Goal: Task Accomplishment & Management: Contribute content

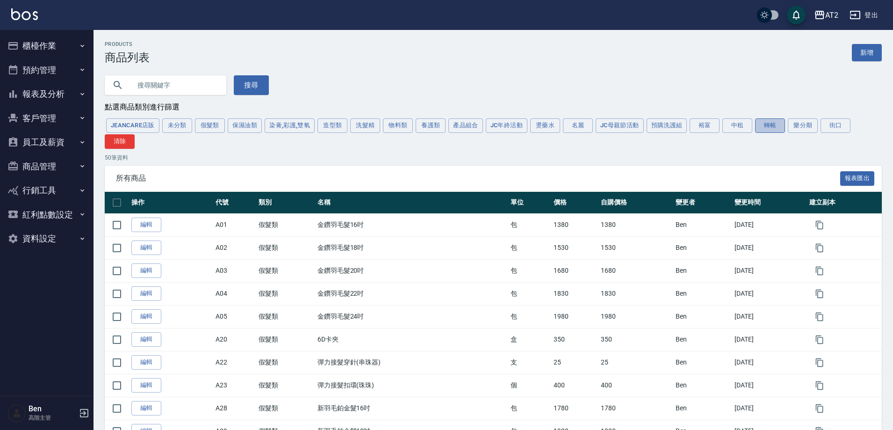
click at [766, 132] on button "轉帳" at bounding box center [770, 125] width 30 height 14
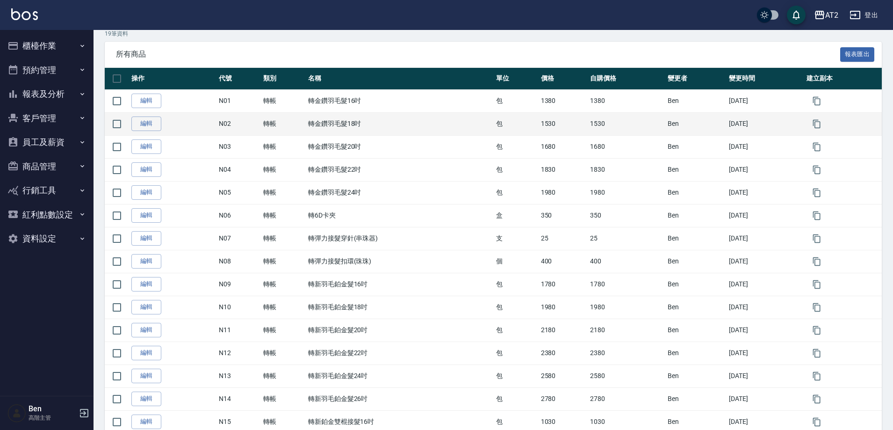
scroll to position [265, 0]
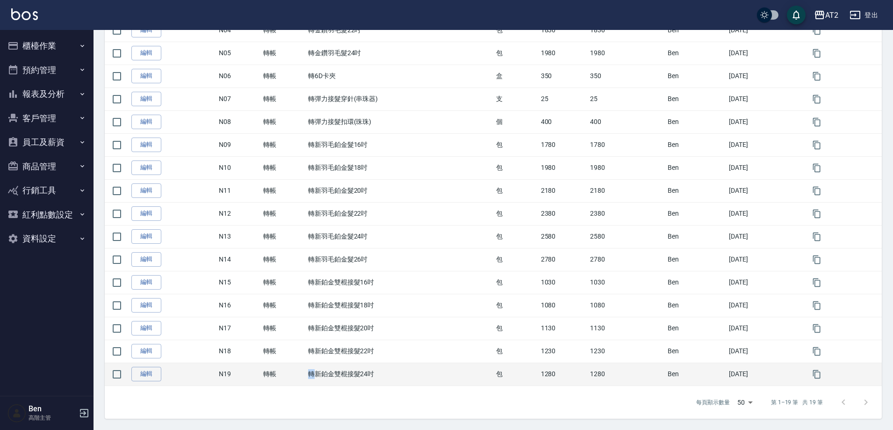
drag, startPoint x: 313, startPoint y: 376, endPoint x: 308, endPoint y: 376, distance: 4.7
click at [308, 376] on td "轉新鉑金雙棍接髮24吋" at bounding box center [400, 373] width 188 height 23
copy td "轉"
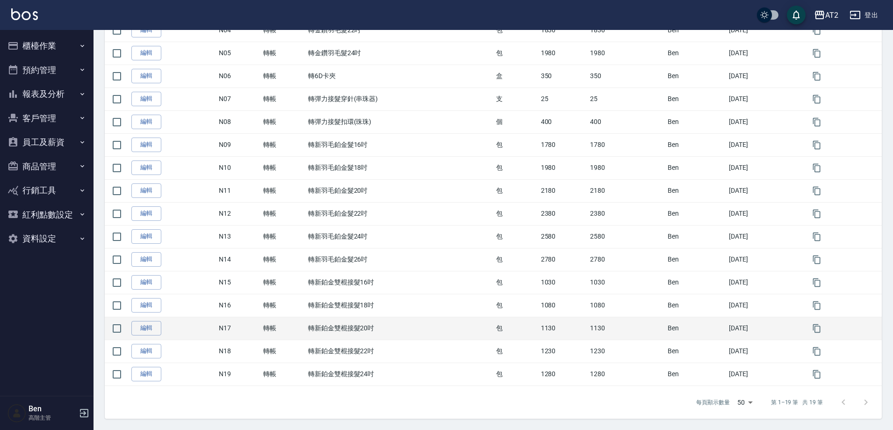
click at [431, 318] on td "轉新鉑金雙棍接髮20吋" at bounding box center [400, 327] width 188 height 23
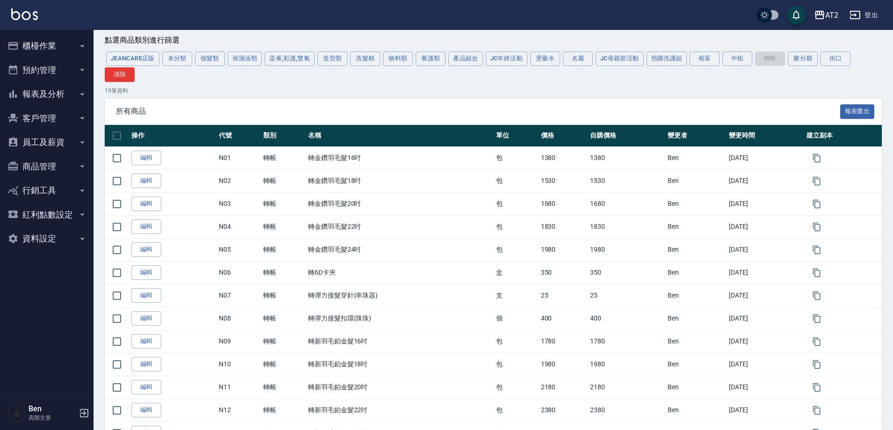
scroll to position [0, 0]
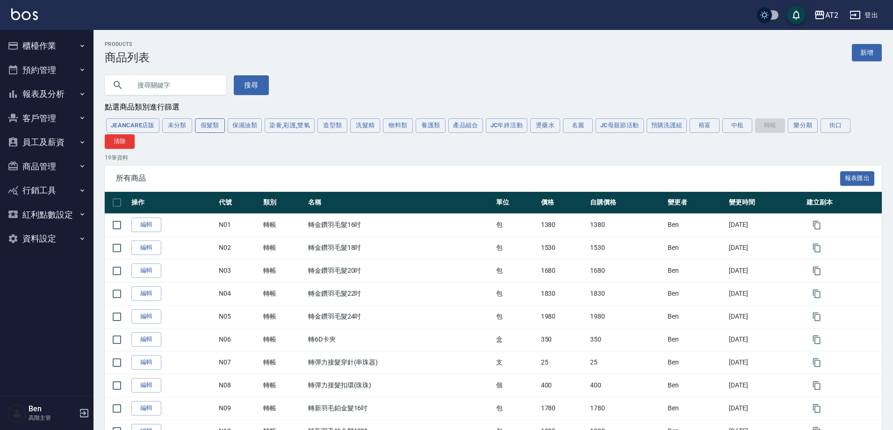
click at [214, 121] on button "假髮類" at bounding box center [210, 125] width 30 height 14
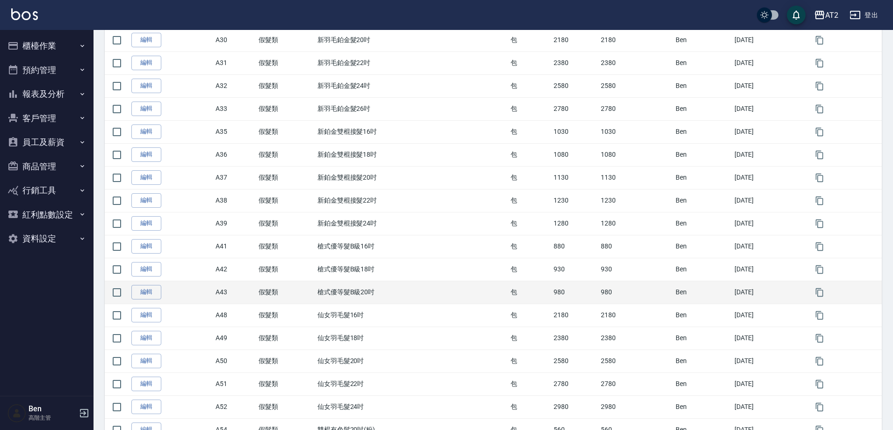
scroll to position [421, 0]
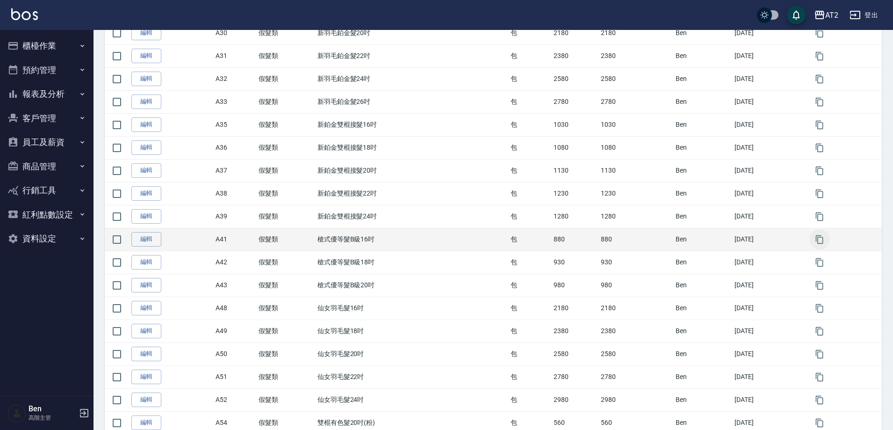
click at [821, 239] on icon "button" at bounding box center [819, 239] width 9 height 9
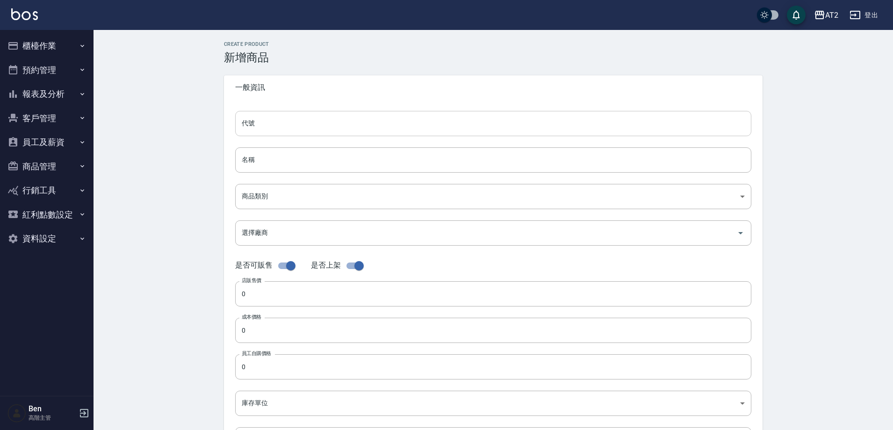
type input "A41的副本"
type input "槍式優等髮B級16吋的副本"
type input "8c6dd865-00fd-49ce-9c72-9b7de5dd775a"
type input "880"
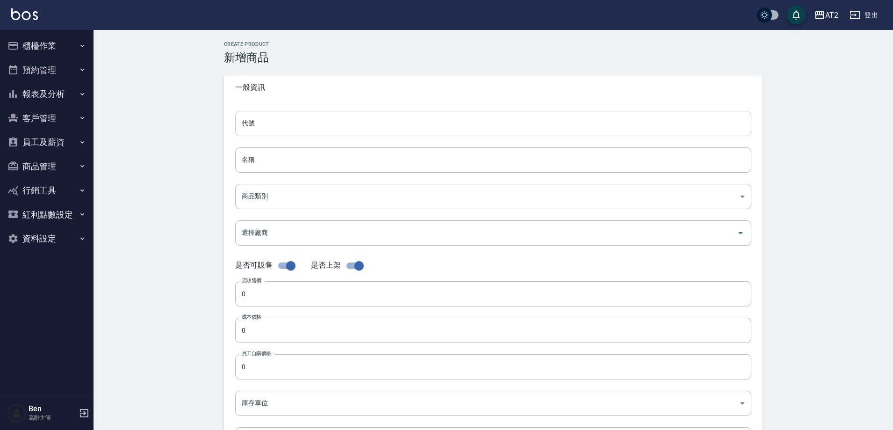
type input "880"
type input "包"
type input "UNSET"
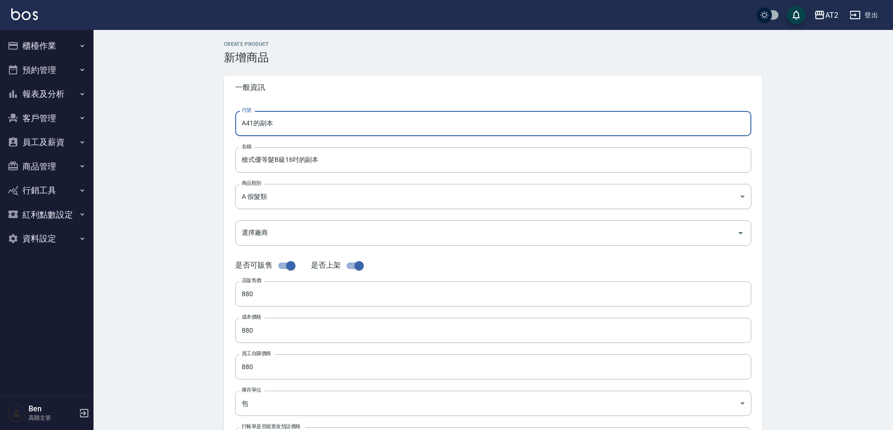
drag, startPoint x: 290, startPoint y: 124, endPoint x: 233, endPoint y: 125, distance: 56.6
click at [234, 124] on div "代號 A41的副本 代號 名稱 槍式優等髮B級16吋的副本 名稱 商品類別 A 假髮類 8c6dd865-00fd-49ce-9c72-9b7de5dd7…" at bounding box center [493, 287] width 538 height 375
type input "ㄙ"
type input "n"
type input "N20"
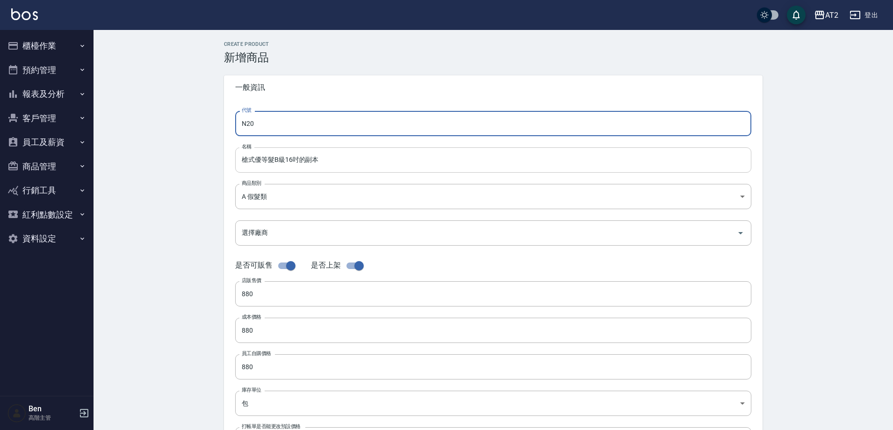
click at [235, 157] on input "槍式優等髮B級16吋的副本" at bounding box center [493, 159] width 516 height 25
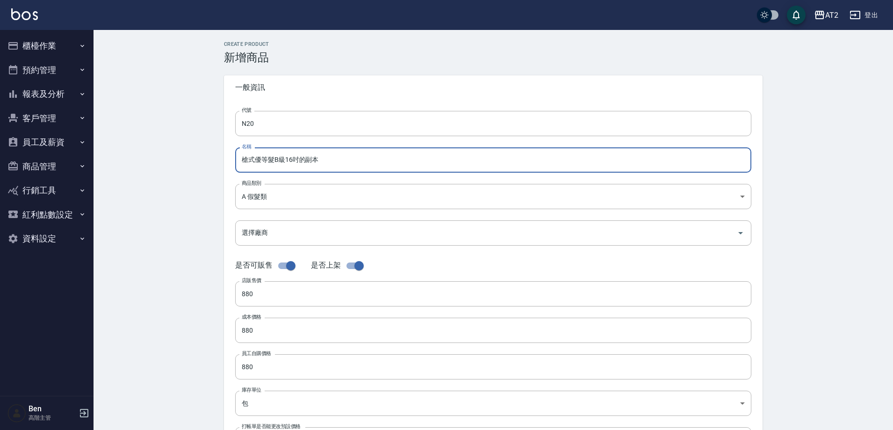
paste input "轉"
drag, startPoint x: 333, startPoint y: 159, endPoint x: 310, endPoint y: 161, distance: 22.5
click at [310, 161] on input "轉槍式優等髮B級16吋的副本" at bounding box center [493, 159] width 516 height 25
type input "轉槍式優等髮B級16吋"
click at [315, 190] on body "AT2 登出 櫃檯作業 打帳單 帳單列表 掛單列表 座位開單 營業儀表板 現金收支登錄 高階收支登錄 材料自購登錄 每日結帳 排班表 現場電腦打卡 掃碼打卡 …" at bounding box center [446, 322] width 893 height 645
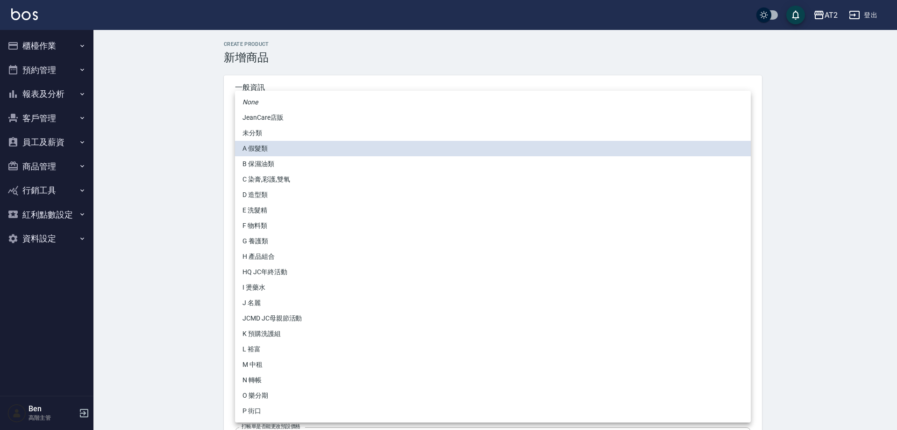
click at [274, 378] on li "N 轉帳" at bounding box center [493, 379] width 516 height 15
type input "118808c7-c395-4c07-abfa-b2f2c742c37e"
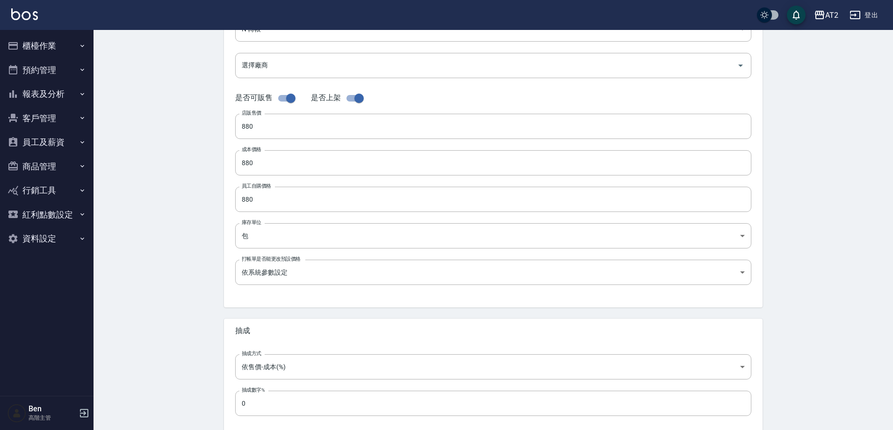
scroll to position [215, 0]
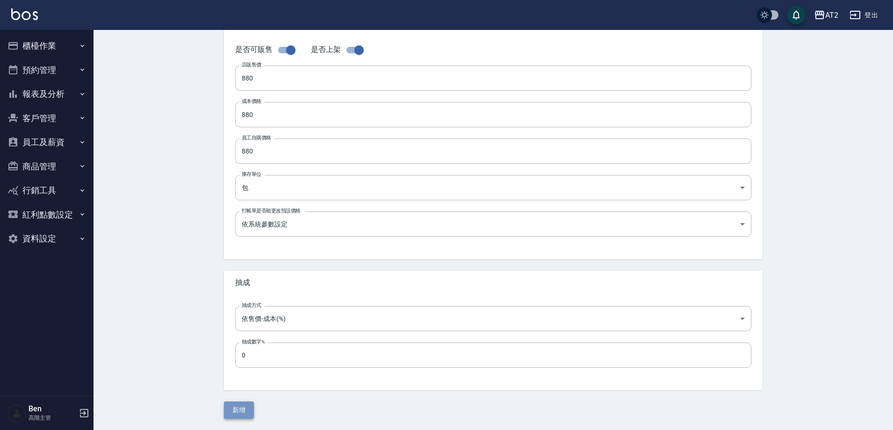
click at [241, 414] on button "新增" at bounding box center [239, 409] width 30 height 17
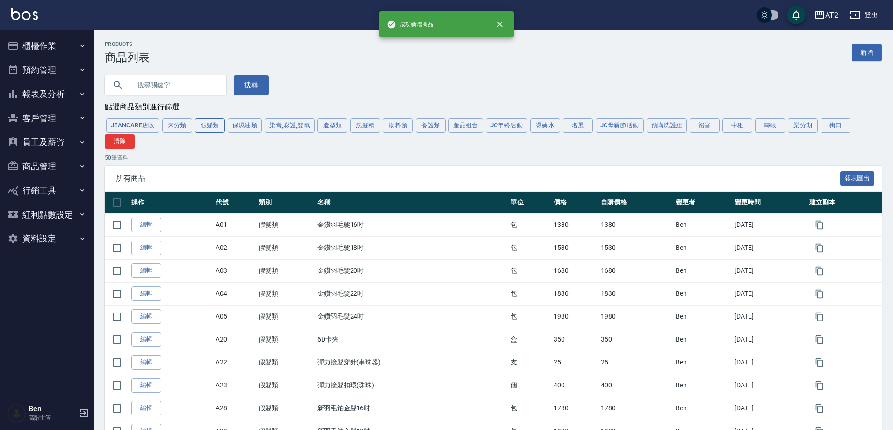
click at [213, 124] on button "假髮類" at bounding box center [210, 125] width 30 height 14
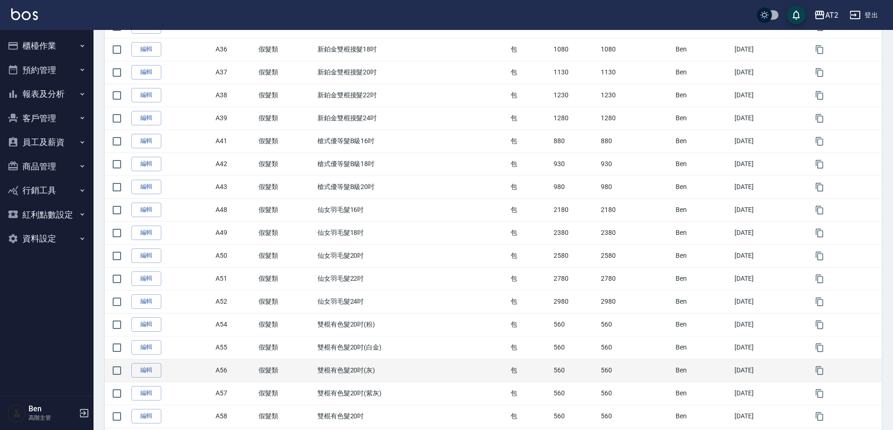
scroll to position [514, 0]
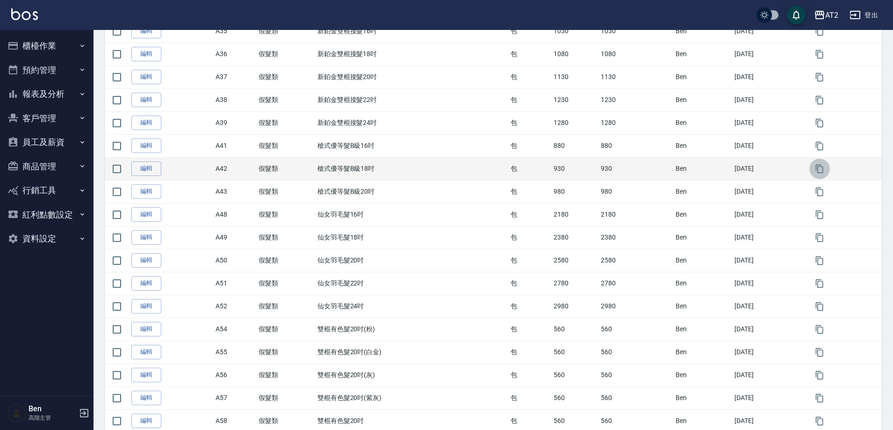
click at [823, 172] on icon "button" at bounding box center [819, 168] width 7 height 8
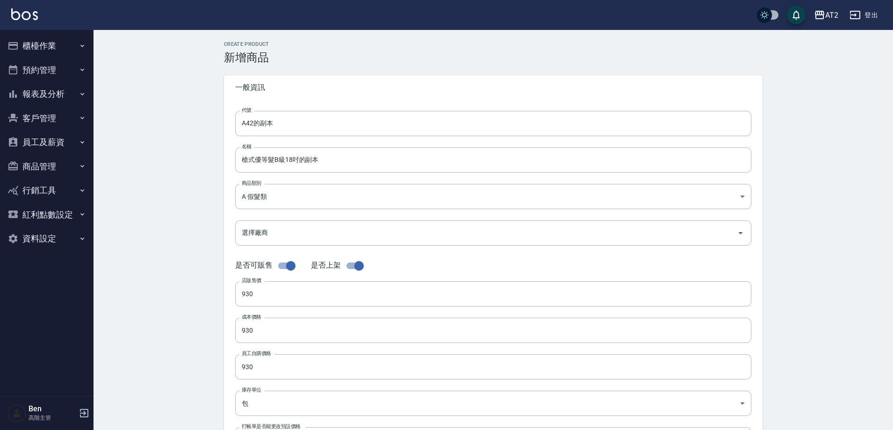
drag, startPoint x: 219, startPoint y: 125, endPoint x: 210, endPoint y: 125, distance: 8.9
click at [210, 125] on div "CREATE PRODUCT 新增商品 一般資訊 代號 A42的副本 代號 名稱 槍式優等髮B級18吋的副本 名稱 商品類別 A 假髮類 8c6dd865…" at bounding box center [492, 337] width 799 height 615
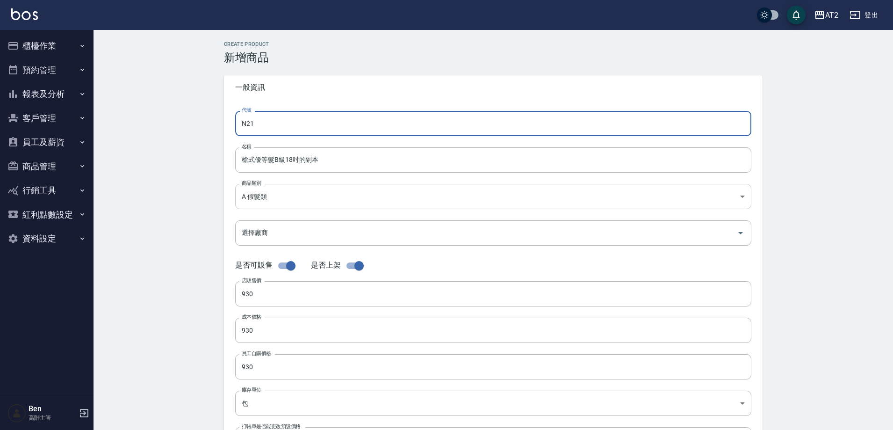
type input "N21"
click at [273, 190] on body "AT2 登出 櫃檯作業 打帳單 帳單列表 掛單列表 座位開單 營業儀表板 現金收支登錄 高階收支登錄 材料自購登錄 每日結帳 排班表 現場電腦打卡 掃碼打卡 …" at bounding box center [446, 322] width 893 height 645
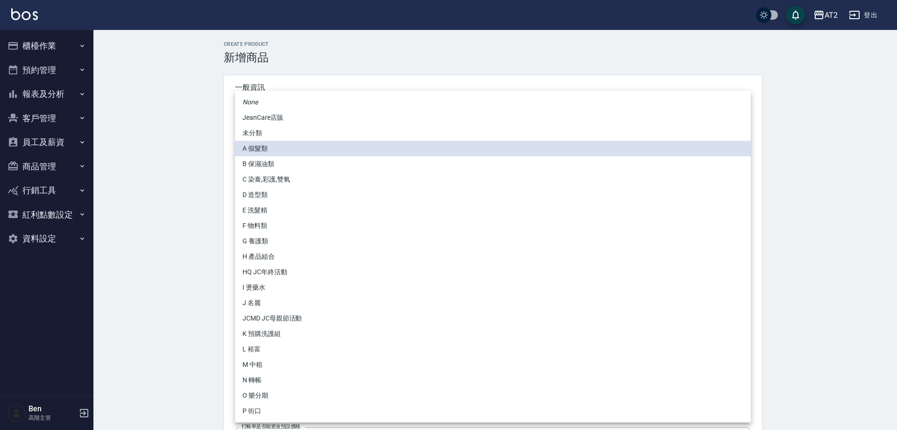
click at [253, 378] on li "N 轉帳" at bounding box center [493, 379] width 516 height 15
type input "118808c7-c395-4c07-abfa-b2f2c742c37e"
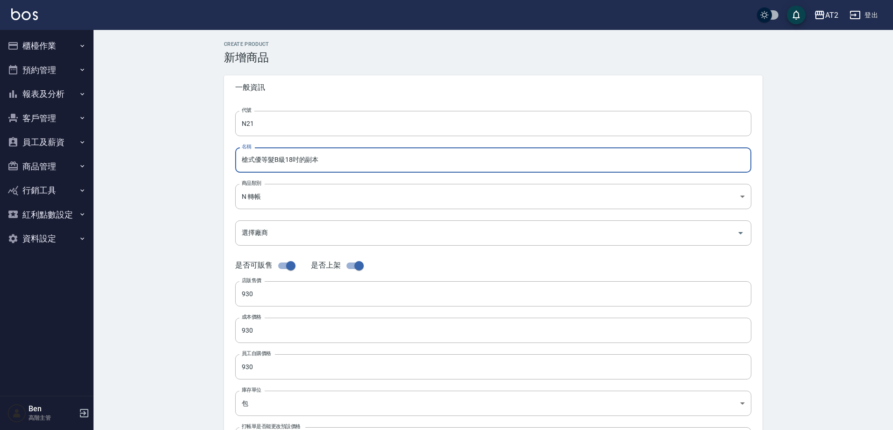
click at [241, 158] on input "槍式優等髮B級18吋的副本" at bounding box center [493, 159] width 516 height 25
paste input "轉"
drag, startPoint x: 321, startPoint y: 165, endPoint x: 303, endPoint y: 167, distance: 17.5
click at [303, 167] on input "轉槍式優等髮B級18吋的副本" at bounding box center [493, 159] width 516 height 25
type input "轉槍式優等髮B級18吋"
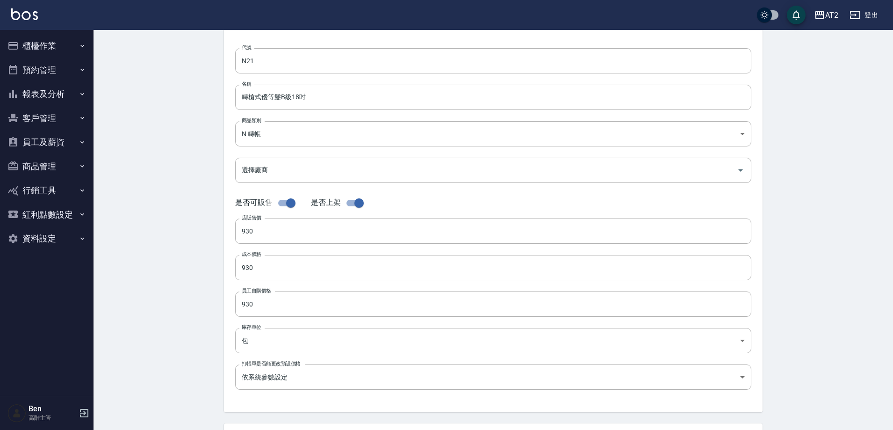
scroll to position [215, 0]
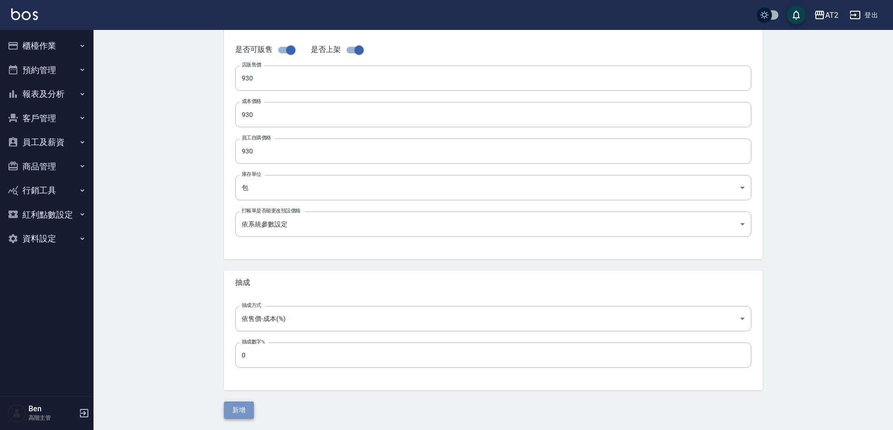
click at [238, 404] on button "新增" at bounding box center [239, 409] width 30 height 17
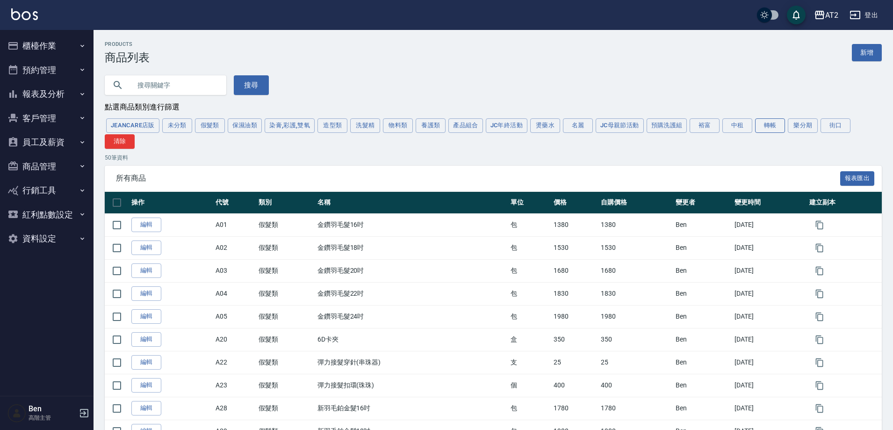
click at [777, 129] on button "轉帳" at bounding box center [770, 125] width 30 height 14
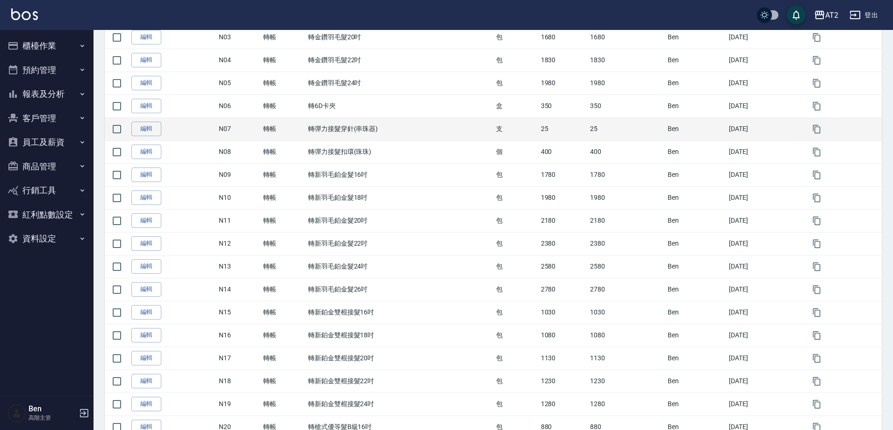
scroll to position [310, 0]
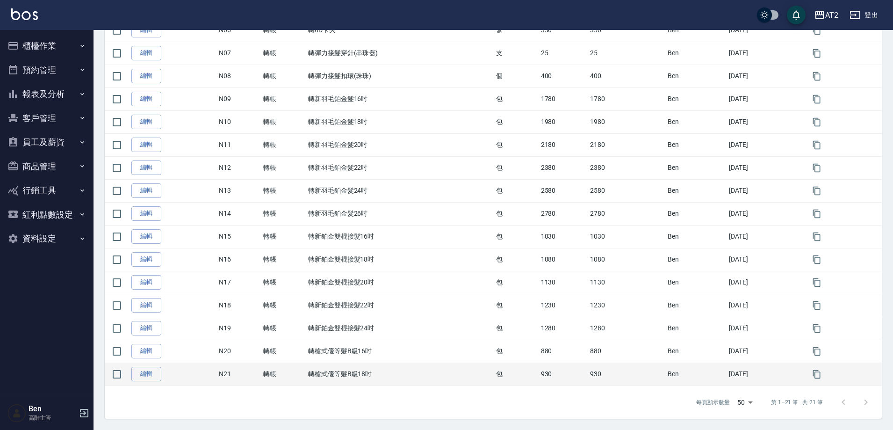
click at [388, 364] on td "轉槍式優等髮B級18吋" at bounding box center [400, 373] width 188 height 23
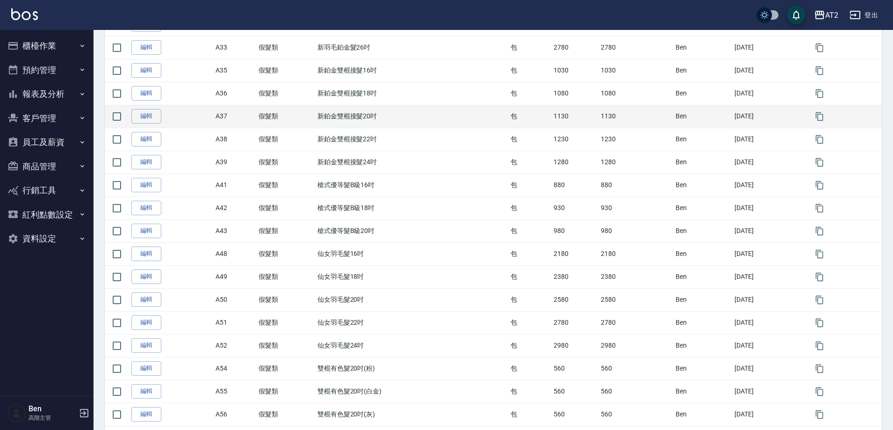
scroll to position [467, 0]
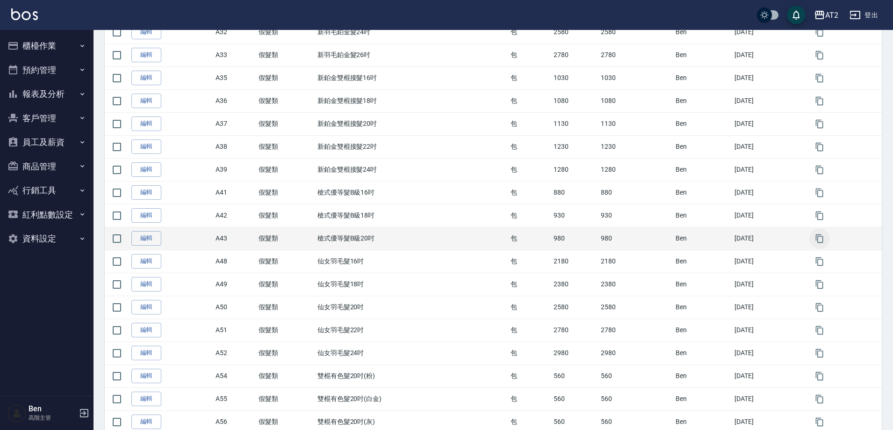
click at [822, 237] on icon "button" at bounding box center [819, 238] width 7 height 8
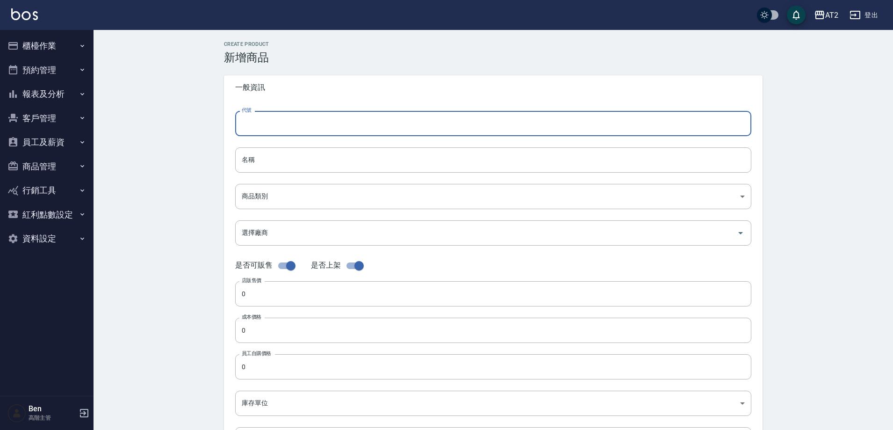
drag, startPoint x: 289, startPoint y: 121, endPoint x: 251, endPoint y: 122, distance: 38.3
click at [251, 122] on input "代號" at bounding box center [493, 123] width 516 height 25
type input "A43的副本"
type input "槍式優等髮B級20吋的副本"
type input "8c6dd865-00fd-49ce-9c72-9b7de5dd775a"
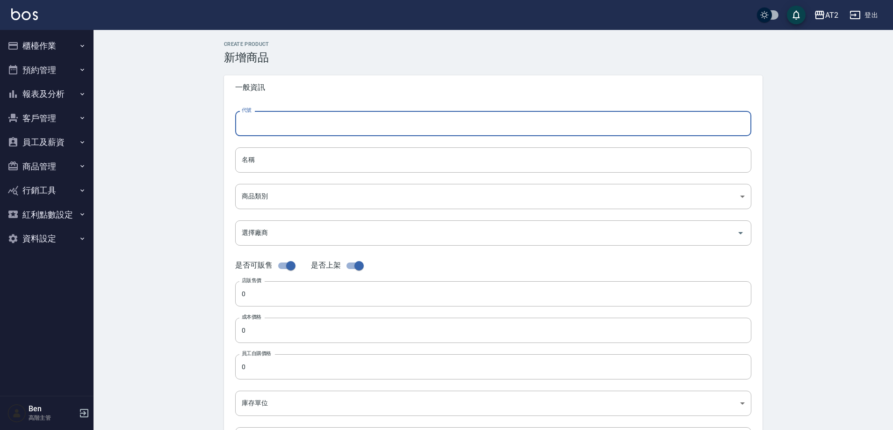
type input "980"
type input "包"
type input "UNSET"
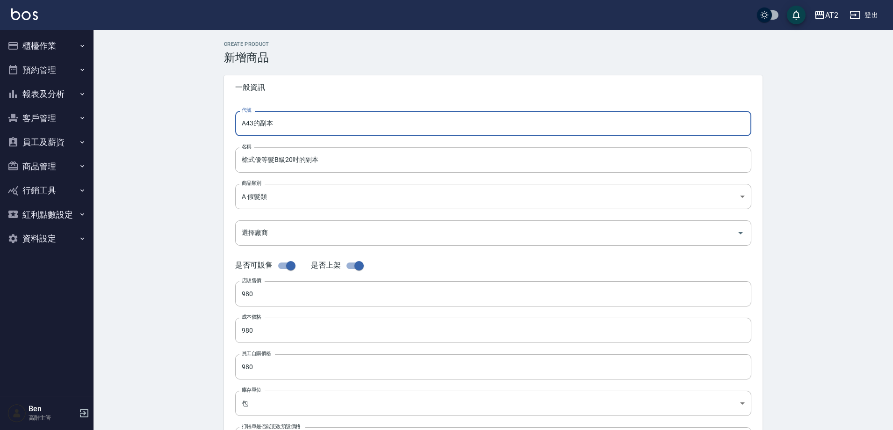
drag, startPoint x: 232, startPoint y: 122, endPoint x: 195, endPoint y: 122, distance: 36.9
click at [195, 122] on div "CREATE PRODUCT 新增商品 一般資訊 代號 A43的副本 代號 名稱 槍式優等髮B級20吋的副本 名稱 商品類別 A 假髮類 8c6dd865…" at bounding box center [492, 337] width 799 height 615
type input "N22"
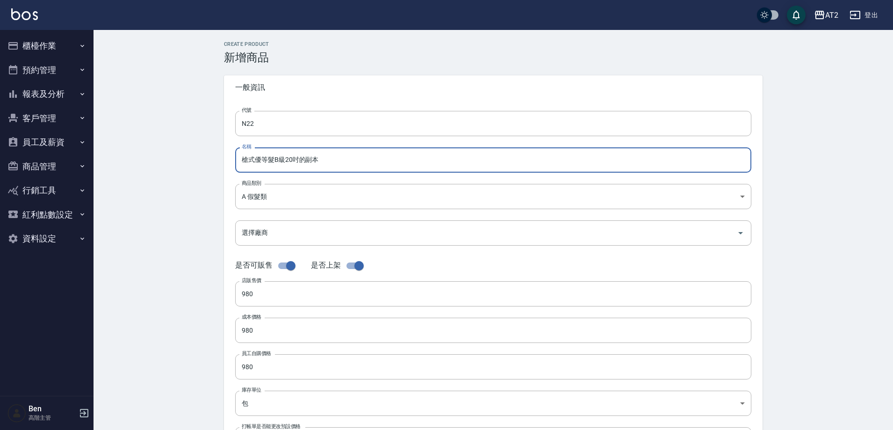
click at [240, 156] on input "槍式優等髮B級20吋的副本" at bounding box center [493, 159] width 516 height 25
paste input "轉"
click at [307, 159] on input "轉槍式優等髮B級20吋的副本" at bounding box center [493, 159] width 516 height 25
type input "轉槍式優等髮B級20吋"
click at [276, 194] on body "AT2 登出 櫃檯作業 打帳單 帳單列表 掛單列表 座位開單 營業儀表板 現金收支登錄 高階收支登錄 材料自購登錄 每日結帳 排班表 現場電腦打卡 掃碼打卡 …" at bounding box center [446, 322] width 893 height 645
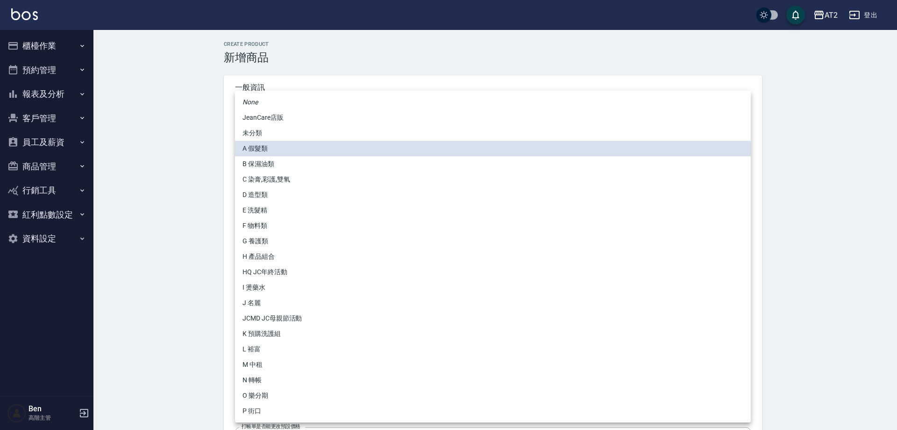
click at [270, 374] on li "N 轉帳" at bounding box center [493, 379] width 516 height 15
type input "118808c7-c395-4c07-abfa-b2f2c742c37e"
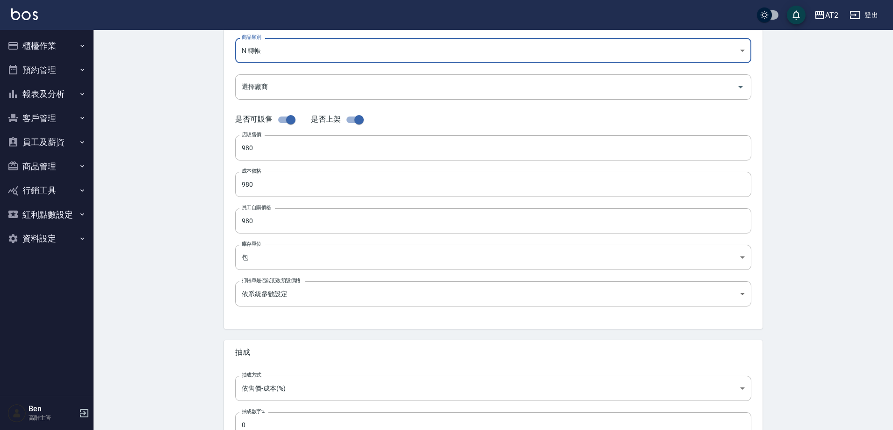
scroll to position [215, 0]
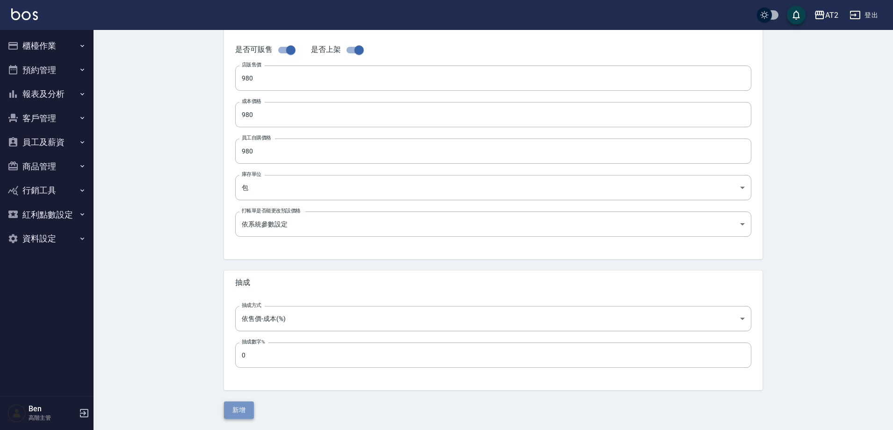
click at [243, 408] on button "新增" at bounding box center [239, 409] width 30 height 17
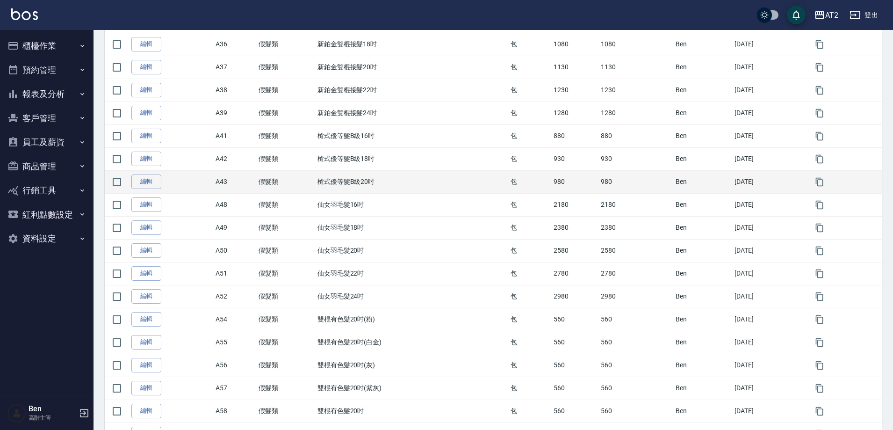
scroll to position [561, 0]
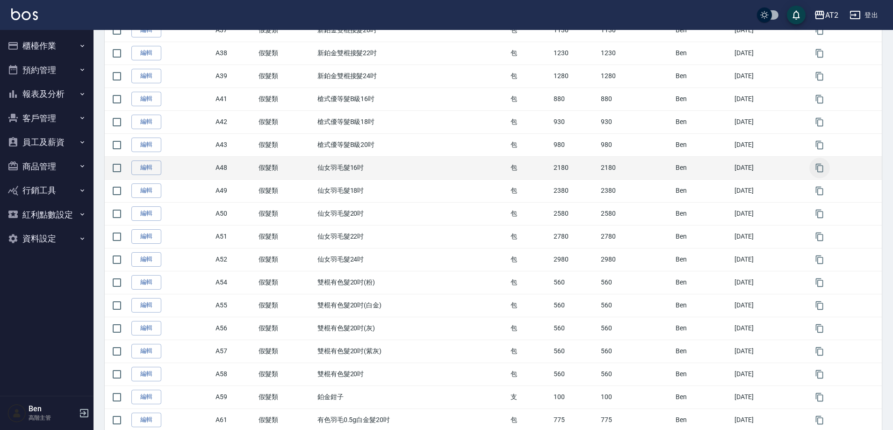
click at [828, 166] on button "button" at bounding box center [819, 168] width 21 height 21
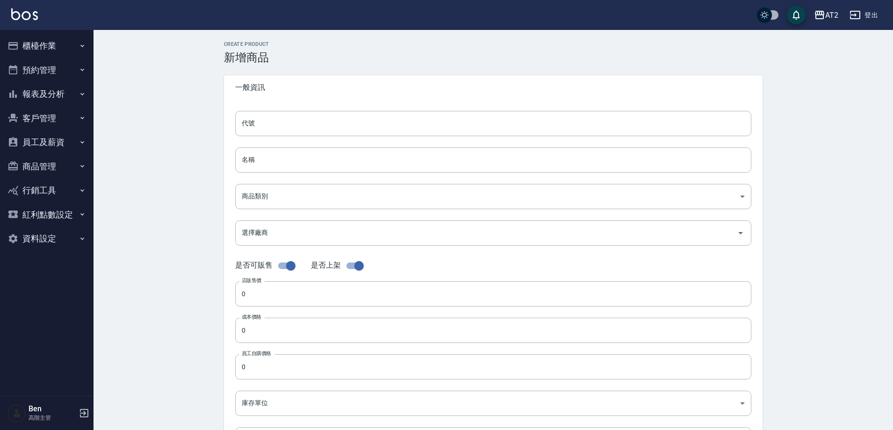
type input "A48的副本"
type input "仙女羽毛髮16吋的副本"
type input "8c6dd865-00fd-49ce-9c72-9b7de5dd775a"
type input "2180"
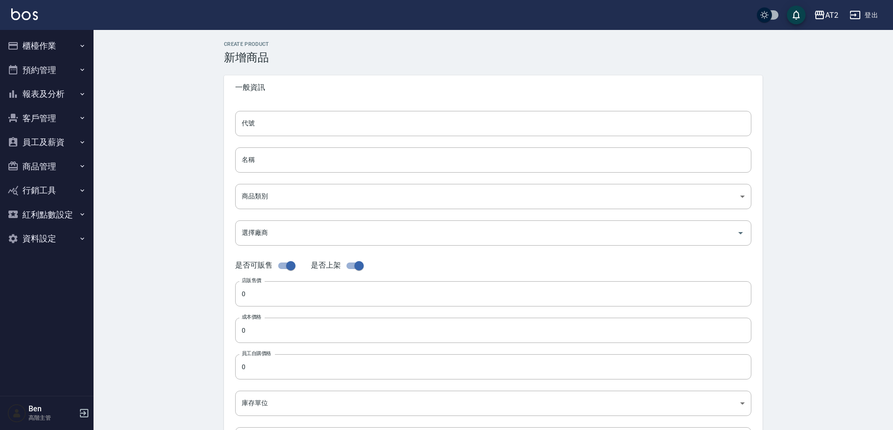
type input "2180"
type input "包"
type input "UNSET"
click at [223, 121] on div "CREATE PRODUCT 新增商品 一般資訊 代號 A48的副本 代號 名稱 仙女羽毛髮16吋的副本 名稱 商品類別 A 假髮類 8c6dd865-0…" at bounding box center [493, 337] width 561 height 593
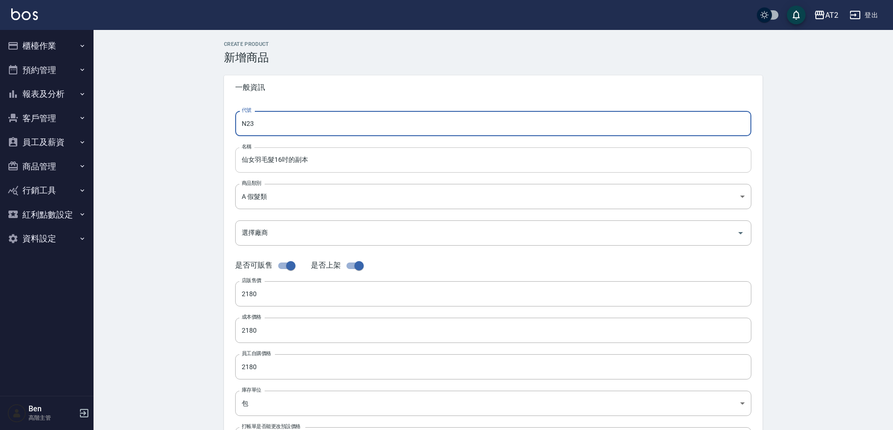
type input "N23"
click at [249, 157] on input "仙女羽毛髮16吋的副本" at bounding box center [493, 159] width 516 height 25
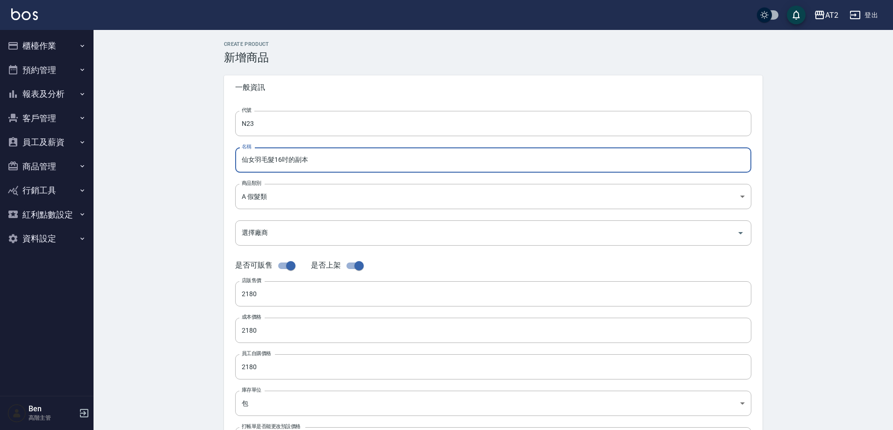
click at [244, 156] on input "仙女羽毛髮16吋的副本" at bounding box center [493, 159] width 516 height 25
paste input "轉"
click at [323, 160] on input "轉仙女羽毛髮16吋的副本" at bounding box center [493, 159] width 516 height 25
type input "轉仙女羽毛髮16吋"
click at [276, 199] on body "AT2 登出 櫃檯作業 打帳單 帳單列表 掛單列表 座位開單 營業儀表板 現金收支登錄 高階收支登錄 材料自購登錄 每日結帳 排班表 現場電腦打卡 掃碼打卡 …" at bounding box center [446, 322] width 893 height 645
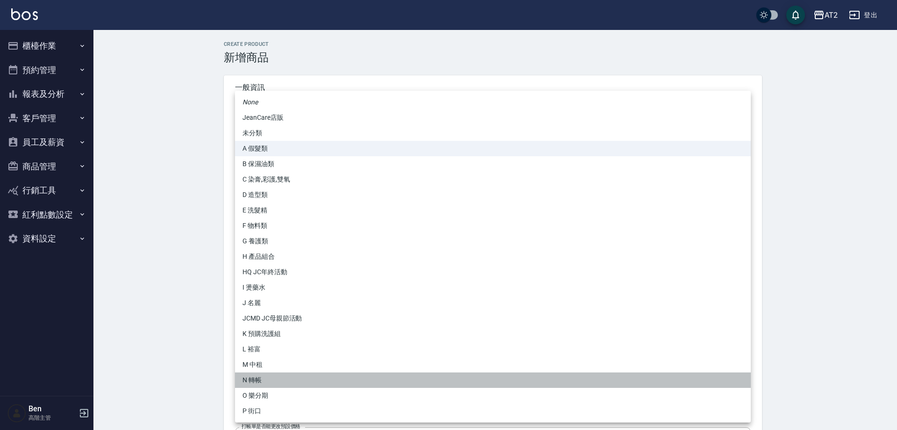
click at [307, 376] on li "N 轉帳" at bounding box center [493, 379] width 516 height 15
type input "118808c7-c395-4c07-abfa-b2f2c742c37e"
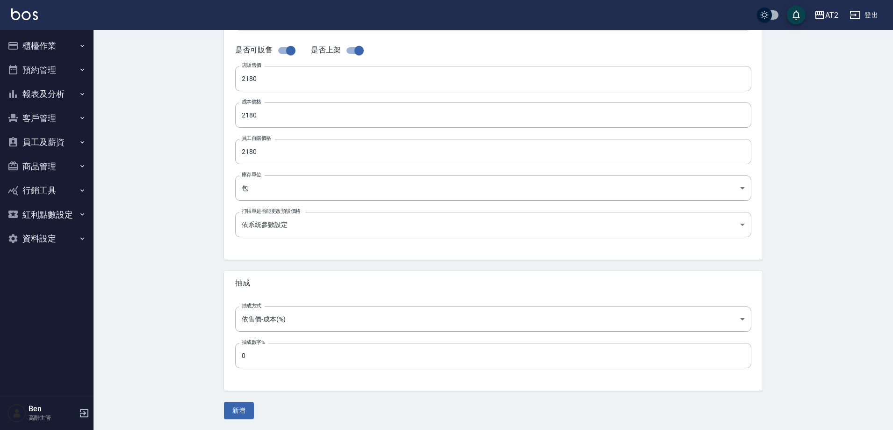
scroll to position [215, 0]
click at [251, 412] on button "新增" at bounding box center [239, 409] width 30 height 17
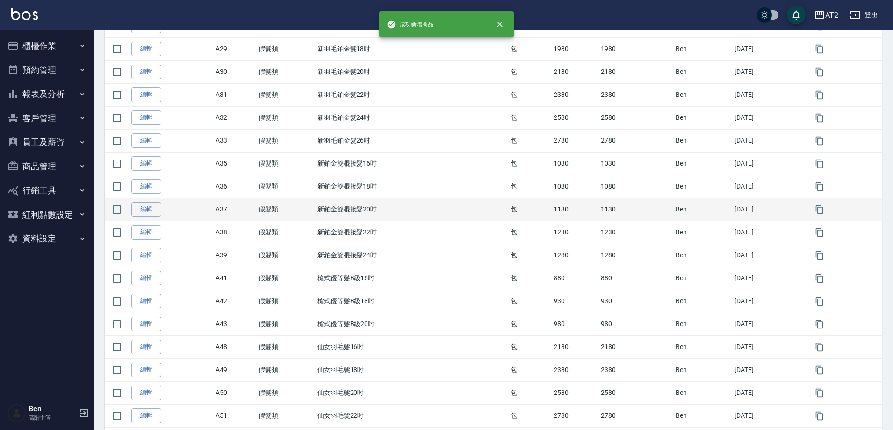
scroll to position [421, 0]
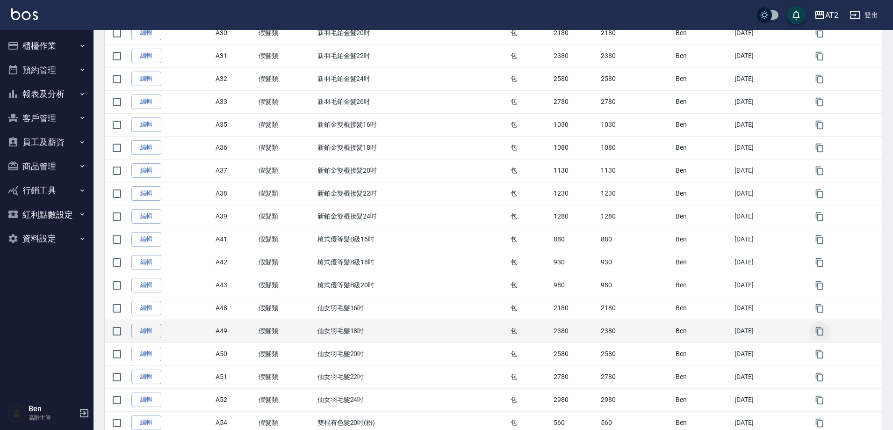
click at [826, 332] on button "button" at bounding box center [819, 331] width 21 height 21
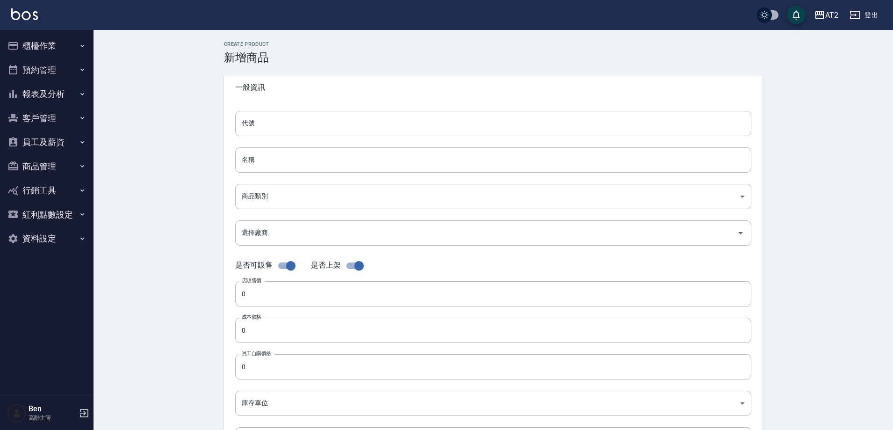
type input "A49的副本"
type input "仙女羽毛髮18吋的副本"
type input "8c6dd865-00fd-49ce-9c72-9b7de5dd775a"
type input "2380"
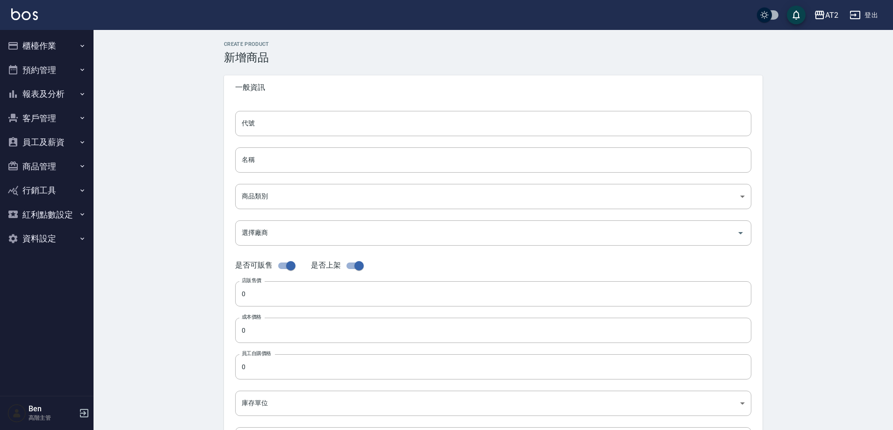
type input "2380"
type input "包"
type input "UNSET"
drag, startPoint x: 277, startPoint y: 122, endPoint x: 212, endPoint y: 122, distance: 65.0
click at [212, 122] on div "CREATE PRODUCT 新增商品 一般資訊 代號 A49的副本 代號 名稱 仙女羽毛髮18吋的副本 名稱 商品類別 A 假髮類 8c6dd865-0…" at bounding box center [492, 337] width 799 height 615
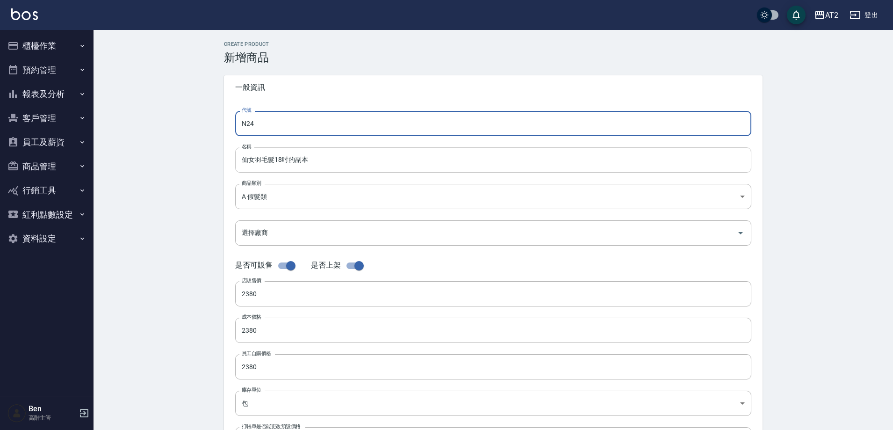
type input "N24"
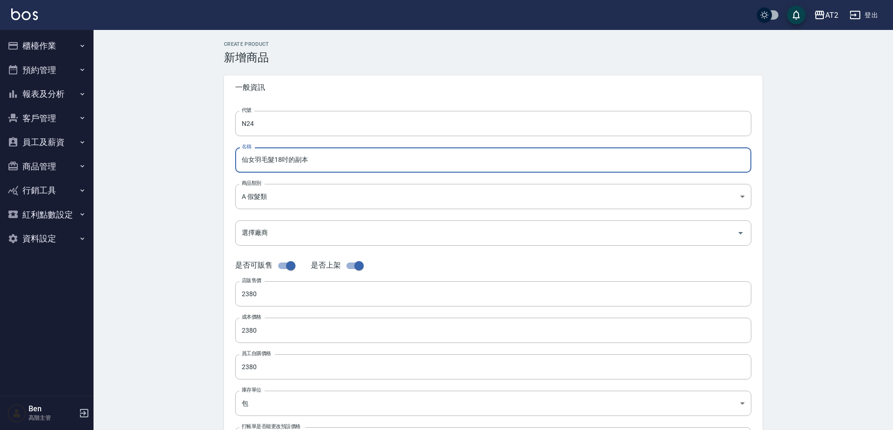
click at [236, 162] on input "仙女羽毛髮18吋的副本" at bounding box center [493, 159] width 516 height 25
paste input "轉"
click at [305, 155] on input "轉仙女羽毛髮18吋的副本" at bounding box center [493, 159] width 516 height 25
click at [315, 155] on input "轉仙女羽毛髮18吋的副本" at bounding box center [493, 159] width 516 height 25
type input "轉仙女羽毛髮18吋"
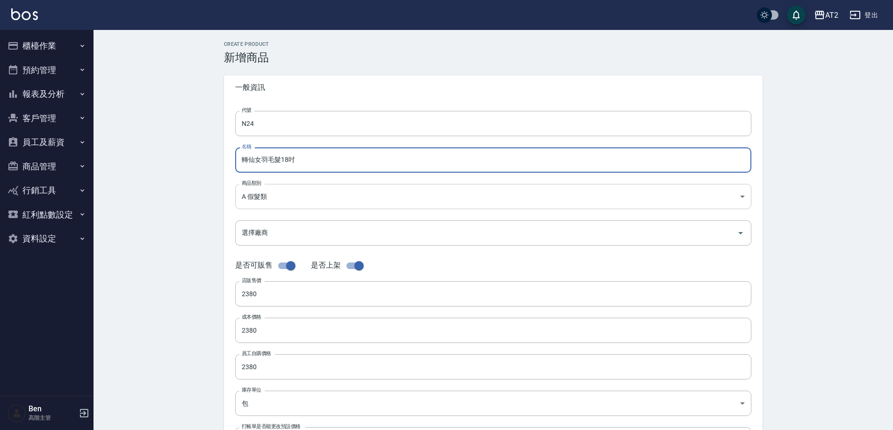
click at [306, 199] on body "AT2 登出 櫃檯作業 打帳單 帳單列表 掛單列表 座位開單 營業儀表板 現金收支登錄 高階收支登錄 材料自購登錄 每日結帳 排班表 現場電腦打卡 掃碼打卡 …" at bounding box center [446, 322] width 893 height 645
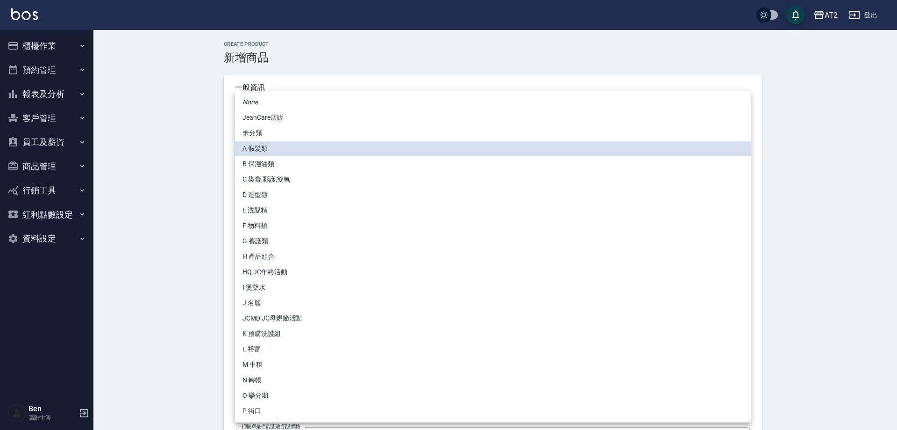
click at [272, 379] on li "N 轉帳" at bounding box center [493, 379] width 516 height 15
type input "118808c7-c395-4c07-abfa-b2f2c742c37e"
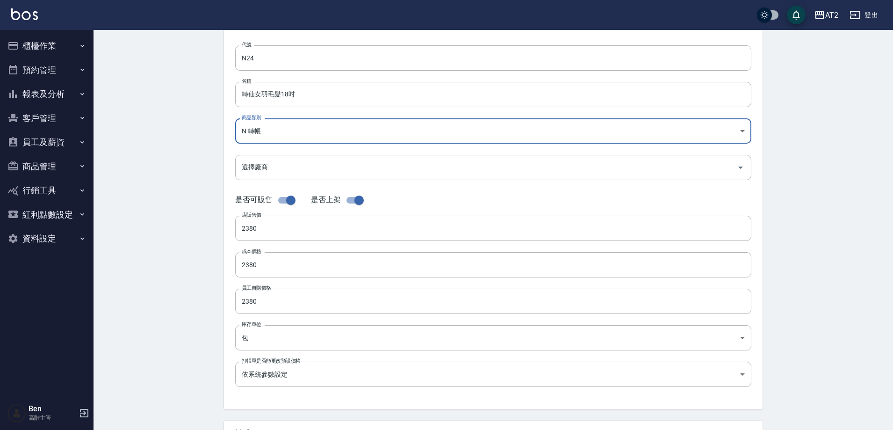
scroll to position [215, 0]
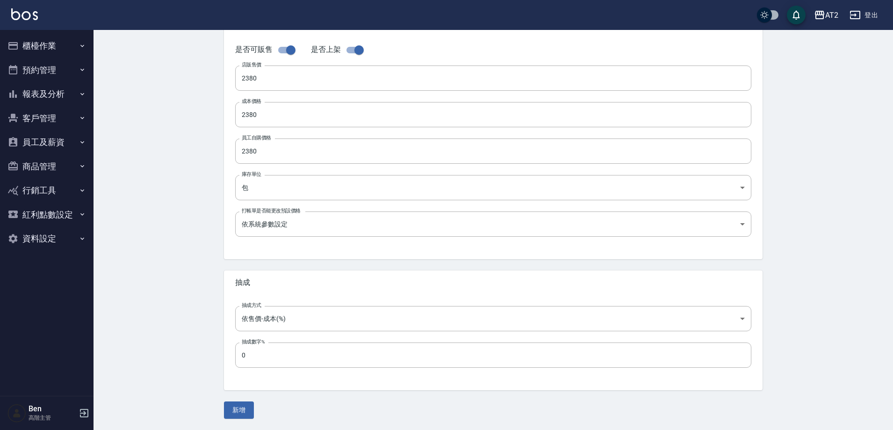
click at [254, 407] on div "新增" at bounding box center [493, 409] width 538 height 17
click at [242, 409] on button "新增" at bounding box center [239, 409] width 30 height 17
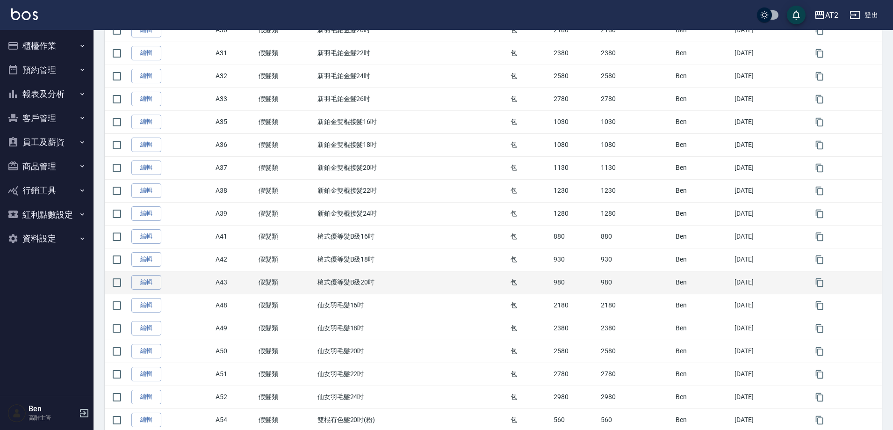
scroll to position [467, 0]
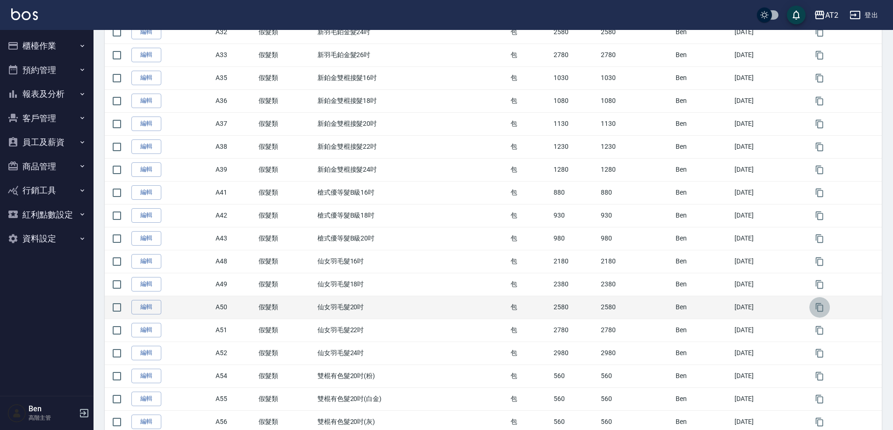
click at [820, 312] on icon "button" at bounding box center [819, 306] width 9 height 9
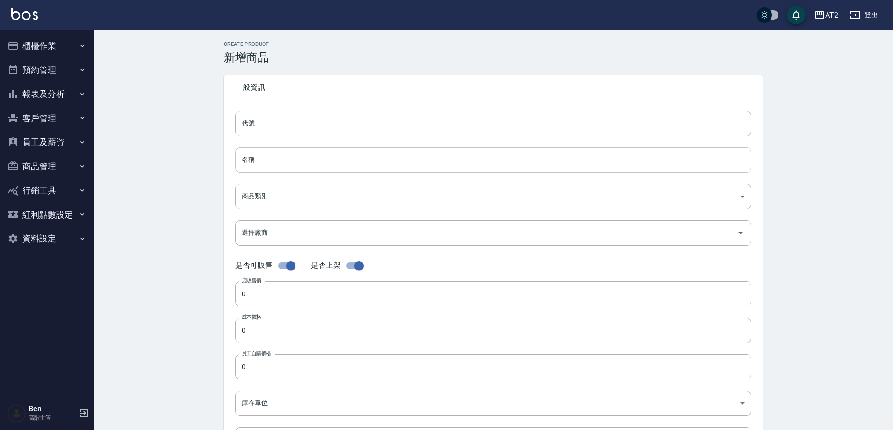
type input "A50的副本"
type input "仙女羽毛髮20吋的副本"
type input "8c6dd865-00fd-49ce-9c72-9b7de5dd775a"
type input "2580"
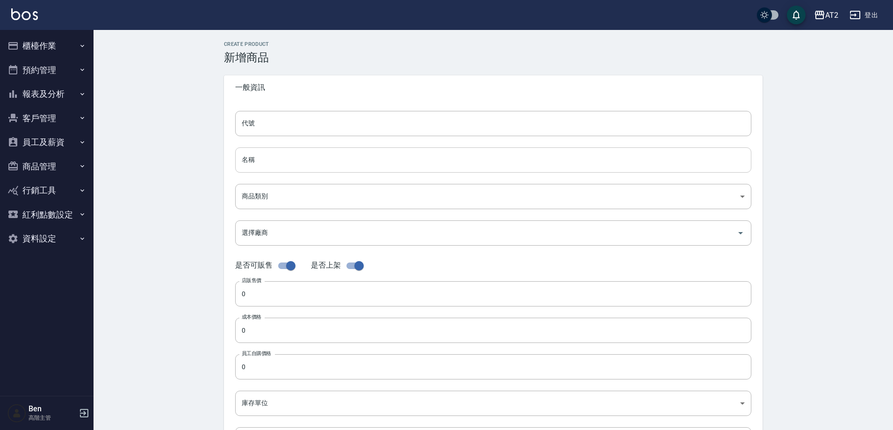
type input "2580"
type input "包"
type input "UNSET"
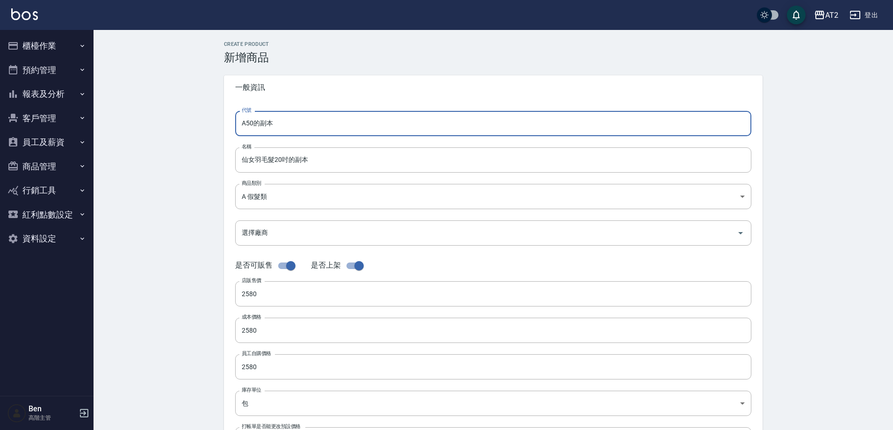
drag, startPoint x: 261, startPoint y: 128, endPoint x: 203, endPoint y: 127, distance: 57.5
click at [203, 127] on div "CREATE PRODUCT 新增商品 一般資訊 代號 A50的副本 代號 名稱 仙女羽毛髮20吋的副本 名稱 商品類別 A 假髮類 8c6dd865-0…" at bounding box center [492, 337] width 799 height 615
type input "N25"
drag, startPoint x: 248, startPoint y: 157, endPoint x: 235, endPoint y: 157, distance: 12.6
click at [242, 157] on input "仙女羽毛髮20吋的副本" at bounding box center [493, 159] width 516 height 25
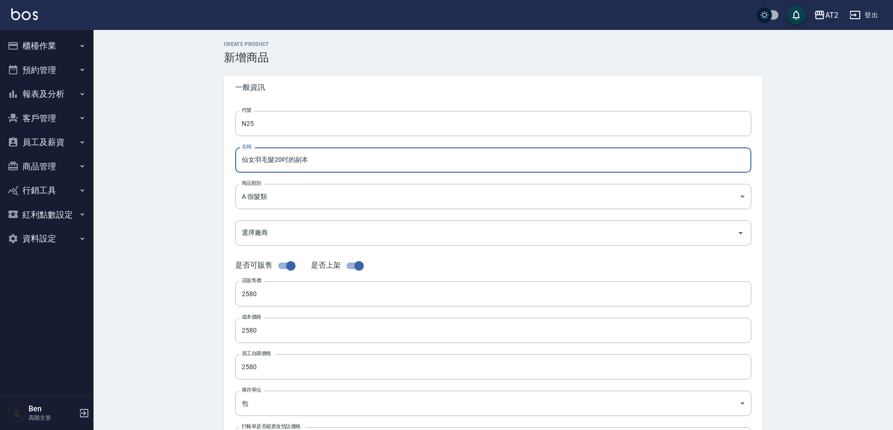
click at [235, 157] on input "仙女羽毛髮20吋的副本" at bounding box center [493, 159] width 516 height 25
paste input "轉"
click at [330, 159] on input "轉仙女羽毛髮20吋的副本" at bounding box center [493, 159] width 516 height 25
type input "轉仙女羽毛髮20吋"
click at [290, 197] on body "AT2 登出 櫃檯作業 打帳單 帳單列表 掛單列表 座位開單 營業儀表板 現金收支登錄 高階收支登錄 材料自購登錄 每日結帳 排班表 現場電腦打卡 掃碼打卡 …" at bounding box center [446, 322] width 893 height 645
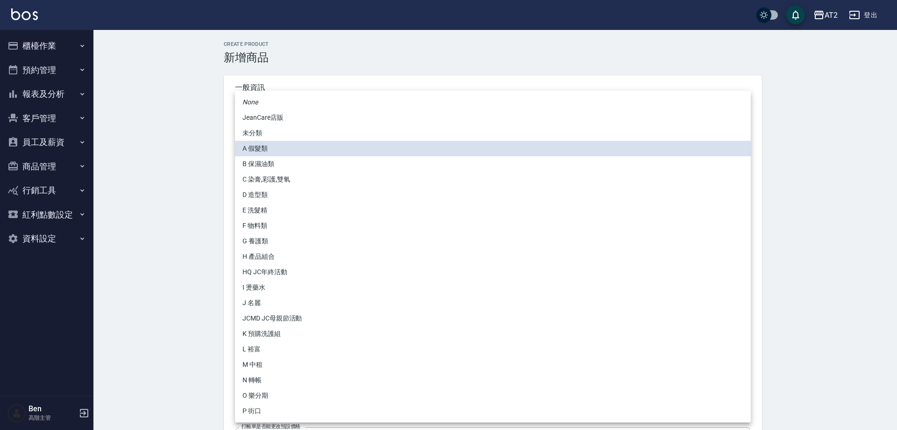
click at [264, 349] on li "L 裕富" at bounding box center [493, 348] width 516 height 15
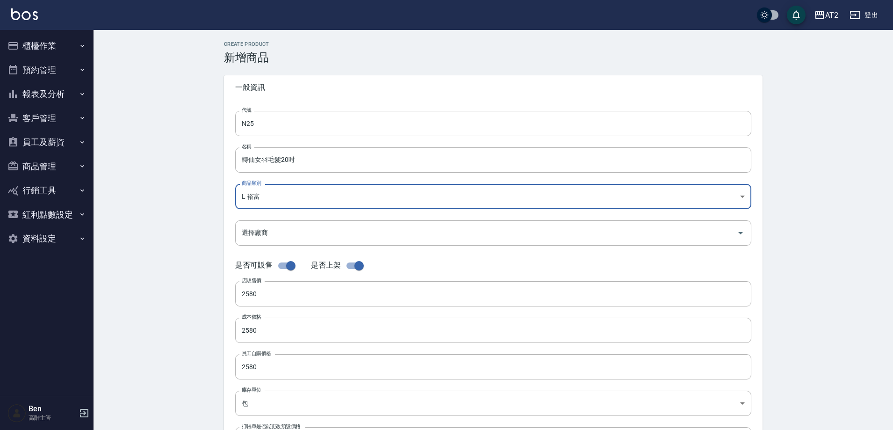
click at [259, 198] on body "AT2 登出 櫃檯作業 打帳單 帳單列表 掛單列表 座位開單 營業儀表板 現金收支登錄 高階收支登錄 材料自購登錄 每日結帳 排班表 現場電腦打卡 掃碼打卡 …" at bounding box center [446, 322] width 893 height 645
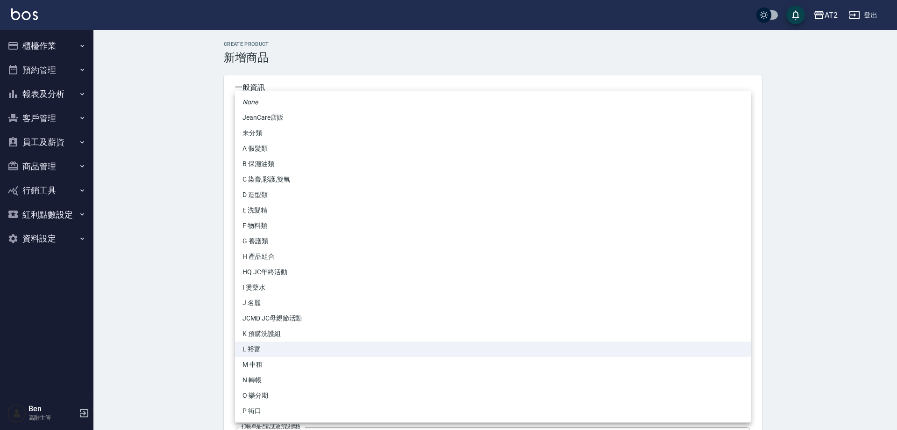
click at [272, 377] on li "N 轉帳" at bounding box center [493, 379] width 516 height 15
type input "118808c7-c395-4c07-abfa-b2f2c742c37e"
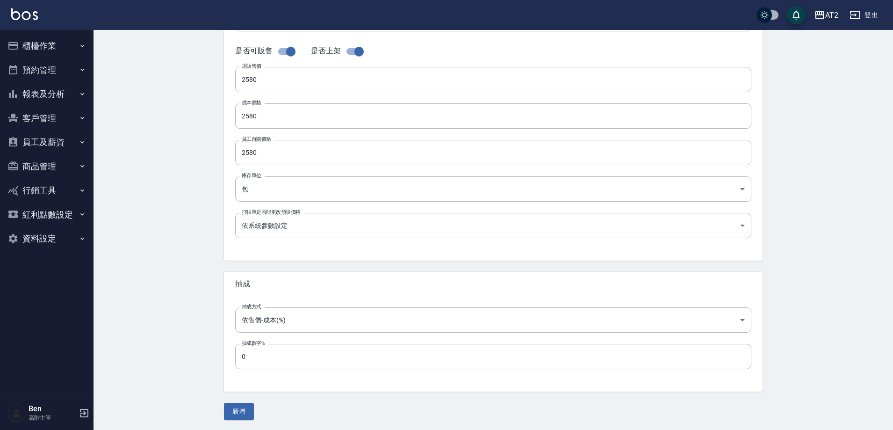
scroll to position [215, 0]
click at [248, 408] on button "新增" at bounding box center [239, 409] width 30 height 17
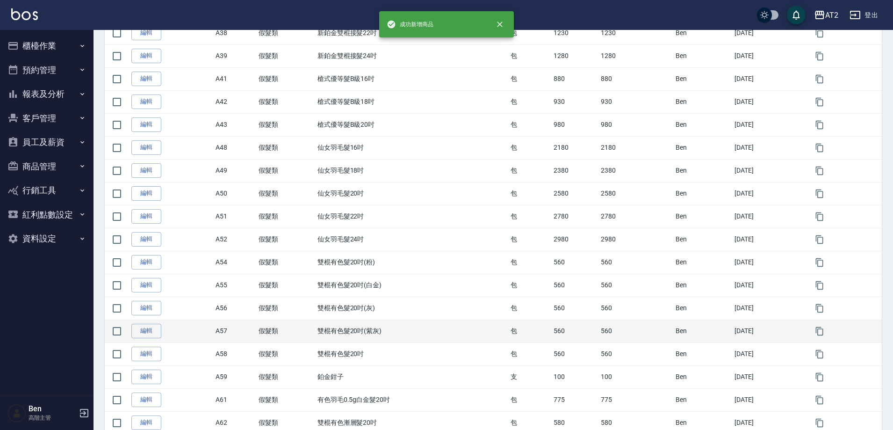
scroll to position [654, 0]
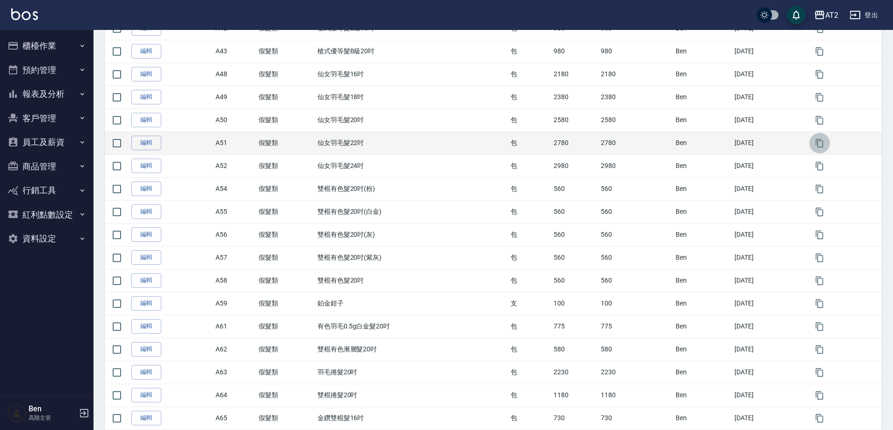
click at [820, 145] on icon "button" at bounding box center [819, 142] width 9 height 9
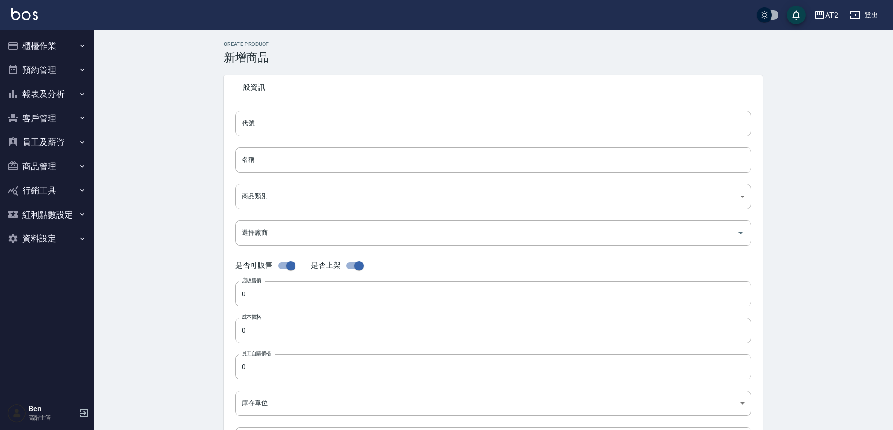
type input "A51的副本"
type input "仙女羽毛髮22吋的副本"
type input "8c6dd865-00fd-49ce-9c72-9b7de5dd775a"
type input "2780"
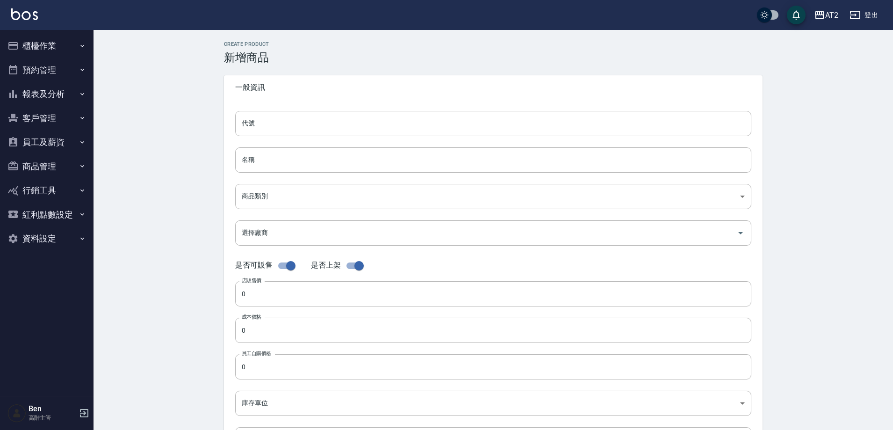
type input "2780"
type input "包"
type input "UNSET"
drag, startPoint x: 288, startPoint y: 125, endPoint x: 205, endPoint y: 123, distance: 82.8
click at [207, 123] on div "CREATE PRODUCT 新增商品 一般資訊 代號 A51的副本 代號 名稱 仙女羽毛髮22吋的副本 名稱 商品類別 A 假髮類 8c6dd865-0…" at bounding box center [492, 337] width 799 height 615
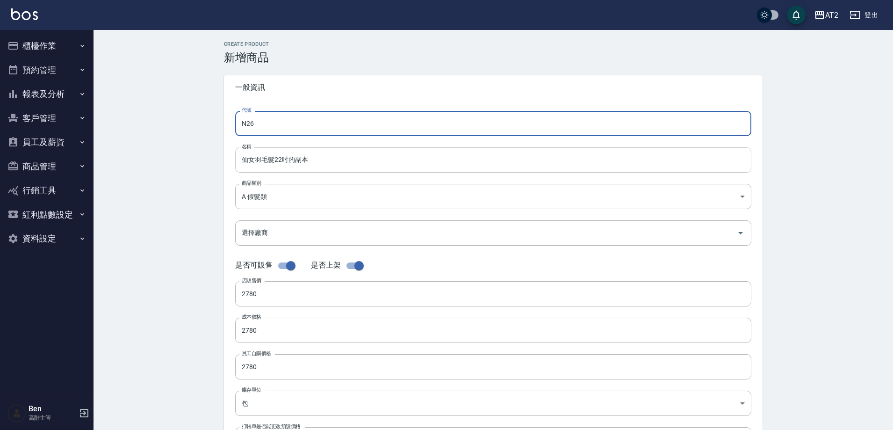
type input "N26"
click at [237, 159] on input "仙女羽毛髮22吋的副本" at bounding box center [493, 159] width 516 height 25
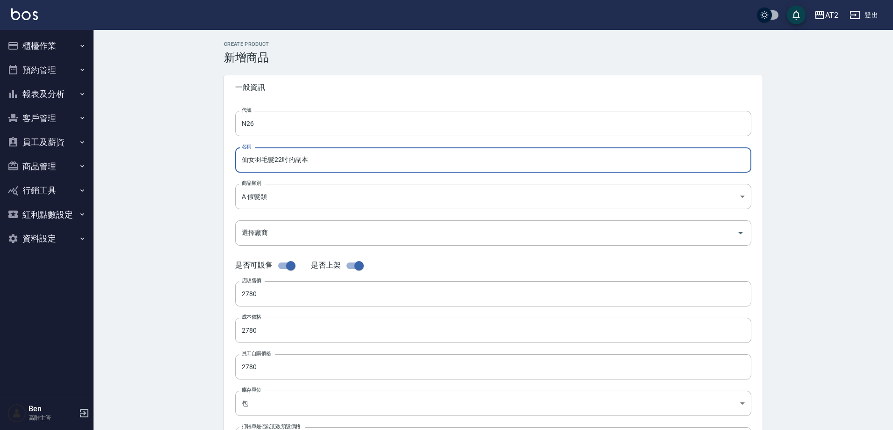
paste input "轉"
click at [344, 159] on input "轉仙女羽毛髮22吋的副本" at bounding box center [493, 159] width 516 height 25
type input "轉仙女羽毛髮22吋"
click at [293, 190] on body "AT2 登出 櫃檯作業 打帳單 帳單列表 掛單列表 座位開單 營業儀表板 現金收支登錄 高階收支登錄 材料自購登錄 每日結帳 排班表 現場電腦打卡 掃碼打卡 …" at bounding box center [446, 322] width 893 height 645
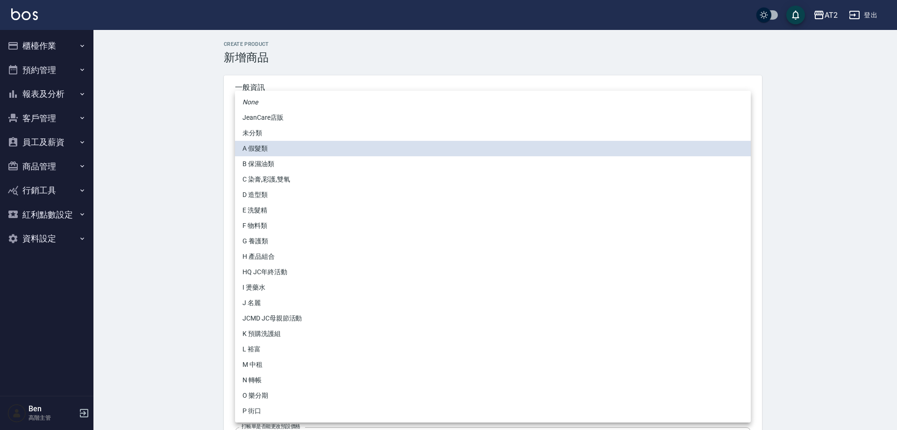
click at [264, 379] on li "N 轉帳" at bounding box center [493, 379] width 516 height 15
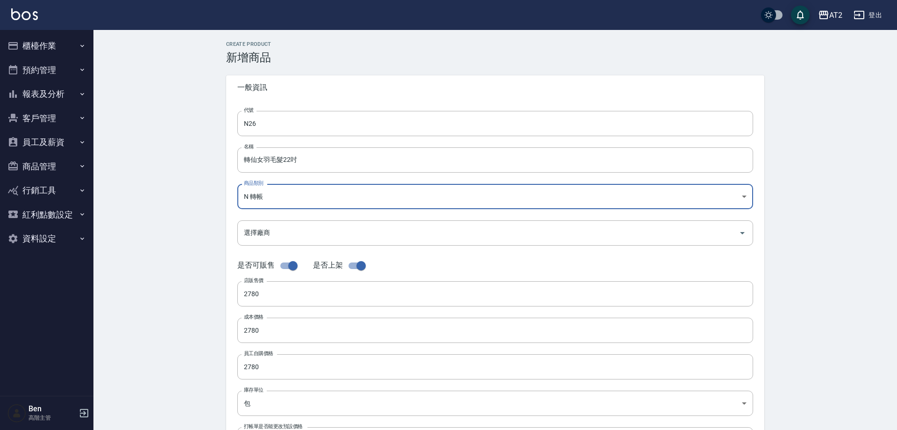
type input "118808c7-c395-4c07-abfa-b2f2c742c37e"
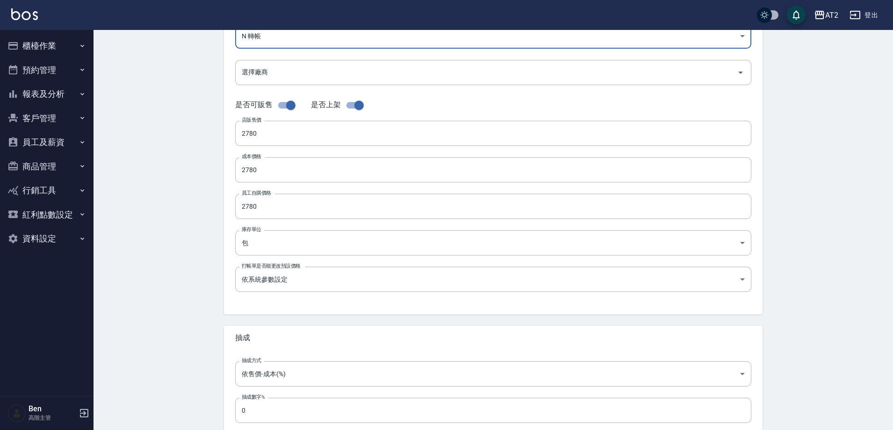
scroll to position [215, 0]
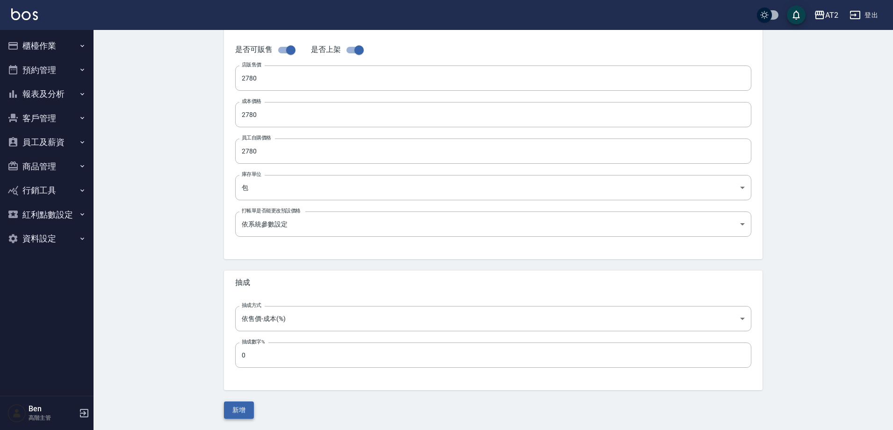
click at [230, 411] on button "新增" at bounding box center [239, 409] width 30 height 17
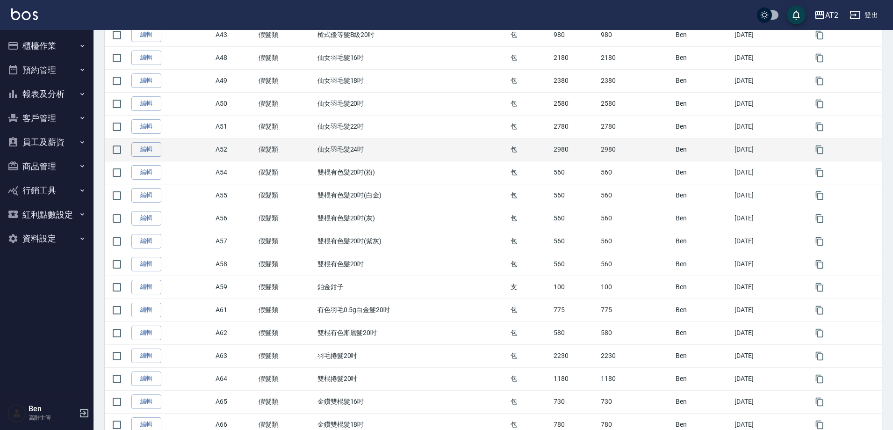
scroll to position [654, 0]
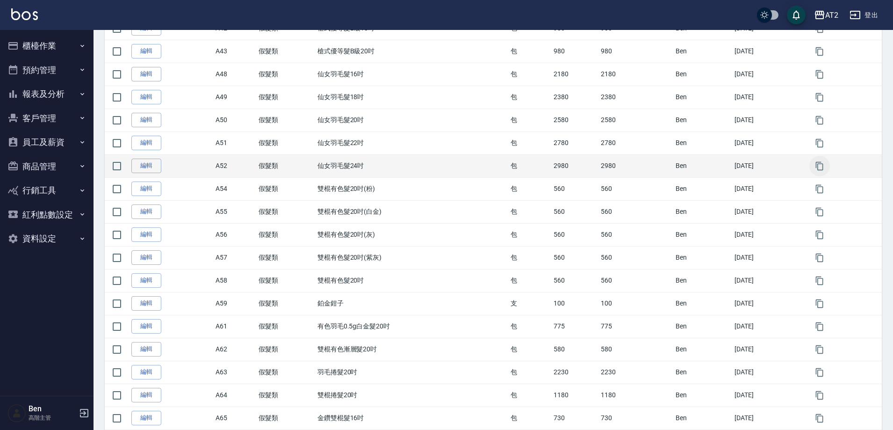
click at [823, 170] on icon "button" at bounding box center [819, 165] width 9 height 9
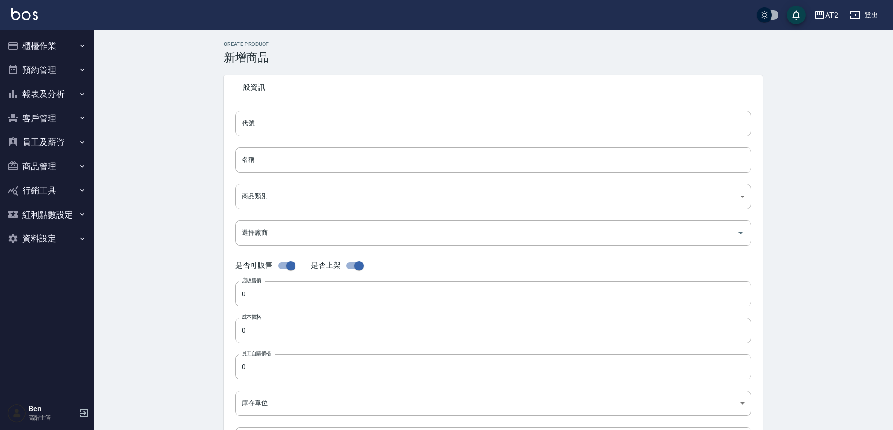
type input "A52的副本"
type input "仙女羽毛髮24吋的副本"
type input "8c6dd865-00fd-49ce-9c72-9b7de5dd775a"
type input "2980"
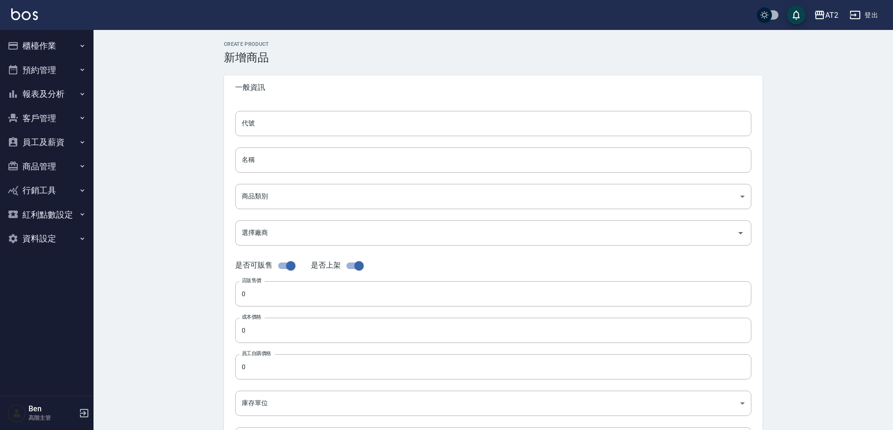
type input "2980"
type input "包"
type input "UNSET"
click at [161, 126] on div "CREATE PRODUCT 新增商品 一般資訊 代號 A52的副本 代號 名稱 仙女羽毛髮24吋的副本 名稱 商品類別 A 假髮類 8c6dd865-0…" at bounding box center [492, 337] width 799 height 615
drag, startPoint x: 305, startPoint y: 113, endPoint x: 157, endPoint y: 113, distance: 148.6
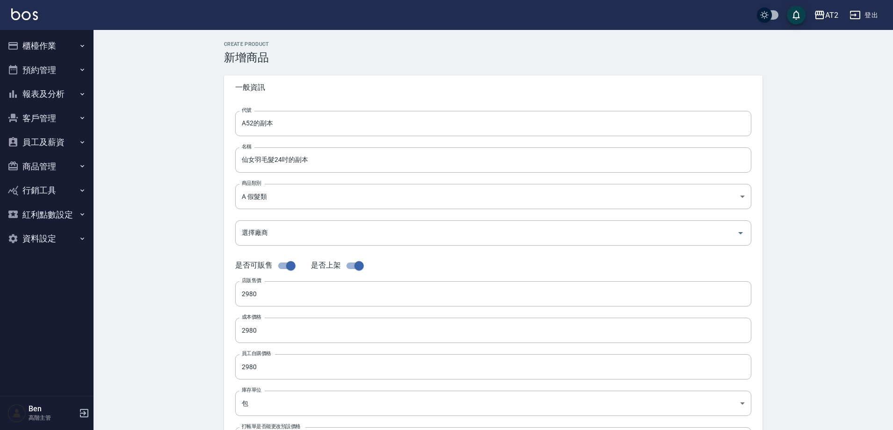
click at [157, 113] on div "CREATE PRODUCT 新增商品 一般資訊 代號 A52的副本 代號 名稱 仙女羽毛髮24吋的副本 名稱 商品類別 A 假髮類 8c6dd865-0…" at bounding box center [492, 337] width 799 height 615
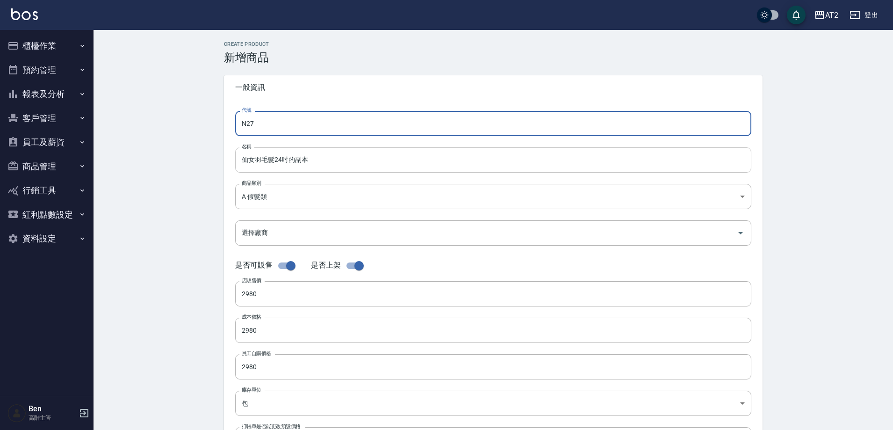
type input "N27"
click at [238, 163] on input "仙女羽毛髮24吋的副本" at bounding box center [493, 159] width 516 height 25
paste input "轉"
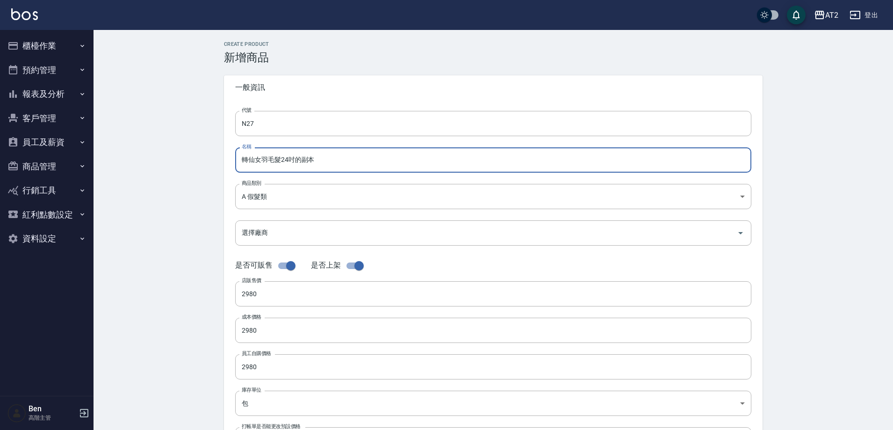
click at [343, 162] on input "轉仙女羽毛髮24吋的副本" at bounding box center [493, 159] width 516 height 25
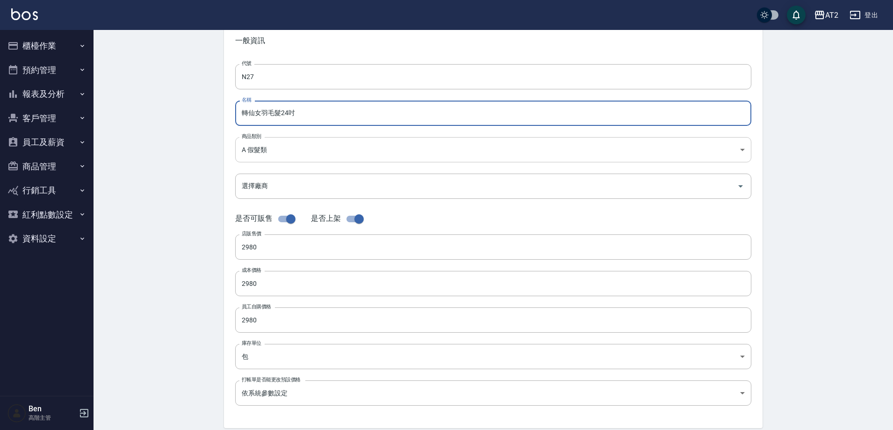
type input "轉仙女羽毛髮24吋"
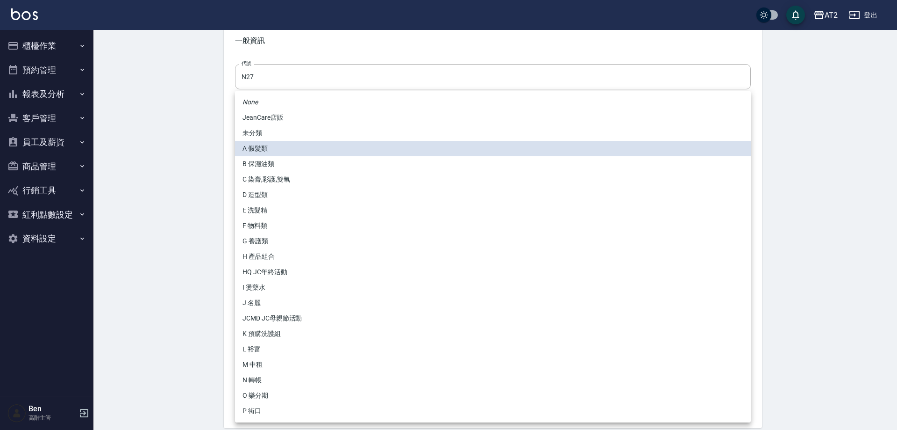
click at [274, 155] on body "AT2 登出 櫃檯作業 打帳單 帳單列表 掛單列表 座位開單 營業儀表板 現金收支登錄 高階收支登錄 材料自購登錄 每日結帳 排班表 現場電腦打卡 掃碼打卡 …" at bounding box center [448, 275] width 897 height 645
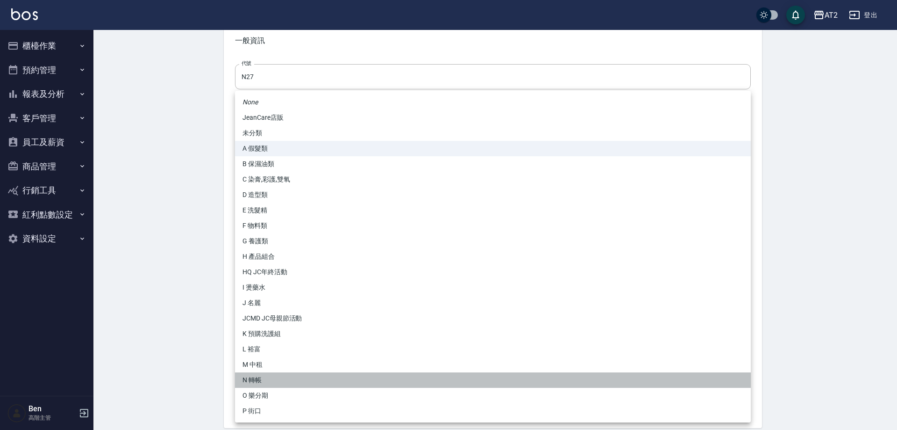
click at [275, 380] on li "N 轉帳" at bounding box center [493, 379] width 516 height 15
type input "118808c7-c395-4c07-abfa-b2f2c742c37e"
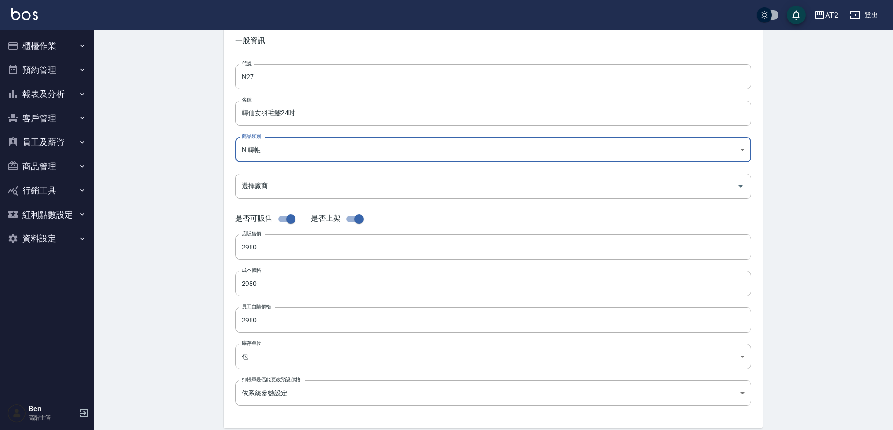
scroll to position [215, 0]
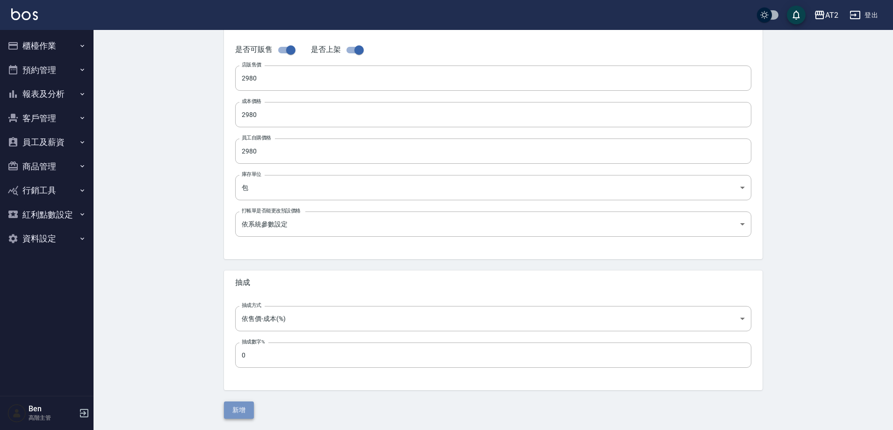
click at [245, 402] on button "新增" at bounding box center [239, 409] width 30 height 17
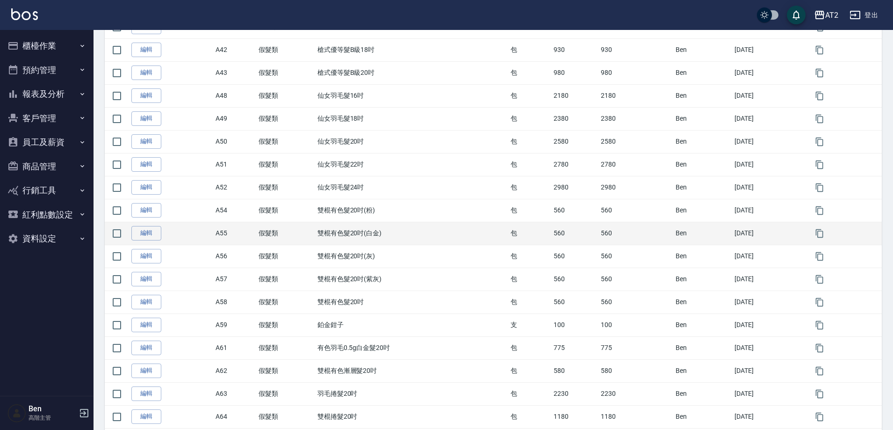
scroll to position [654, 0]
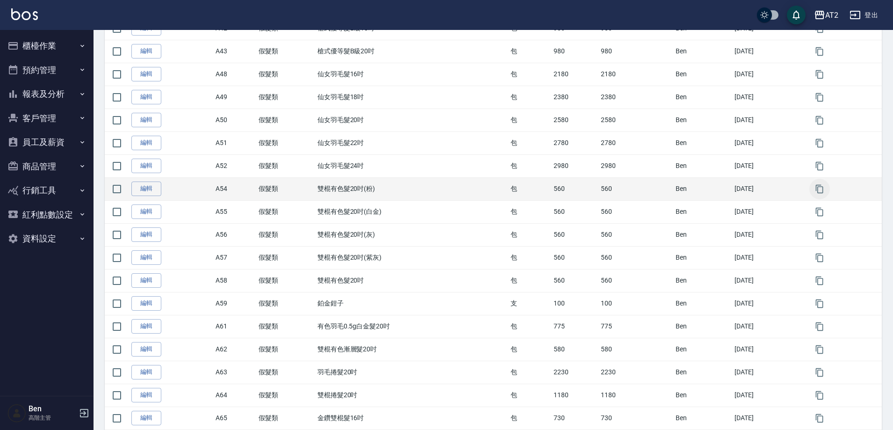
click at [819, 187] on icon "button" at bounding box center [819, 188] width 7 height 8
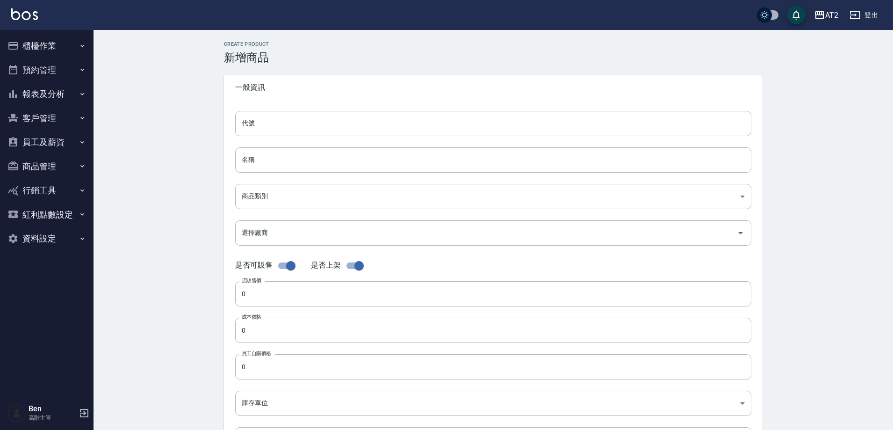
type input "A54的副本"
type input "雙棍有色髮20吋(粉)的副本"
type input "8c6dd865-00fd-49ce-9c72-9b7de5dd775a"
type input "560"
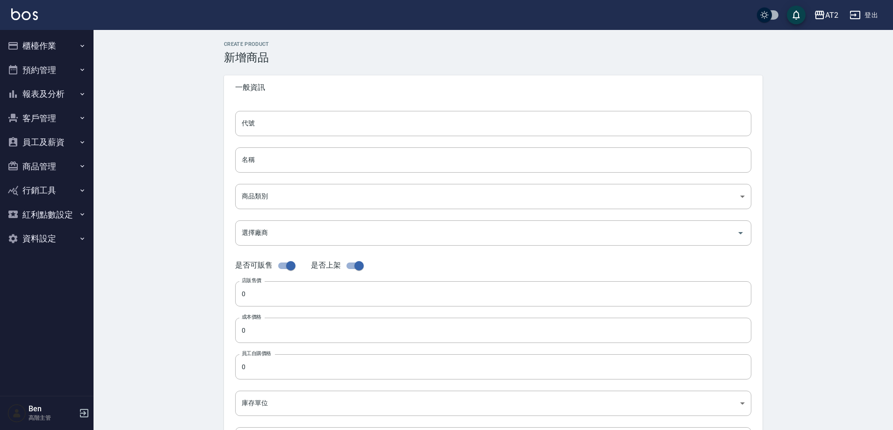
type input "560"
type input "包"
type input "UNSET"
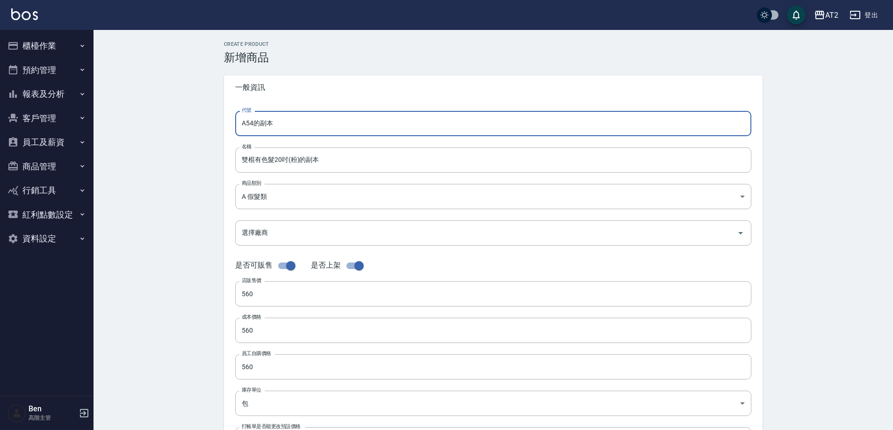
drag, startPoint x: 302, startPoint y: 131, endPoint x: 207, endPoint y: 126, distance: 96.0
click at [207, 126] on div "CREATE PRODUCT 新增商品 一般資訊 代號 A54的副本 代號 名稱 雙棍有色髮20吋(粉)的副本 名稱 商品類別 A 假髮類 8c6dd86…" at bounding box center [492, 337] width 799 height 615
type input "N28"
click at [237, 157] on input "雙棍有色髮20吋(粉)的副本" at bounding box center [493, 159] width 516 height 25
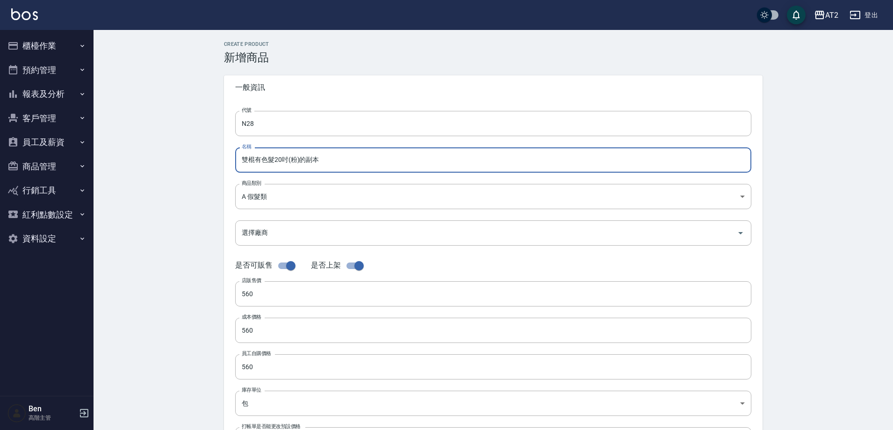
paste input "轉"
click at [337, 163] on input "轉雙棍有色髮20吋(粉)的副本" at bounding box center [493, 159] width 516 height 25
type input "轉雙棍有色髮20吋(粉)"
click at [315, 193] on body "AT2 登出 櫃檯作業 打帳單 帳單列表 掛單列表 座位開單 營業儀表板 現金收支登錄 高階收支登錄 材料自購登錄 每日結帳 排班表 現場電腦打卡 掃碼打卡 …" at bounding box center [448, 322] width 897 height 645
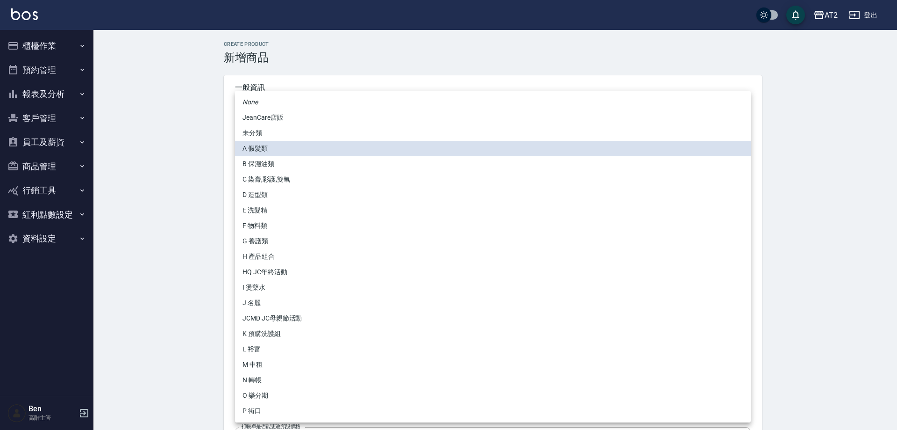
click at [257, 378] on li "N 轉帳" at bounding box center [493, 379] width 516 height 15
type input "118808c7-c395-4c07-abfa-b2f2c742c37e"
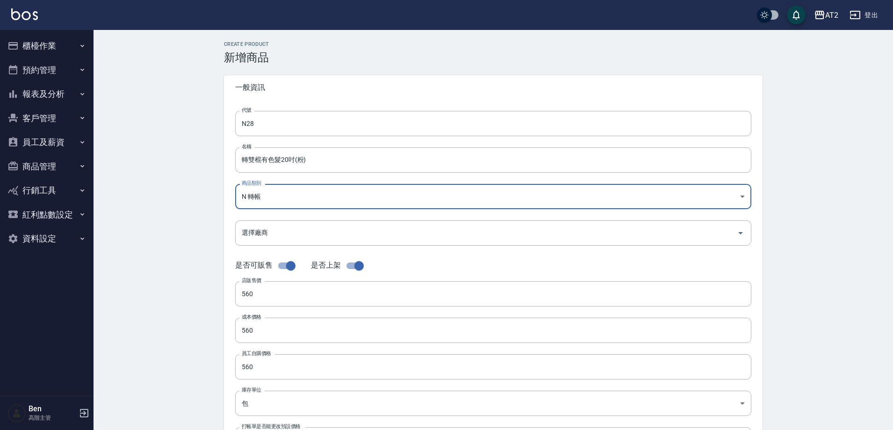
scroll to position [215, 0]
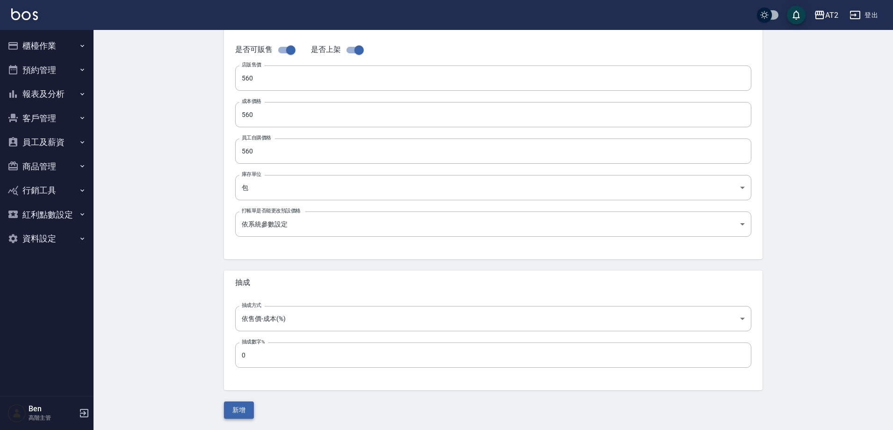
click at [245, 411] on button "新增" at bounding box center [239, 409] width 30 height 17
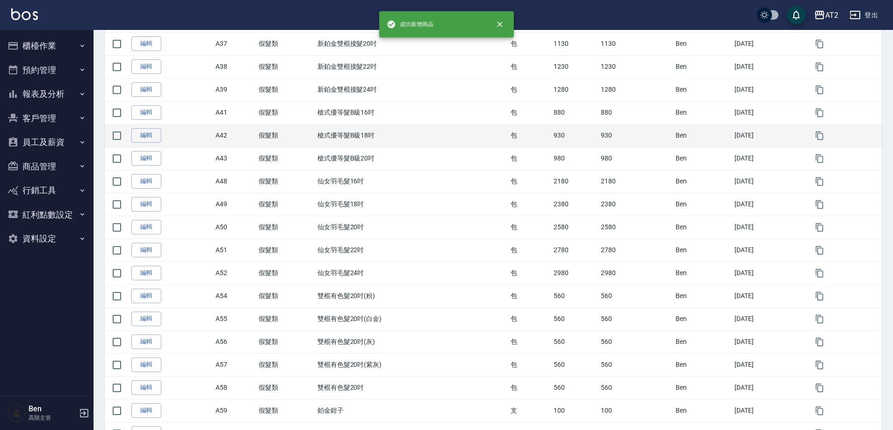
scroll to position [748, 0]
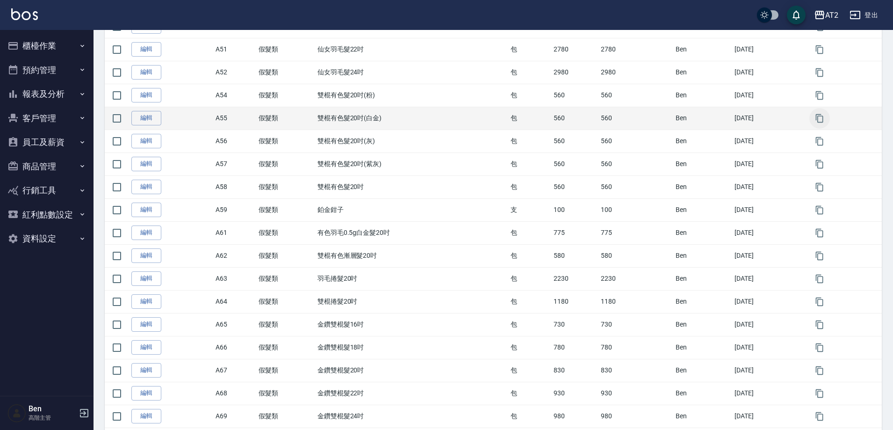
click at [823, 122] on icon "button" at bounding box center [819, 118] width 9 height 9
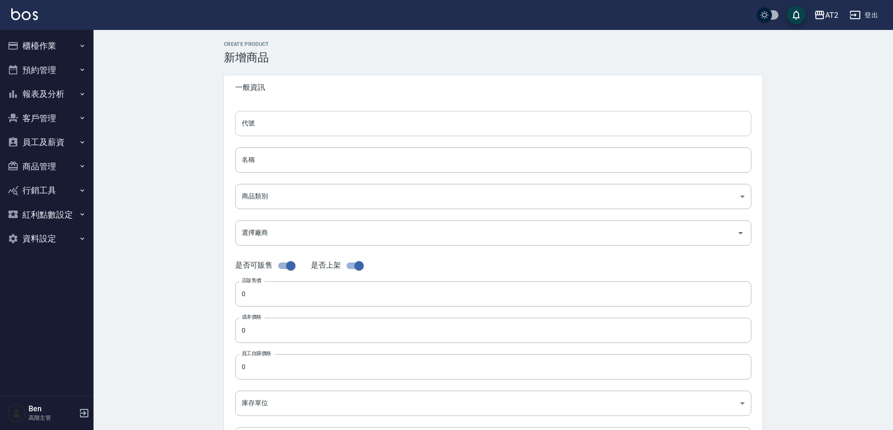
type input "A55的副本"
type input "雙棍有色髮20吋(白金)的副本"
type input "8c6dd865-00fd-49ce-9c72-9b7de5dd775a"
type input "560"
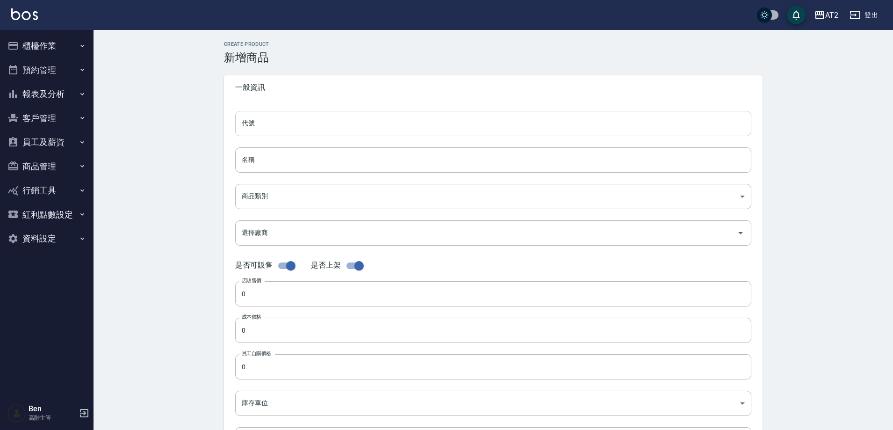
type input "560"
type input "包"
type input "UNSET"
drag, startPoint x: 295, startPoint y: 124, endPoint x: 216, endPoint y: 124, distance: 79.0
click at [216, 124] on div "CREATE PRODUCT 新增商品 一般資訊 代號 A55的副本 代號 名稱 雙棍有色髮20吋(白金)的副本 名稱 商品類別 A 假髮類 8c6dd8…" at bounding box center [493, 337] width 561 height 593
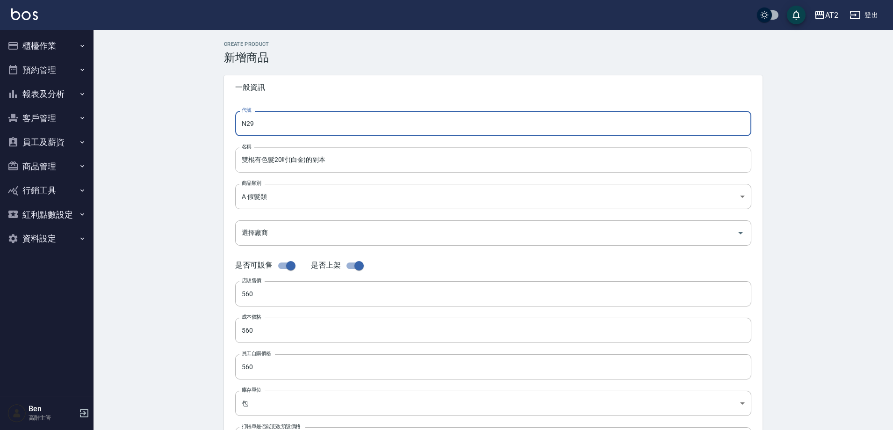
type input "N29"
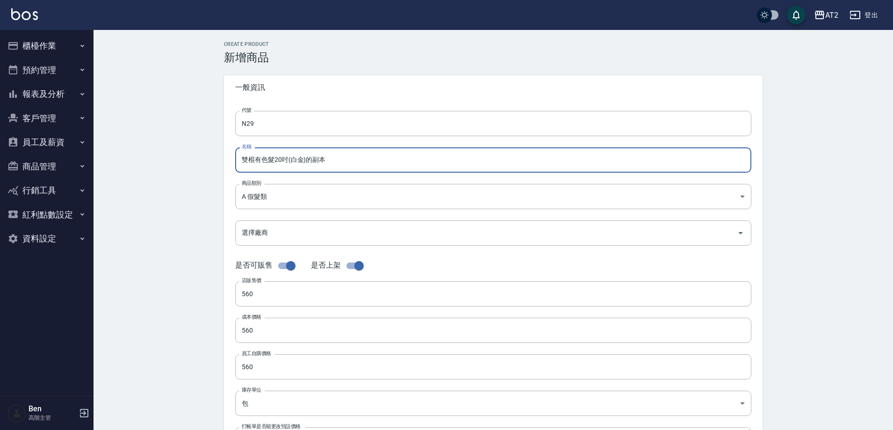
click at [237, 153] on input "雙棍有色髮20吋(白金)的副本" at bounding box center [493, 159] width 516 height 25
paste input "轉"
click at [387, 162] on input "轉雙棍有色髮20吋(白金)的副本" at bounding box center [493, 159] width 516 height 25
type input "轉雙棍有色髮20吋(白金)"
click at [332, 201] on body "AT2 登出 櫃檯作業 打帳單 帳單列表 掛單列表 座位開單 營業儀表板 現金收支登錄 高階收支登錄 材料自購登錄 每日結帳 排班表 現場電腦打卡 掃碼打卡 …" at bounding box center [448, 322] width 897 height 645
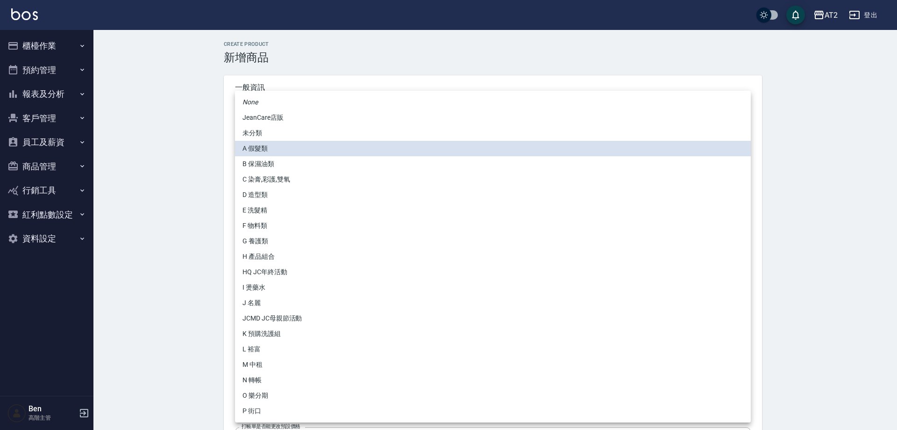
click at [271, 378] on li "N 轉帳" at bounding box center [493, 379] width 516 height 15
type input "118808c7-c395-4c07-abfa-b2f2c742c37e"
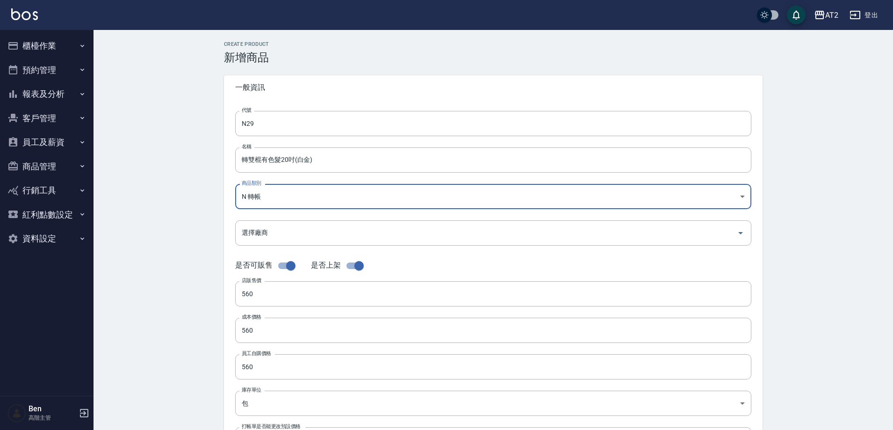
scroll to position [215, 0]
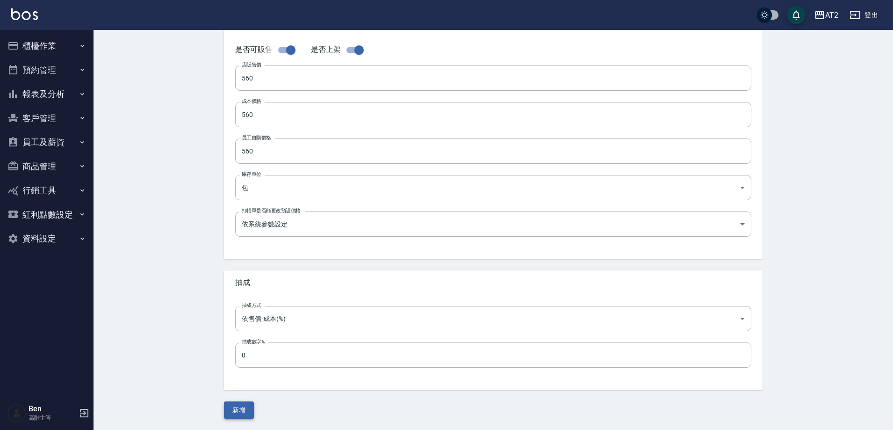
click at [249, 408] on button "新增" at bounding box center [239, 409] width 30 height 17
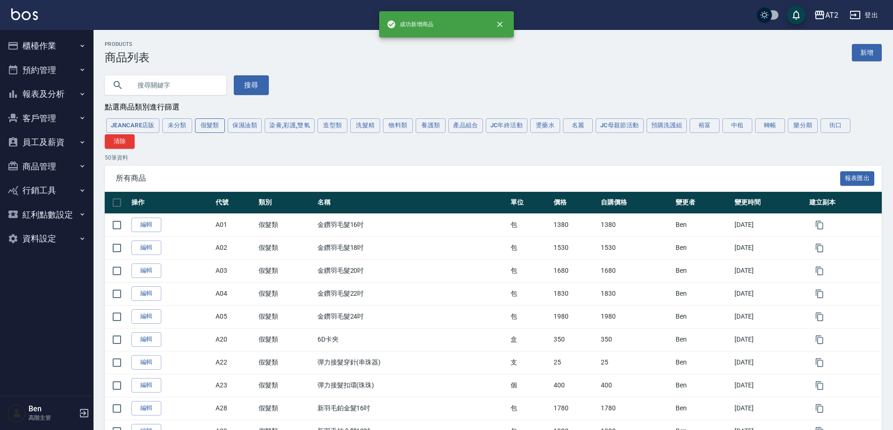
click at [219, 126] on button "假髮類" at bounding box center [210, 125] width 30 height 14
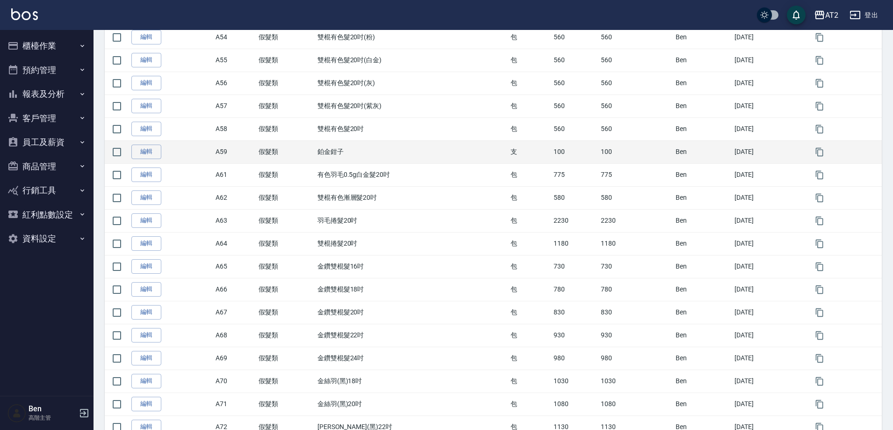
scroll to position [788, 0]
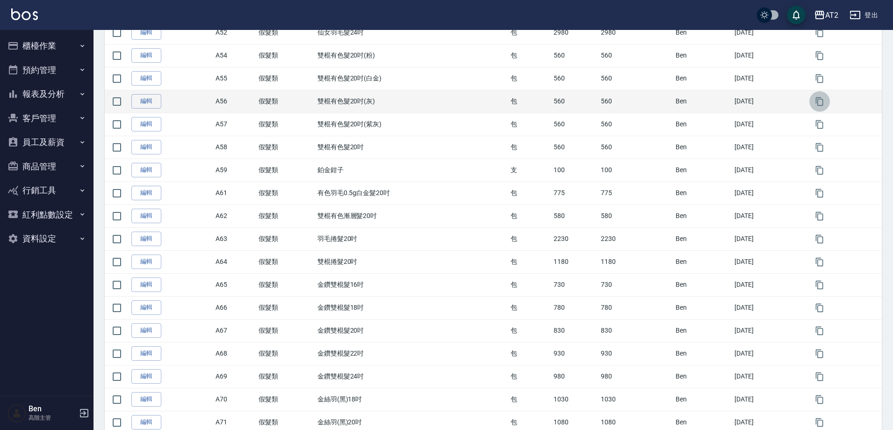
click at [819, 101] on icon "button" at bounding box center [819, 101] width 9 height 9
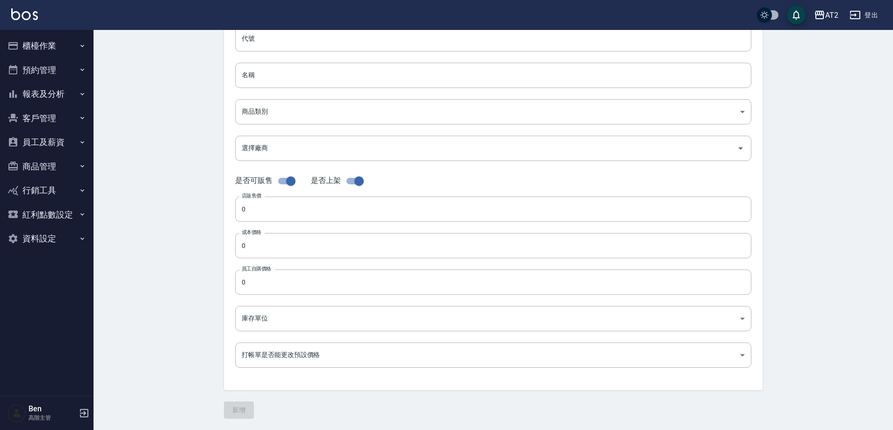
type input "A56的副本"
type input "雙棍有色髮20吋(灰)的副本"
type input "8c6dd865-00fd-49ce-9c72-9b7de5dd775a"
type input "560"
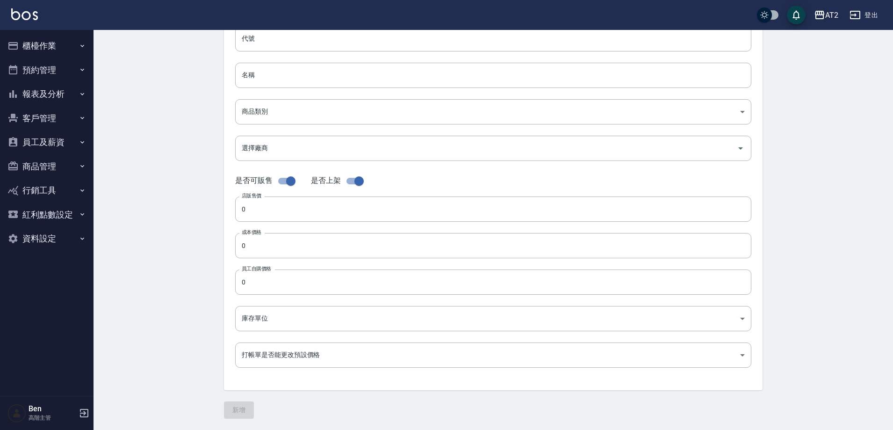
type input "560"
type input "包"
type input "UNSET"
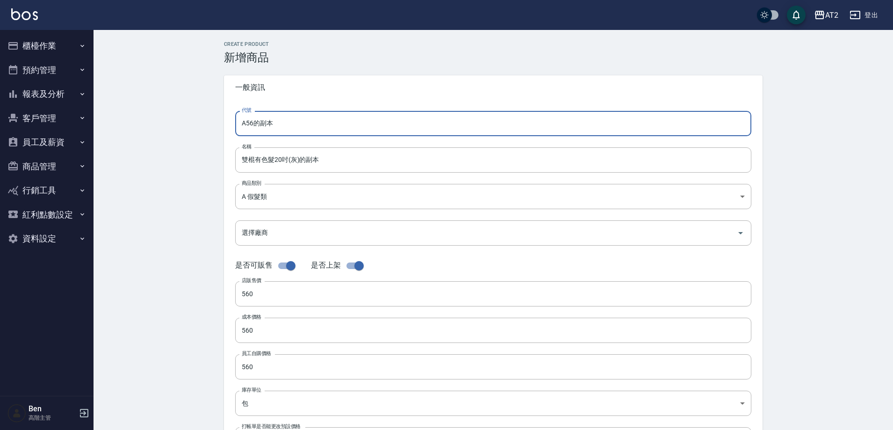
drag, startPoint x: 289, startPoint y: 120, endPoint x: 169, endPoint y: 120, distance: 120.1
click at [169, 120] on div "CREATE PRODUCT 新增商品 一般資訊 代號 A56的副本 代號 名稱 雙棍有色髮20吋(灰)的副本 名稱 商品類別 A 假髮類 8c6dd86…" at bounding box center [492, 337] width 799 height 615
type input "N29"
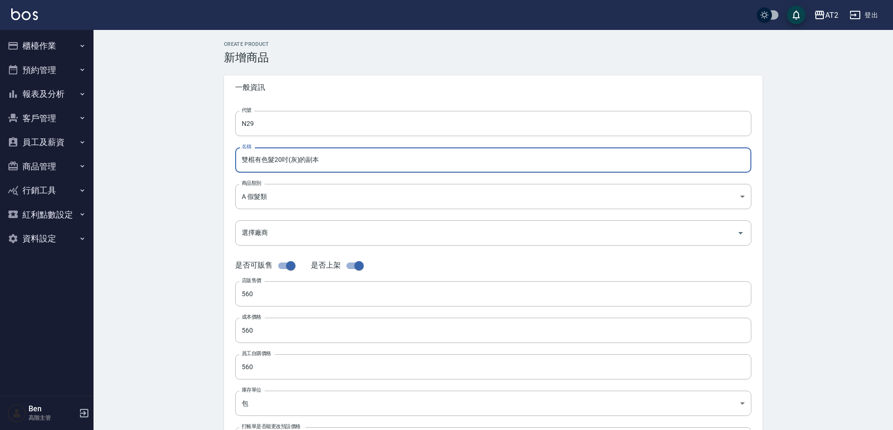
click at [244, 158] on input "雙棍有色髮20吋(灰)的副本" at bounding box center [493, 159] width 516 height 25
paste input "轉"
click at [321, 162] on input "轉雙棍有色髮20吋(灰)的副本" at bounding box center [493, 159] width 516 height 25
click at [331, 163] on input "轉雙棍有色髮20吋(灰)的副本" at bounding box center [493, 159] width 516 height 25
type input "轉雙棍有色髮20吋(灰)"
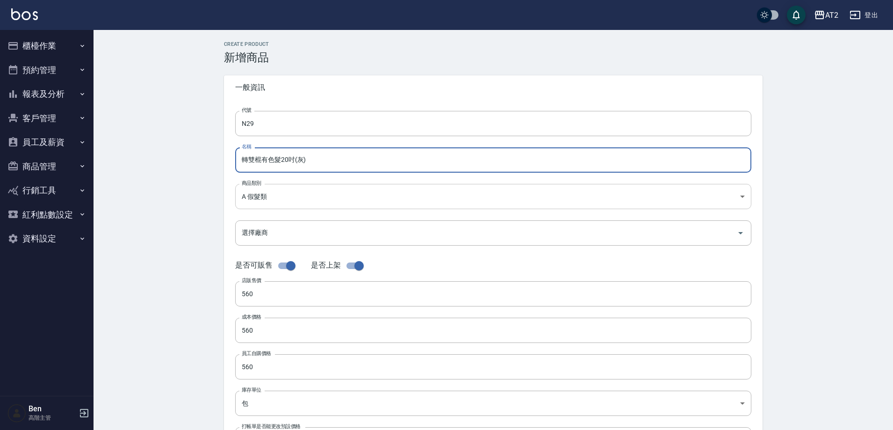
click at [313, 193] on body "AT2 登出 櫃檯作業 打帳單 帳單列表 掛單列表 座位開單 營業儀表板 現金收支登錄 高階收支登錄 材料自購登錄 每日結帳 排班表 現場電腦打卡 掃碼打卡 …" at bounding box center [446, 322] width 893 height 645
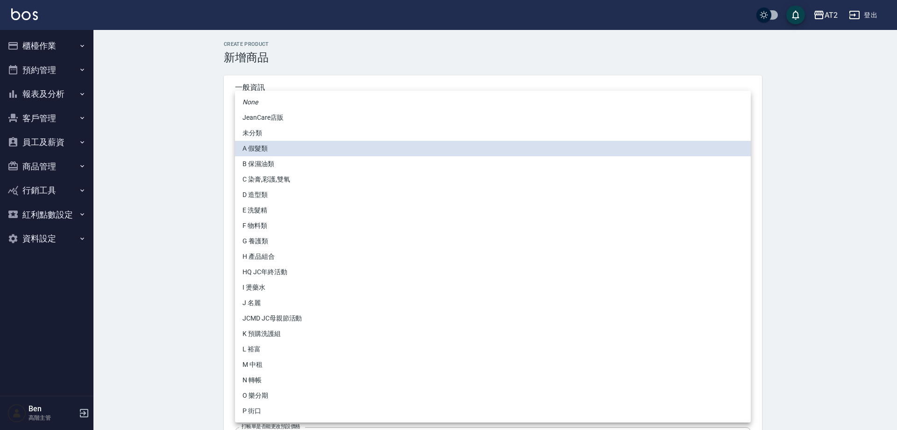
click at [270, 371] on li "M 中租" at bounding box center [493, 364] width 516 height 15
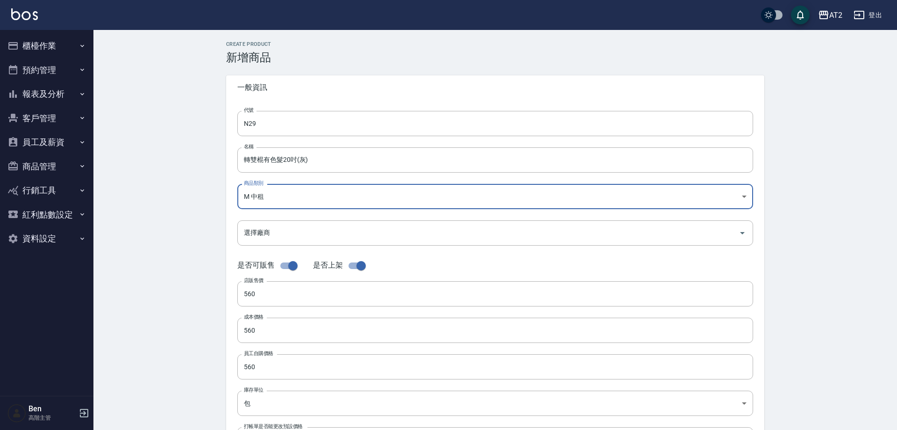
click at [294, 193] on body "AT2 登出 櫃檯作業 打帳單 帳單列表 掛單列表 座位開單 營業儀表板 現金收支登錄 高階收支登錄 材料自購登錄 每日結帳 排班表 現場電腦打卡 掃碼打卡 …" at bounding box center [448, 322] width 897 height 645
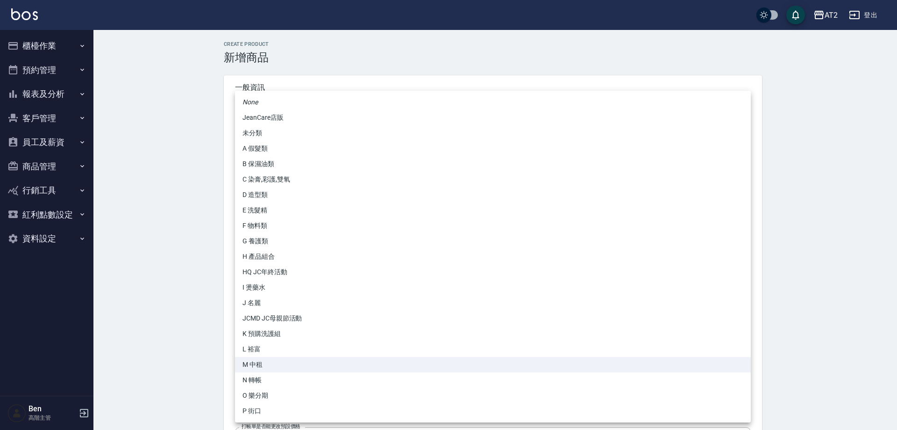
click at [258, 375] on li "N 轉帳" at bounding box center [493, 379] width 516 height 15
type input "118808c7-c395-4c07-abfa-b2f2c742c37e"
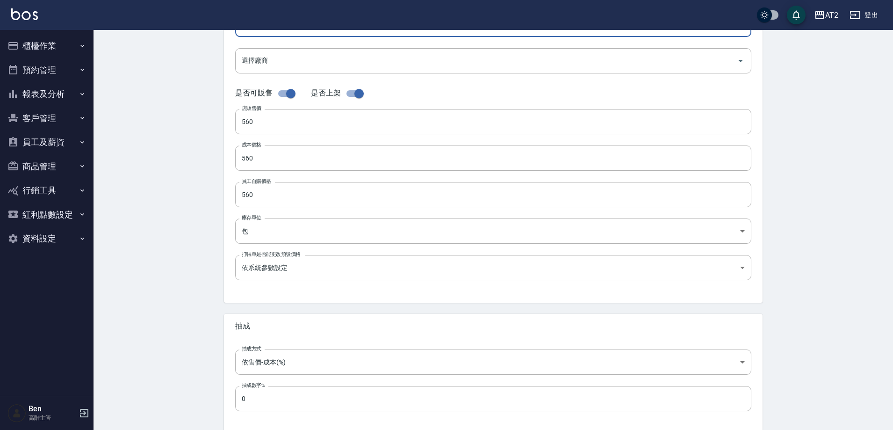
scroll to position [215, 0]
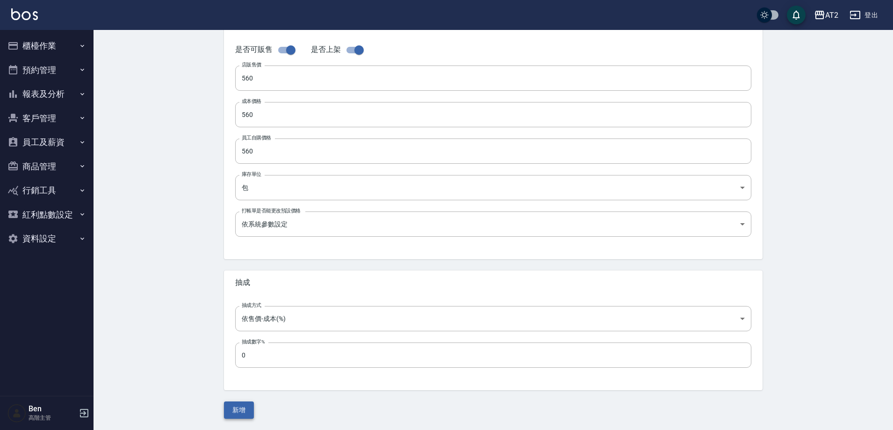
click at [239, 410] on button "新增" at bounding box center [239, 409] width 30 height 17
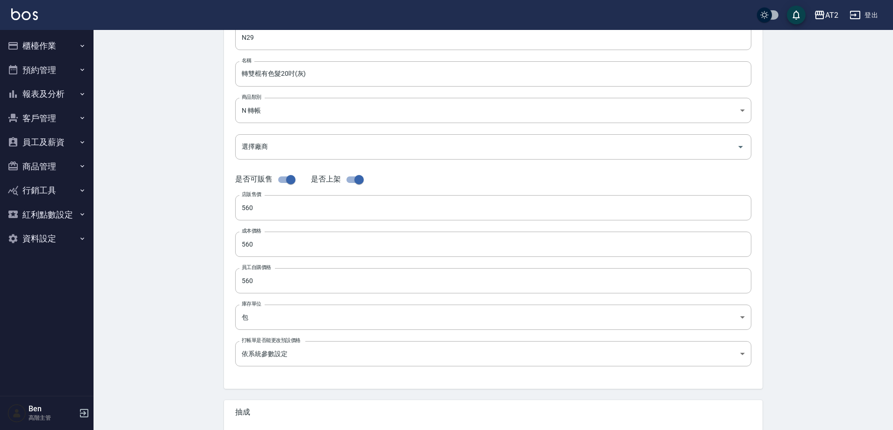
scroll to position [0, 0]
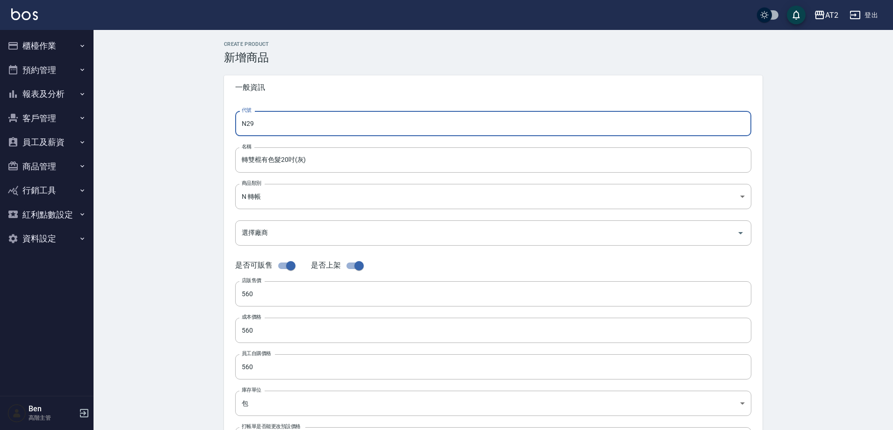
click at [268, 121] on input "N29" at bounding box center [493, 123] width 516 height 25
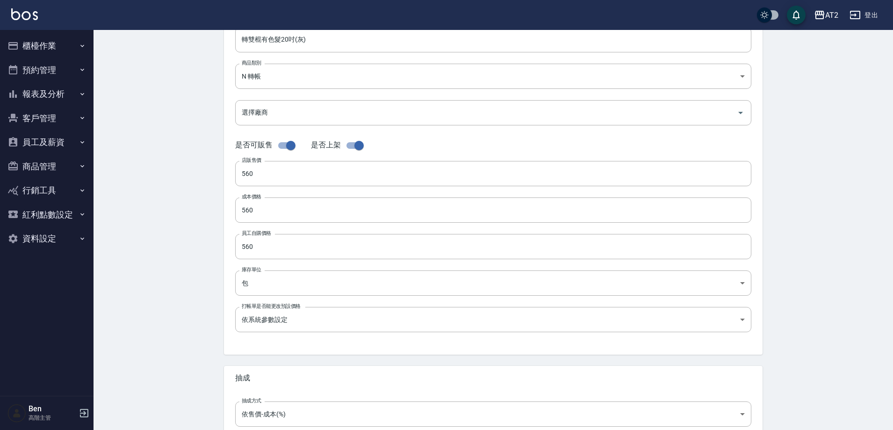
scroll to position [215, 0]
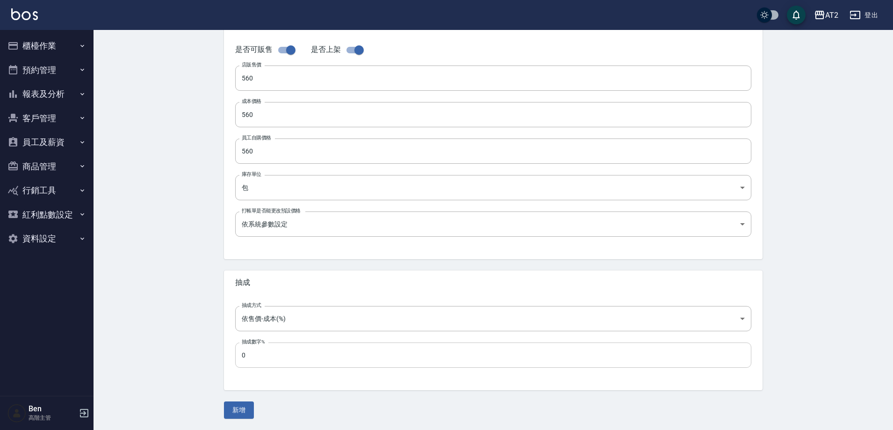
type input "N30"
click at [246, 406] on button "新增" at bounding box center [239, 409] width 30 height 17
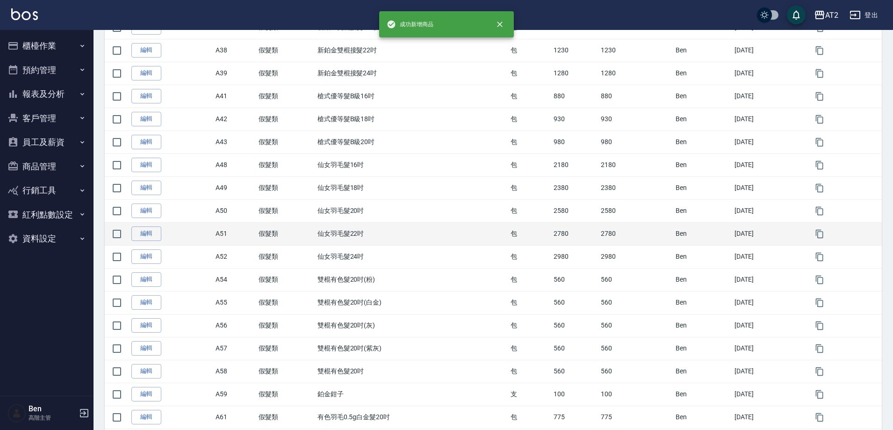
scroll to position [608, 0]
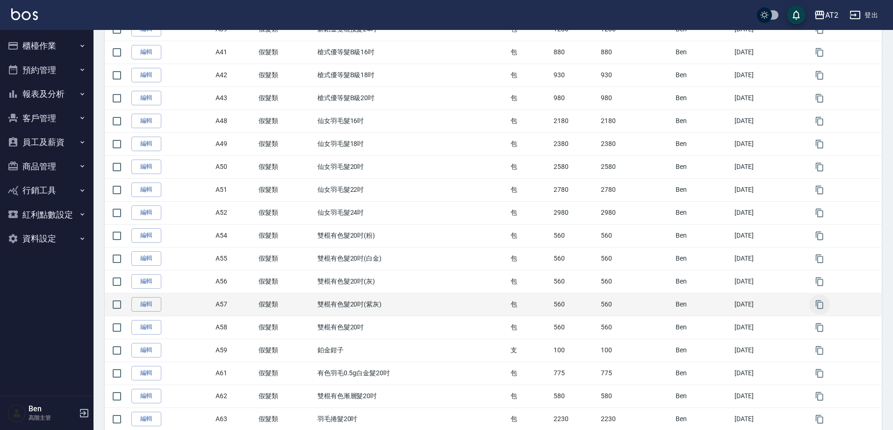
click at [823, 302] on icon "button" at bounding box center [819, 304] width 9 height 9
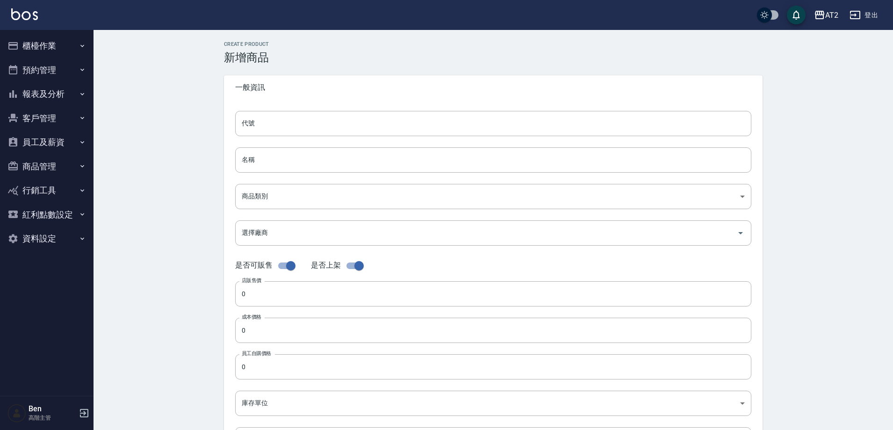
type input "A57的副本"
type input "雙棍有色髮20吋(紫灰)的副本"
type input "8c6dd865-00fd-49ce-9c72-9b7de5dd775a"
type input "560"
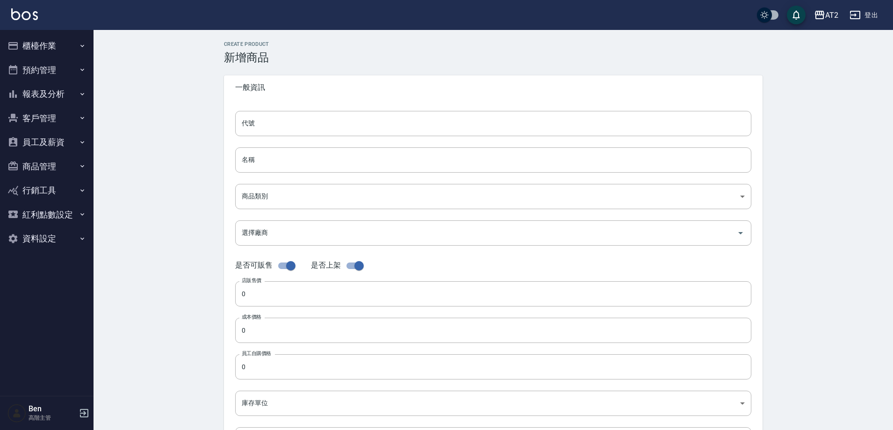
type input "560"
type input "包"
type input "UNSET"
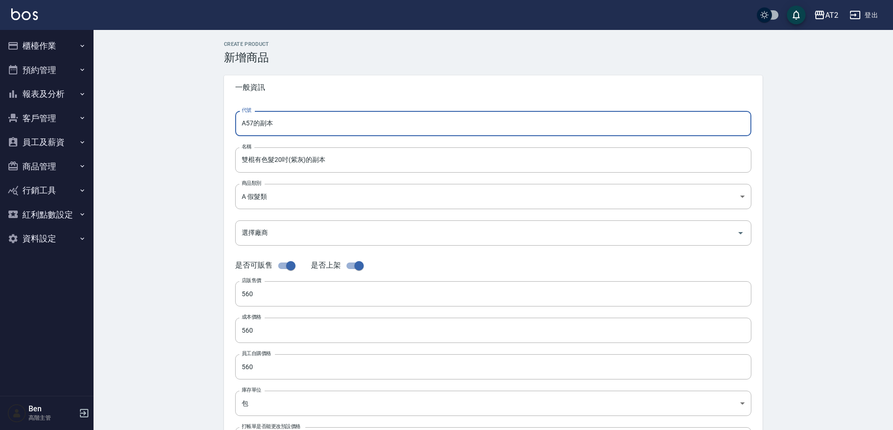
drag, startPoint x: 280, startPoint y: 123, endPoint x: 206, endPoint y: 123, distance: 74.3
click at [206, 123] on div "CREATE PRODUCT 新增商品 一般資訊 代號 A57的副本 代號 名稱 雙棍有色髮20吋(紫灰)的副本 名稱 商品類別 A 假髮類 8c6dd8…" at bounding box center [492, 337] width 799 height 615
type input "N31"
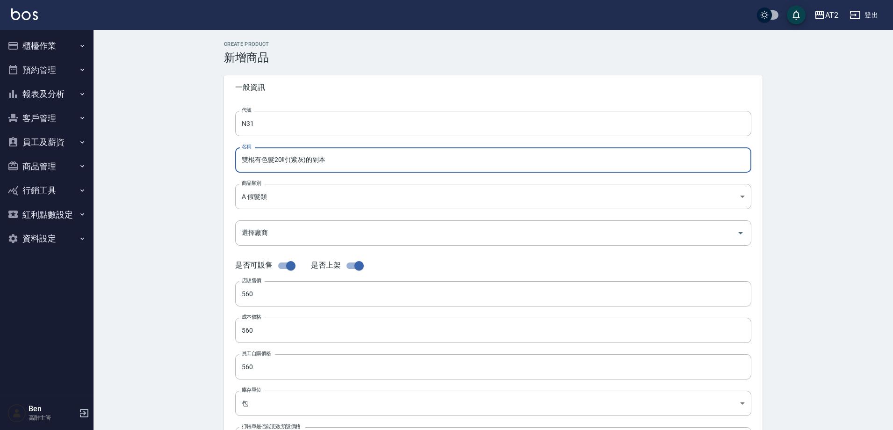
click at [237, 159] on input "雙棍有色髮20吋(紫灰)的副本" at bounding box center [493, 159] width 516 height 25
paste input "轉"
click at [366, 155] on input "轉雙棍有色髮20吋(紫灰)的副本" at bounding box center [493, 159] width 516 height 25
type input "轉雙棍有色髮20吋(紫灰)"
click at [336, 202] on body "AT2 登出 櫃檯作業 打帳單 帳單列表 掛單列表 座位開單 營業儀表板 現金收支登錄 高階收支登錄 材料自購登錄 每日結帳 排班表 現場電腦打卡 掃碼打卡 …" at bounding box center [446, 322] width 893 height 645
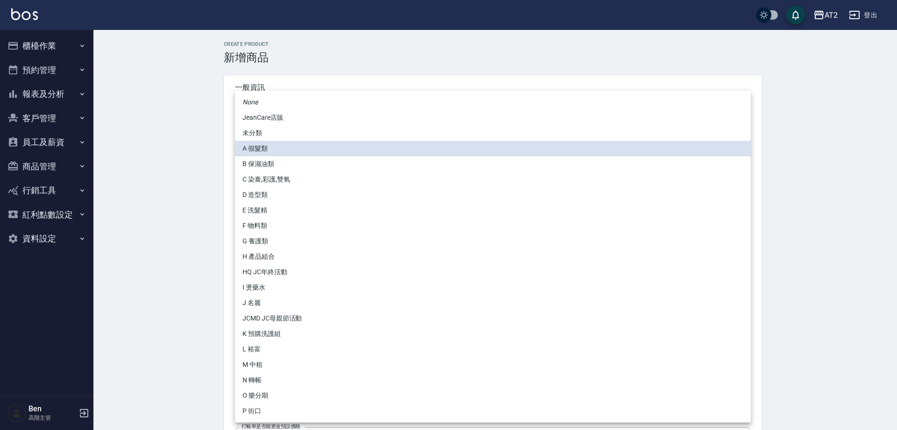
click at [297, 383] on li "N 轉帳" at bounding box center [493, 379] width 516 height 15
type input "118808c7-c395-4c07-abfa-b2f2c742c37e"
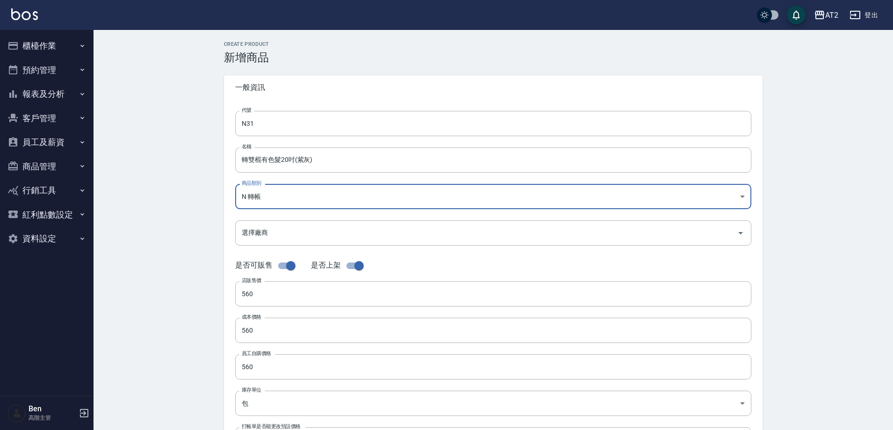
scroll to position [215, 0]
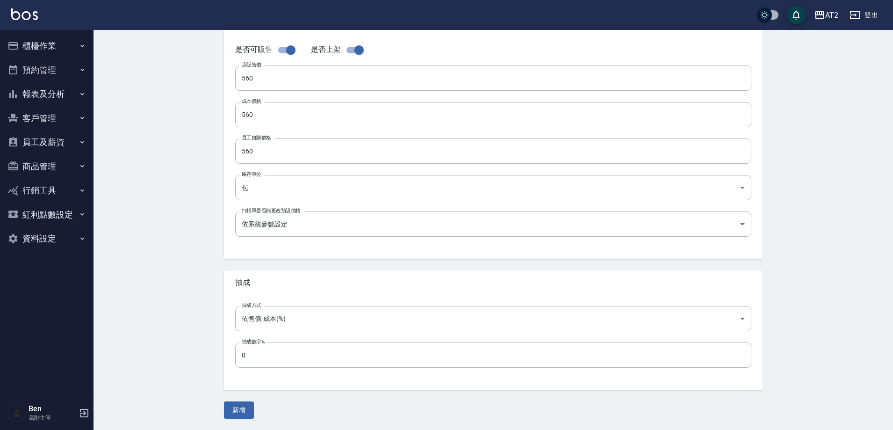
click at [238, 419] on div "CREATE PRODUCT 新增商品 一般資訊 代號 N31 代號 名稱 轉雙棍有色髮20吋(紫灰) 名稱 商品類別 N 轉帳 118808c7-c39…" at bounding box center [492, 121] width 799 height 615
click at [241, 413] on button "新增" at bounding box center [239, 409] width 30 height 17
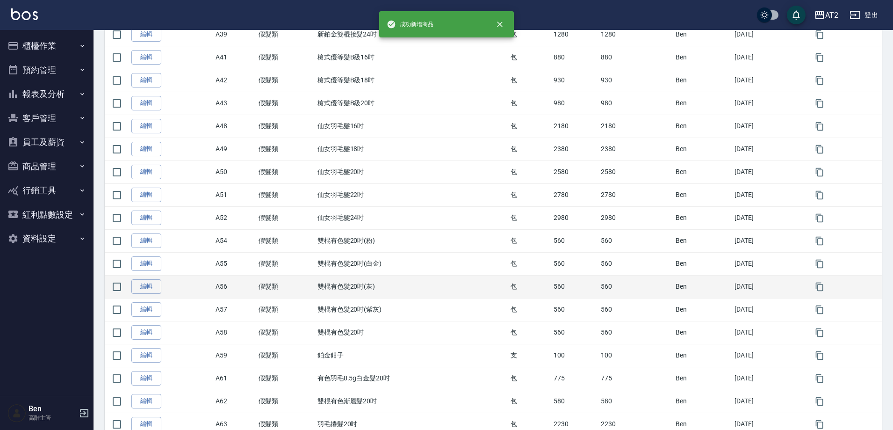
scroll to position [795, 0]
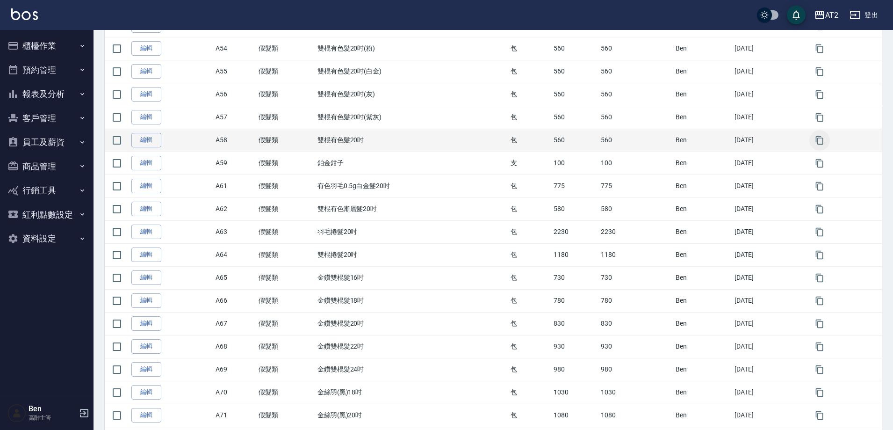
click at [819, 142] on icon "button" at bounding box center [819, 140] width 9 height 9
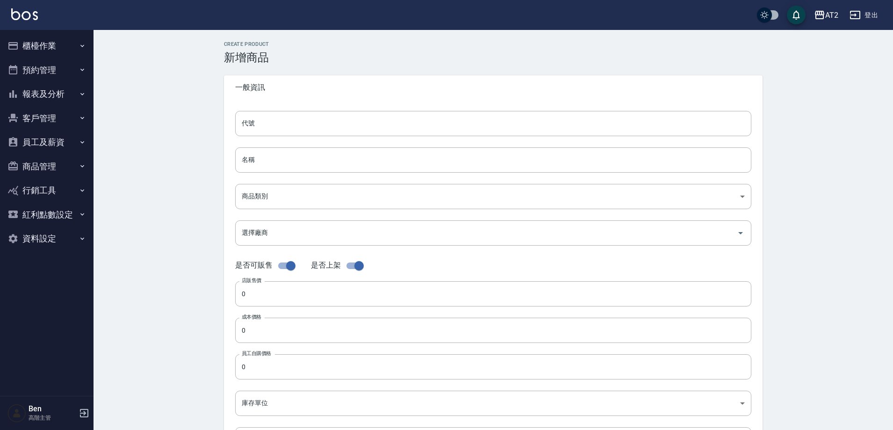
type input "A58的副本"
type input "雙棍有色髮20吋的副本"
type input "8c6dd865-00fd-49ce-9c72-9b7de5dd775a"
type input "560"
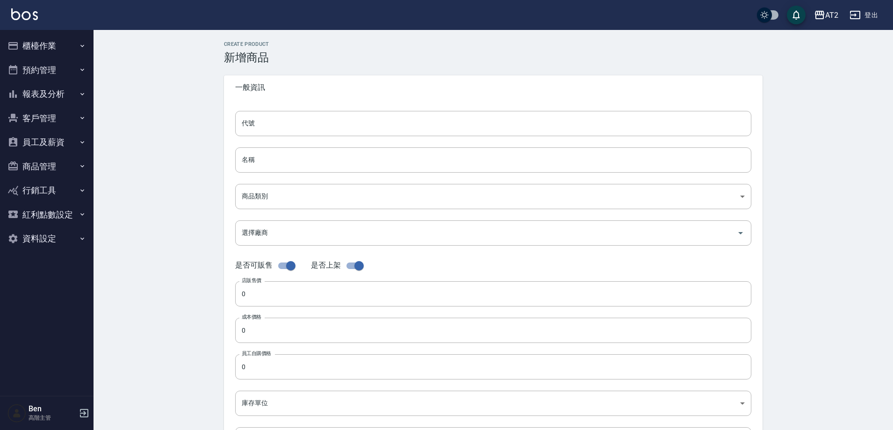
type input "560"
type input "包"
type input "UNSET"
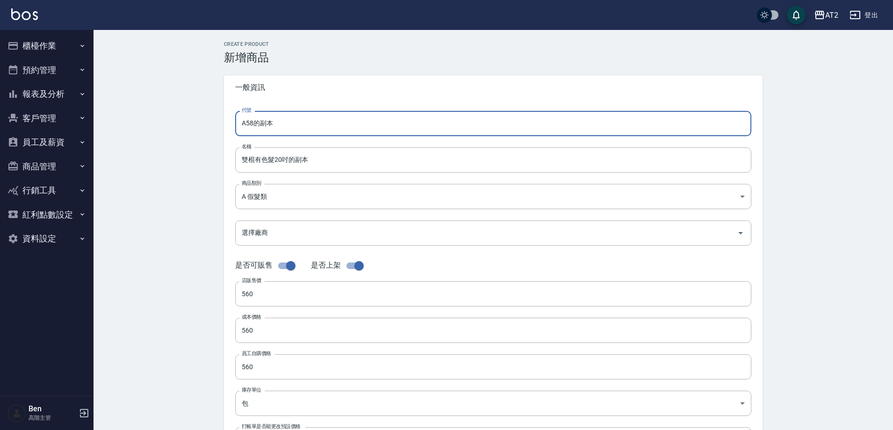
drag, startPoint x: 331, startPoint y: 122, endPoint x: 224, endPoint y: 120, distance: 107.1
click at [224, 120] on div "代號 A58的副本 代號 名稱 雙棍有色髮20吋的副本 名稱 商品類別 A 假髮類 8c6dd865-00fd-49ce-9c72-9b7de5dd775…" at bounding box center [493, 287] width 538 height 375
type input "M"
type input "B"
type input "N32"
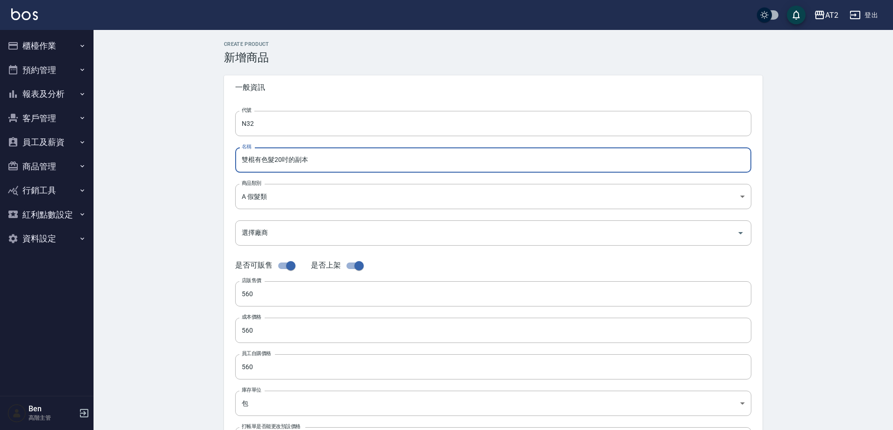
click at [348, 159] on input "雙棍有色髮20吋的副本" at bounding box center [493, 159] width 516 height 25
click at [245, 158] on input "雙棍有色髮20吋" at bounding box center [493, 159] width 516 height 25
click at [241, 158] on input "雙棍有色髮20吋" at bounding box center [493, 159] width 516 height 25
paste input "轉"
type input "轉雙棍有色髮20吋"
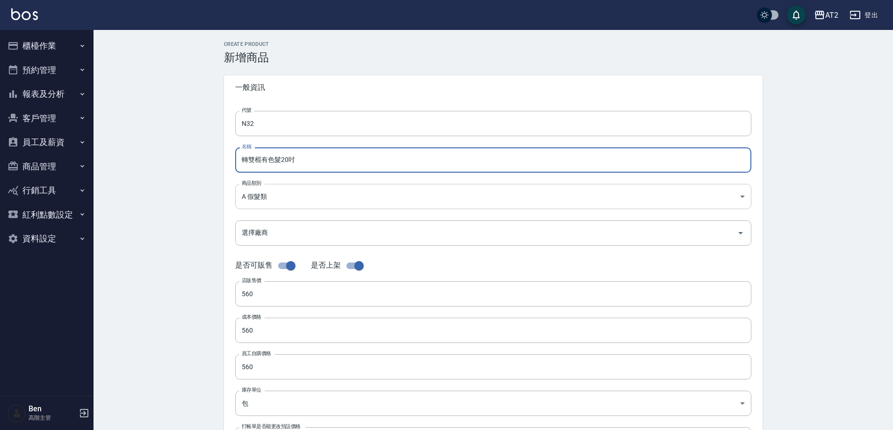
click at [289, 185] on body "AT2 登出 櫃檯作業 打帳單 帳單列表 掛單列表 座位開單 營業儀表板 現金收支登錄 高階收支登錄 材料自購登錄 每日結帳 排班表 現場電腦打卡 掃碼打卡 …" at bounding box center [446, 322] width 893 height 645
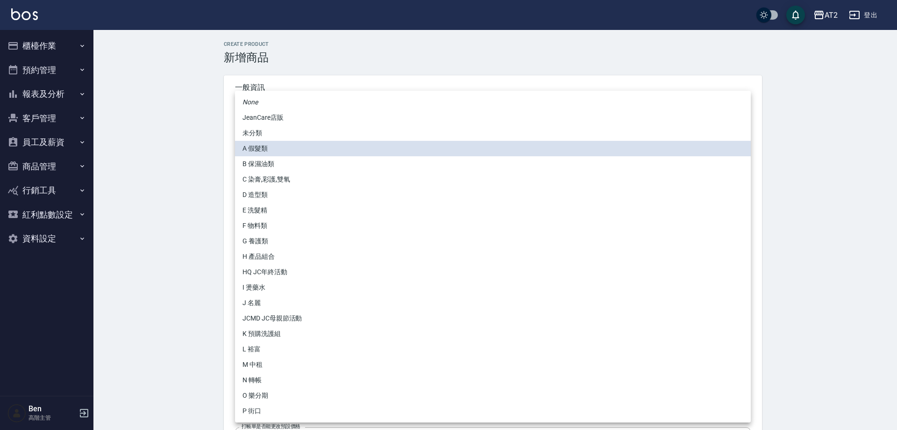
click at [280, 379] on li "N 轉帳" at bounding box center [493, 379] width 516 height 15
type input "118808c7-c395-4c07-abfa-b2f2c742c37e"
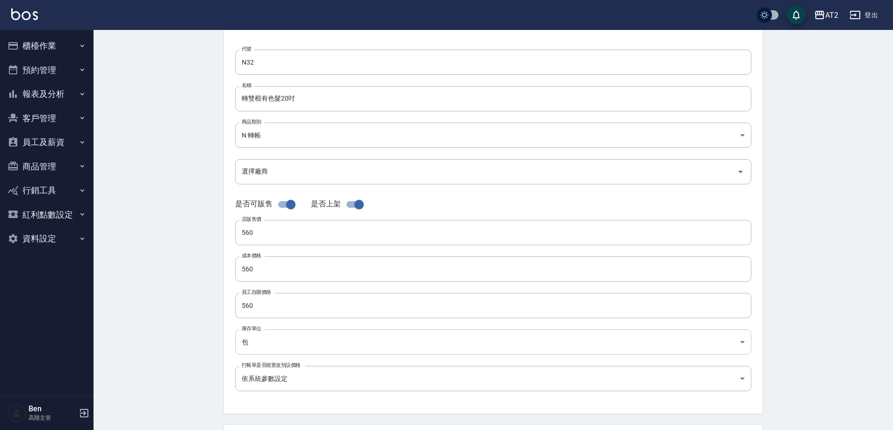
scroll to position [215, 0]
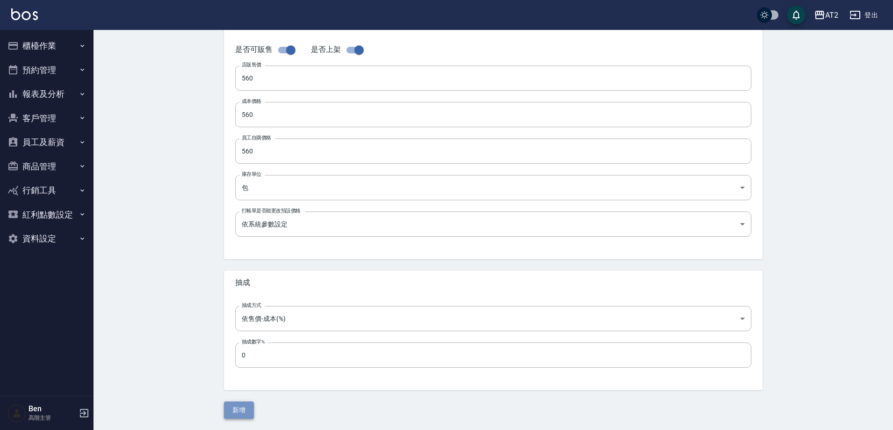
click at [234, 405] on button "新增" at bounding box center [239, 409] width 30 height 17
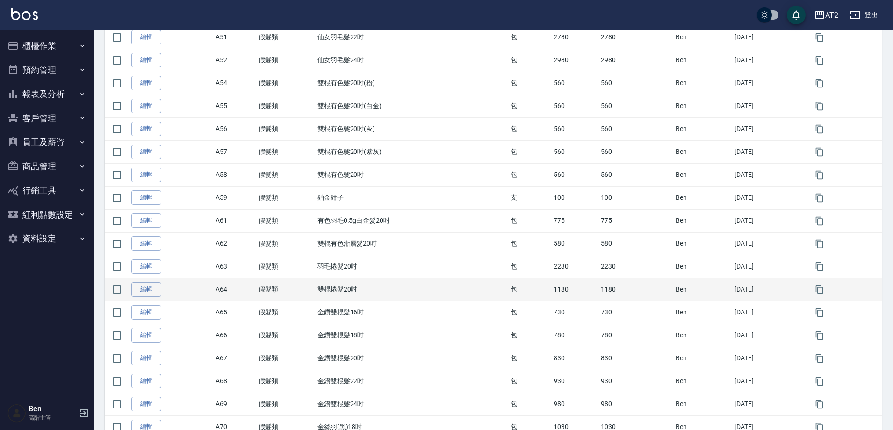
scroll to position [795, 0]
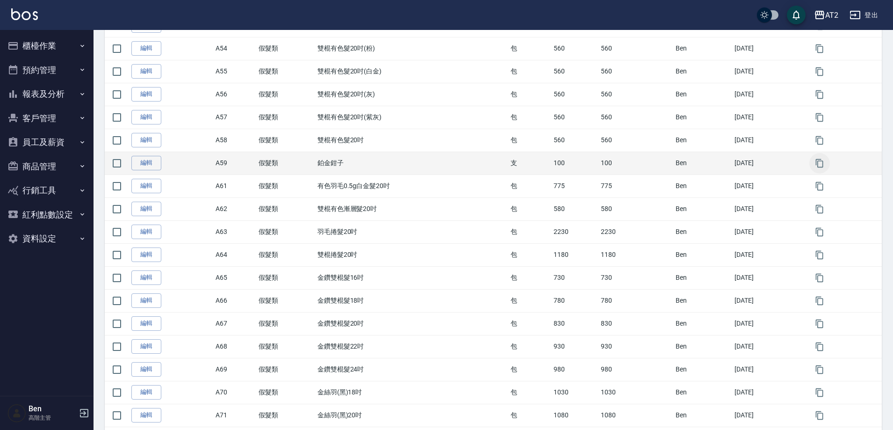
click at [812, 165] on button "button" at bounding box center [819, 163] width 21 height 21
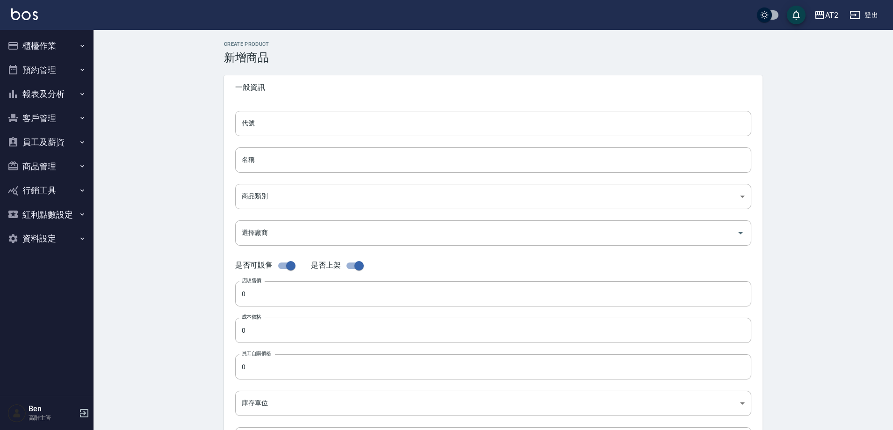
type input "A59的副本"
type input "鉑金鉗子的副本"
type input "8c6dd865-00fd-49ce-9c72-9b7de5dd775a"
type input "100"
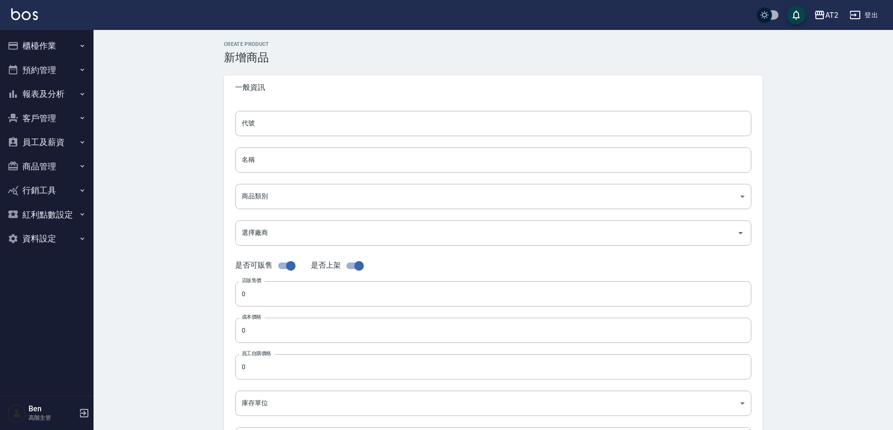
type input "100"
type input "支"
type input "UNSET"
drag, startPoint x: 242, startPoint y: 131, endPoint x: 161, endPoint y: 131, distance: 80.9
click at [162, 131] on div "CREATE PRODUCT 新增商品 一般資訊 代號 A59的副本 代號 名稱 鉑金鉗子的副本 名稱 商品類別 A 假髮類 8c6dd865-00fd-…" at bounding box center [492, 337] width 799 height 615
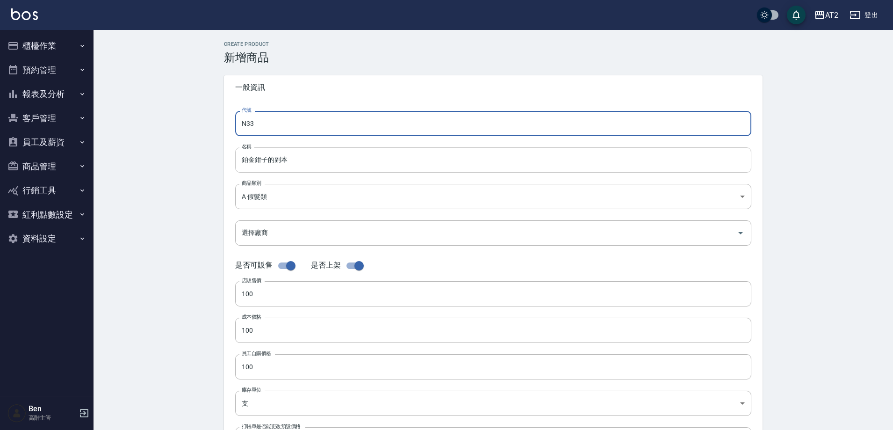
type input "N33"
click at [238, 158] on input "鉑金鉗子的副本" at bounding box center [493, 159] width 516 height 25
paste input "轉"
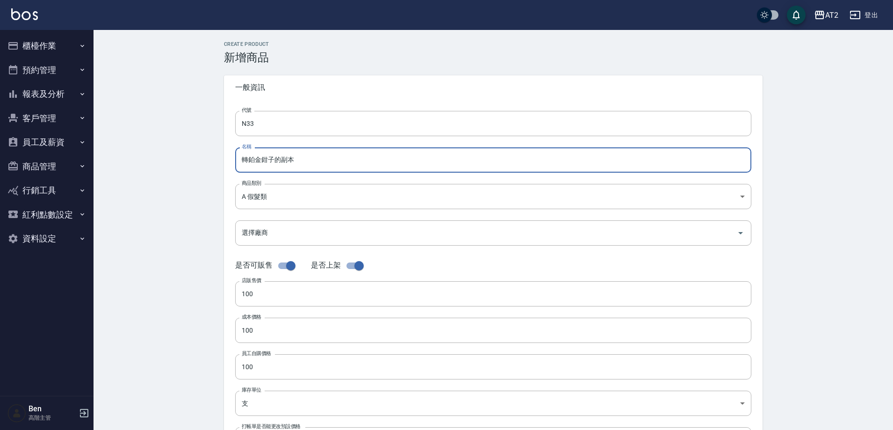
click at [312, 157] on input "轉鉑金鉗子的副本" at bounding box center [493, 159] width 516 height 25
type input "轉鉑金鉗子"
click at [290, 201] on body "AT2 登出 櫃檯作業 打帳單 帳單列表 掛單列表 座位開單 營業儀表板 現金收支登錄 高階收支登錄 材料自購登錄 每日結帳 排班表 現場電腦打卡 掃碼打卡 …" at bounding box center [446, 322] width 893 height 645
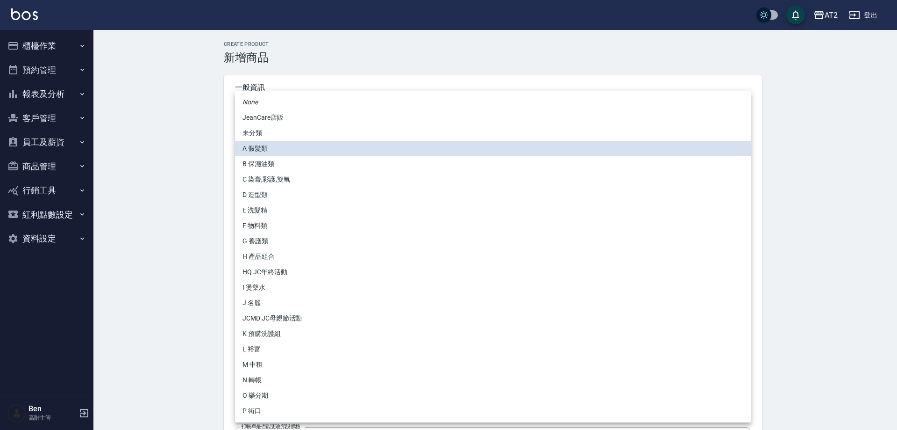
click at [262, 375] on li "N 轉帳" at bounding box center [493, 379] width 516 height 15
type input "118808c7-c395-4c07-abfa-b2f2c742c37e"
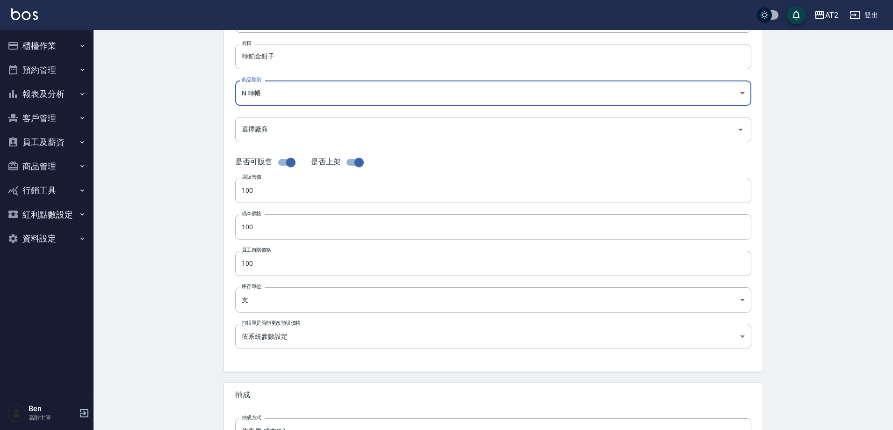
scroll to position [215, 0]
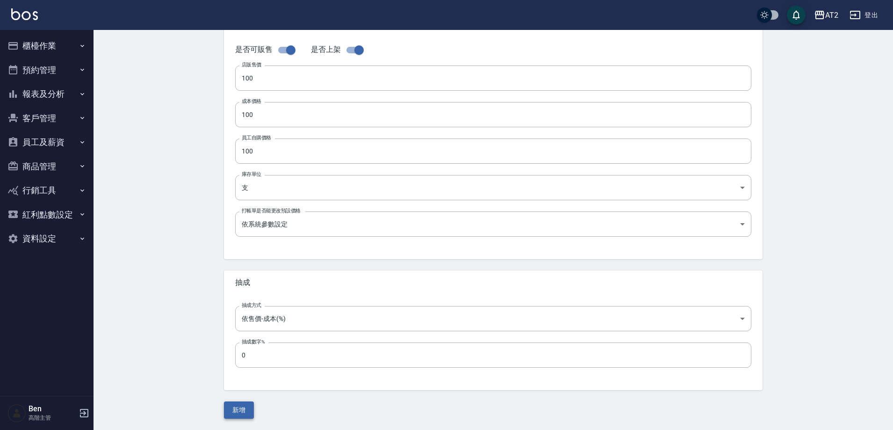
click at [241, 411] on button "新增" at bounding box center [239, 409] width 30 height 17
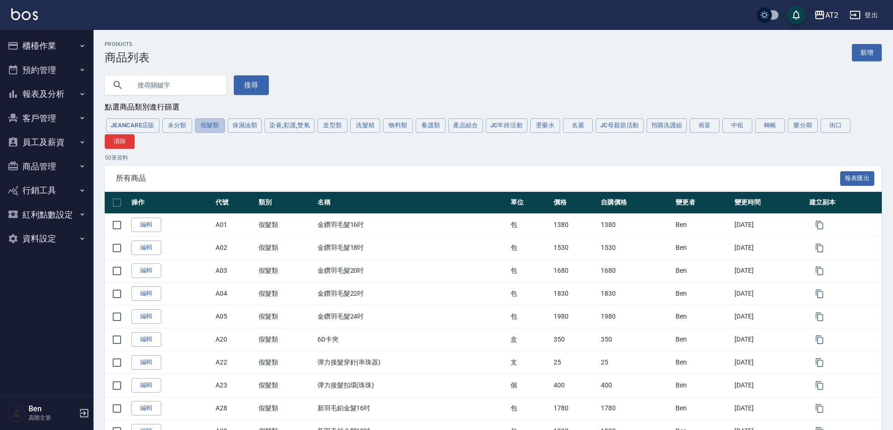
click at [209, 125] on button "假髮類" at bounding box center [210, 125] width 30 height 14
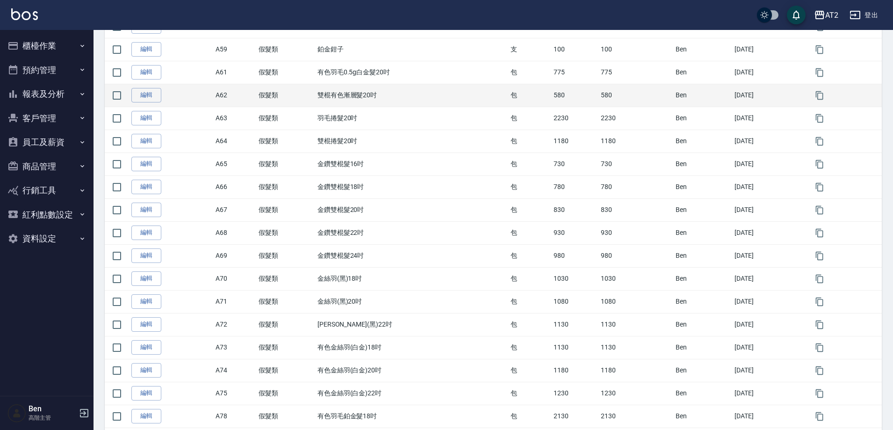
scroll to position [788, 0]
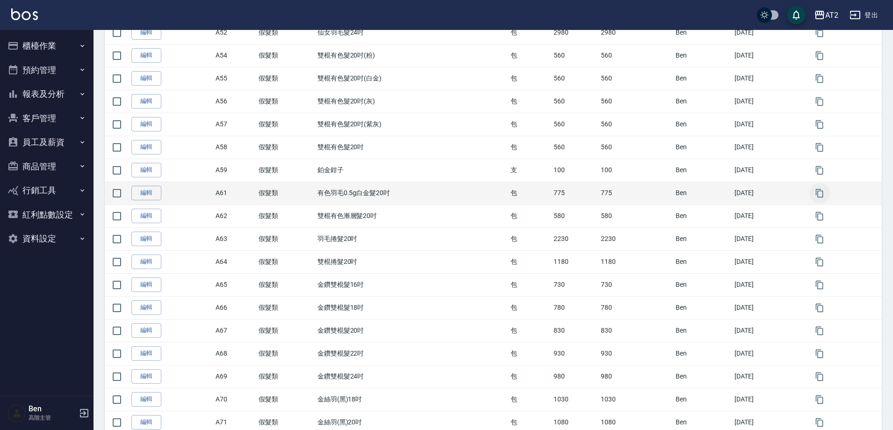
click at [823, 193] on icon "button" at bounding box center [819, 192] width 7 height 8
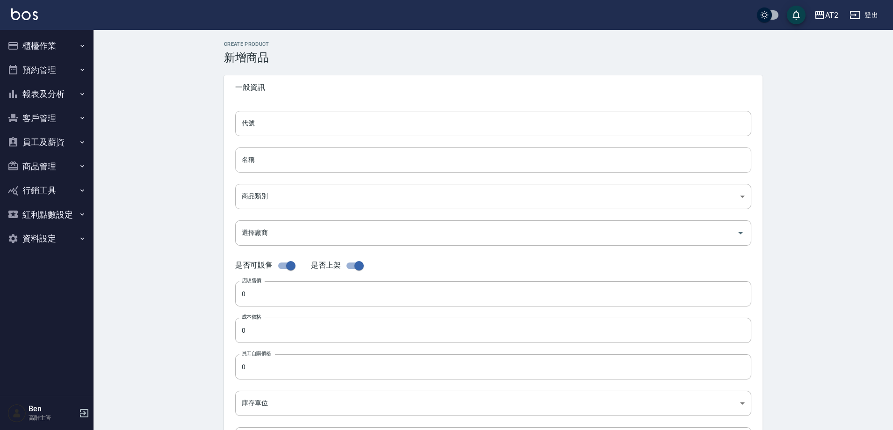
type input "A61的副本"
type input "有色羽毛0.5g白金髮20吋的副本"
type input "8c6dd865-00fd-49ce-9c72-9b7de5dd775a"
type input "775"
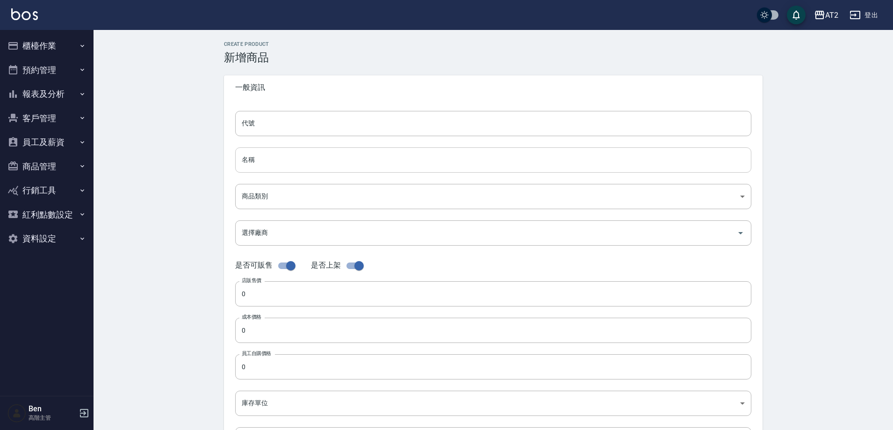
type input "775"
type input "包"
type input "UNSET"
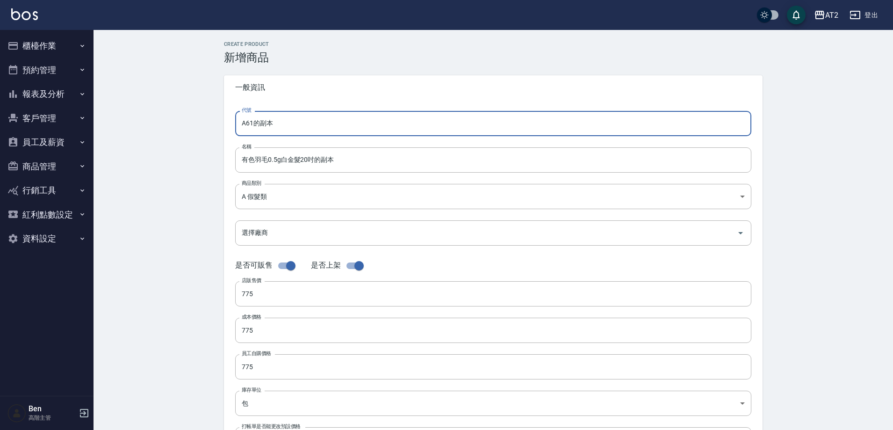
drag, startPoint x: 214, startPoint y: 131, endPoint x: 179, endPoint y: 132, distance: 34.6
click at [179, 132] on div "CREATE PRODUCT 新增商品 一般資訊 代號 A61的副本 代號 名稱 有色羽毛0.5g白金髮20吋的副本 名稱 商品類別 A 假髮類 8c6d…" at bounding box center [492, 337] width 799 height 615
type input "N34"
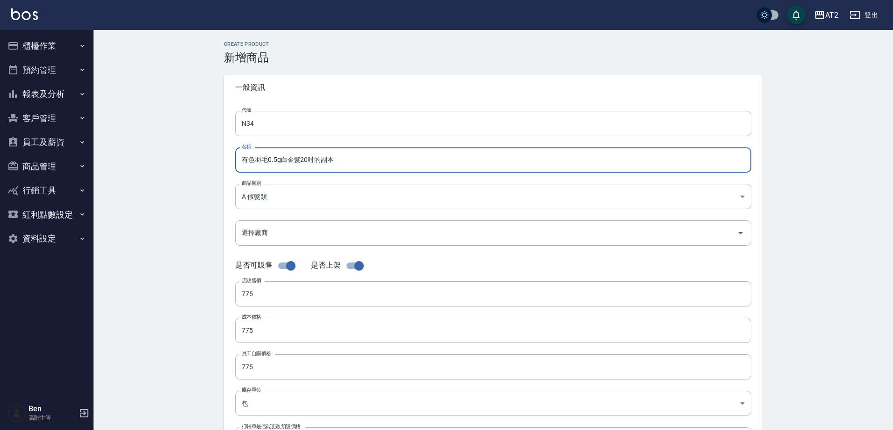
click at [350, 160] on input "有色羽毛0.5g白金髮20吋的副本" at bounding box center [493, 159] width 516 height 25
click at [242, 162] on input "有色羽毛0.5g白金髮20吋" at bounding box center [493, 159] width 516 height 25
paste input "轉"
type input "轉有色羽毛0.5g白金髮20吋"
click at [300, 198] on body "AT2 登出 櫃檯作業 打帳單 帳單列表 掛單列表 座位開單 營業儀表板 現金收支登錄 高階收支登錄 材料自購登錄 每日結帳 排班表 現場電腦打卡 掃碼打卡 …" at bounding box center [448, 322] width 897 height 645
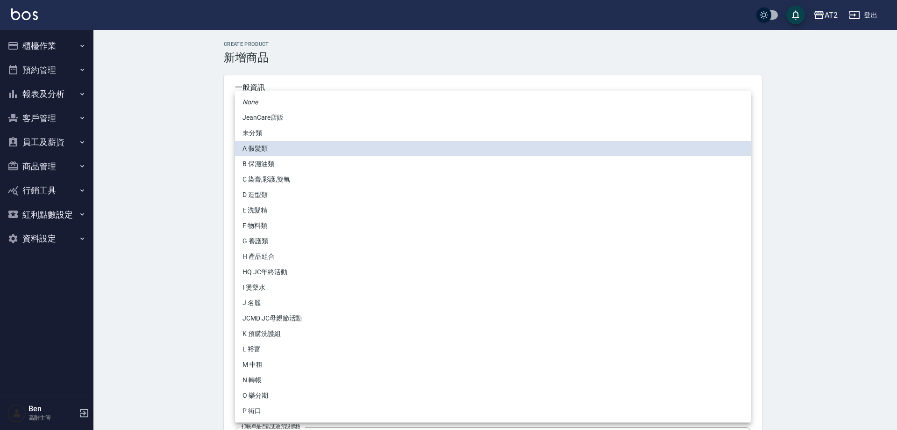
click at [260, 380] on li "N 轉帳" at bounding box center [493, 379] width 516 height 15
type input "118808c7-c395-4c07-abfa-b2f2c742c37e"
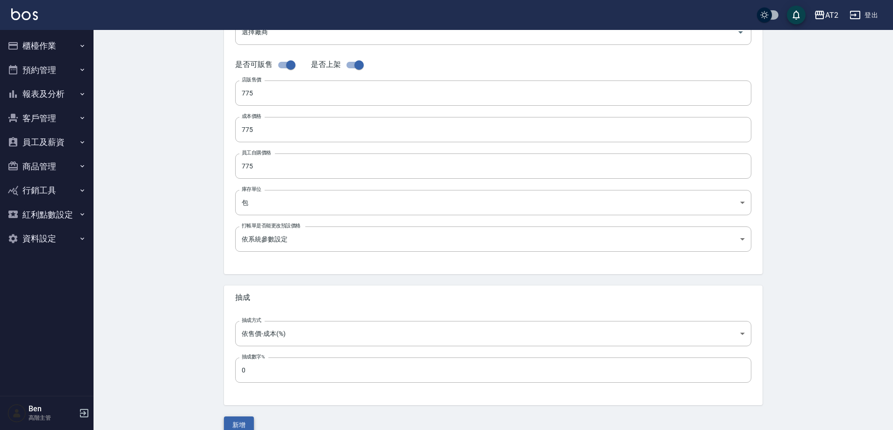
scroll to position [215, 0]
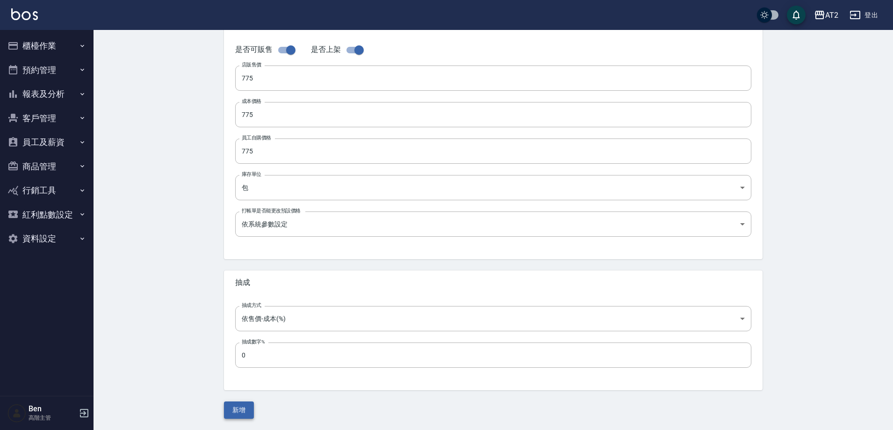
click at [229, 408] on button "新增" at bounding box center [239, 409] width 30 height 17
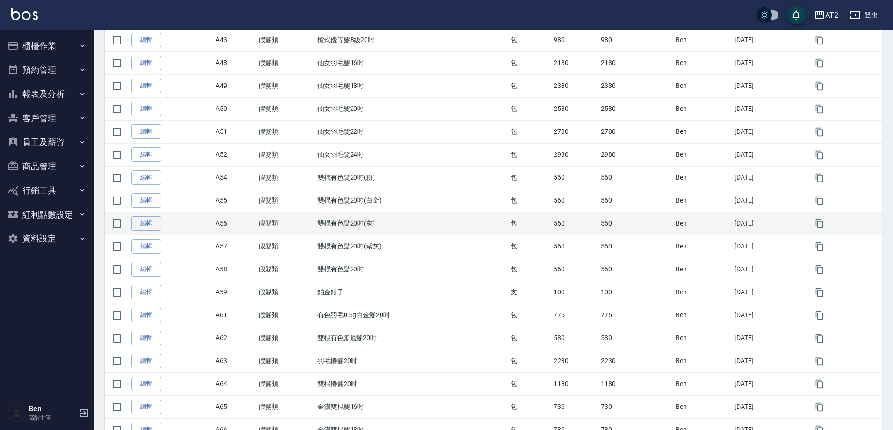
scroll to position [701, 0]
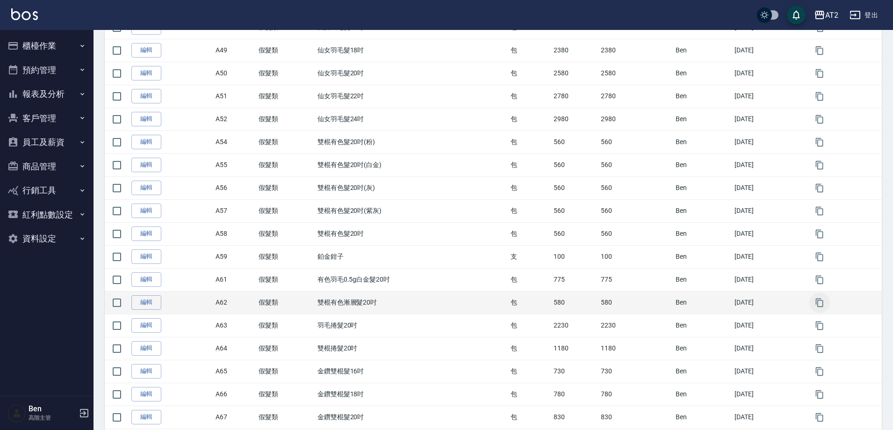
click at [824, 306] on icon "button" at bounding box center [819, 302] width 9 height 9
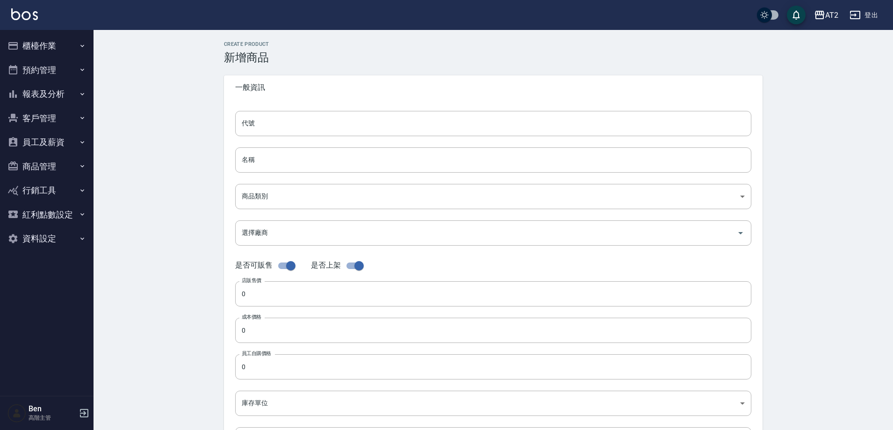
type input "A62的副本"
type input "雙棍有色漸層髮20吋的副本"
type input "8c6dd865-00fd-49ce-9c72-9b7de5dd775a"
type input "580"
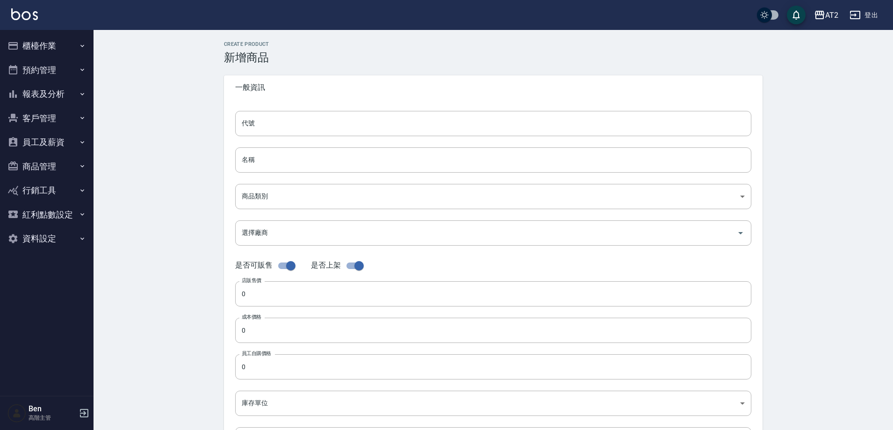
type input "580"
type input "包"
type input "UNSET"
drag, startPoint x: 292, startPoint y: 122, endPoint x: 211, endPoint y: 122, distance: 81.3
click at [211, 122] on div "CREATE PRODUCT 新增商品 一般資訊 代號 A62的副本 代號 名稱 雙棍有色漸層髮20吋的副本 名稱 商品類別 A 假髮類 8c6dd865…" at bounding box center [492, 337] width 799 height 615
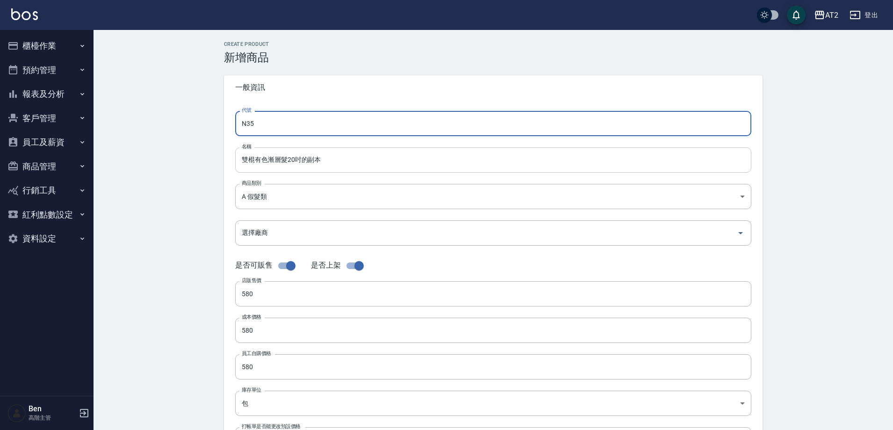
type input "N35"
click at [240, 157] on input "雙棍有色漸層髮20吋的副本" at bounding box center [493, 159] width 516 height 25
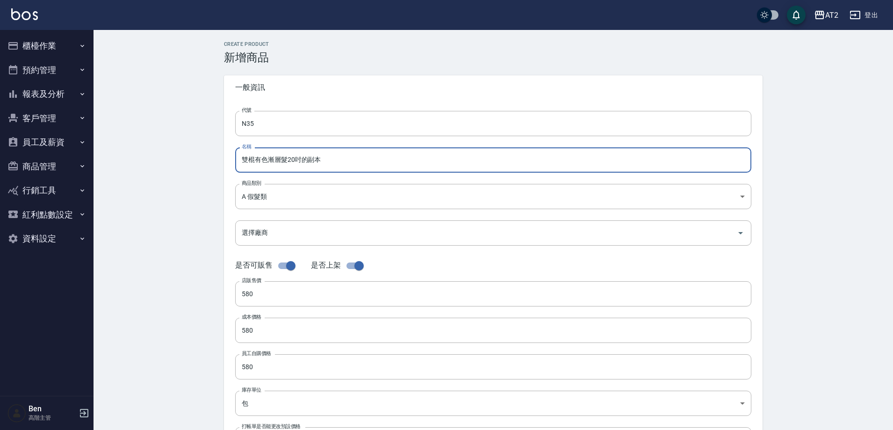
paste input "轉"
click at [340, 159] on input "轉雙棍有色漸層髮20吋的副本" at bounding box center [493, 159] width 516 height 25
type input "轉雙棍有色漸層髮20吋"
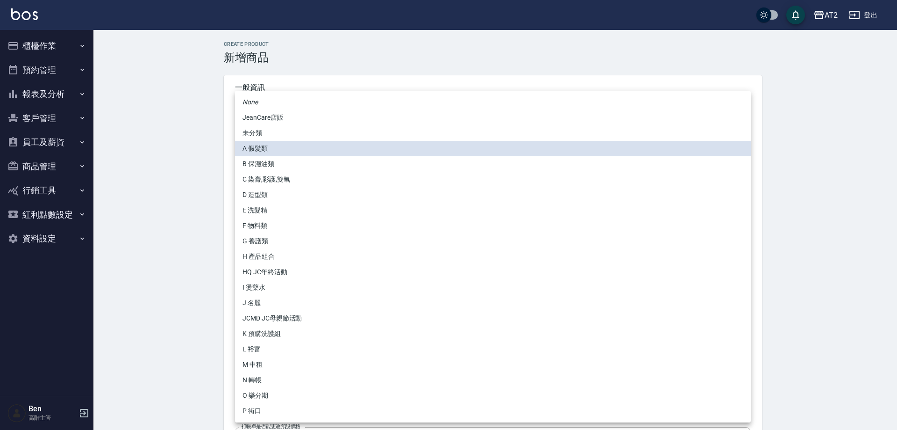
click at [297, 207] on body "AT2 登出 櫃檯作業 打帳單 帳單列表 掛單列表 座位開單 營業儀表板 現金收支登錄 高階收支登錄 材料自購登錄 每日結帳 排班表 現場電腦打卡 掃碼打卡 …" at bounding box center [448, 322] width 897 height 645
click at [285, 375] on li "N 轉帳" at bounding box center [493, 379] width 516 height 15
type input "118808c7-c395-4c07-abfa-b2f2c742c37e"
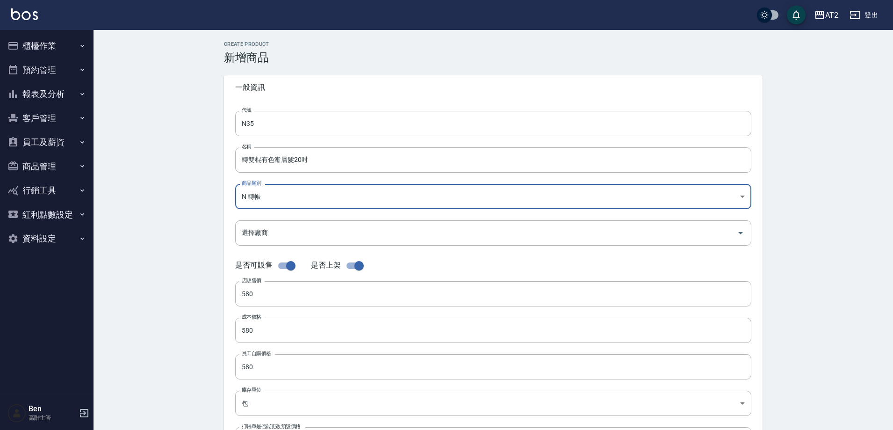
scroll to position [215, 0]
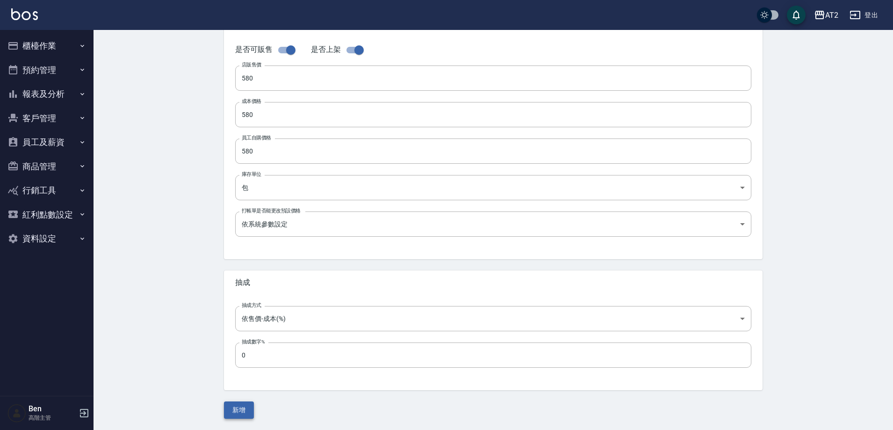
click at [244, 410] on button "新增" at bounding box center [239, 409] width 30 height 17
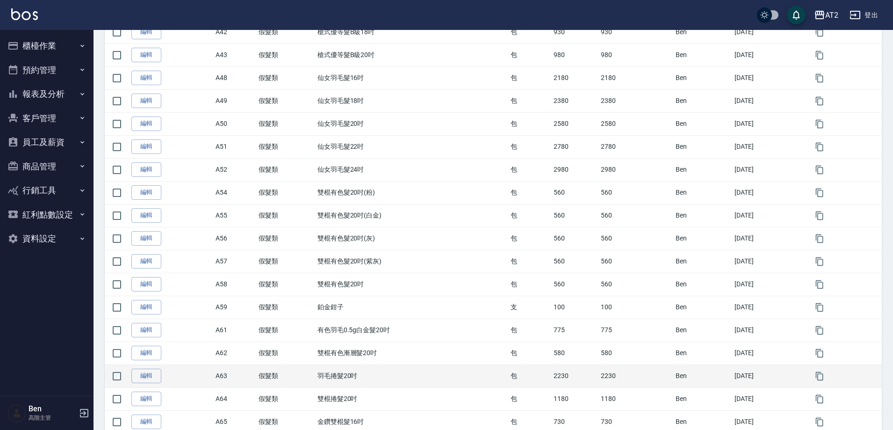
scroll to position [701, 0]
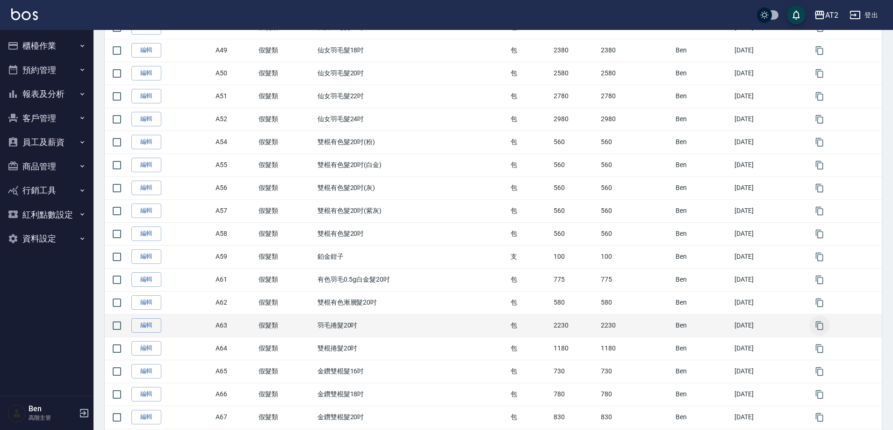
click at [823, 327] on icon "button" at bounding box center [819, 325] width 9 height 9
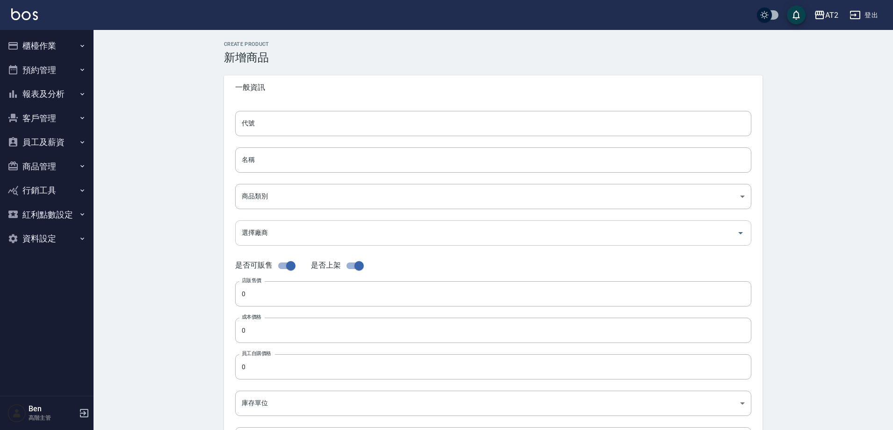
type input "A63的副本"
type input "羽毛捲髮20吋的副本"
type input "8c6dd865-00fd-49ce-9c72-9b7de5dd775a"
type input "2230"
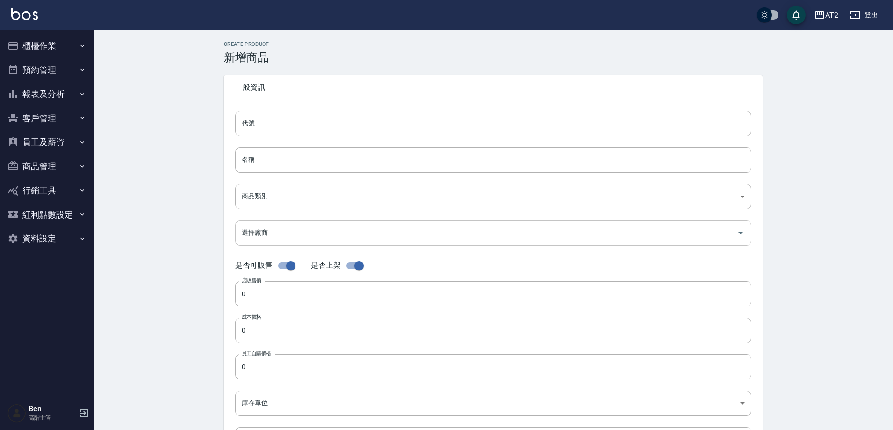
type input "2230"
type input "包"
type input "UNSET"
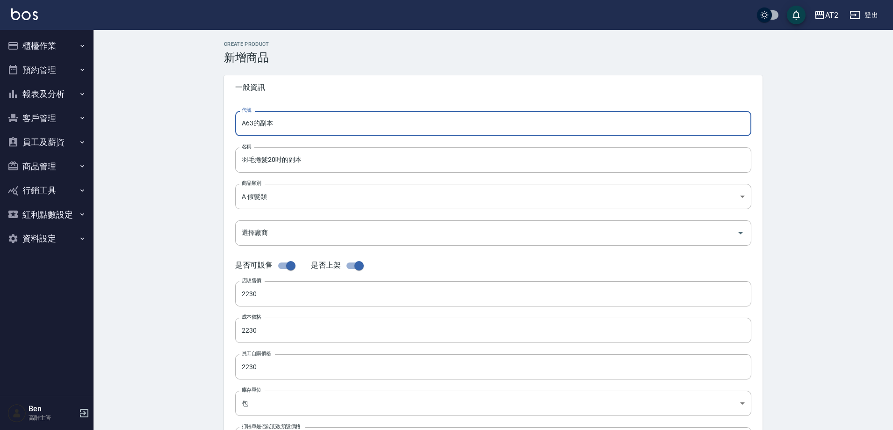
drag, startPoint x: 298, startPoint y: 125, endPoint x: 181, endPoint y: 125, distance: 116.9
click at [181, 125] on div "CREATE PRODUCT 新增商品 一般資訊 代號 A63的副本 代號 名稱 羽毛捲髮20吋的副本 名稱 商品類別 A 假髮類 8c6dd865-00…" at bounding box center [492, 337] width 799 height 615
type input "N36"
click at [236, 165] on input "羽毛捲髮20吋的副本" at bounding box center [493, 159] width 516 height 25
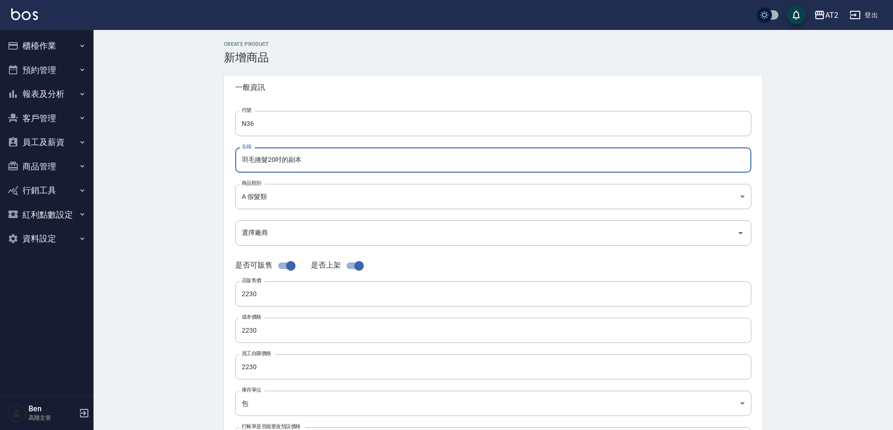
paste input "轉"
click at [318, 160] on input "轉羽毛捲髮20吋的副本" at bounding box center [493, 159] width 516 height 25
type input "轉羽毛捲髮20吋"
click at [298, 188] on body "AT2 登出 櫃檯作業 打帳單 帳單列表 掛單列表 座位開單 營業儀表板 現金收支登錄 高階收支登錄 材料自購登錄 每日結帳 排班表 現場電腦打卡 掃碼打卡 …" at bounding box center [446, 322] width 893 height 645
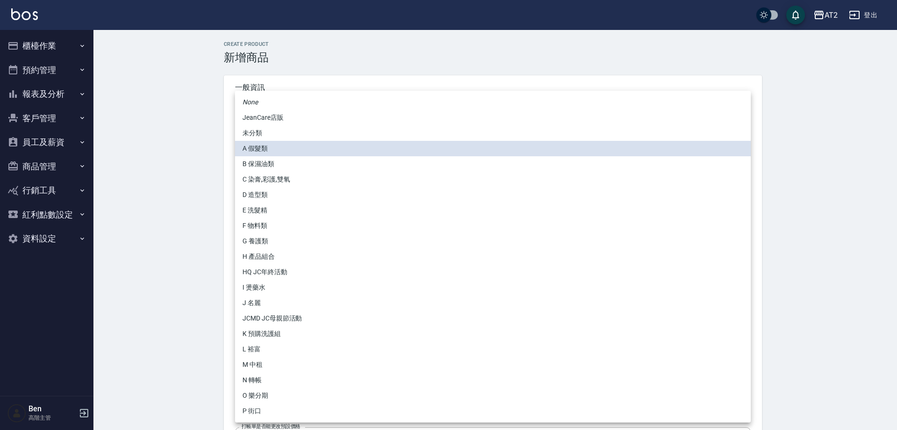
click at [271, 382] on li "N 轉帳" at bounding box center [493, 379] width 516 height 15
type input "118808c7-c395-4c07-abfa-b2f2c742c37e"
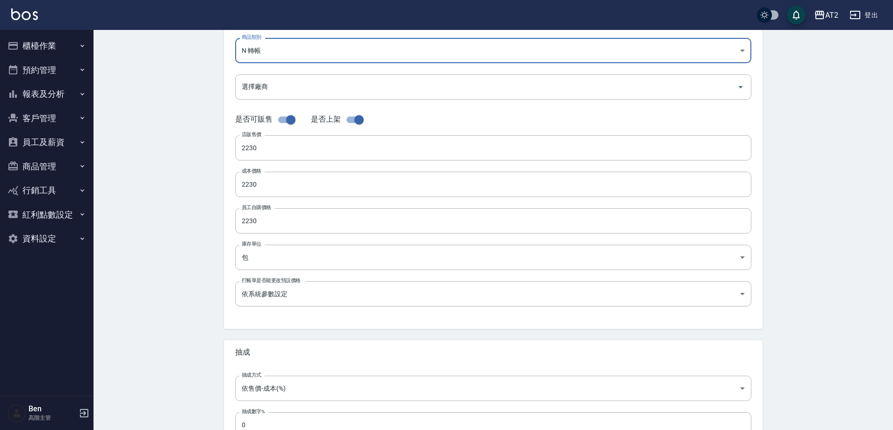
scroll to position [215, 0]
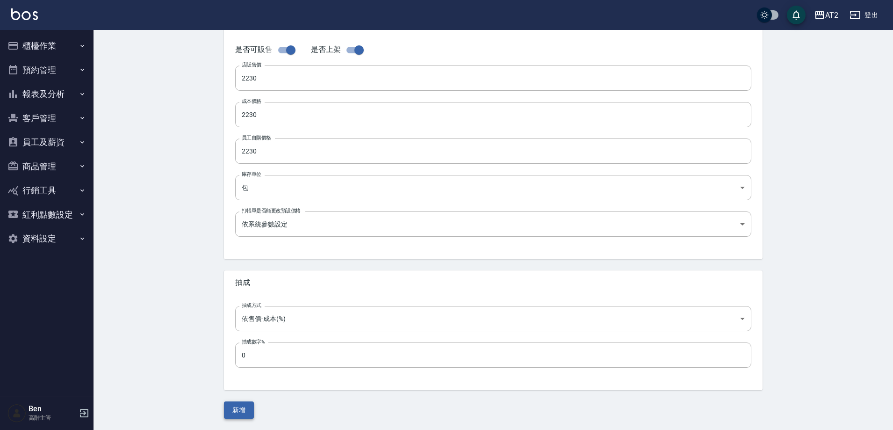
click at [244, 404] on button "新增" at bounding box center [239, 409] width 30 height 17
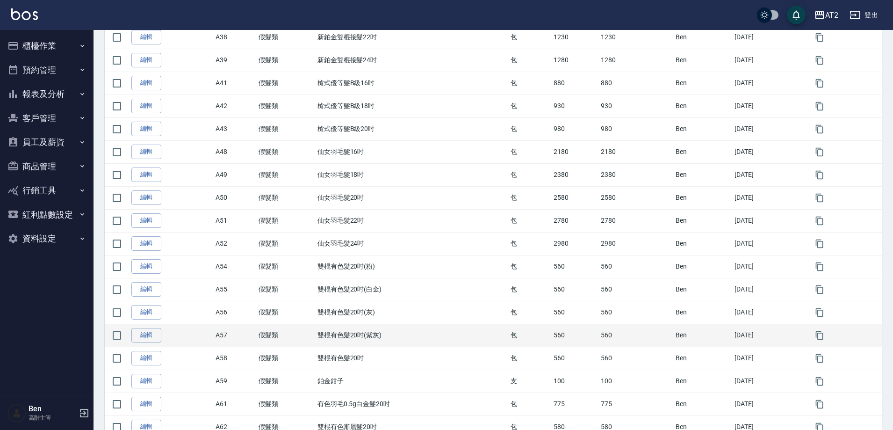
scroll to position [701, 0]
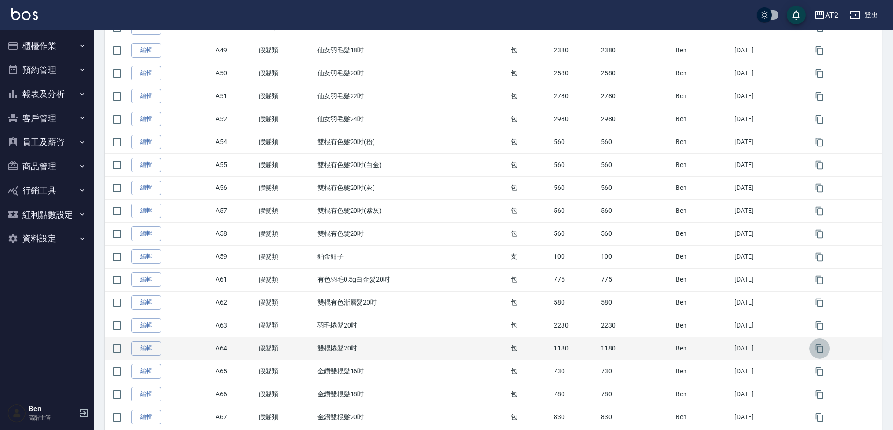
click at [818, 352] on icon "button" at bounding box center [819, 348] width 7 height 8
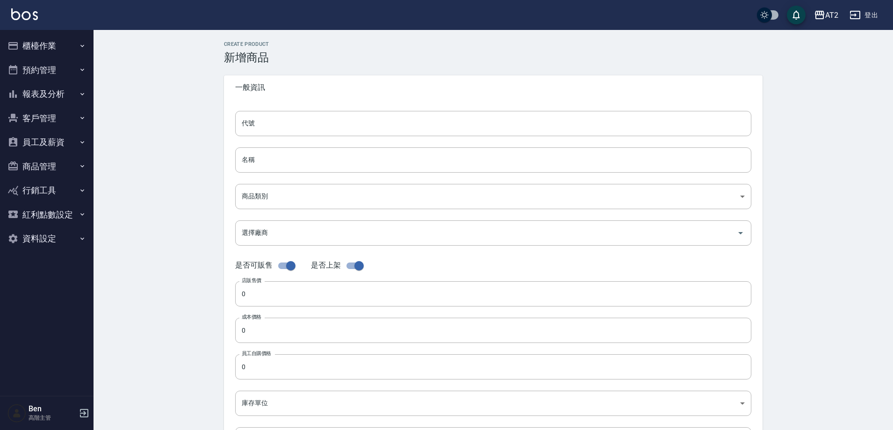
type input "A64的副本"
type input "雙棍捲髮20吋的副本"
type input "8c6dd865-00fd-49ce-9c72-9b7de5dd775a"
type input "1180"
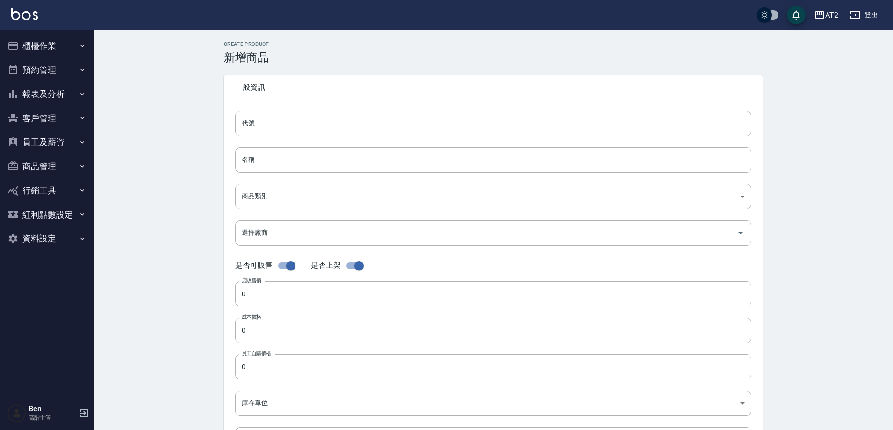
type input "1180"
type input "包"
type input "UNSET"
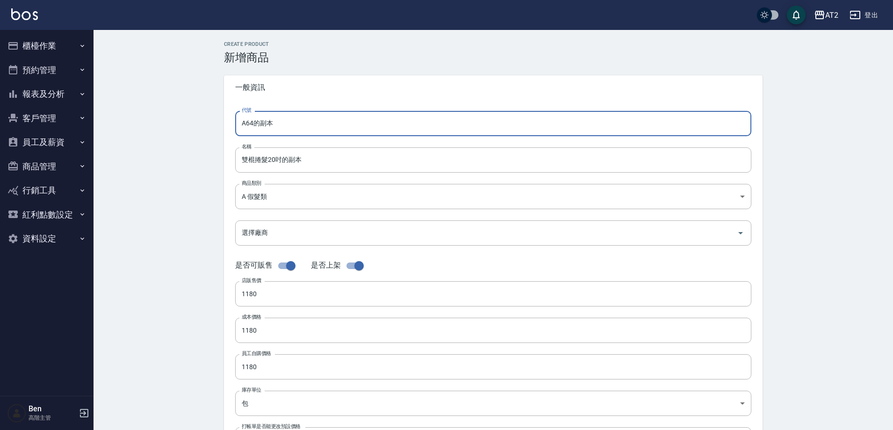
drag, startPoint x: 282, startPoint y: 126, endPoint x: 223, endPoint y: 126, distance: 58.9
click at [223, 126] on div "CREATE PRODUCT 新增商品 一般資訊 代號 A64的副本 代號 名稱 雙棍捲髮20吋的副本 名稱 商品類別 A 假髮類 8c6dd865-00…" at bounding box center [493, 337] width 561 height 593
type input "N37"
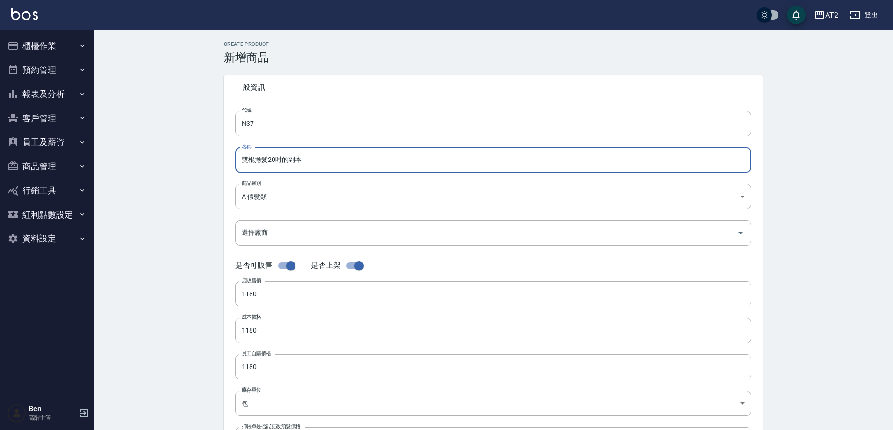
click at [245, 152] on input "雙棍捲髮20吋的副本" at bounding box center [493, 159] width 516 height 25
click at [240, 154] on input "雙棍捲髮20吋的副本" at bounding box center [493, 159] width 516 height 25
paste input "轉"
click at [338, 159] on input "轉雙棍捲髮20吋的副本" at bounding box center [493, 159] width 516 height 25
type input "轉雙棍捲髮20吋的"
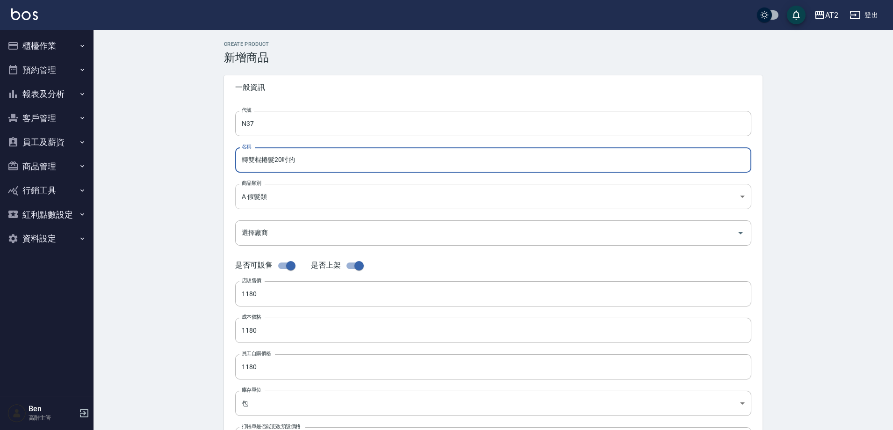
click at [301, 195] on body "AT2 登出 櫃檯作業 打帳單 帳單列表 掛單列表 座位開單 營業儀表板 現金收支登錄 高階收支登錄 材料自購登錄 每日結帳 排班表 現場電腦打卡 掃碼打卡 …" at bounding box center [446, 322] width 893 height 645
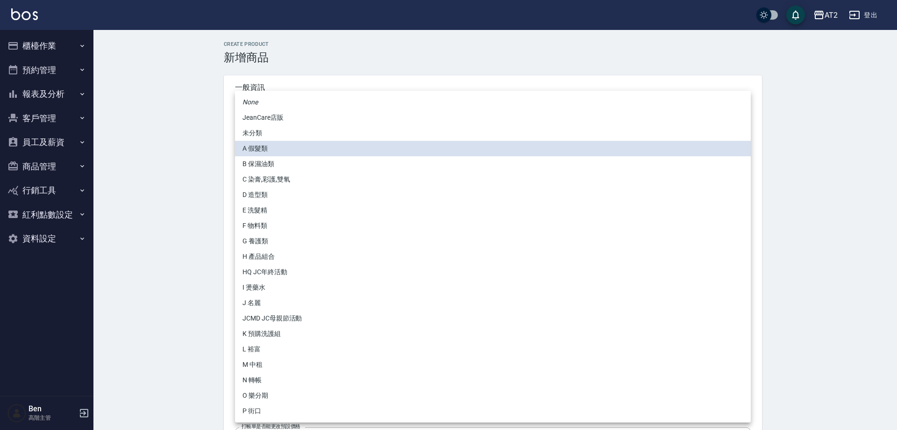
click at [281, 374] on li "N 轉帳" at bounding box center [493, 379] width 516 height 15
type input "118808c7-c395-4c07-abfa-b2f2c742c37e"
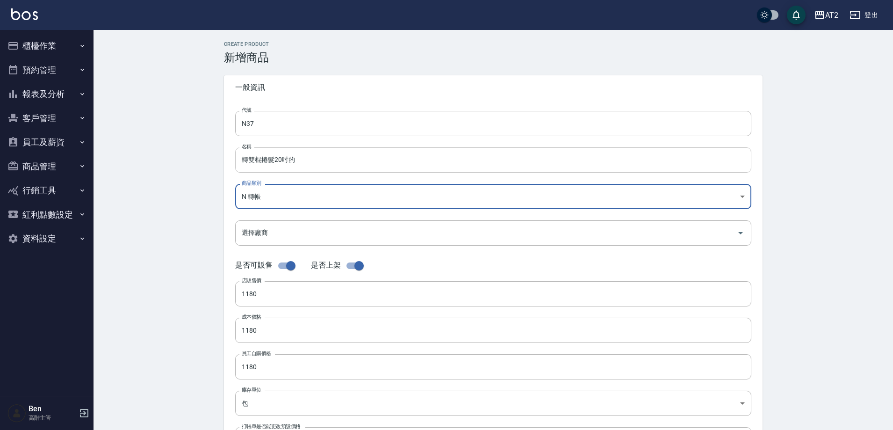
click at [312, 162] on input "轉雙棍捲髮20吋的" at bounding box center [493, 159] width 516 height 25
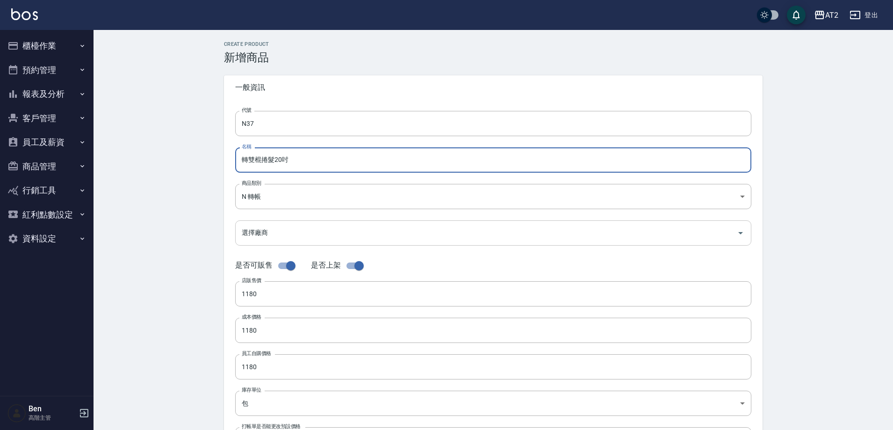
scroll to position [215, 0]
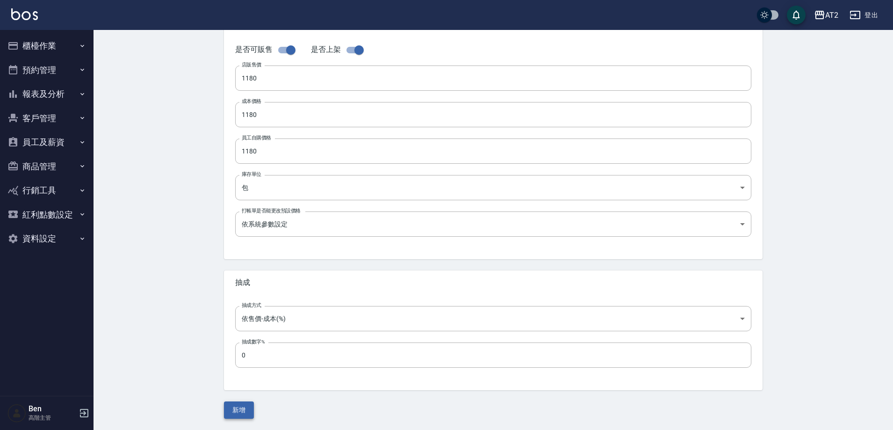
type input "轉雙棍捲髮20吋"
click at [249, 406] on button "新增" at bounding box center [239, 409] width 30 height 17
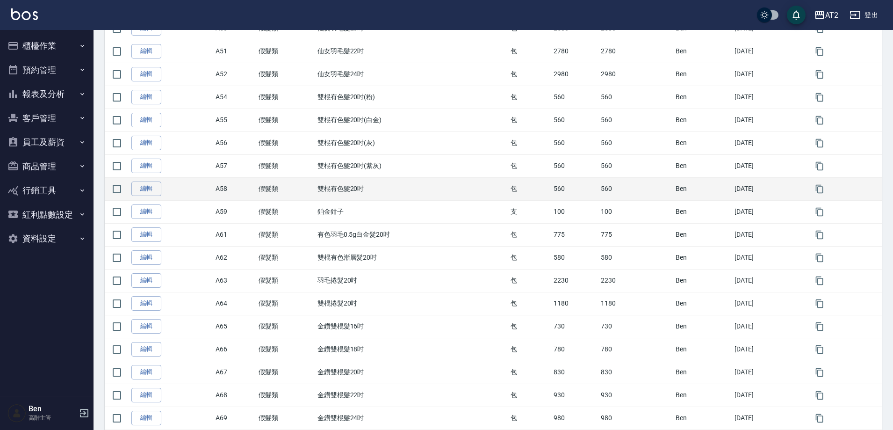
scroll to position [795, 0]
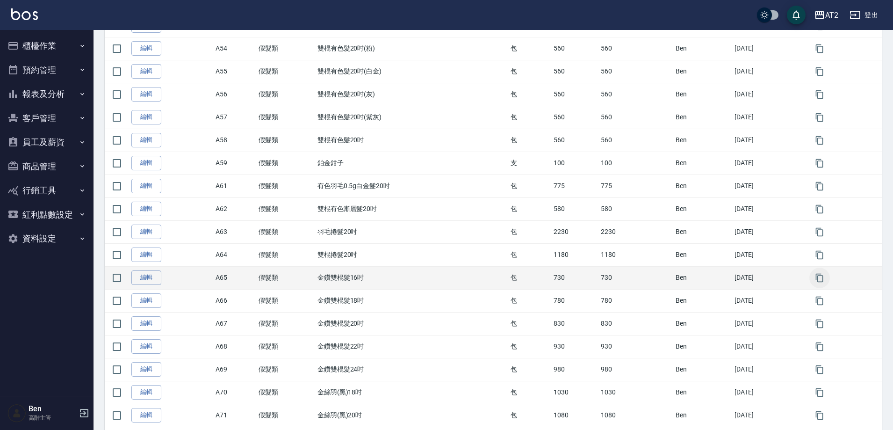
click at [820, 278] on icon "button" at bounding box center [819, 277] width 9 height 9
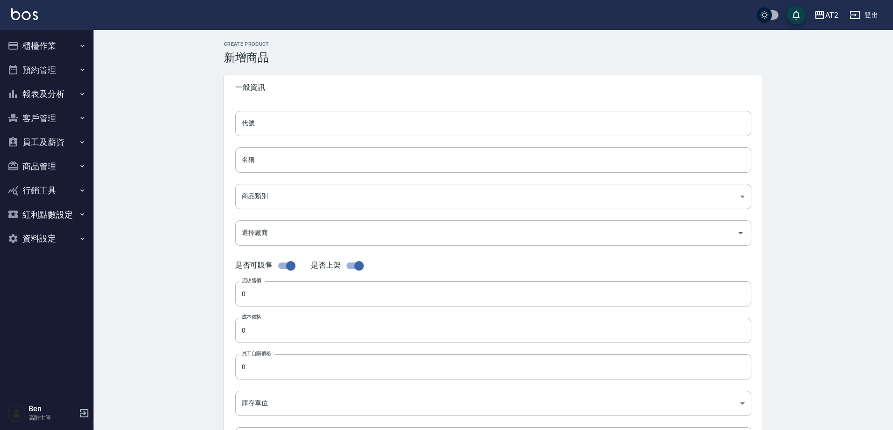
type input "A65的副本"
type input "金鑽雙棍髮16吋的副本"
type input "8c6dd865-00fd-49ce-9c72-9b7de5dd775a"
type input "730"
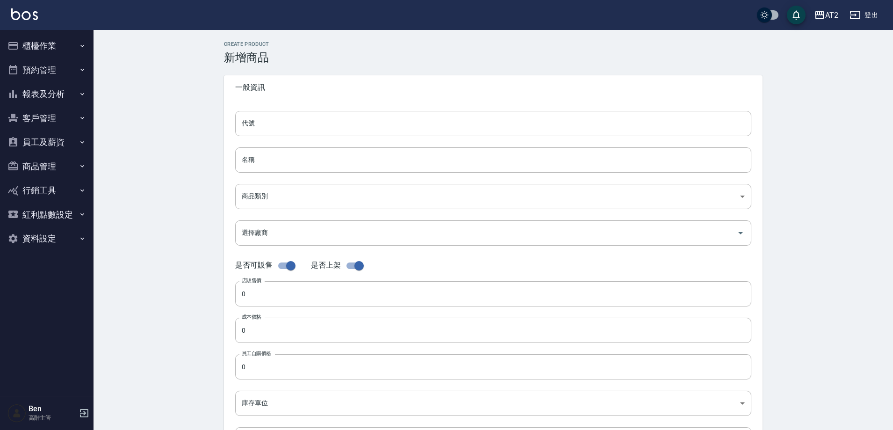
type input "730"
type input "包"
type input "UNSET"
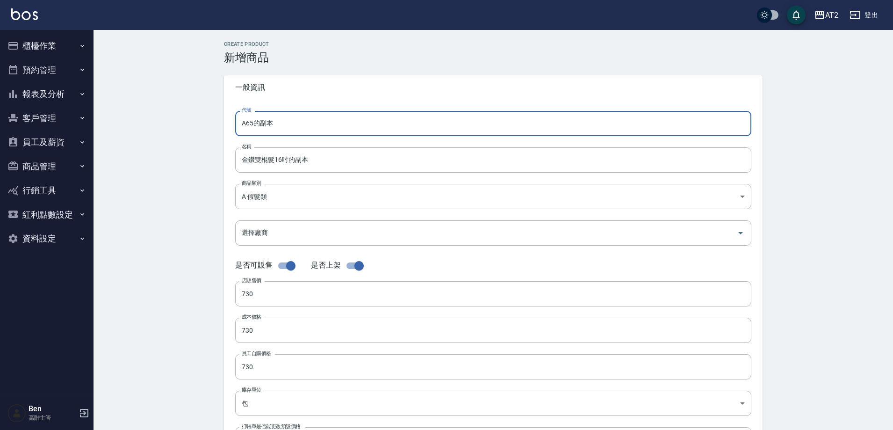
drag, startPoint x: 289, startPoint y: 124, endPoint x: 184, endPoint y: 135, distance: 105.7
click at [171, 130] on div "CREATE PRODUCT 新增商品 一般資訊 代號 A65的副本 代號 名稱 金鑽雙棍髮16吋的副本 名稱 商品類別 A 假髮類 8c6dd865-0…" at bounding box center [492, 337] width 799 height 615
type input "N38"
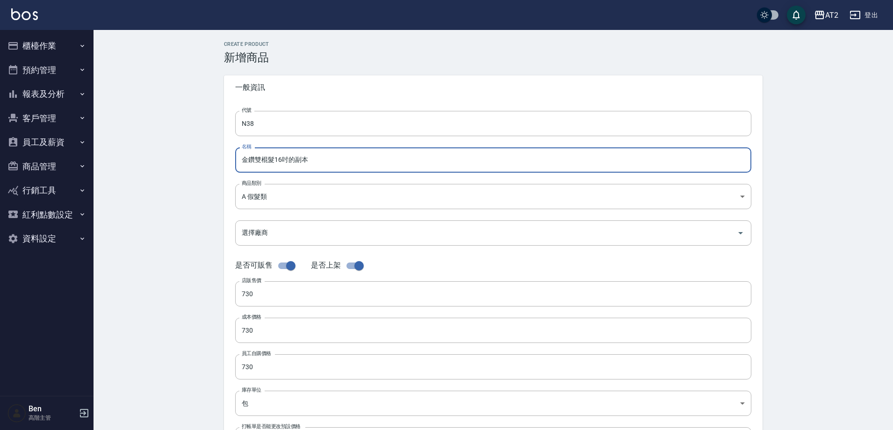
click at [246, 158] on input "金鑽雙棍髮16吋的副本" at bounding box center [493, 159] width 516 height 25
click at [243, 158] on input "金鑽雙棍髮16吋的副本" at bounding box center [493, 159] width 516 height 25
paste input "轉"
click at [321, 158] on input "轉金鑽雙棍髮16吋的副本" at bounding box center [493, 159] width 516 height 25
type input "轉金鑽雙棍髮16吋"
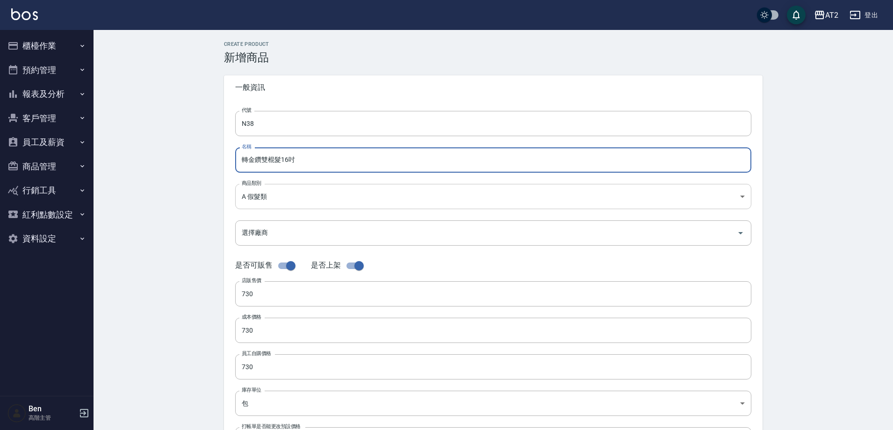
click at [280, 197] on body "AT2 登出 櫃檯作業 打帳單 帳單列表 掛單列表 座位開單 營業儀表板 現金收支登錄 高階收支登錄 材料自購登錄 每日結帳 排班表 現場電腦打卡 掃碼打卡 …" at bounding box center [446, 322] width 893 height 645
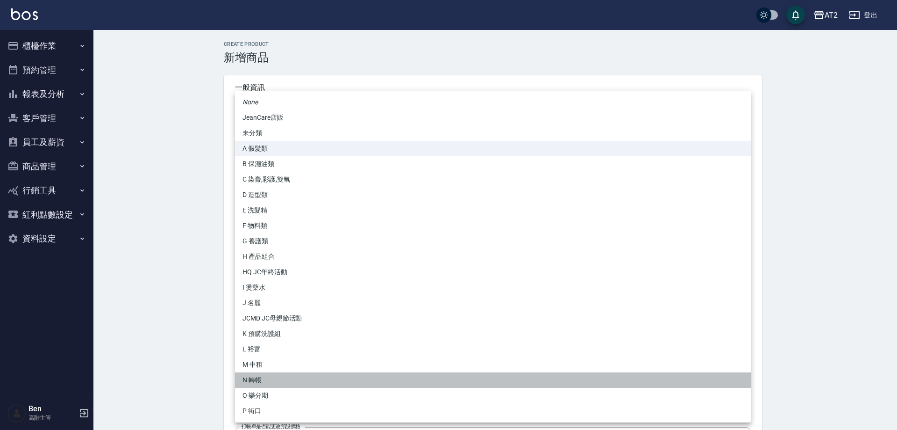
click at [278, 382] on li "N 轉帳" at bounding box center [493, 379] width 516 height 15
type input "118808c7-c395-4c07-abfa-b2f2c742c37e"
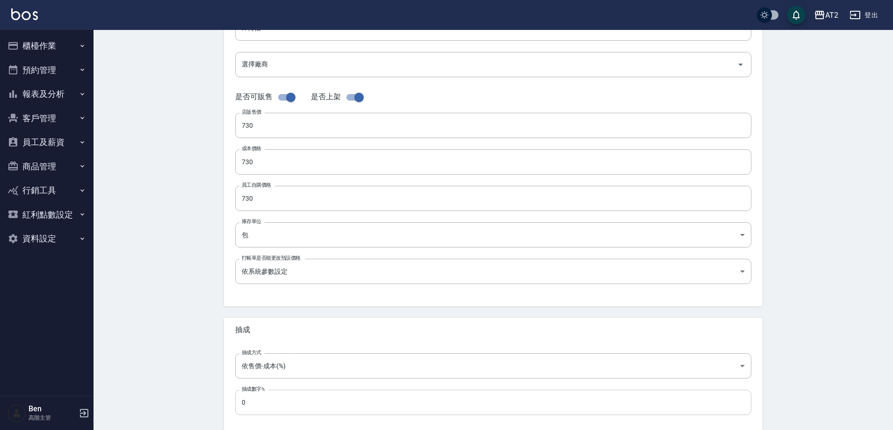
scroll to position [215, 0]
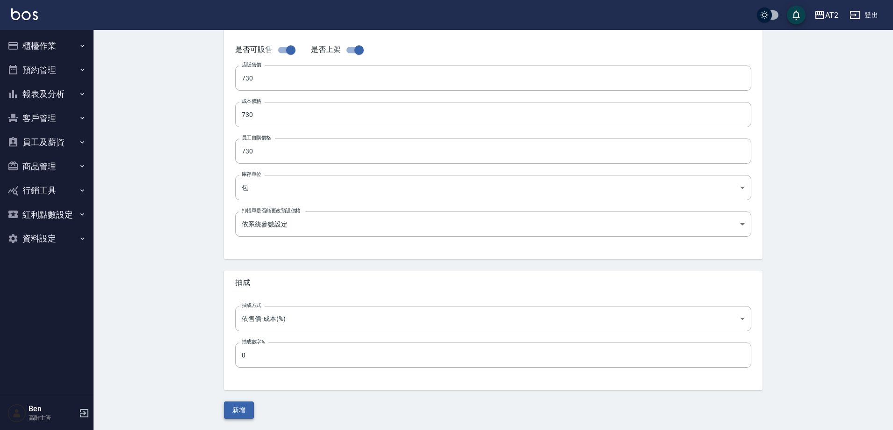
click at [239, 405] on button "新增" at bounding box center [239, 409] width 30 height 17
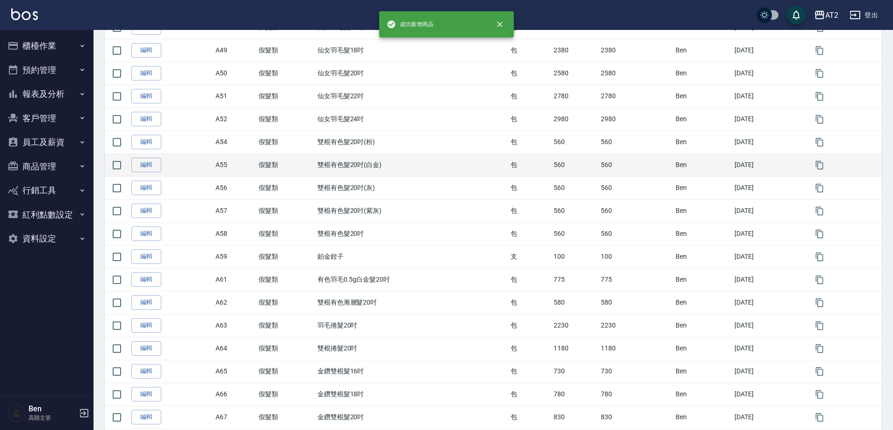
scroll to position [841, 0]
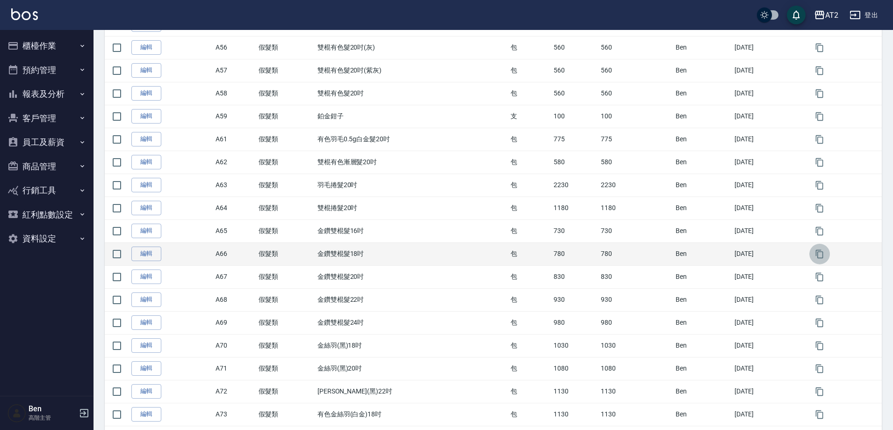
click at [814, 256] on button "button" at bounding box center [819, 254] width 21 height 21
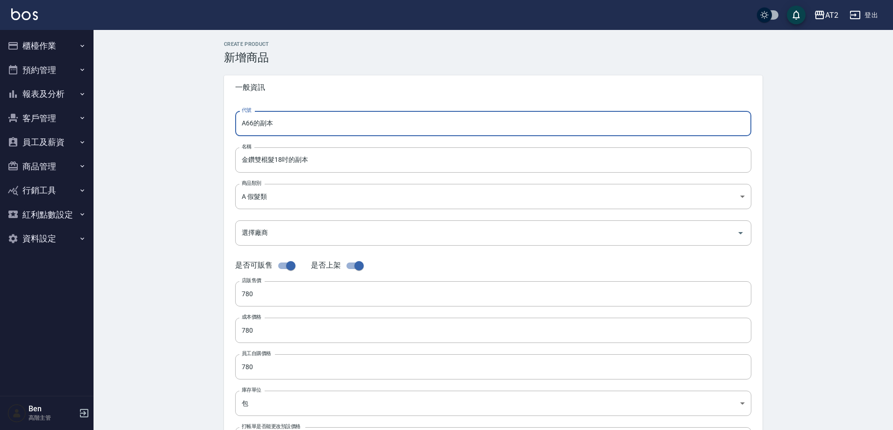
drag, startPoint x: 285, startPoint y: 125, endPoint x: 194, endPoint y: 125, distance: 90.7
click at [199, 125] on div "CREATE PRODUCT 新增商品 一般資訊 代號 A66的副本 代號 名稱 金鑽雙棍髮18吋的副本 名稱 商品類別 A 假髮類 8c6dd865-0…" at bounding box center [492, 337] width 799 height 615
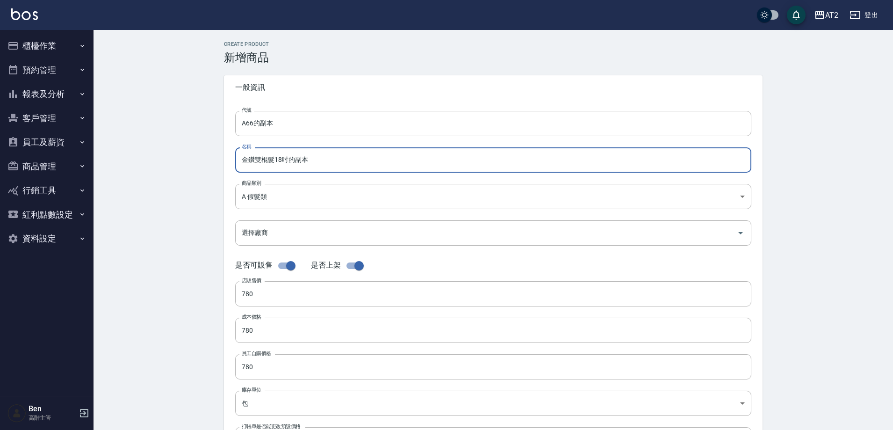
click at [236, 157] on input "金鑽雙棍髮18吋的副本" at bounding box center [493, 159] width 516 height 25
paste input "轉"
type input "轉金鑽雙棍髮18吋的副本"
drag, startPoint x: 288, startPoint y: 128, endPoint x: 258, endPoint y: 123, distance: 29.7
click at [258, 123] on input "A66的副本" at bounding box center [493, 123] width 516 height 25
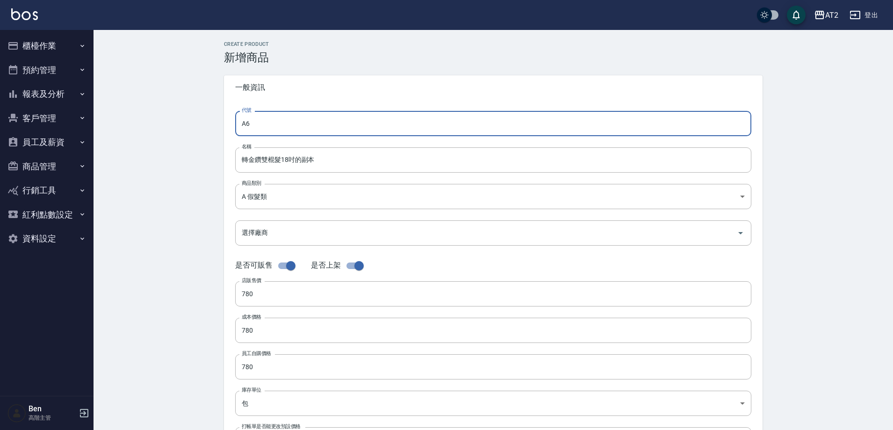
type input "A"
type input "N39"
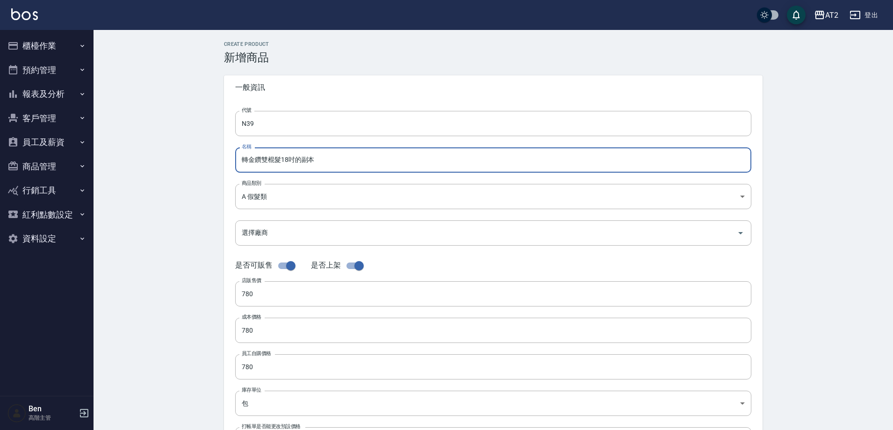
click at [326, 165] on input "轉金鑽雙棍髮18吋的副本" at bounding box center [493, 159] width 516 height 25
type input "轉金鑽雙棍髮18吋"
click at [286, 187] on body "AT2 登出 櫃檯作業 打帳單 帳單列表 掛單列表 座位開單 營業儀表板 現金收支登錄 高階收支登錄 材料自購登錄 每日結帳 排班表 現場電腦打卡 掃碼打卡 …" at bounding box center [446, 322] width 893 height 645
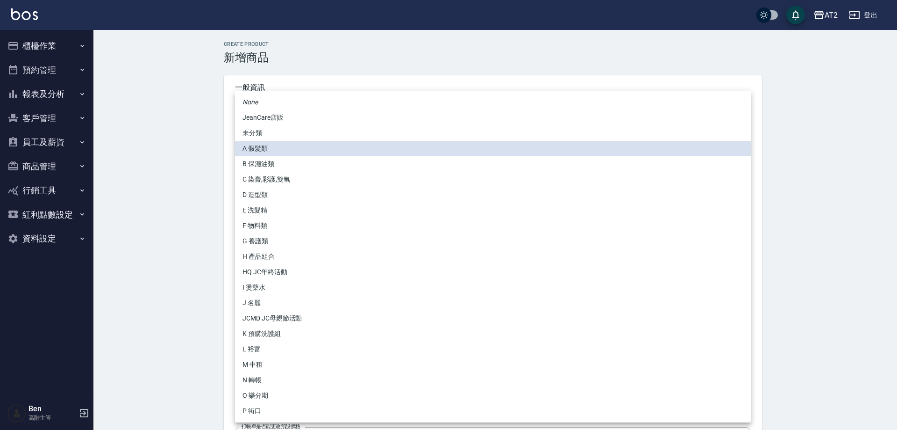
click at [277, 379] on li "N 轉帳" at bounding box center [493, 379] width 516 height 15
type input "118808c7-c395-4c07-abfa-b2f2c742c37e"
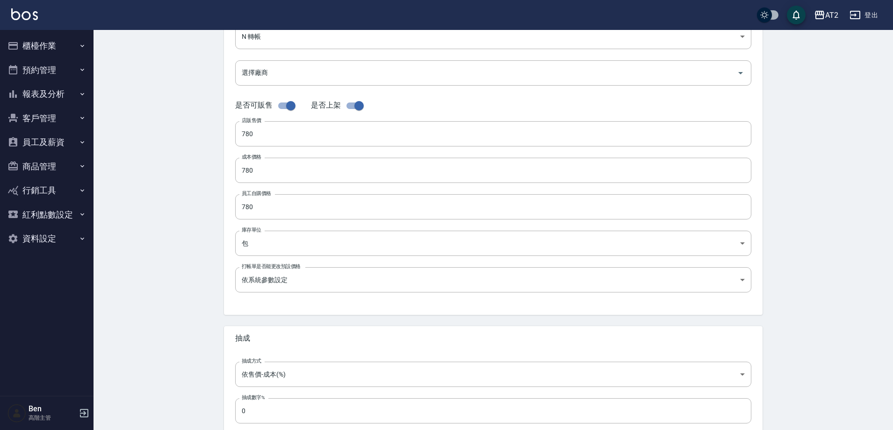
scroll to position [215, 0]
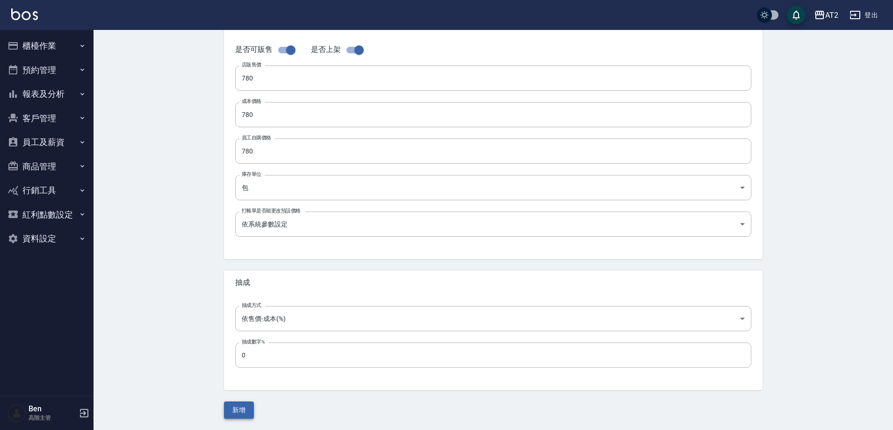
click at [238, 408] on button "新增" at bounding box center [239, 409] width 30 height 17
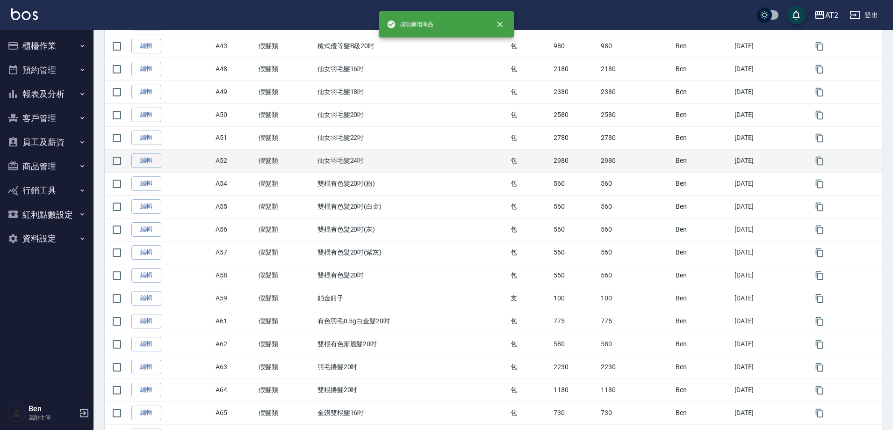
scroll to position [795, 0]
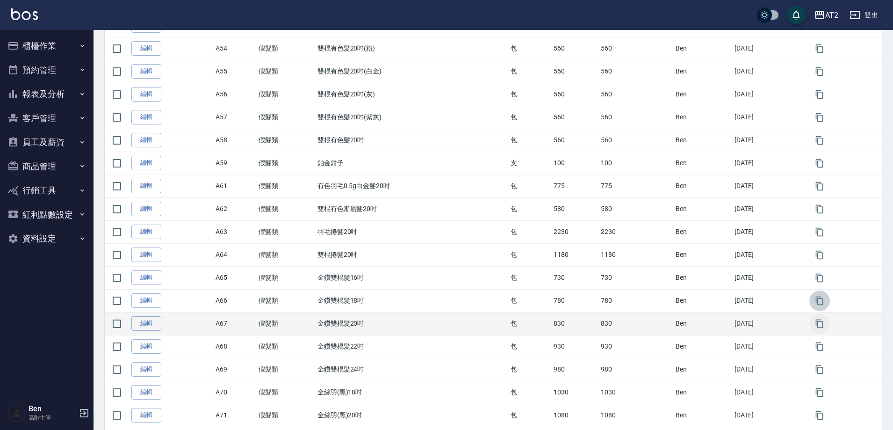
click at [821, 327] on icon "button" at bounding box center [819, 323] width 7 height 8
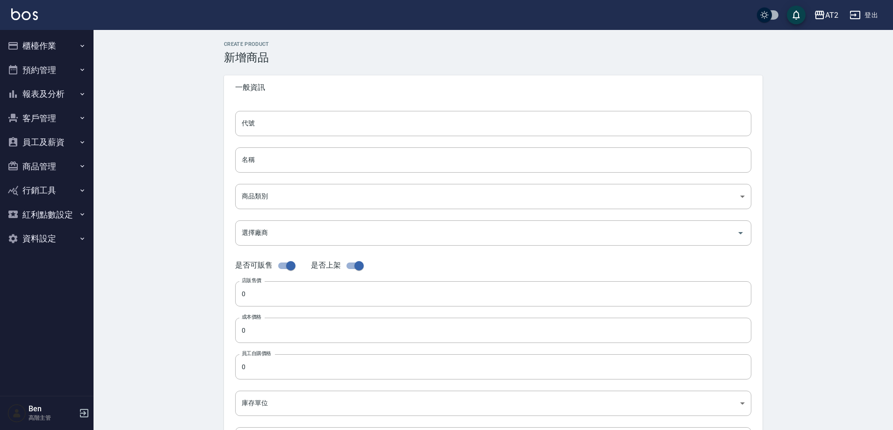
type input "A67的副本"
type input "金鑽雙棍髮20吋的副本"
type input "8c6dd865-00fd-49ce-9c72-9b7de5dd775a"
type input "830"
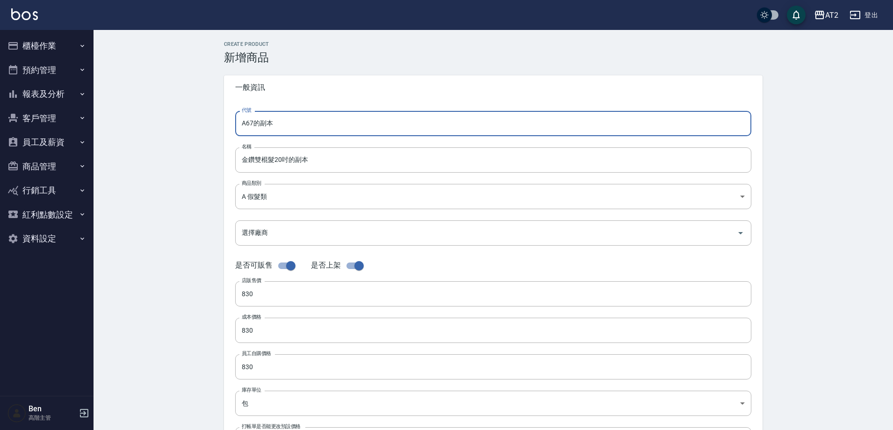
drag, startPoint x: 273, startPoint y: 121, endPoint x: 209, endPoint y: 121, distance: 64.5
click at [212, 121] on div "CREATE PRODUCT 新增商品 一般資訊 代號 A67的副本 代號 名稱 金鑽雙棍髮20吋的副本 名稱 商品類別 A 假髮類 8c6dd865-0…" at bounding box center [492, 337] width 799 height 615
click at [235, 162] on input "金鑽雙棍髮20吋的副本" at bounding box center [493, 159] width 516 height 25
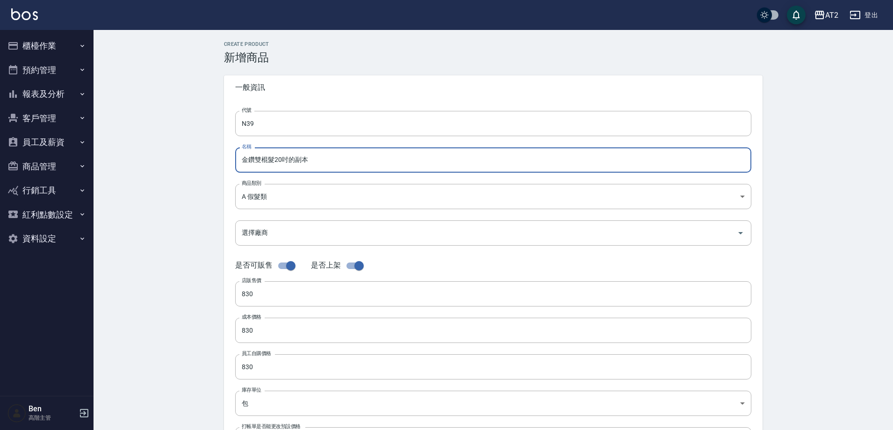
paste input "轉"
click at [344, 151] on input "轉金鑽雙棍髮20吋的副本" at bounding box center [493, 159] width 516 height 25
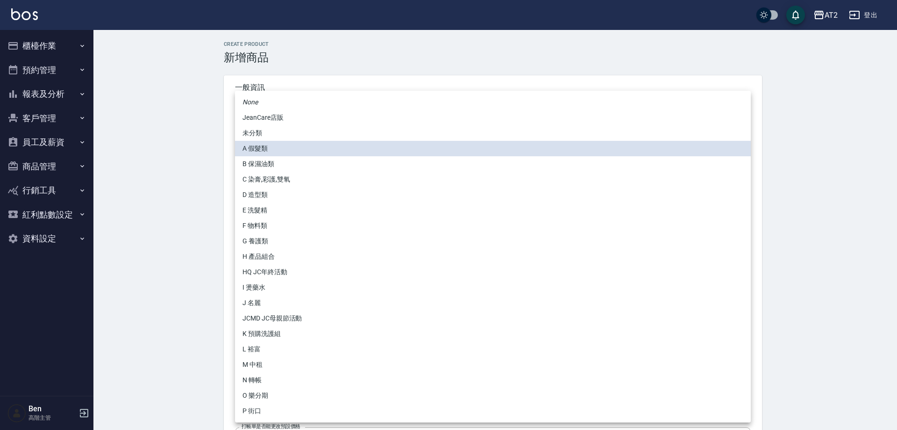
click at [274, 201] on body "AT2 登出 櫃檯作業 打帳單 帳單列表 掛單列表 座位開單 營業儀表板 現金收支登錄 高階收支登錄 材料自購登錄 每日結帳 排班表 現場電腦打卡 掃碼打卡 …" at bounding box center [448, 322] width 897 height 645
click at [268, 380] on li "N 轉帳" at bounding box center [493, 379] width 516 height 15
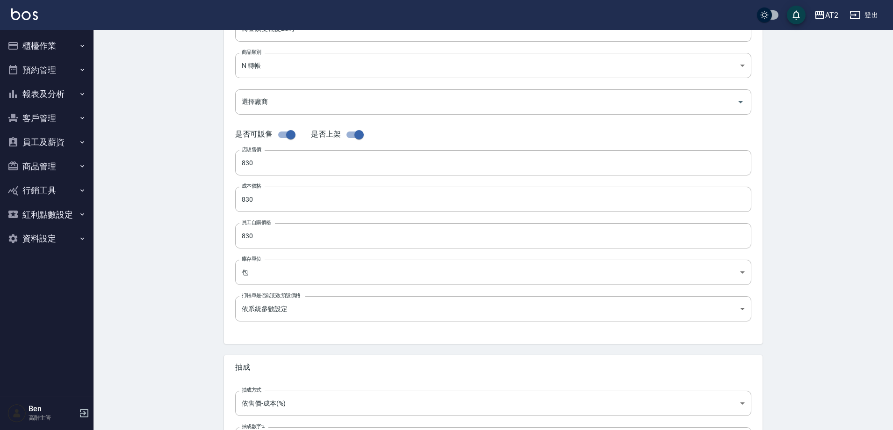
scroll to position [215, 0]
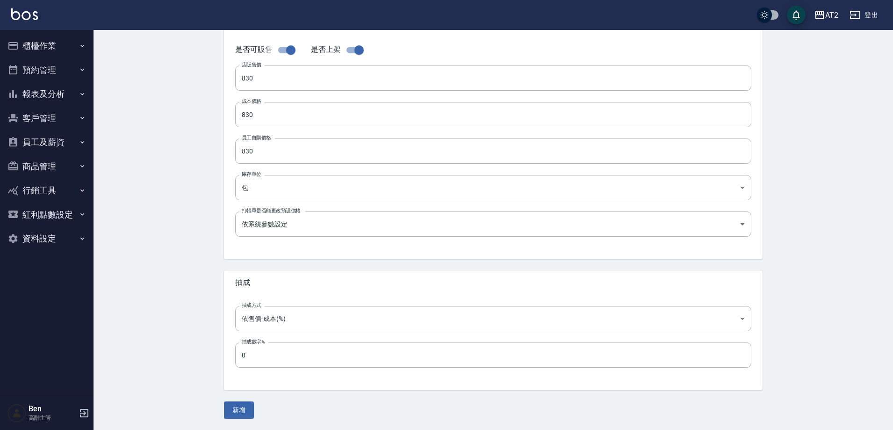
click at [221, 416] on div "CREATE PRODUCT 新增商品 一般資訊 代號 N39 代號 名稱 轉金鑽雙棍髮20吋 名稱 商品類別 N 轉帳 118808c7-c395-4c…" at bounding box center [493, 122] width 561 height 593
click at [232, 415] on button "新增" at bounding box center [239, 409] width 30 height 17
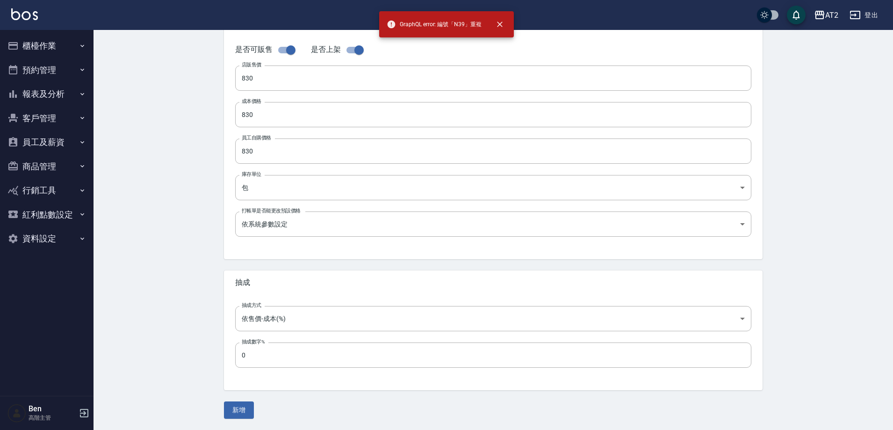
scroll to position [0, 0]
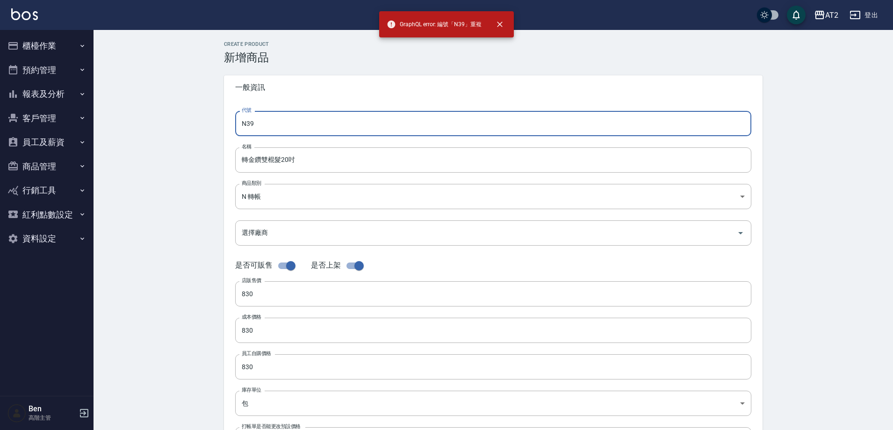
drag, startPoint x: 284, startPoint y: 114, endPoint x: 276, endPoint y: 115, distance: 8.1
click at [276, 115] on input "N39" at bounding box center [493, 123] width 516 height 25
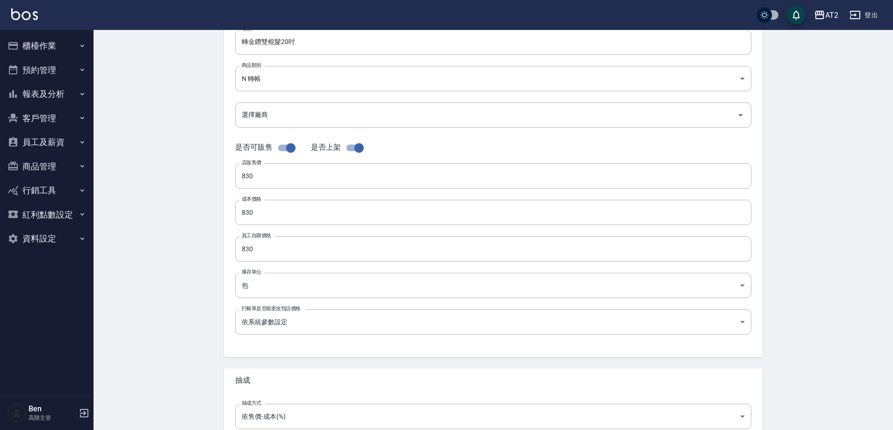
scroll to position [215, 0]
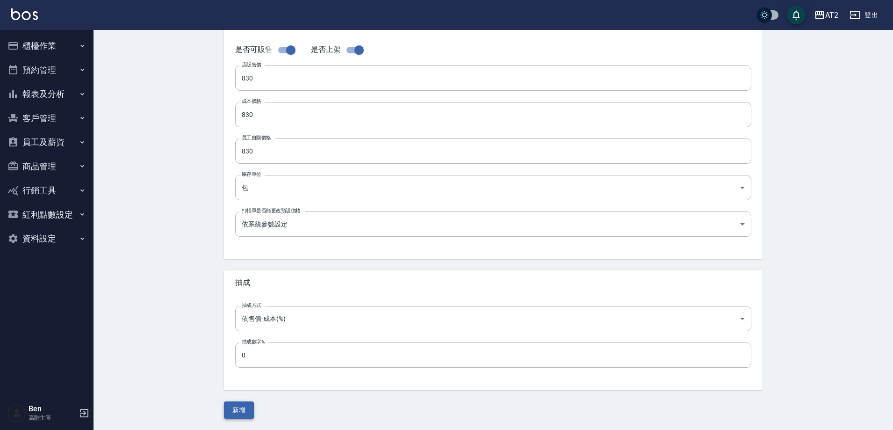
click at [231, 413] on button "新增" at bounding box center [239, 409] width 30 height 17
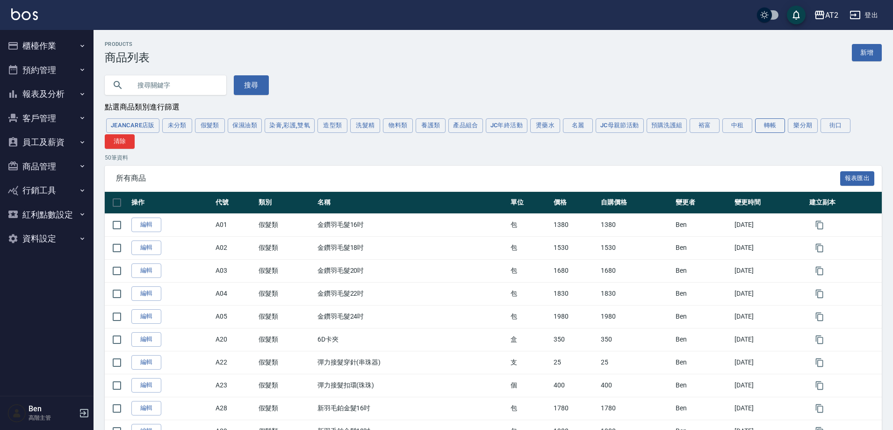
click at [772, 126] on button "轉帳" at bounding box center [770, 125] width 30 height 14
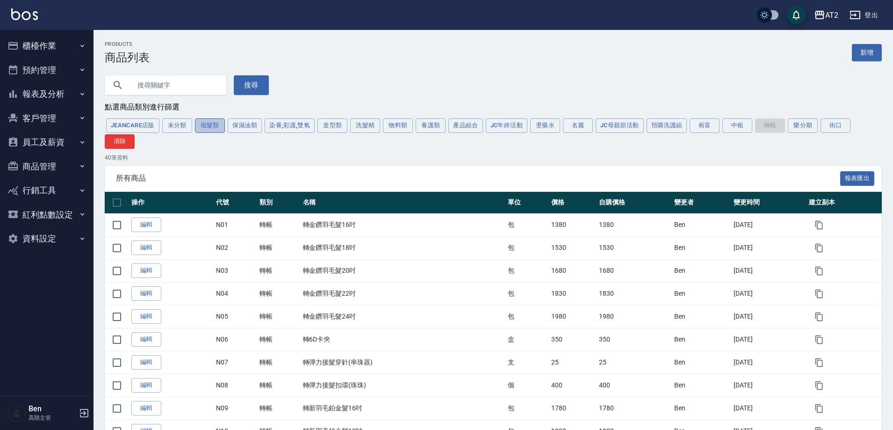
click at [222, 126] on button "假髮類" at bounding box center [210, 125] width 30 height 14
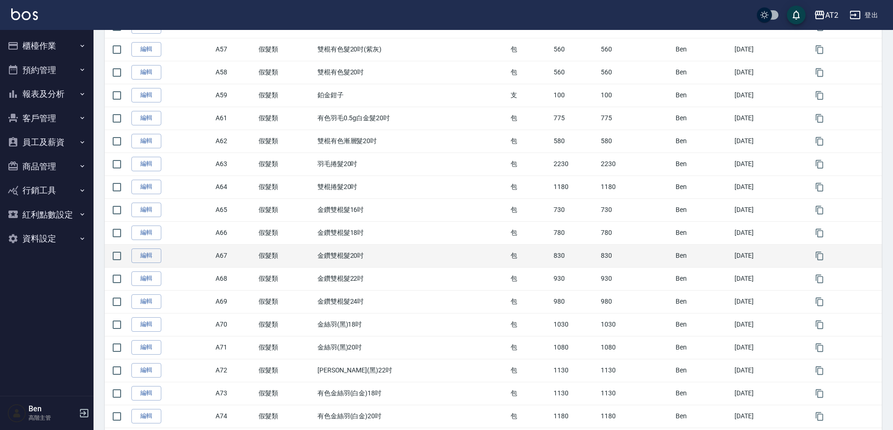
scroll to position [888, 0]
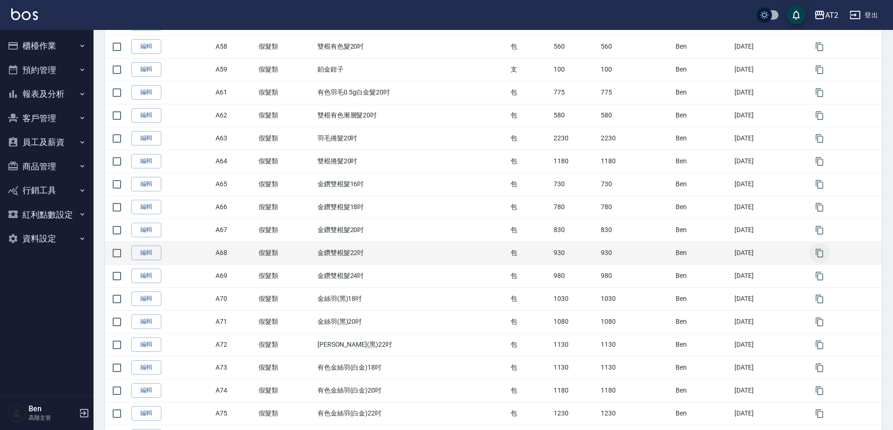
click at [820, 253] on icon "button" at bounding box center [819, 252] width 9 height 9
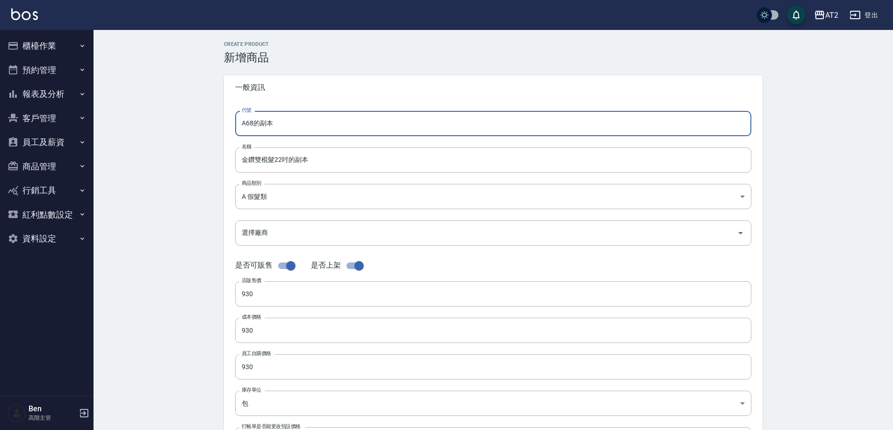
drag, startPoint x: 285, startPoint y: 123, endPoint x: 225, endPoint y: 127, distance: 60.0
click at [226, 127] on div "代號 A68的副本 代號 名稱 金鑽雙棍髮22吋的副本 名稱 商品類別 A 假髮類 8c6dd865-00fd-49ce-9c72-9b7de5dd775…" at bounding box center [493, 287] width 538 height 375
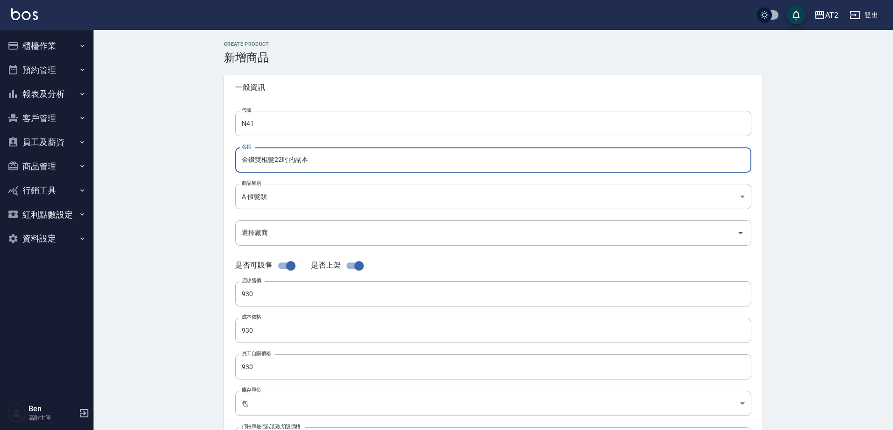
click at [246, 162] on input "金鑽雙棍髮22吋的副本" at bounding box center [493, 159] width 516 height 25
click at [242, 161] on input "金鑽雙棍髮22吋的副本" at bounding box center [493, 159] width 516 height 25
paste input "轉"
click at [329, 163] on input "轉金鑽雙棍髮22吋的副本" at bounding box center [493, 159] width 516 height 25
click at [277, 198] on body "AT2 登出 櫃檯作業 打帳單 帳單列表 掛單列表 座位開單 營業儀表板 現金收支登錄 高階收支登錄 材料自購登錄 每日結帳 排班表 現場電腦打卡 掃碼打卡 …" at bounding box center [448, 322] width 897 height 645
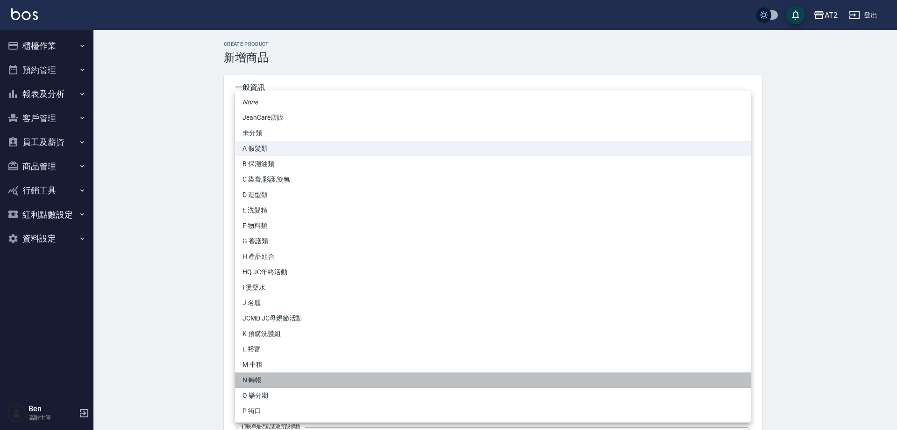
click at [268, 377] on li "N 轉帳" at bounding box center [493, 379] width 516 height 15
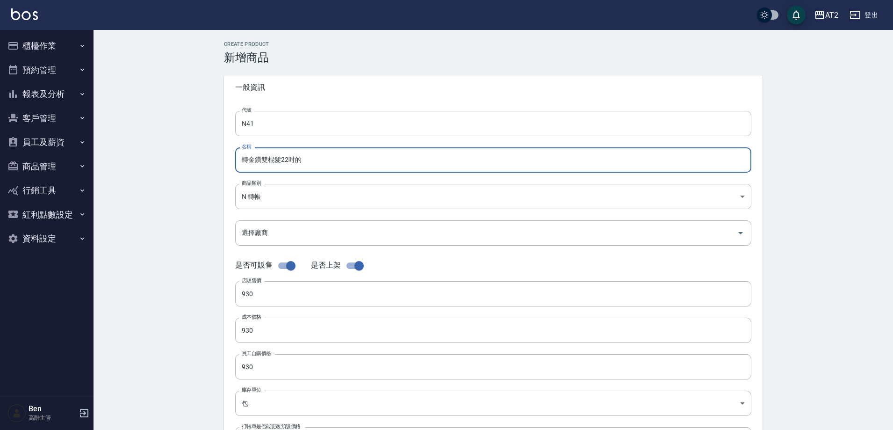
click at [307, 156] on input "轉金鑽雙棍髮22吋的" at bounding box center [493, 159] width 516 height 25
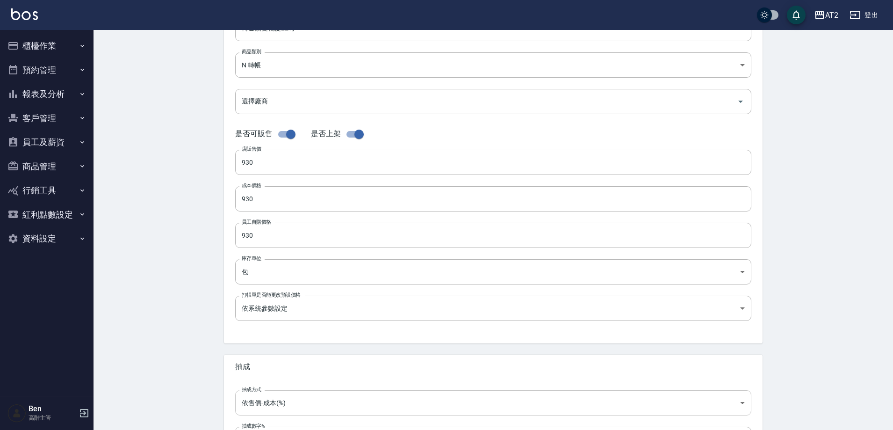
scroll to position [215, 0]
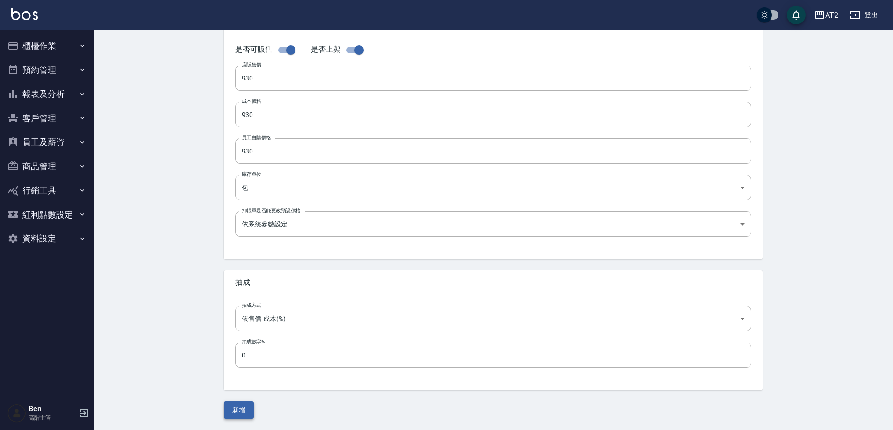
click at [241, 402] on button "新增" at bounding box center [239, 409] width 30 height 17
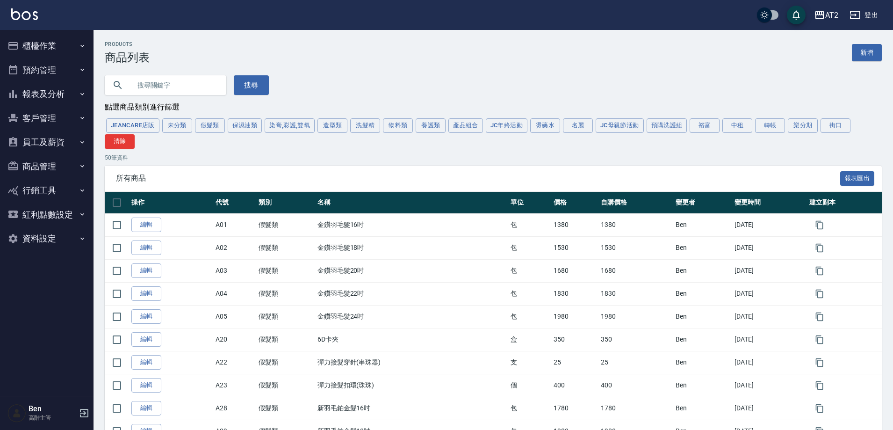
click at [227, 122] on div "JeanCare店販 未分類 假髮類 保濕油類 染膏,彩護,雙氧 造型類 洗髮精 物料類 養護類 產品組合 JC年終活動 燙藥水 名麗 JC母親節活動 預購洗…" at bounding box center [493, 133] width 777 height 32
click at [212, 122] on button "假髮類" at bounding box center [210, 125] width 30 height 14
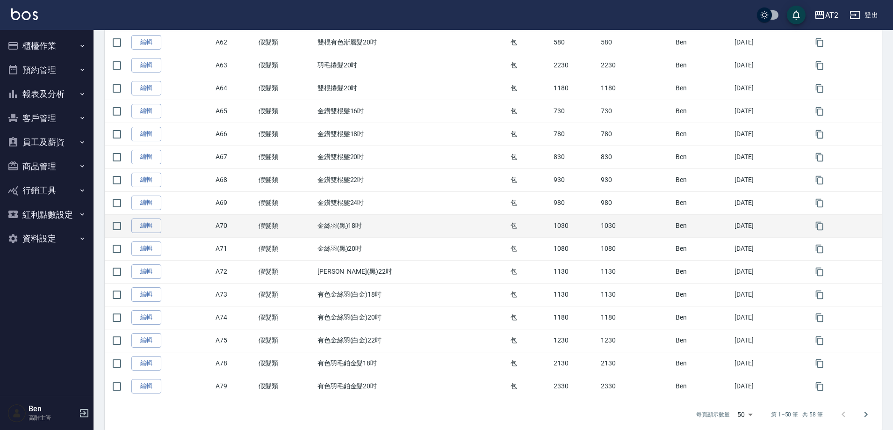
scroll to position [975, 0]
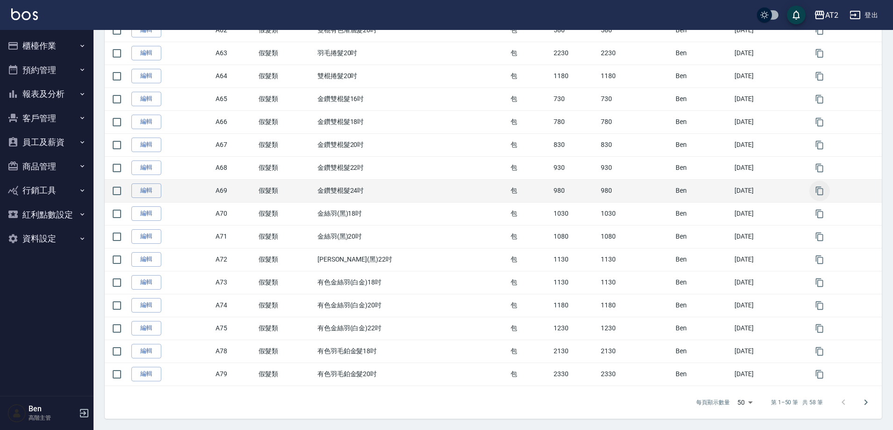
click at [824, 186] on icon "button" at bounding box center [819, 190] width 9 height 9
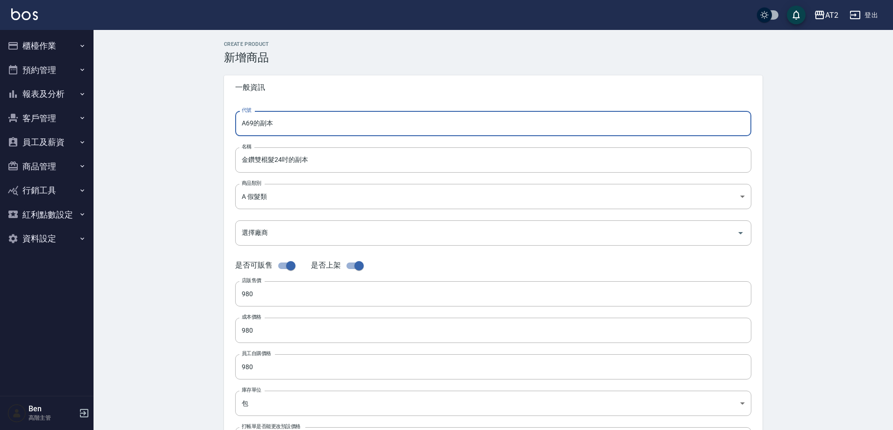
drag, startPoint x: 236, startPoint y: 122, endPoint x: 177, endPoint y: 122, distance: 58.4
click at [178, 122] on div "CREATE PRODUCT 新增商品 一般資訊 代號 A69的副本 代號 名稱 金鑽雙棍髮24吋的副本 名稱 商品類別 A 假髮類 8c6dd865-0…" at bounding box center [492, 337] width 799 height 615
click at [239, 156] on input "金鑽雙棍髮24吋的副本" at bounding box center [493, 159] width 516 height 25
paste input "轉"
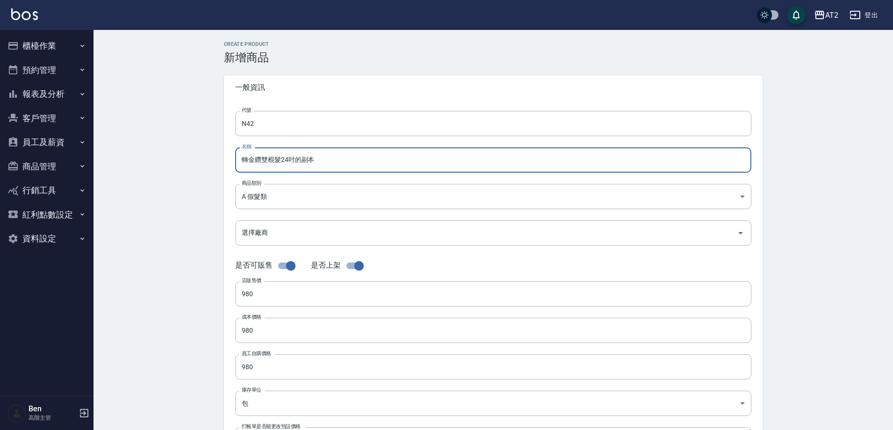
click at [330, 158] on input "轉金鑽雙棍髮24吋的副本" at bounding box center [493, 159] width 516 height 25
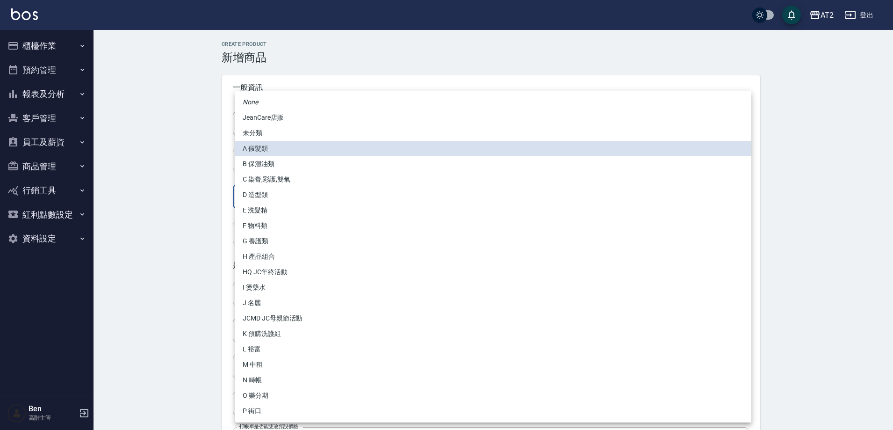
click at [294, 193] on body "AT2 登出 櫃檯作業 打帳單 帳單列表 掛單列表 座位開單 營業儀表板 現金收支登錄 高階收支登錄 材料自購登錄 每日結帳 排班表 現場電腦打卡 掃碼打卡 …" at bounding box center [446, 322] width 893 height 645
click at [274, 375] on li "N 轉帳" at bounding box center [493, 379] width 516 height 15
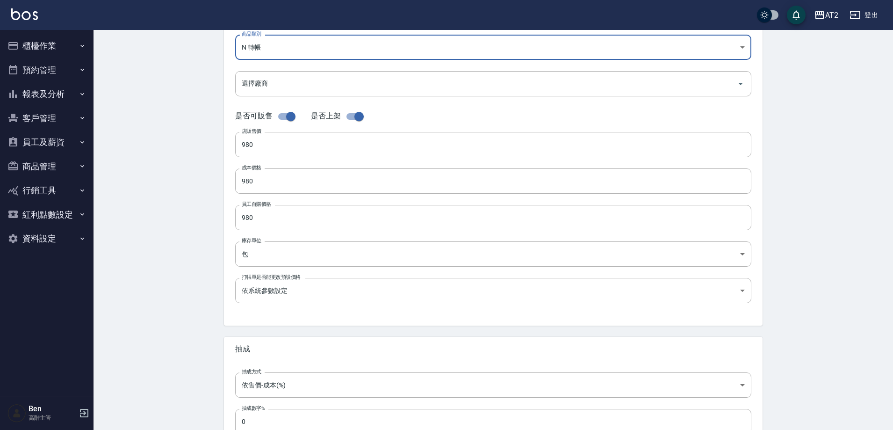
scroll to position [215, 0]
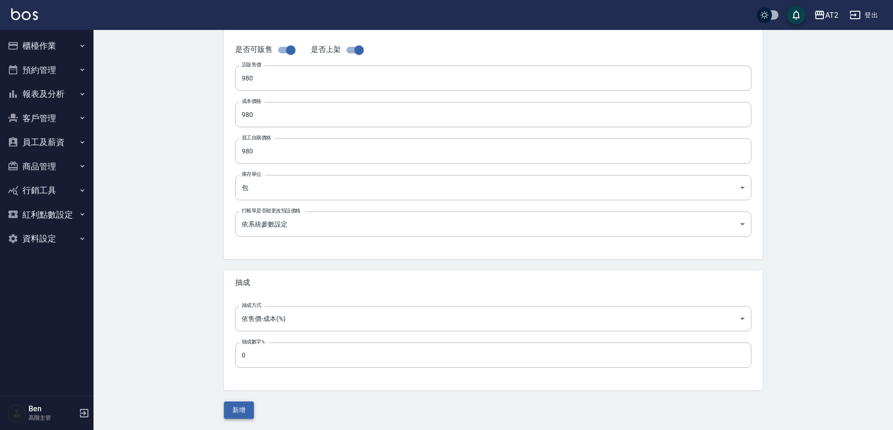
click at [245, 408] on button "新增" at bounding box center [239, 409] width 30 height 17
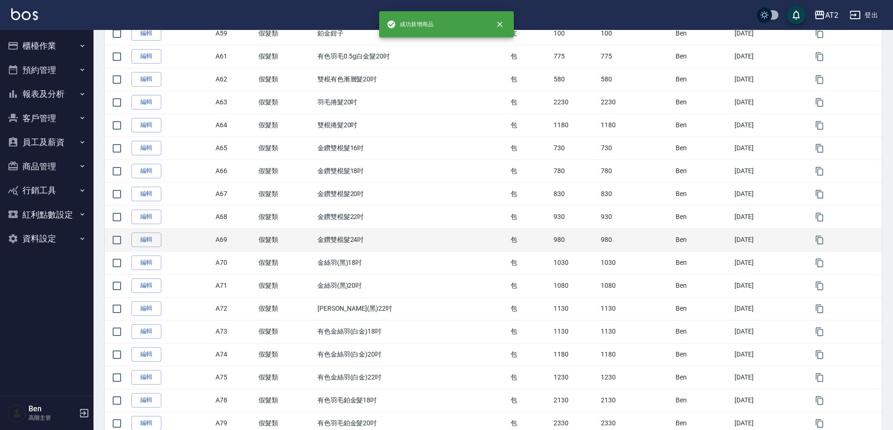
scroll to position [975, 0]
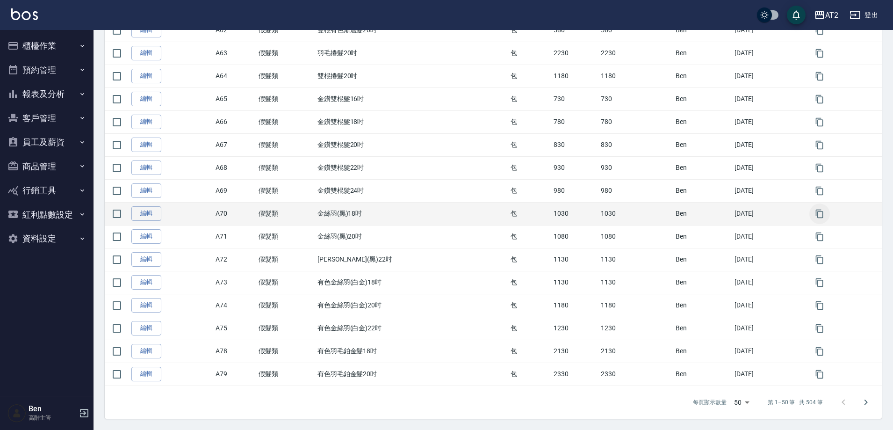
click at [811, 212] on button "button" at bounding box center [819, 213] width 21 height 21
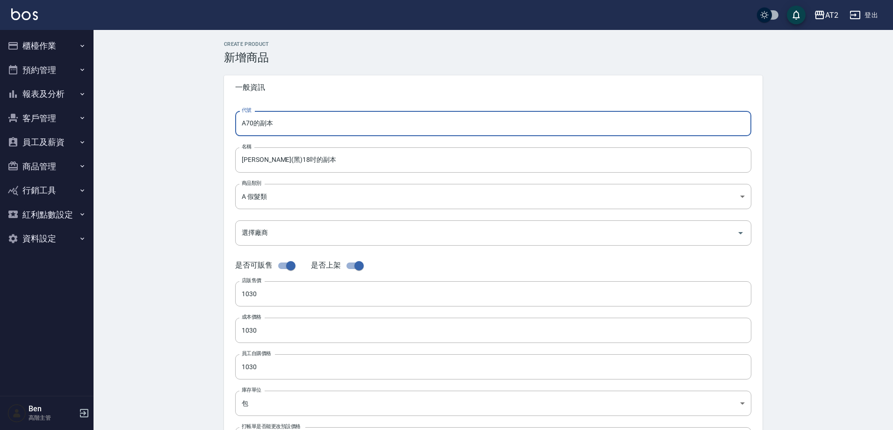
drag, startPoint x: 305, startPoint y: 121, endPoint x: 231, endPoint y: 120, distance: 73.9
click at [231, 120] on div "代號 A70的副本 代號 名稱 金絲羽(黑)18吋的副本 名稱 商品類別 A 假髮類 8c6dd865-00fd-49ce-9c72-9b7de5dd77…" at bounding box center [493, 287] width 538 height 375
click at [244, 159] on input "金絲羽(黑)18吋的副本" at bounding box center [493, 159] width 516 height 25
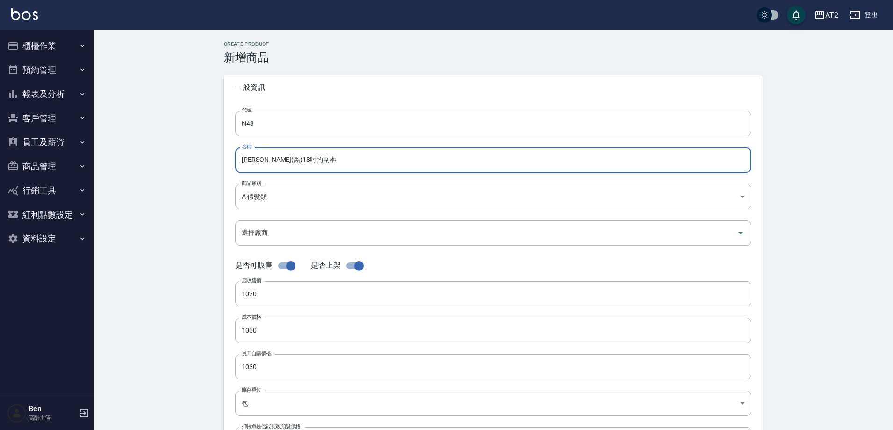
paste input "轉"
click at [337, 163] on input "轉金絲羽(黑)18吋的副本" at bounding box center [493, 159] width 516 height 25
click at [299, 208] on body "AT2 登出 櫃檯作業 打帳單 帳單列表 掛單列表 座位開單 營業儀表板 現金收支登錄 高階收支登錄 材料自購登錄 每日結帳 排班表 現場電腦打卡 掃碼打卡 …" at bounding box center [446, 322] width 893 height 645
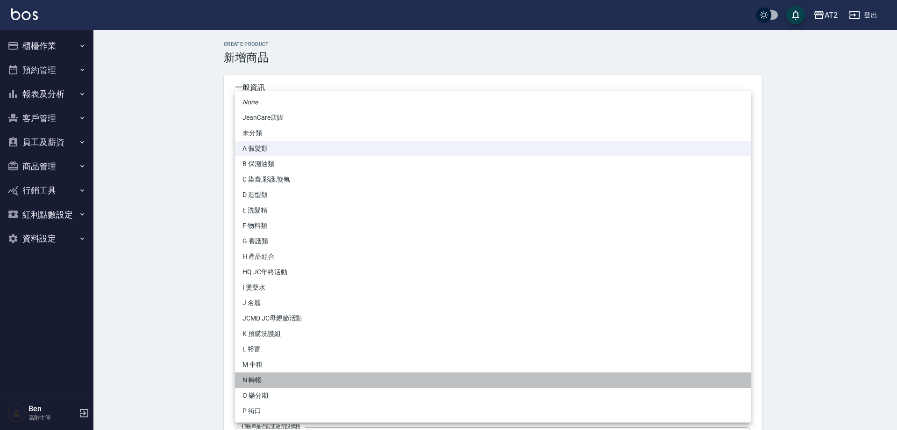
click at [266, 375] on li "N 轉帳" at bounding box center [493, 379] width 516 height 15
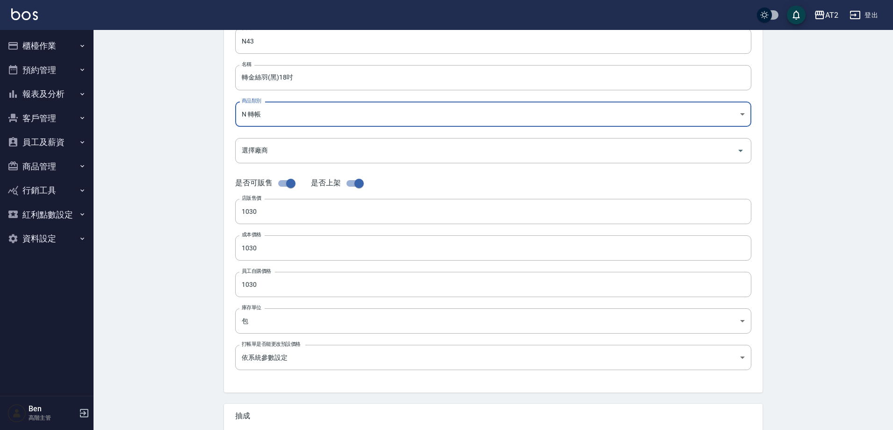
scroll to position [215, 0]
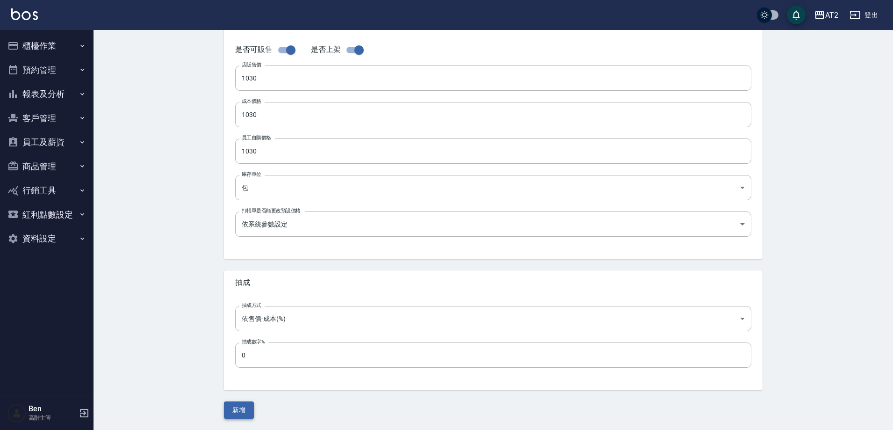
click at [242, 408] on button "新增" at bounding box center [239, 409] width 30 height 17
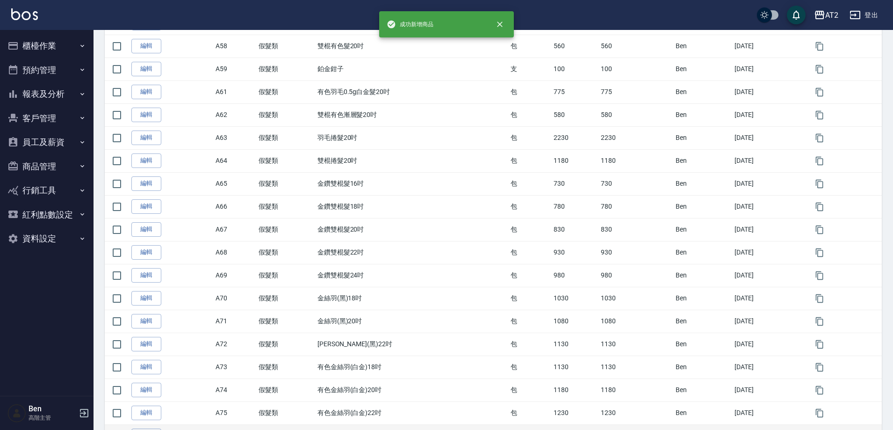
scroll to position [975, 0]
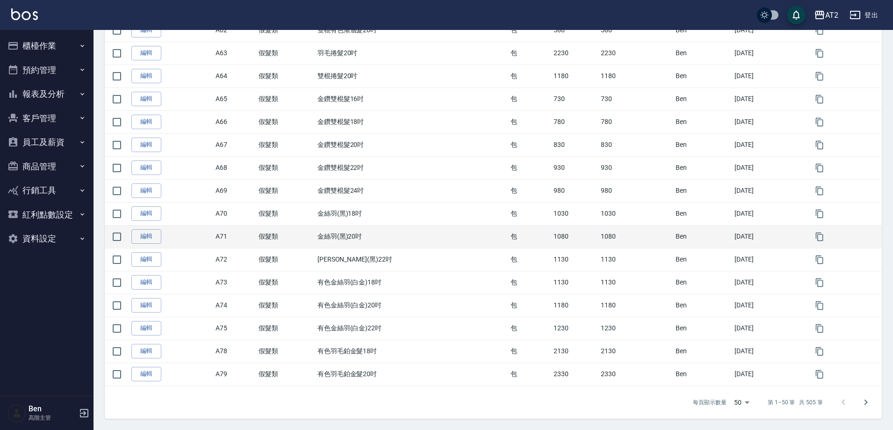
click at [834, 234] on td at bounding box center [844, 236] width 75 height 23
click at [823, 234] on icon "button" at bounding box center [819, 236] width 7 height 8
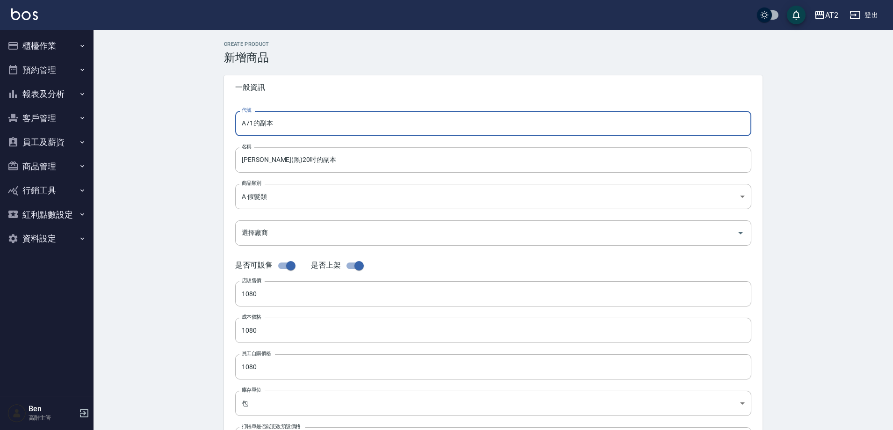
drag, startPoint x: 326, startPoint y: 135, endPoint x: 214, endPoint y: 133, distance: 111.7
click at [214, 133] on div "CREATE PRODUCT 新增商品 一般資訊 代號 A71的副本 代號 名稱 金絲羽(黑)20吋的副本 名稱 商品類別 A 假髮類 8c6dd865-…" at bounding box center [493, 337] width 561 height 593
click at [241, 162] on input "金絲羽(黑)20吋的副本" at bounding box center [493, 159] width 516 height 25
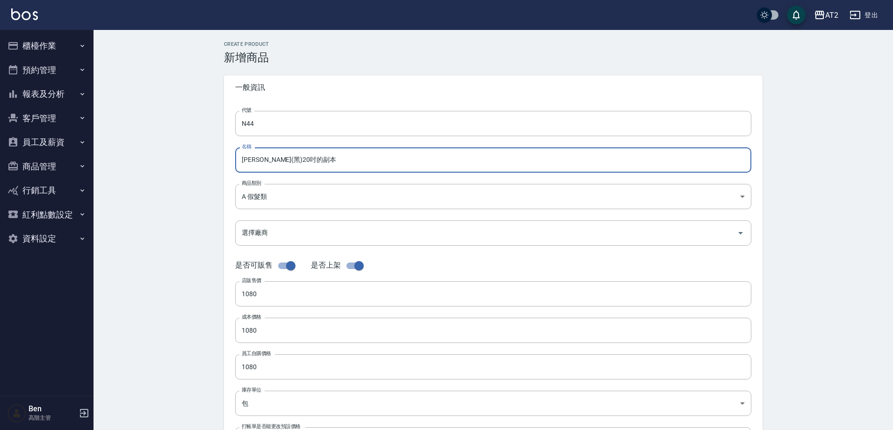
paste input "轉"
click at [363, 161] on input "轉金絲羽(黑)20吋的副本" at bounding box center [493, 159] width 516 height 25
click at [303, 211] on form "代號 N44 代號 名稱 轉金絲羽(黑)20吋 名稱 商品類別 A 假髮類 8c6dd865-00fd-49ce-9c72-9b7de5dd775a 商品…" at bounding box center [493, 287] width 516 height 352
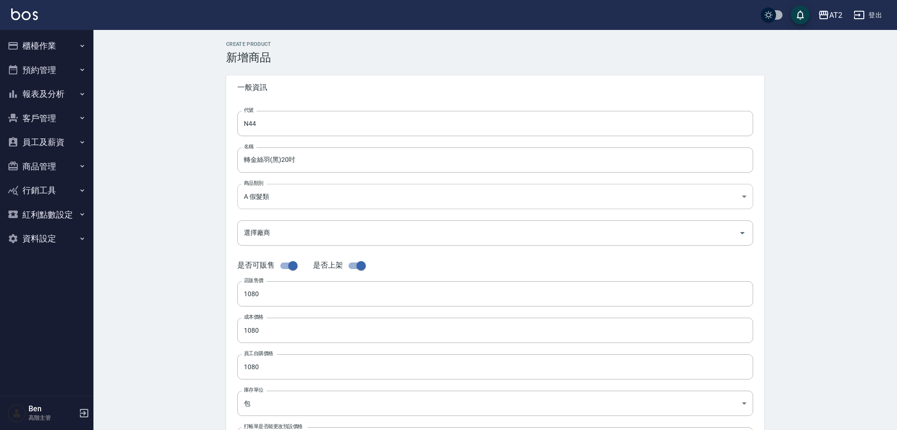
click at [296, 205] on body "AT2 登出 櫃檯作業 打帳單 帳單列表 掛單列表 座位開單 營業儀表板 現金收支登錄 高階收支登錄 材料自購登錄 每日結帳 排班表 現場電腦打卡 掃碼打卡 …" at bounding box center [448, 322] width 897 height 645
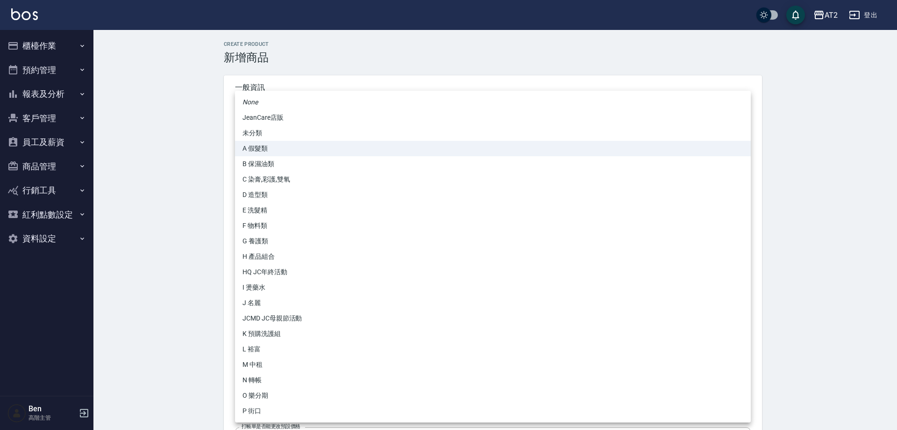
click at [283, 377] on li "N 轉帳" at bounding box center [493, 379] width 516 height 15
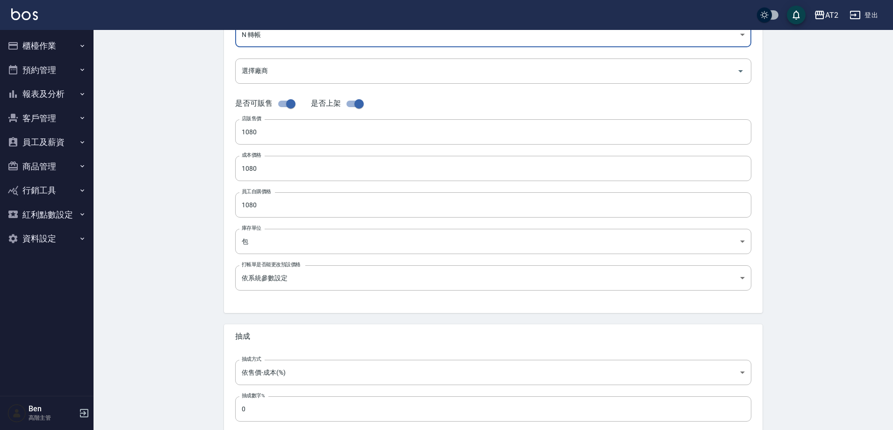
scroll to position [215, 0]
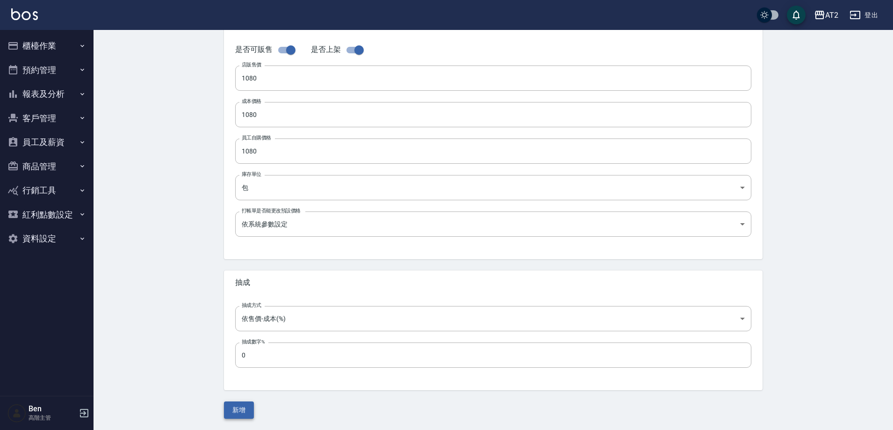
click at [236, 409] on button "新增" at bounding box center [239, 409] width 30 height 17
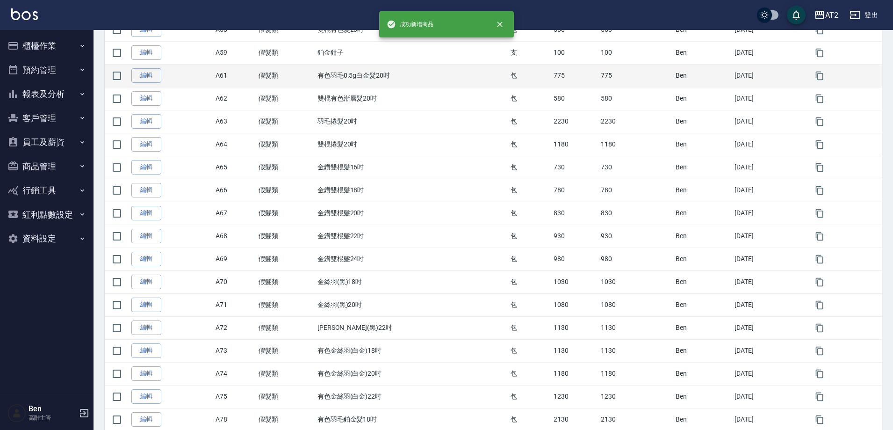
scroll to position [975, 0]
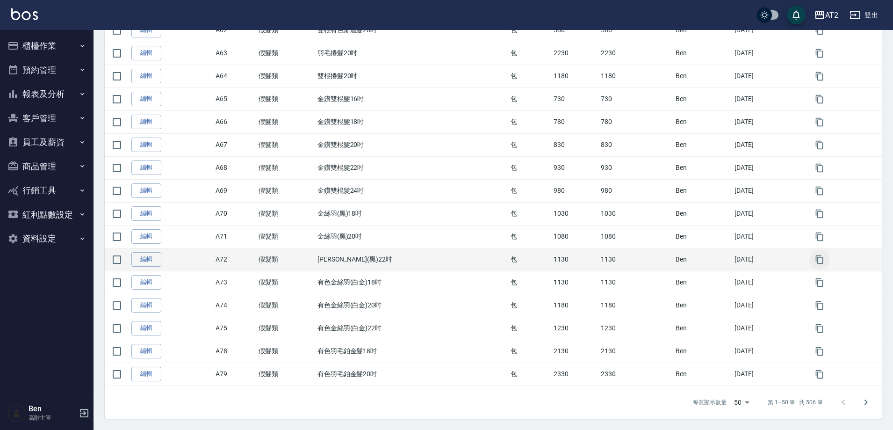
click at [829, 260] on button "button" at bounding box center [819, 259] width 21 height 21
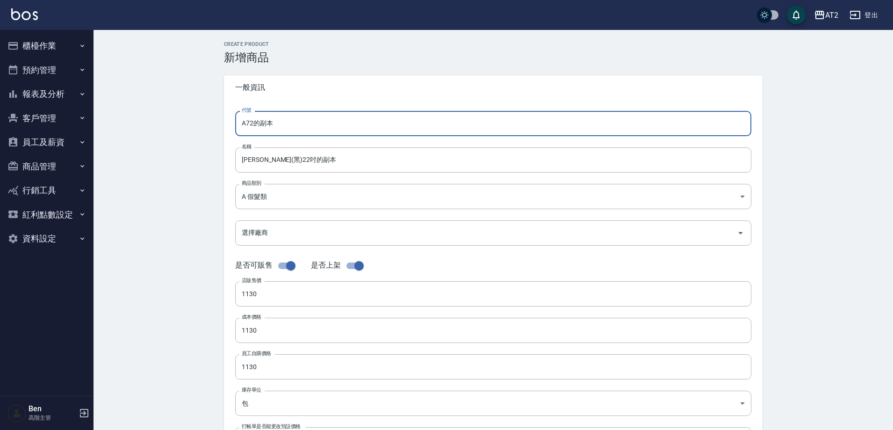
drag, startPoint x: 298, startPoint y: 126, endPoint x: 226, endPoint y: 126, distance: 72.0
click at [226, 126] on div "代號 A72的副本 代號 名稱 金絲羽(黑)22吋的副本 名稱 商品類別 A 假髮類 8c6dd865-00fd-49ce-9c72-9b7de5dd77…" at bounding box center [493, 287] width 538 height 375
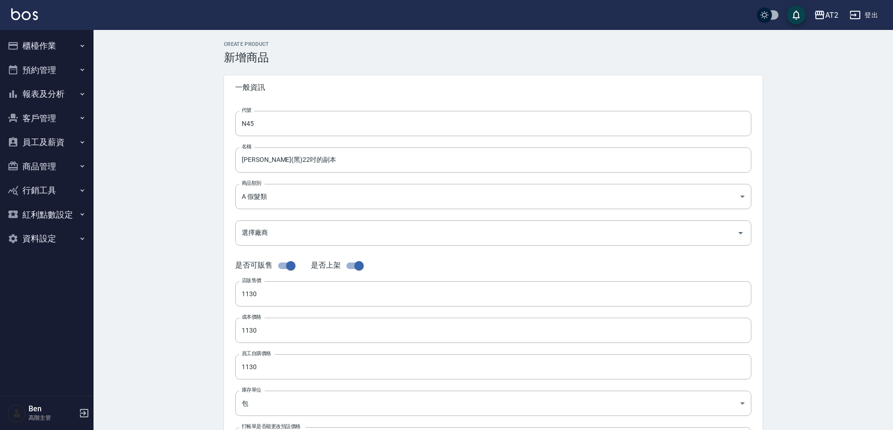
click at [233, 162] on div "代號 N45 代號 名稱 金絲羽(黑)22吋的副本 名稱 商品類別 A 假髮類 8c6dd865-00fd-49ce-9c72-9b7de5dd775a …" at bounding box center [493, 287] width 538 height 375
click at [236, 162] on input "金絲羽(黑)22吋的副本" at bounding box center [493, 159] width 516 height 25
paste input "轉"
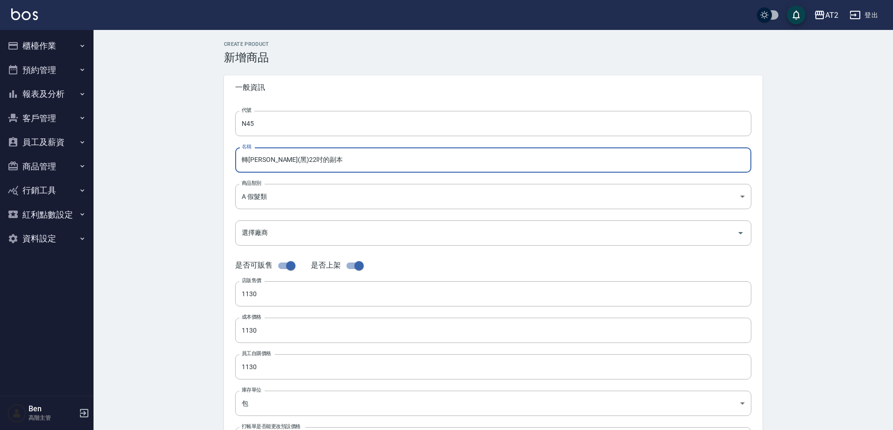
click at [317, 158] on input "轉金絲羽(黑)22吋的副本" at bounding box center [493, 159] width 516 height 25
click at [298, 188] on body "AT2 登出 櫃檯作業 打帳單 帳單列表 掛單列表 座位開單 營業儀表板 現金收支登錄 高階收支登錄 材料自購登錄 每日結帳 排班表 現場電腦打卡 掃碼打卡 …" at bounding box center [446, 322] width 893 height 645
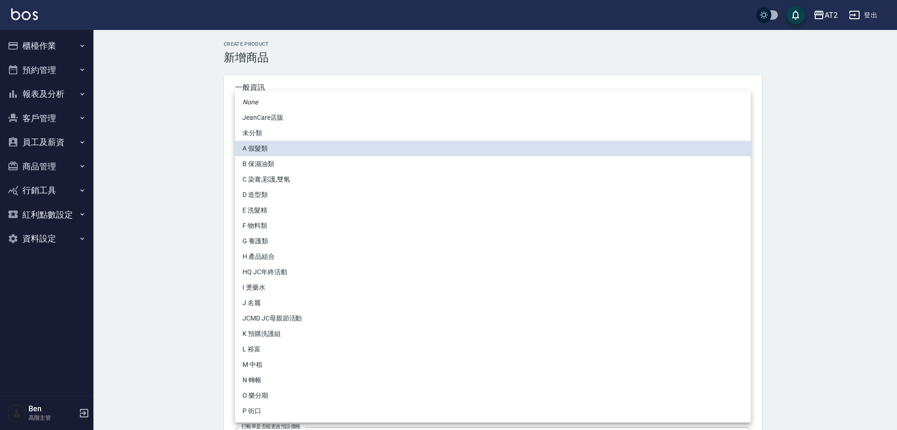
click at [279, 382] on li "N 轉帳" at bounding box center [493, 379] width 516 height 15
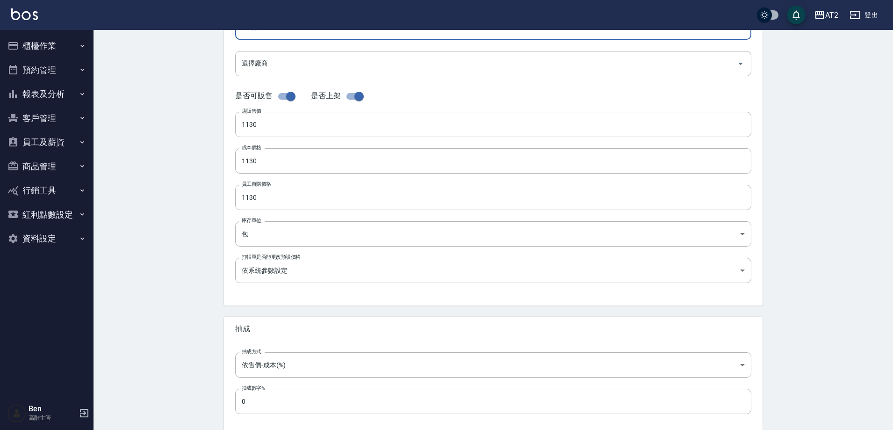
scroll to position [215, 0]
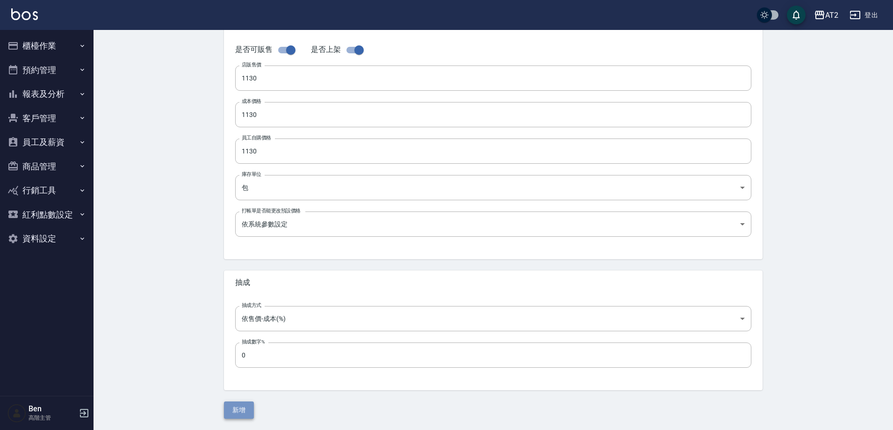
click at [245, 410] on button "新增" at bounding box center [239, 409] width 30 height 17
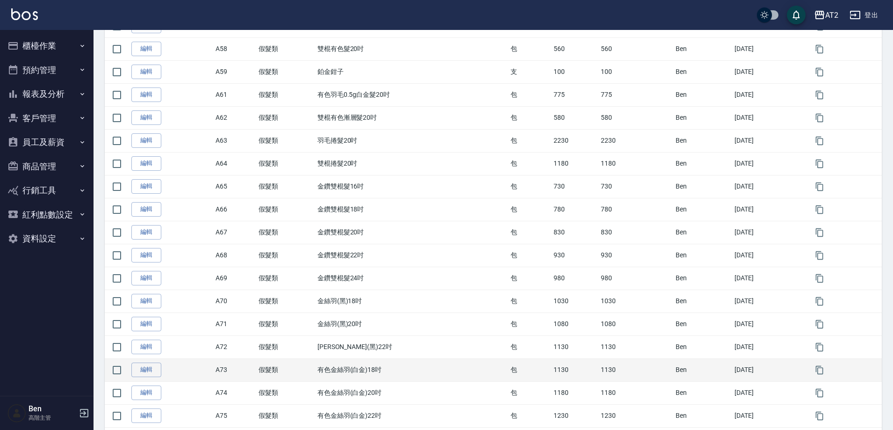
scroll to position [975, 0]
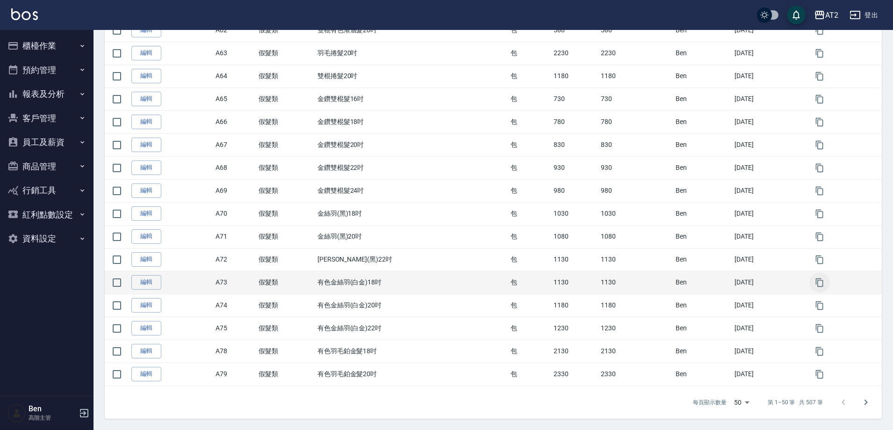
click at [813, 281] on button "button" at bounding box center [819, 282] width 21 height 21
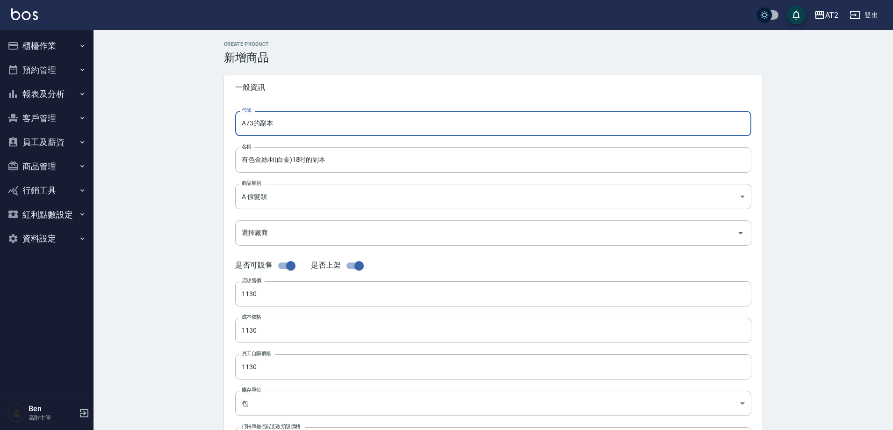
click at [214, 129] on div "CREATE PRODUCT 新增商品 一般資訊 代號 A73的副本 代號 名稱 有色金絲羽(白金)18吋的副本 名稱 商品類別 A 假髮類 8c6dd8…" at bounding box center [493, 337] width 561 height 593
click at [237, 156] on input "有色金絲羽(白金)18吋的副本" at bounding box center [493, 159] width 516 height 25
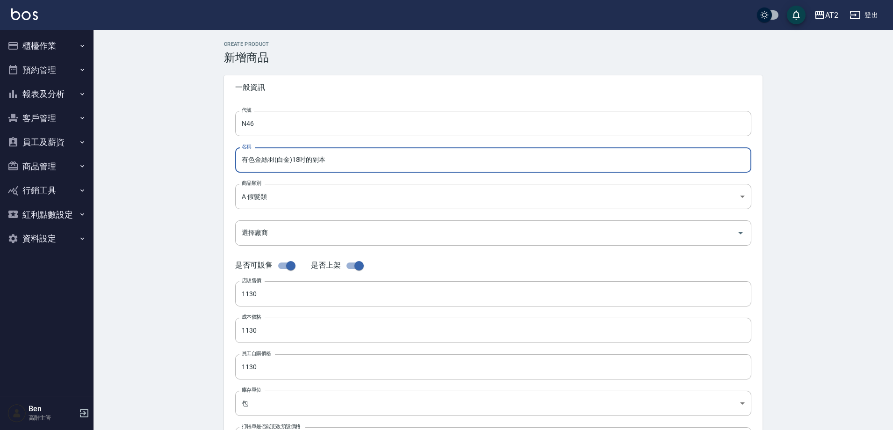
paste input "轉"
click at [349, 160] on input "轉有色金絲羽(白金)18吋的副本" at bounding box center [493, 159] width 516 height 25
click at [305, 192] on body "AT2 登出 櫃檯作業 打帳單 帳單列表 掛單列表 座位開單 營業儀表板 現金收支登錄 高階收支登錄 材料自購登錄 每日結帳 排班表 現場電腦打卡 掃碼打卡 …" at bounding box center [446, 322] width 893 height 645
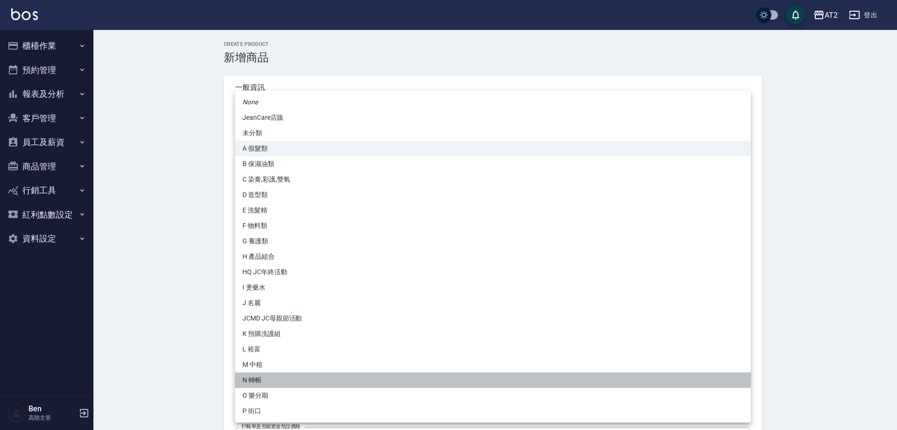
click at [277, 381] on li "N 轉帳" at bounding box center [493, 379] width 516 height 15
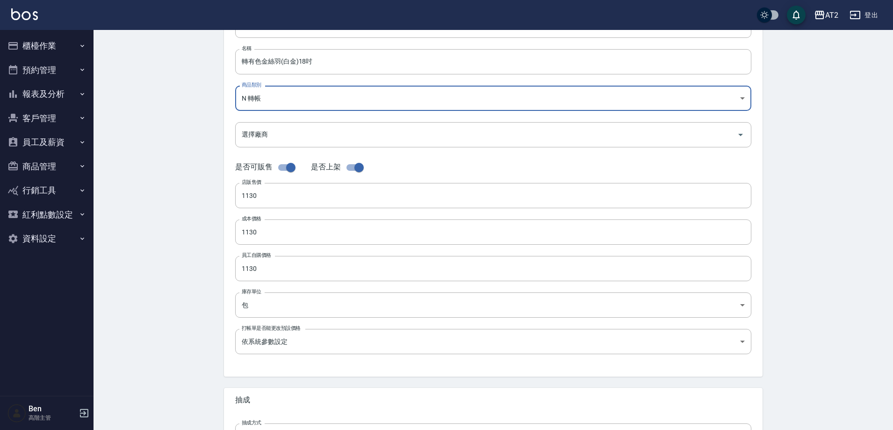
scroll to position [215, 0]
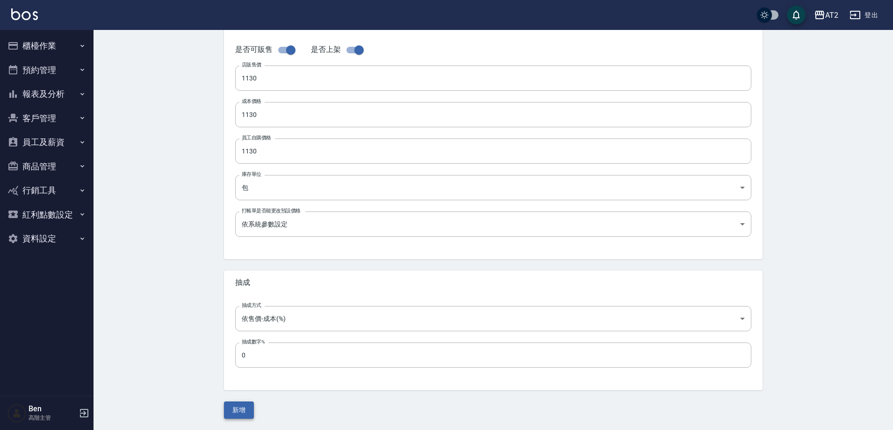
click at [246, 410] on button "新增" at bounding box center [239, 409] width 30 height 17
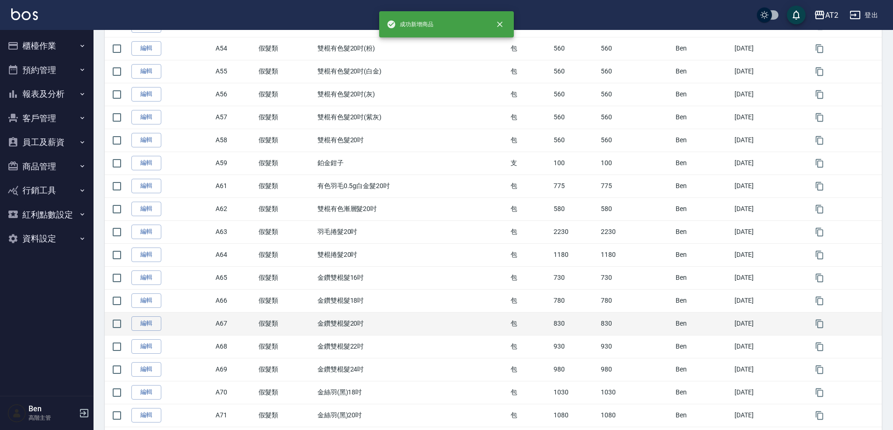
scroll to position [975, 0]
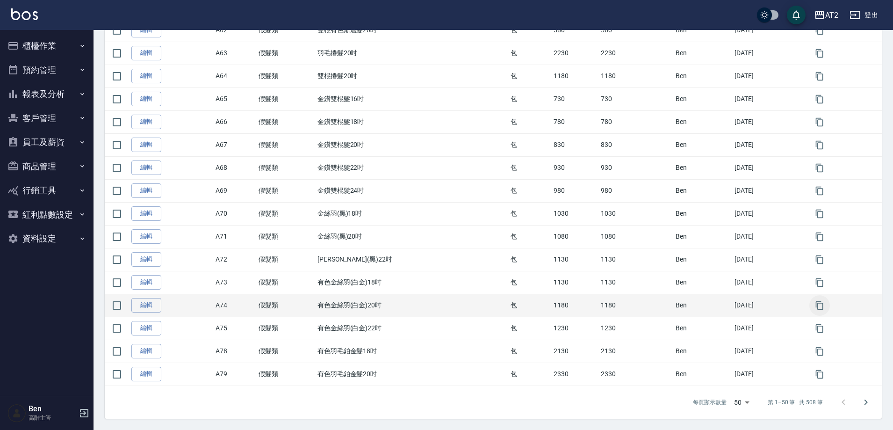
click at [822, 310] on button "button" at bounding box center [819, 305] width 21 height 21
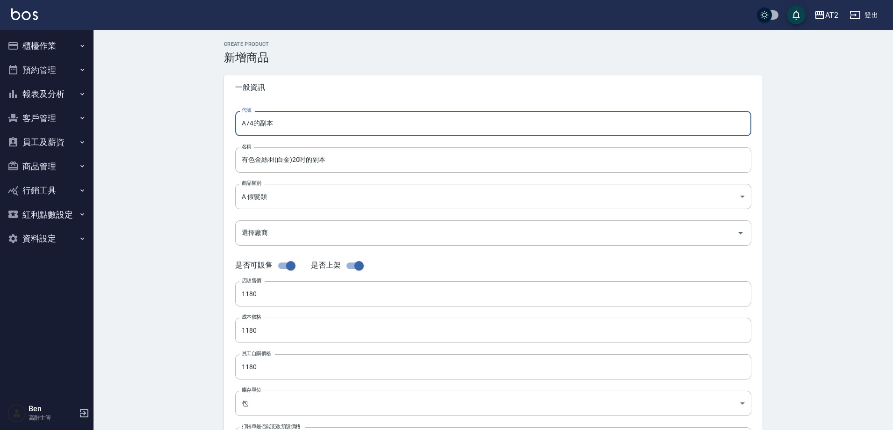
drag, startPoint x: 244, startPoint y: 124, endPoint x: 305, endPoint y: 124, distance: 61.7
click at [305, 124] on input "A74的副本" at bounding box center [493, 123] width 516 height 25
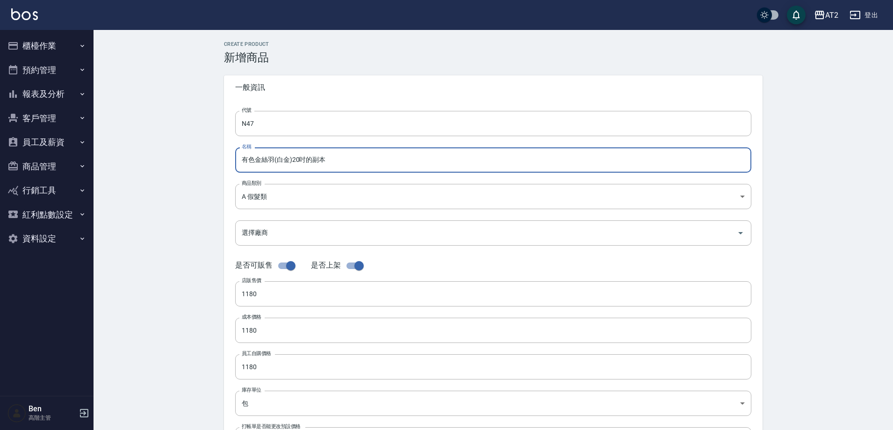
click at [240, 154] on input "有色金絲羽(白金)20吋的副本" at bounding box center [493, 159] width 516 height 25
paste input "轉"
click at [352, 157] on input "轉有色金絲羽(白金)20吋的副本" at bounding box center [493, 159] width 516 height 25
click at [306, 197] on body "AT2 登出 櫃檯作業 打帳單 帳單列表 掛單列表 座位開單 營業儀表板 現金收支登錄 高階收支登錄 材料自購登錄 每日結帳 排班表 現場電腦打卡 掃碼打卡 …" at bounding box center [446, 322] width 893 height 645
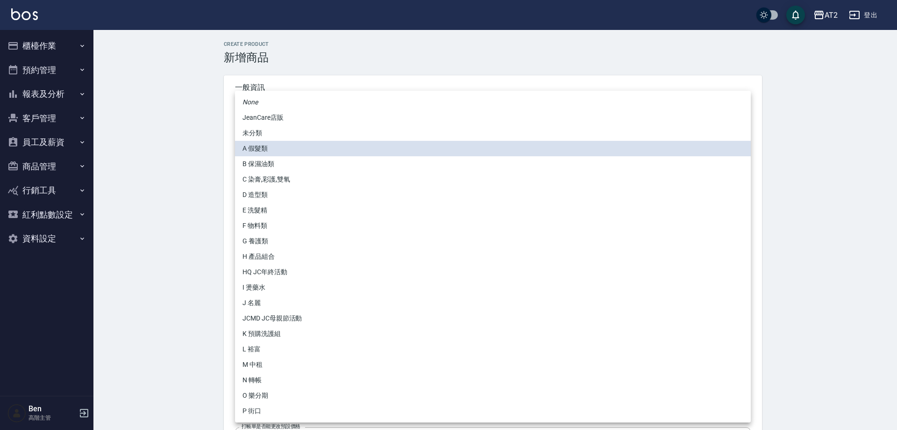
click at [262, 373] on li "N 轉帳" at bounding box center [493, 379] width 516 height 15
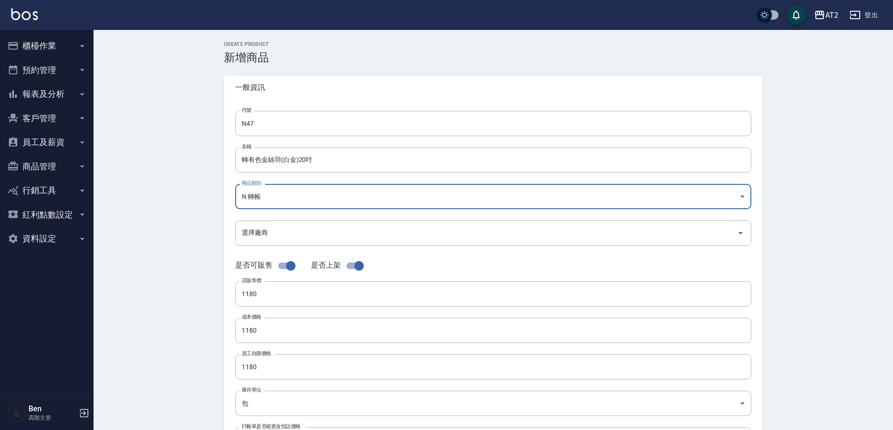
scroll to position [215, 0]
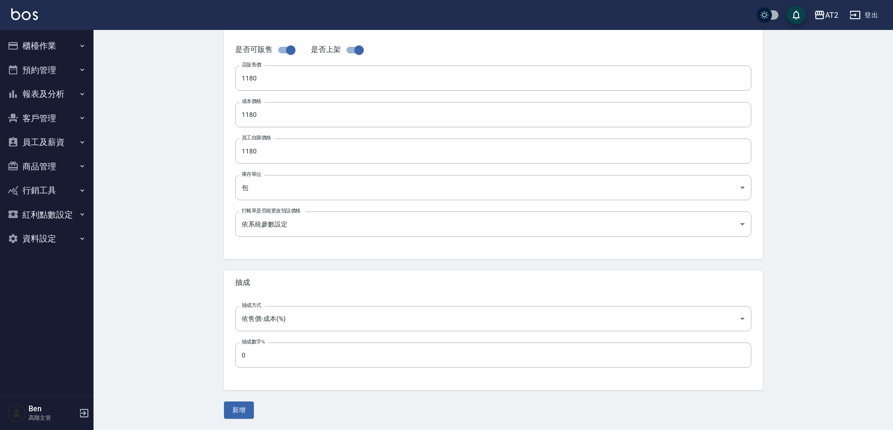
click at [240, 412] on button "新增" at bounding box center [239, 409] width 30 height 17
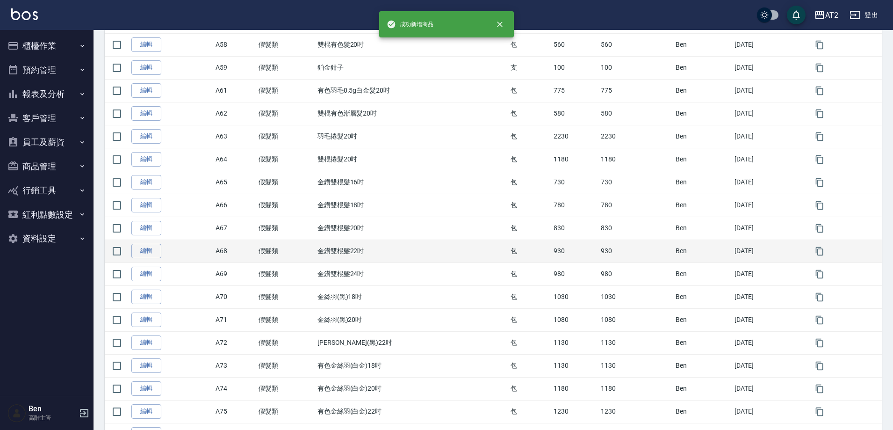
scroll to position [975, 0]
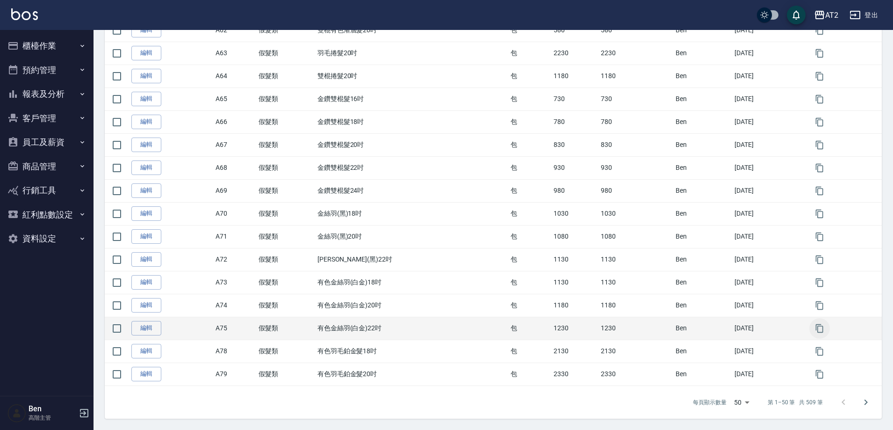
click at [823, 330] on icon "button" at bounding box center [819, 327] width 7 height 8
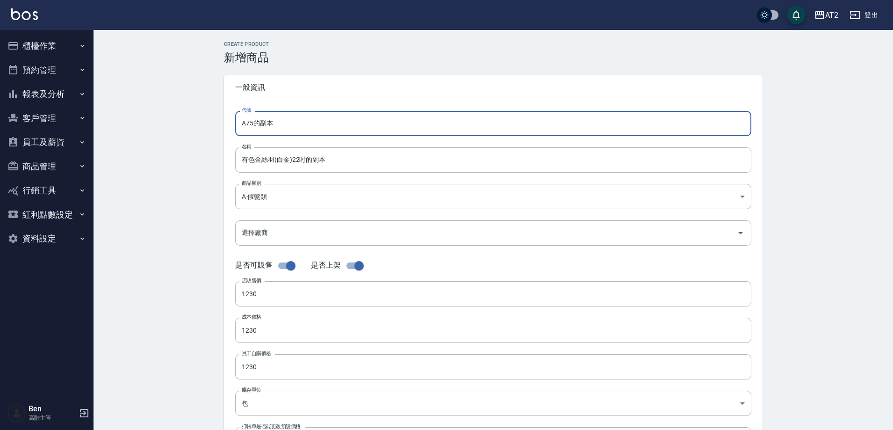
drag, startPoint x: 284, startPoint y: 124, endPoint x: 202, endPoint y: 129, distance: 81.4
click at [202, 129] on div "CREATE PRODUCT 新增商品 一般資訊 代號 A75的副本 代號 名稱 有色金絲羽(白金)22吋的副本 名稱 商品類別 A 假髮類 8c6dd8…" at bounding box center [492, 337] width 799 height 615
click at [240, 158] on input "有色金絲羽(白金)22吋的副本" at bounding box center [493, 159] width 516 height 25
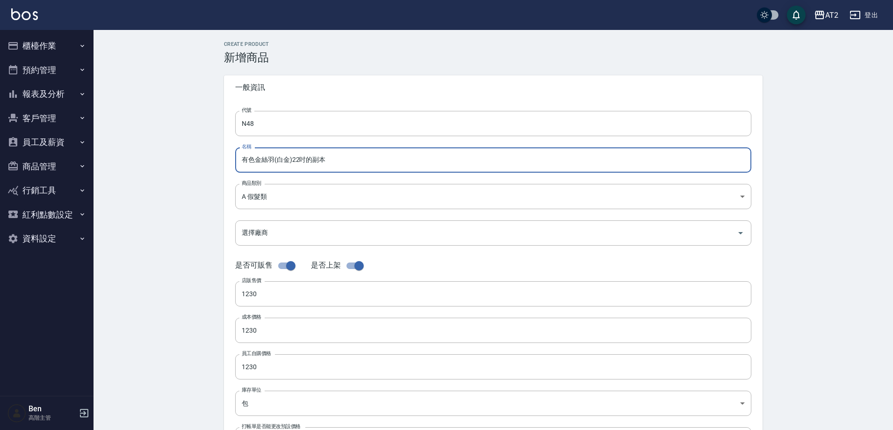
paste input "轉"
click at [324, 160] on input "轉有色金絲羽(白金)22吋的副本" at bounding box center [493, 159] width 516 height 25
click at [339, 160] on input "轉有色金絲羽(白金)22吋的副本" at bounding box center [493, 159] width 516 height 25
click at [299, 207] on body "AT2 登出 櫃檯作業 打帳單 帳單列表 掛單列表 座位開單 營業儀表板 現金收支登錄 高階收支登錄 材料自購登錄 每日結帳 排班表 現場電腦打卡 掃碼打卡 …" at bounding box center [446, 322] width 893 height 645
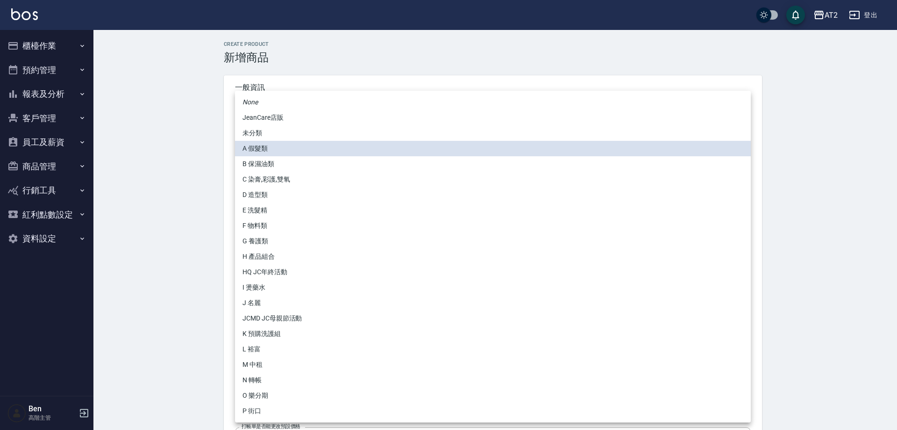
click at [278, 376] on li "N 轉帳" at bounding box center [493, 379] width 516 height 15
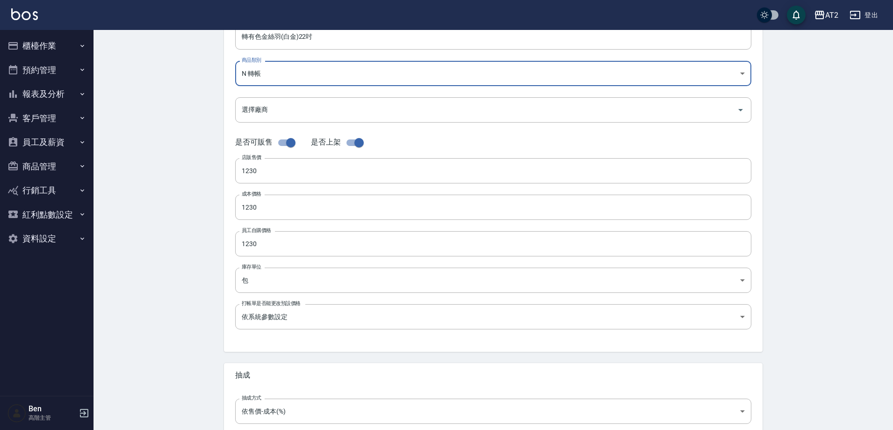
scroll to position [215, 0]
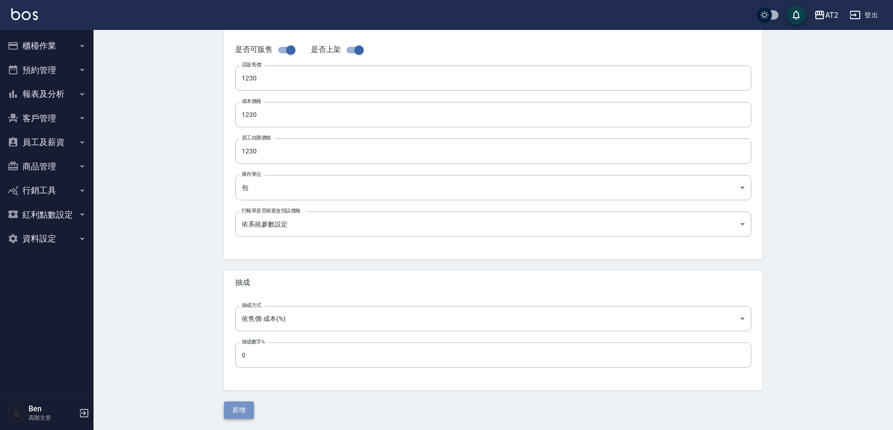
click at [246, 404] on button "新增" at bounding box center [239, 409] width 30 height 17
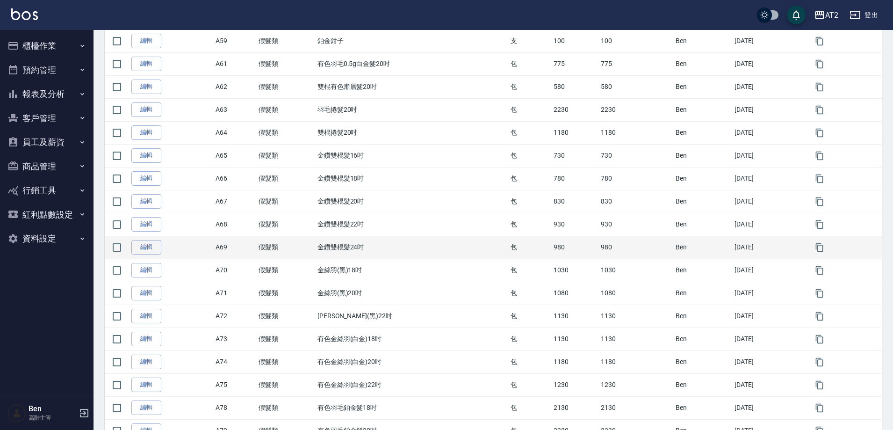
scroll to position [975, 0]
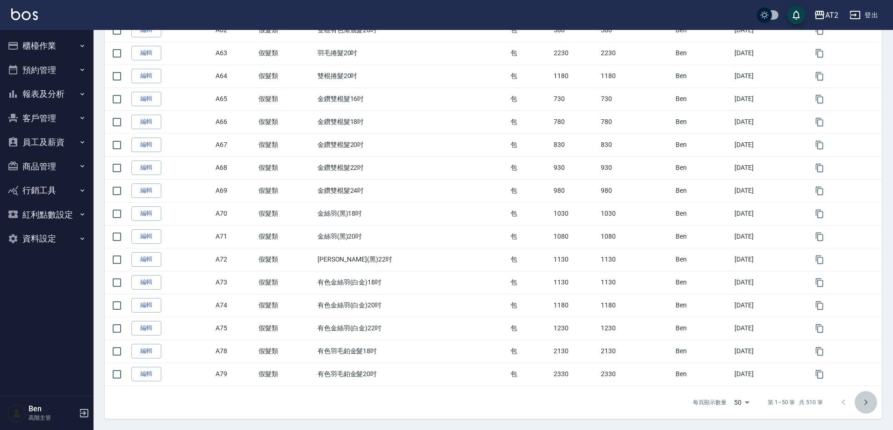
click at [864, 405] on icon "Go to next page" at bounding box center [865, 401] width 11 height 11
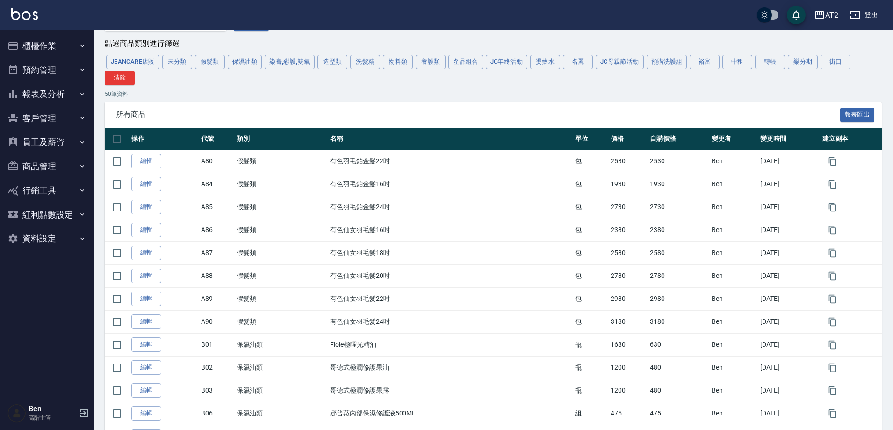
scroll to position [0, 0]
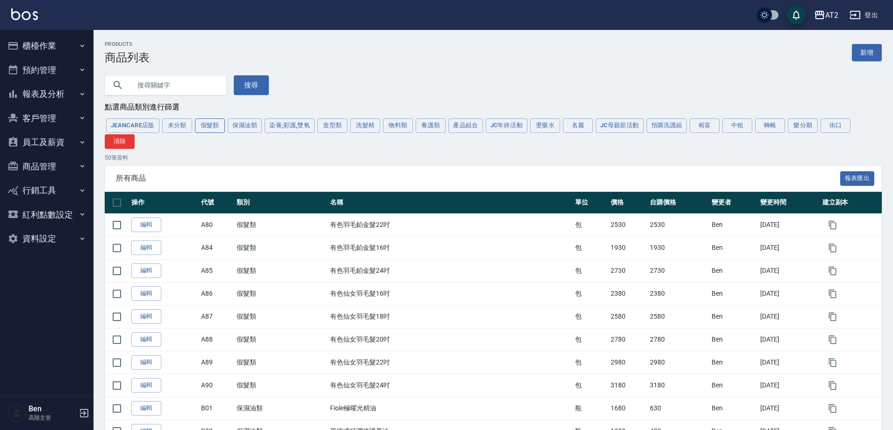
click at [214, 122] on button "假髮類" at bounding box center [210, 125] width 30 height 14
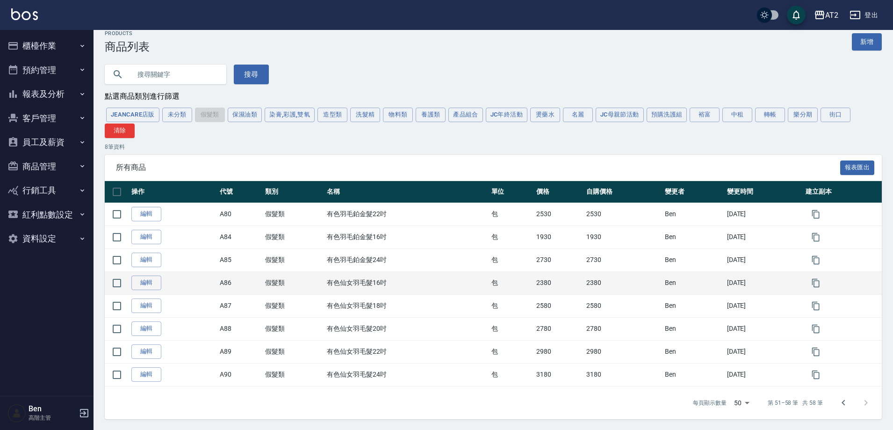
scroll to position [13, 0]
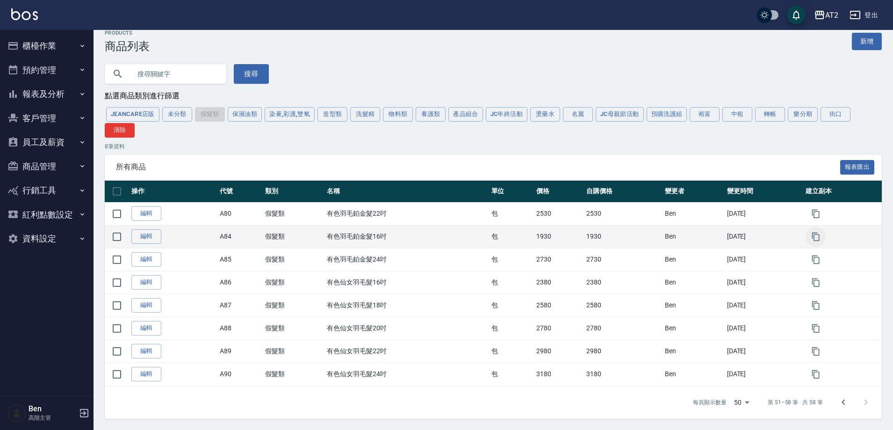
click at [825, 239] on button "button" at bounding box center [815, 236] width 21 height 21
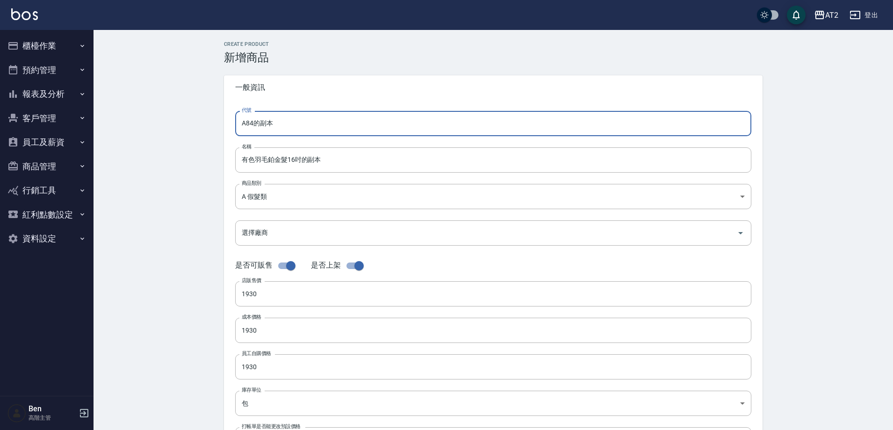
drag, startPoint x: 304, startPoint y: 122, endPoint x: 196, endPoint y: 128, distance: 107.7
click at [196, 128] on div "CREATE PRODUCT 新增商品 一般資訊 代號 A84的副本 代號 名稱 有色羽毛鉑金髮16吋的副本 名稱 商品類別 A 假髮類 8c6dd865…" at bounding box center [492, 337] width 799 height 615
click at [241, 162] on input "有色羽毛鉑金髮16吋的副本" at bounding box center [493, 159] width 516 height 25
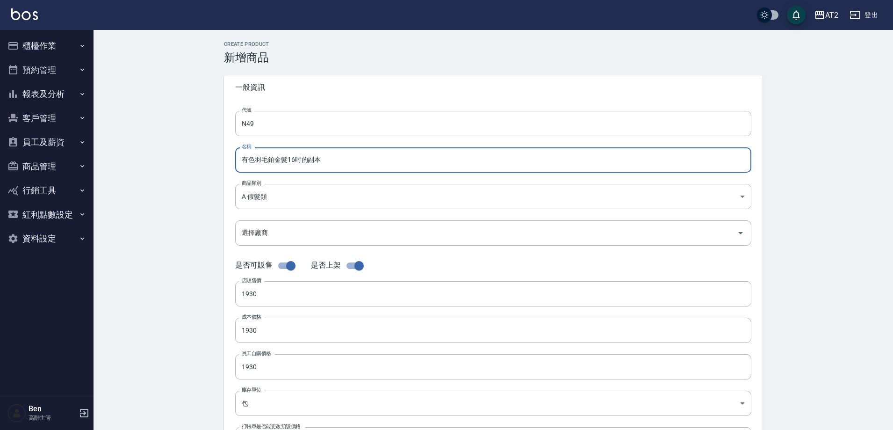
paste input "轉"
click at [339, 159] on input "轉有色羽毛鉑金髮16吋的副本" at bounding box center [493, 159] width 516 height 25
click at [301, 187] on body "AT2 登出 櫃檯作業 打帳單 帳單列表 掛單列表 座位開單 營業儀表板 現金收支登錄 高階收支登錄 材料自購登錄 每日結帳 排班表 現場電腦打卡 掃碼打卡 …" at bounding box center [446, 322] width 893 height 645
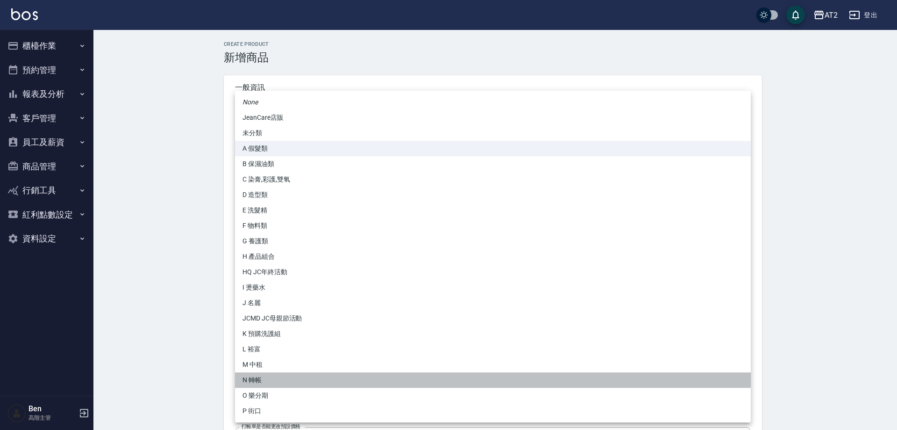
click at [261, 379] on li "N 轉帳" at bounding box center [493, 379] width 516 height 15
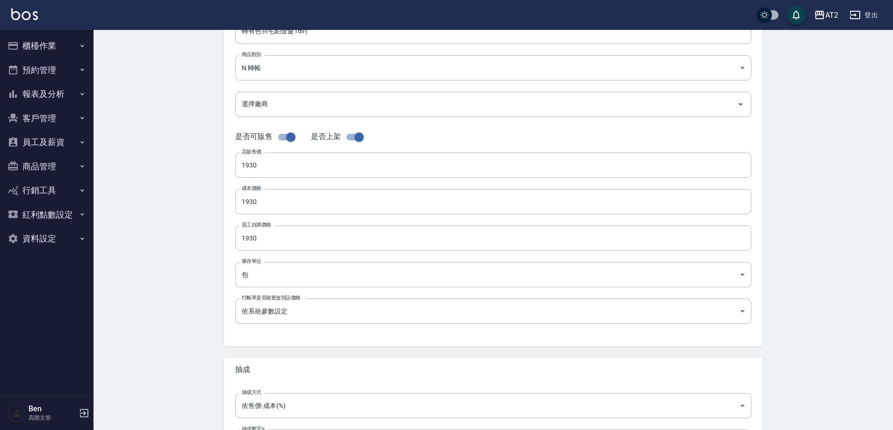
scroll to position [215, 0]
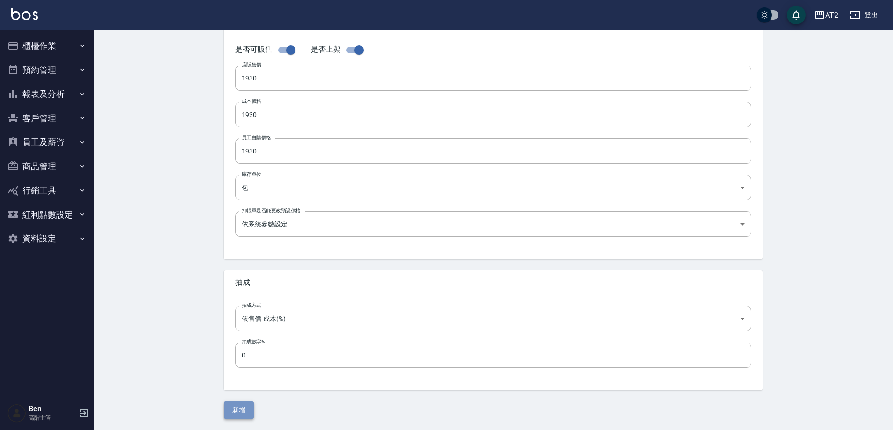
click at [231, 411] on button "新增" at bounding box center [239, 409] width 30 height 17
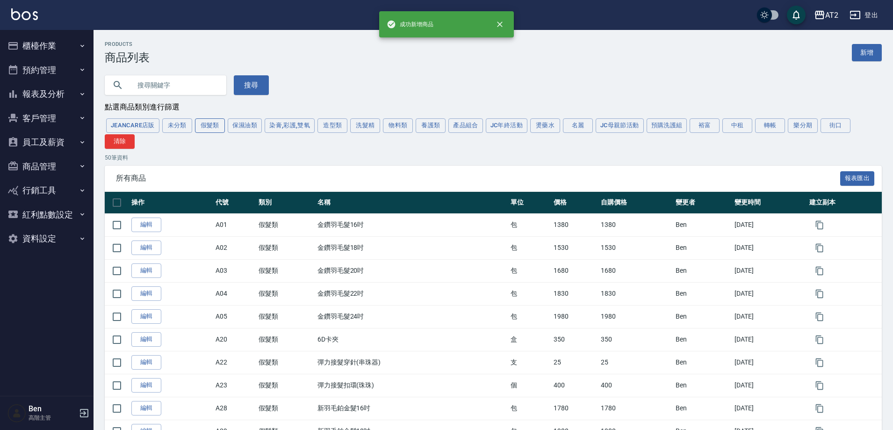
click at [219, 129] on button "假髮類" at bounding box center [210, 125] width 30 height 14
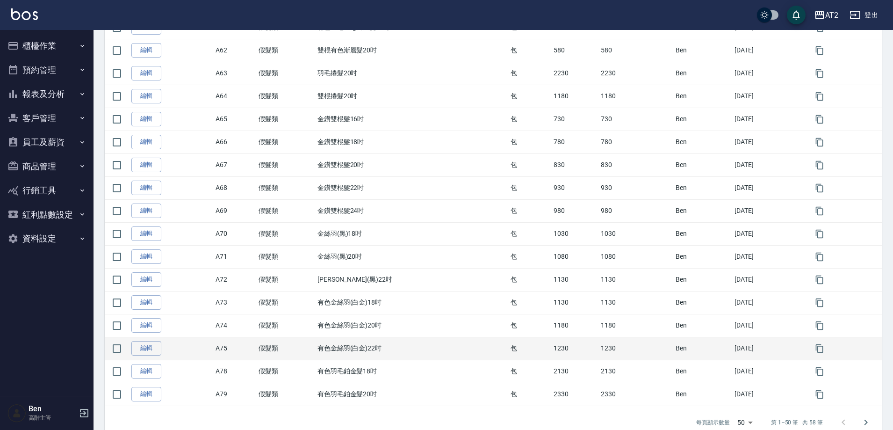
scroll to position [975, 0]
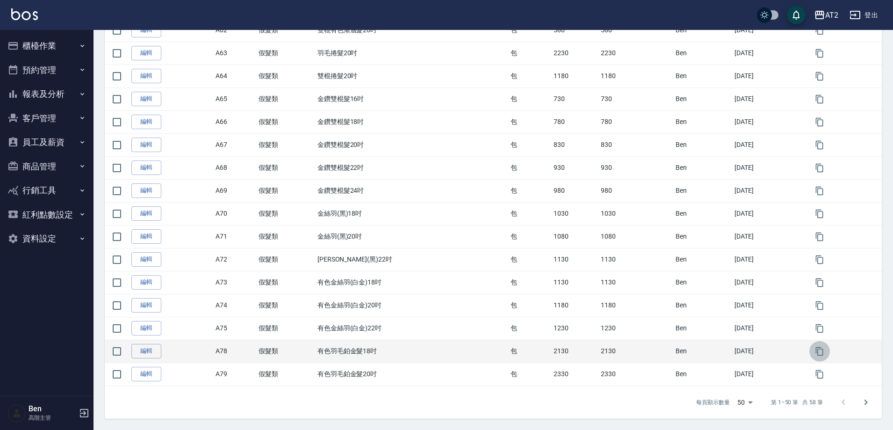
click at [823, 350] on icon "button" at bounding box center [819, 350] width 9 height 9
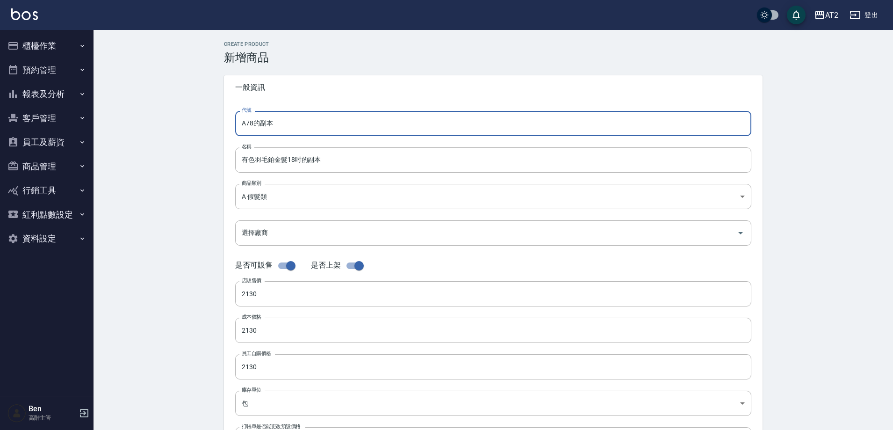
drag, startPoint x: 293, startPoint y: 122, endPoint x: 219, endPoint y: 122, distance: 73.9
click at [219, 122] on div "CREATE PRODUCT 新增商品 一般資訊 代號 A78的副本 代號 名稱 有色羽毛鉑金髮18吋的副本 名稱 商品類別 A 假髮類 8c6dd865…" at bounding box center [493, 337] width 561 height 593
click at [240, 160] on input "有色羽毛鉑金髮18吋的副本" at bounding box center [493, 159] width 516 height 25
paste input "轉"
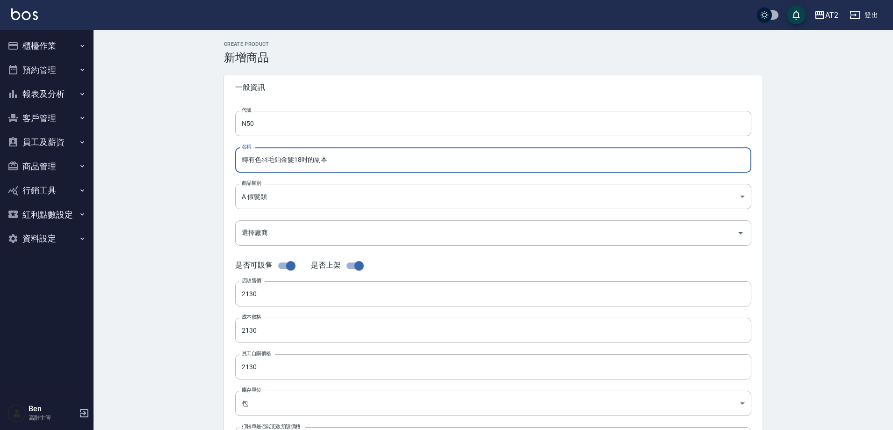
click at [333, 158] on input "轉有色羽毛鉑金髮18吋的副本" at bounding box center [493, 159] width 516 height 25
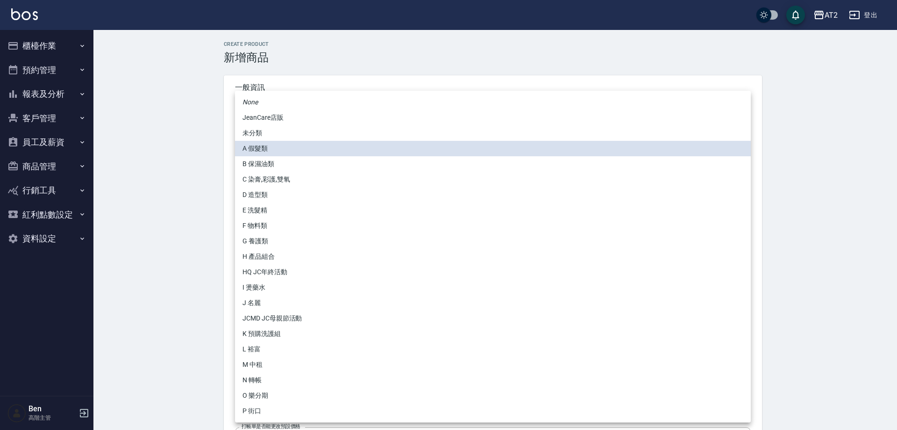
click at [288, 192] on body "AT2 登出 櫃檯作業 打帳單 帳單列表 掛單列表 座位開單 營業儀表板 現金收支登錄 高階收支登錄 材料自購登錄 每日結帳 排班表 現場電腦打卡 掃碼打卡 …" at bounding box center [448, 322] width 897 height 645
click at [265, 373] on li "N 轉帳" at bounding box center [493, 379] width 516 height 15
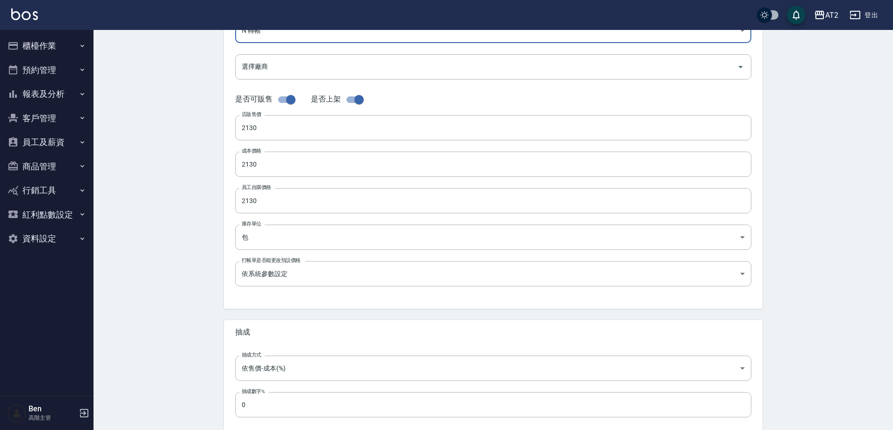
scroll to position [215, 0]
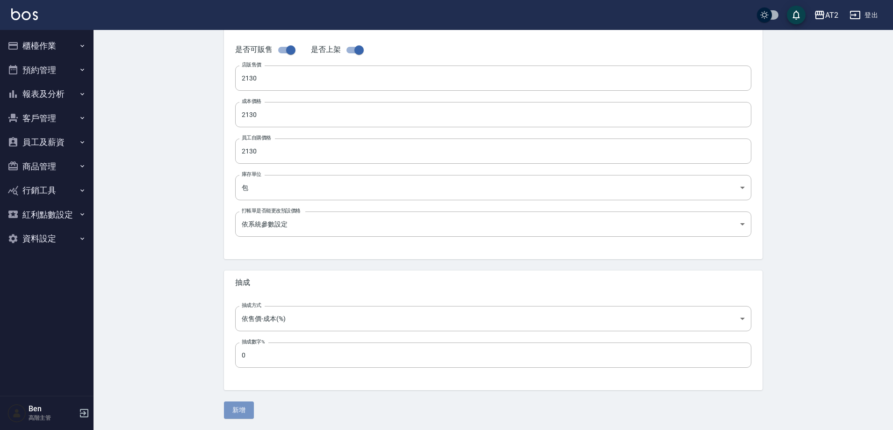
click at [241, 408] on button "新增" at bounding box center [239, 409] width 30 height 17
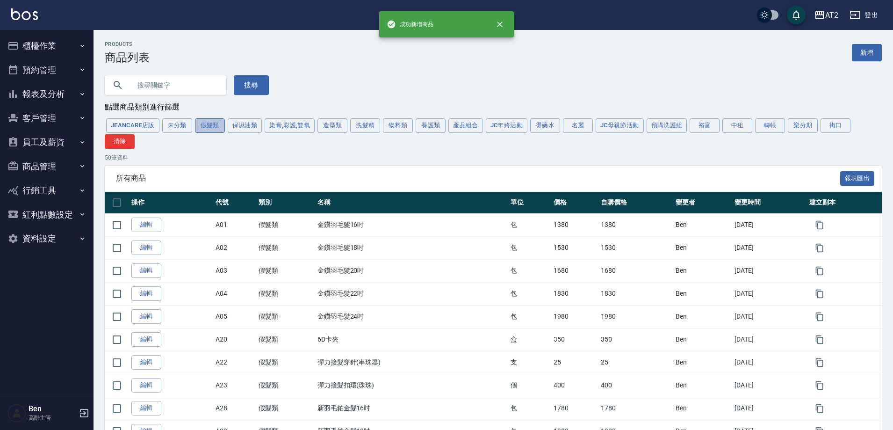
drag, startPoint x: 208, startPoint y: 124, endPoint x: 352, endPoint y: 203, distance: 165.0
click at [208, 123] on button "假髮類" at bounding box center [210, 125] width 30 height 14
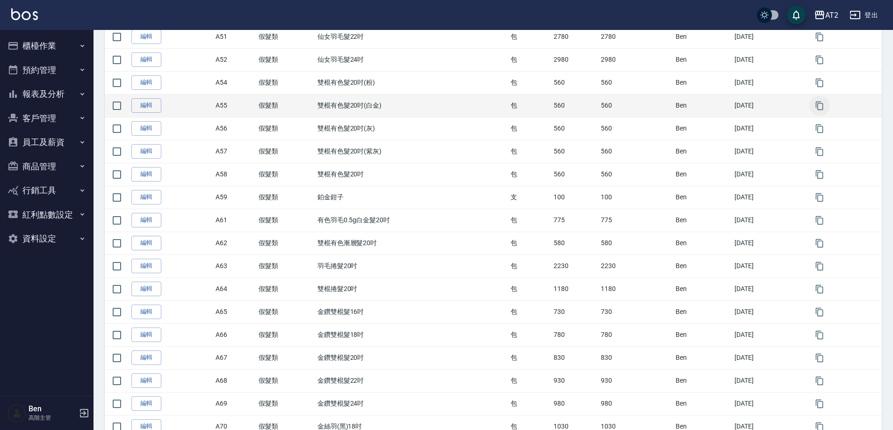
scroll to position [975, 0]
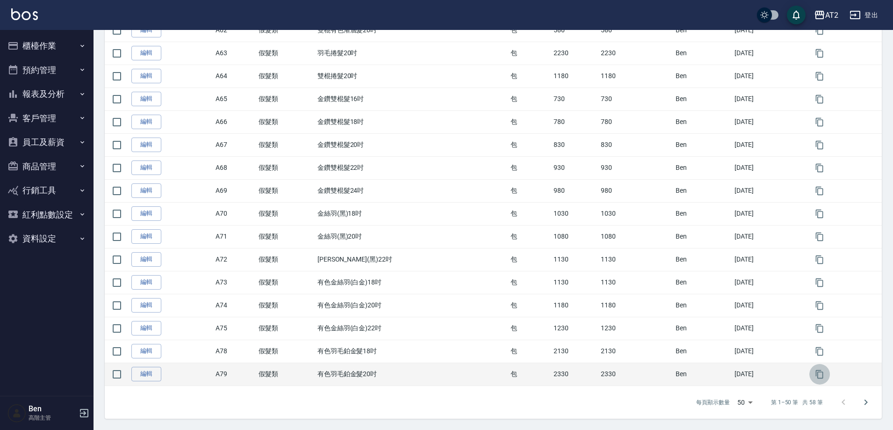
click at [827, 378] on button "button" at bounding box center [819, 374] width 21 height 21
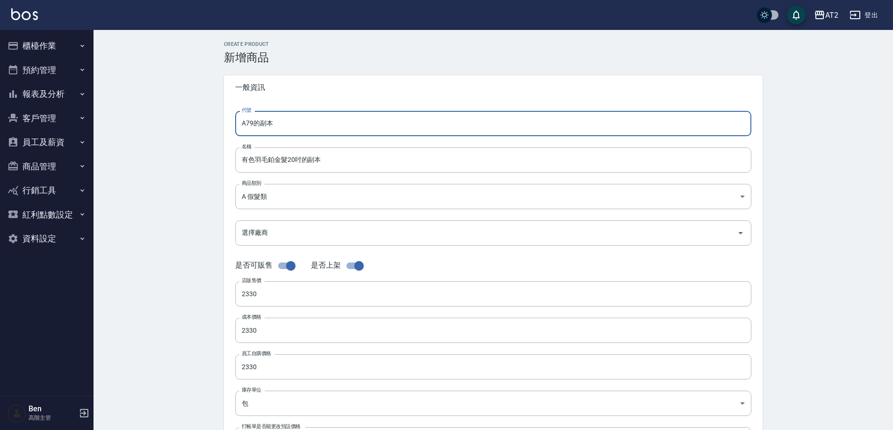
drag, startPoint x: 293, startPoint y: 129, endPoint x: 209, endPoint y: 129, distance: 83.2
click at [209, 129] on div "CREATE PRODUCT 新增商品 一般資訊 代號 A79的副本 代號 名稱 有色羽毛鉑金髮20吋的副本 名稱 商品類別 A 假髮類 8c6dd865…" at bounding box center [492, 337] width 799 height 615
click at [247, 159] on input "有色羽毛鉑金髮20吋的副本" at bounding box center [493, 159] width 516 height 25
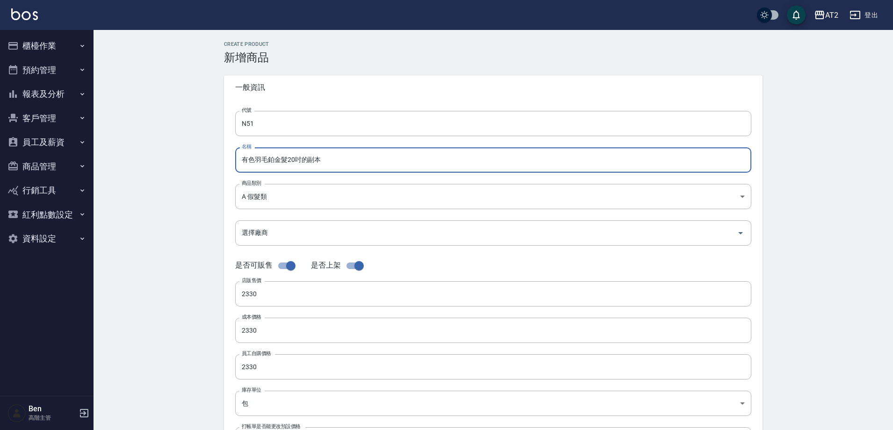
click at [239, 160] on input "有色羽毛鉑金髮20吋的副本" at bounding box center [493, 159] width 516 height 25
paste input "轉"
click at [345, 163] on input "轉有色羽毛鉑金髮20吋的副本" at bounding box center [493, 159] width 516 height 25
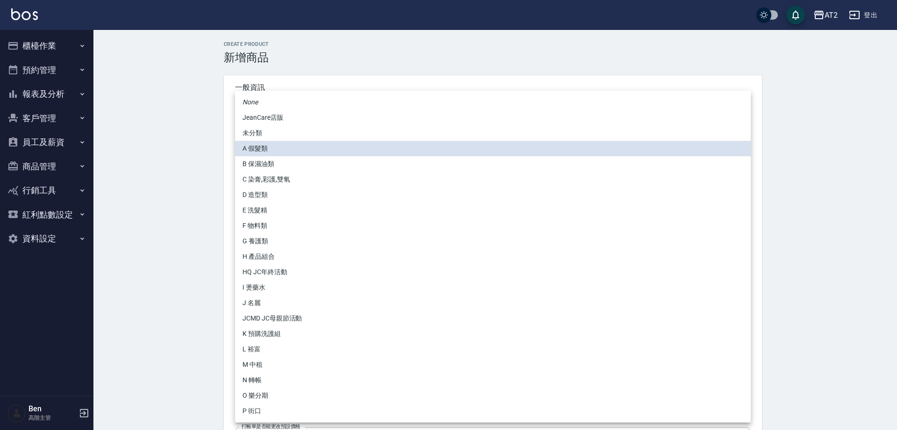
click at [317, 193] on body "AT2 登出 櫃檯作業 打帳單 帳單列表 掛單列表 座位開單 營業儀表板 現金收支登錄 高階收支登錄 材料自購登錄 每日結帳 排班表 現場電腦打卡 掃碼打卡 …" at bounding box center [448, 322] width 897 height 645
click at [270, 375] on li "N 轉帳" at bounding box center [493, 379] width 516 height 15
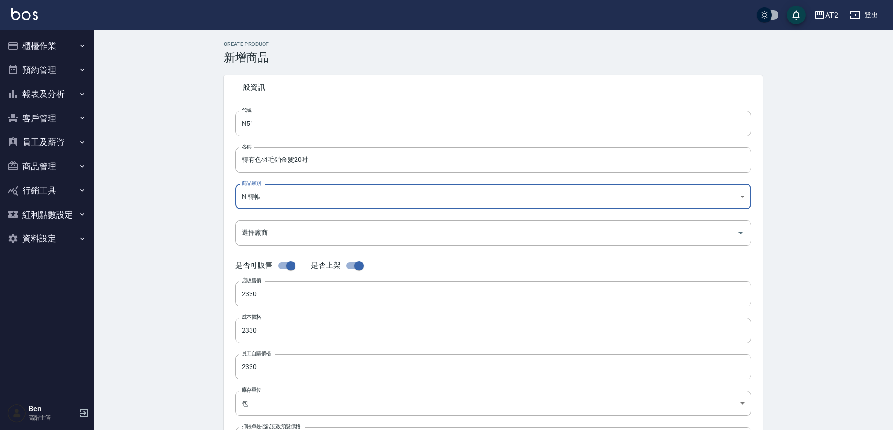
scroll to position [215, 0]
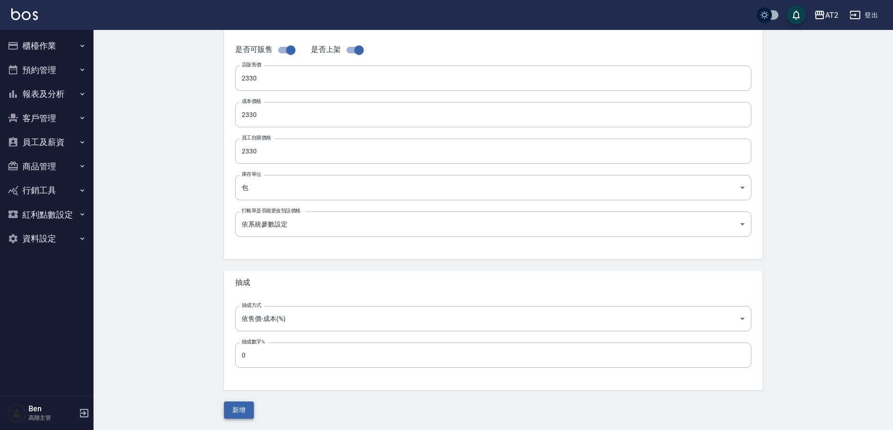
click at [238, 412] on button "新增" at bounding box center [239, 409] width 30 height 17
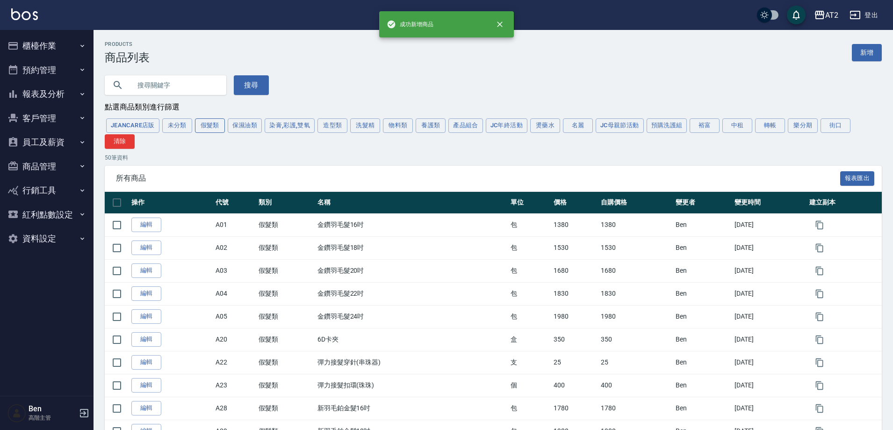
click at [202, 128] on button "假髮類" at bounding box center [210, 125] width 30 height 14
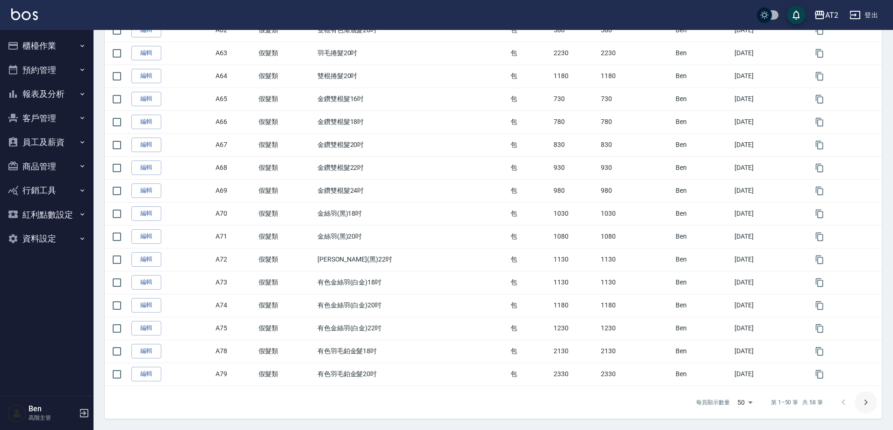
click at [863, 399] on icon "Go to next page" at bounding box center [865, 401] width 11 height 11
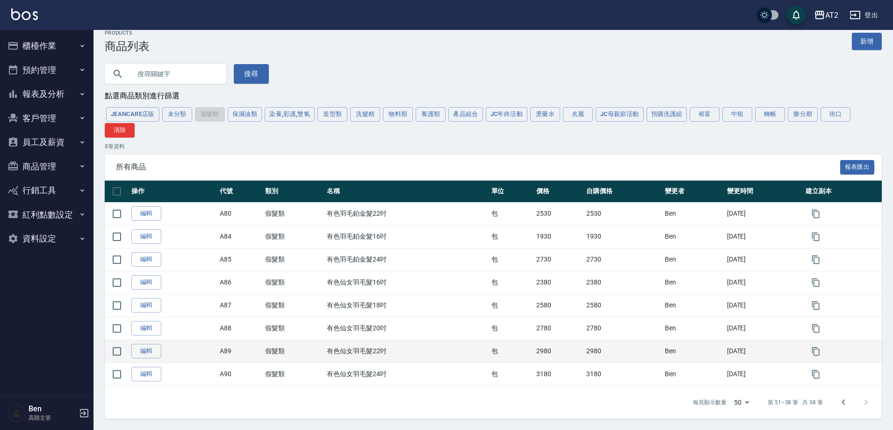
scroll to position [13, 0]
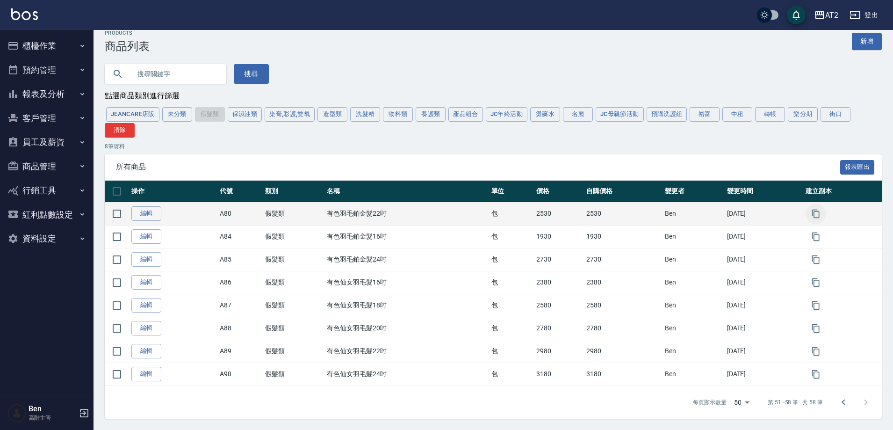
click at [820, 214] on icon "button" at bounding box center [815, 213] width 9 height 9
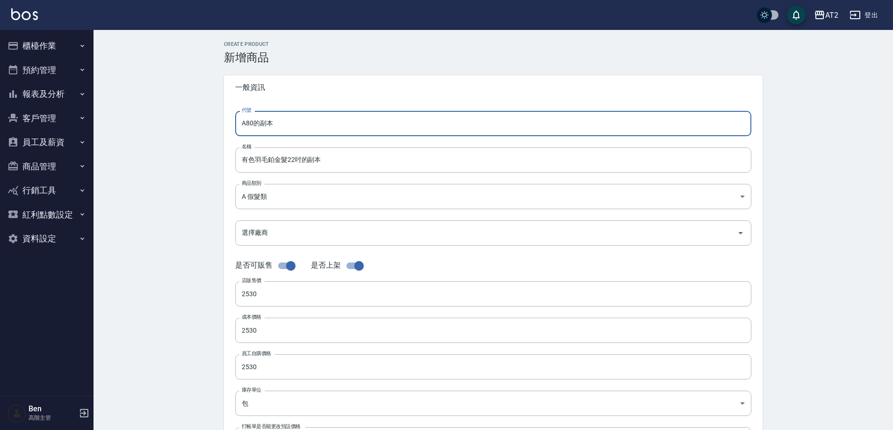
drag, startPoint x: 296, startPoint y: 123, endPoint x: 209, endPoint y: 127, distance: 87.0
click at [210, 127] on div "CREATE PRODUCT 新增商品 一般資訊 代號 A80的副本 代號 名稱 有色羽毛鉑金髮22吋的副本 名稱 商品類別 A 假髮類 8c6dd865…" at bounding box center [492, 337] width 799 height 615
click at [237, 160] on input "有色羽毛鉑金髮22吋的副本" at bounding box center [493, 159] width 516 height 25
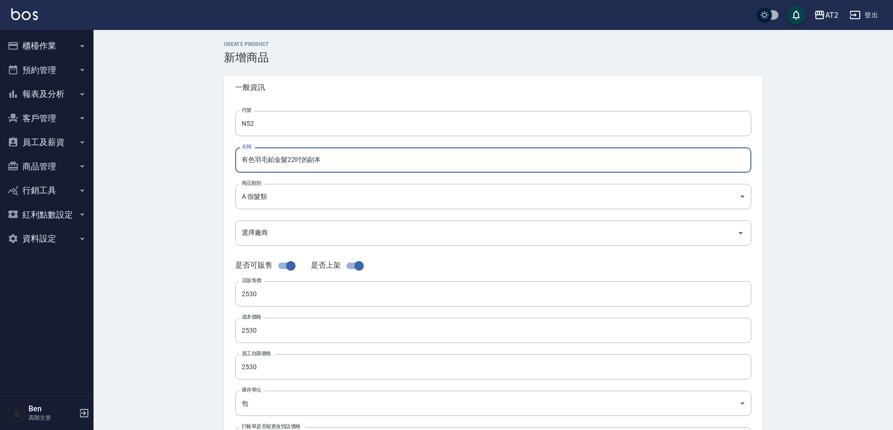
paste input "轉"
click at [341, 155] on input "轉有色羽毛鉑金髮22吋的副本" at bounding box center [493, 159] width 516 height 25
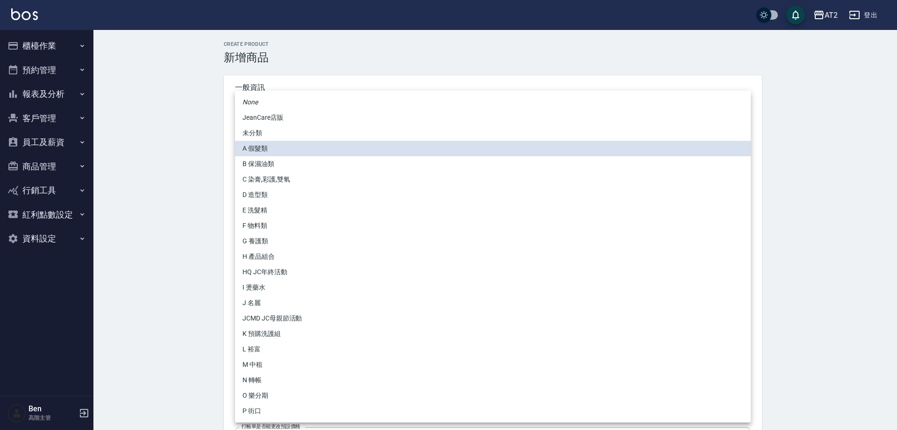
click at [293, 191] on body "AT2 登出 櫃檯作業 打帳單 帳單列表 掛單列表 座位開單 營業儀表板 現金收支登錄 高階收支登錄 材料自購登錄 每日結帳 排班表 現場電腦打卡 掃碼打卡 …" at bounding box center [448, 322] width 897 height 645
click at [261, 379] on li "N 轉帳" at bounding box center [493, 379] width 516 height 15
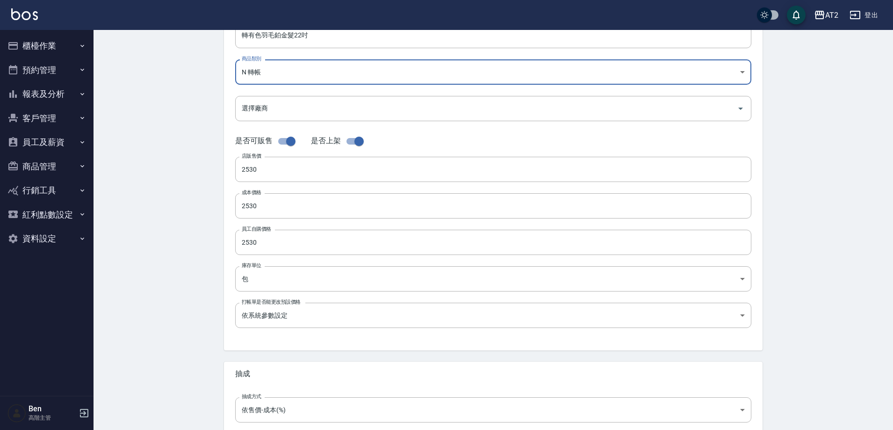
scroll to position [215, 0]
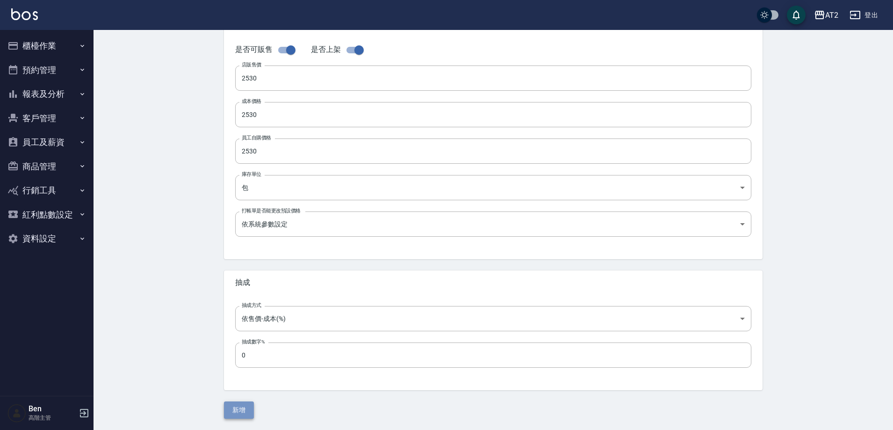
click at [232, 405] on button "新增" at bounding box center [239, 409] width 30 height 17
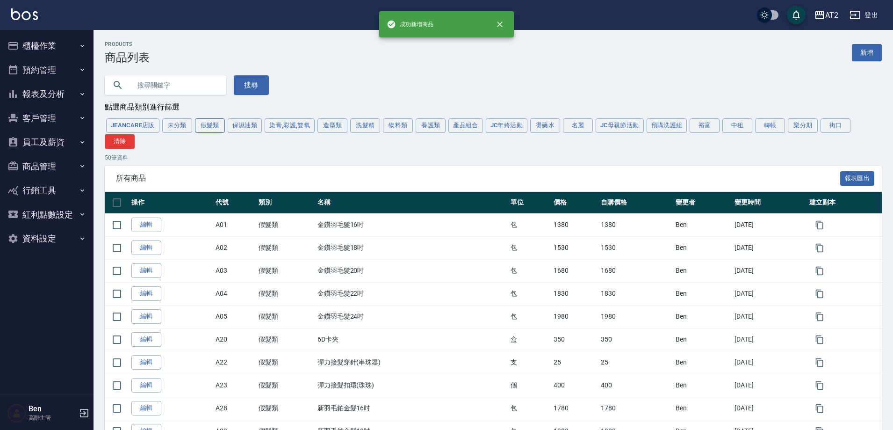
click at [220, 122] on button "假髮類" at bounding box center [210, 125] width 30 height 14
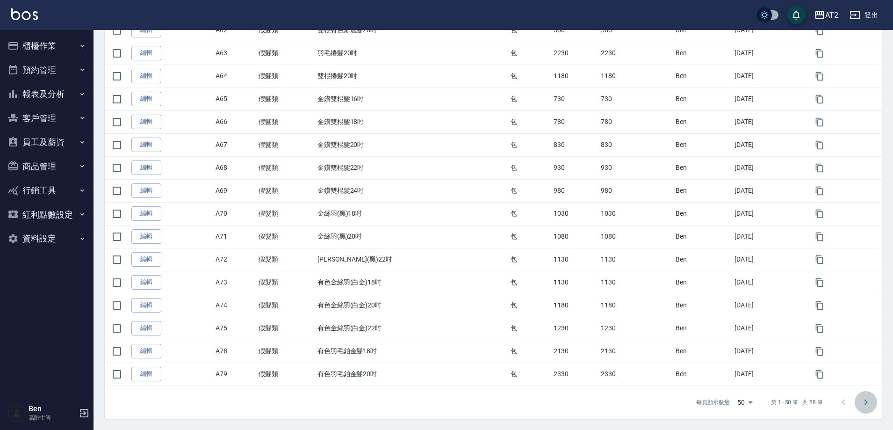
click at [864, 404] on icon "Go to next page" at bounding box center [865, 402] width 3 height 6
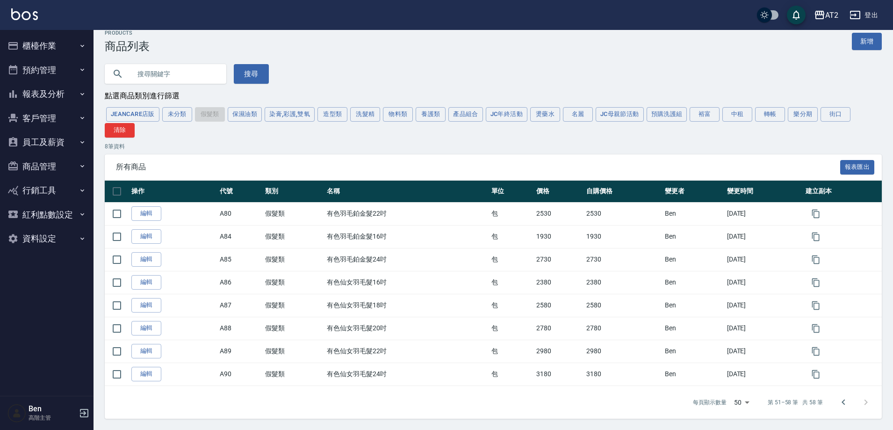
scroll to position [13, 0]
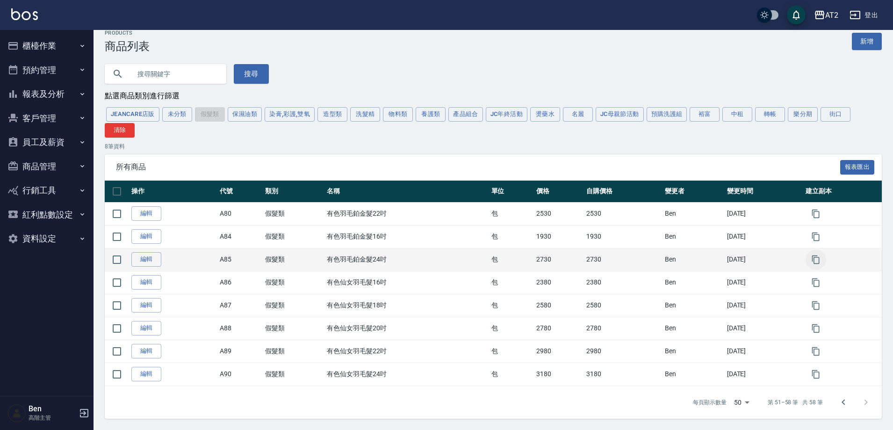
click at [819, 258] on icon "button" at bounding box center [815, 259] width 9 height 9
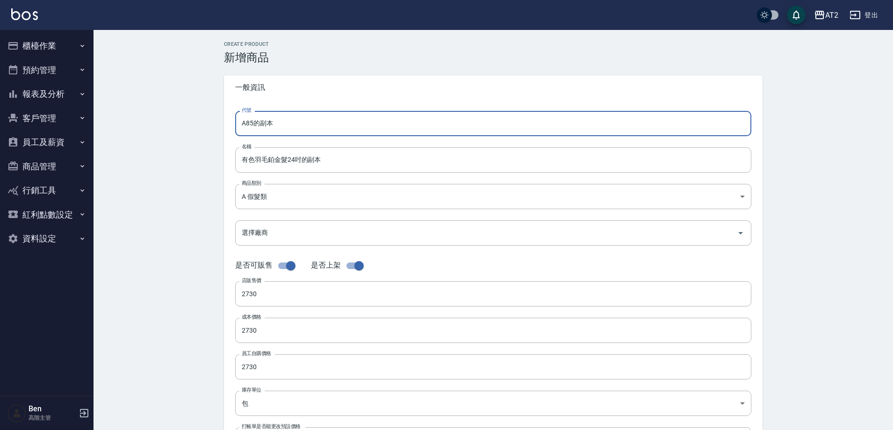
drag, startPoint x: 270, startPoint y: 125, endPoint x: 208, endPoint y: 125, distance: 61.7
click at [208, 125] on div "CREATE PRODUCT 新增商品 一般資訊 代號 A85的副本 代號 名稱 有色羽毛鉑金髮24吋的副本 名稱 商品類別 A 假髮類 8c6dd865…" at bounding box center [492, 337] width 799 height 615
click at [237, 163] on input "有色羽毛鉑金髮24吋的副本" at bounding box center [493, 159] width 516 height 25
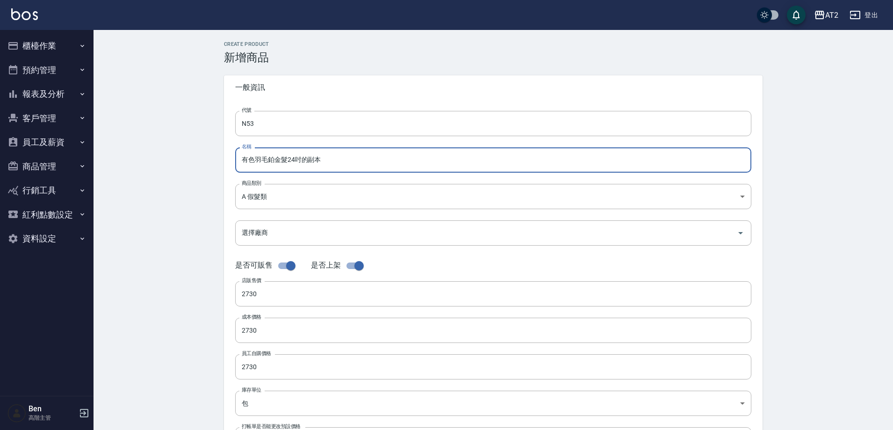
paste input "轉"
click at [352, 152] on input "轉有色羽毛鉑金髮24吋的副本" at bounding box center [493, 159] width 516 height 25
click at [325, 201] on body "AT2 登出 櫃檯作業 打帳單 帳單列表 掛單列表 座位開單 營業儀表板 現金收支登錄 高階收支登錄 材料自購登錄 每日結帳 排班表 現場電腦打卡 掃碼打卡 …" at bounding box center [446, 322] width 893 height 645
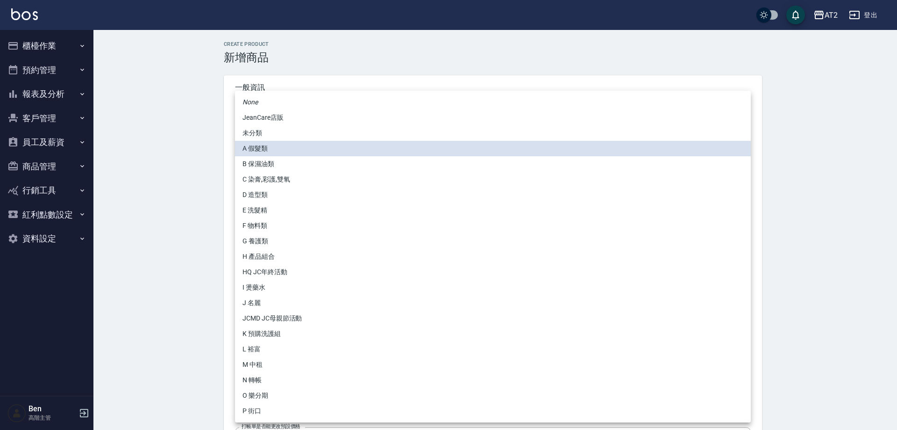
click at [255, 379] on li "N 轉帳" at bounding box center [493, 379] width 516 height 15
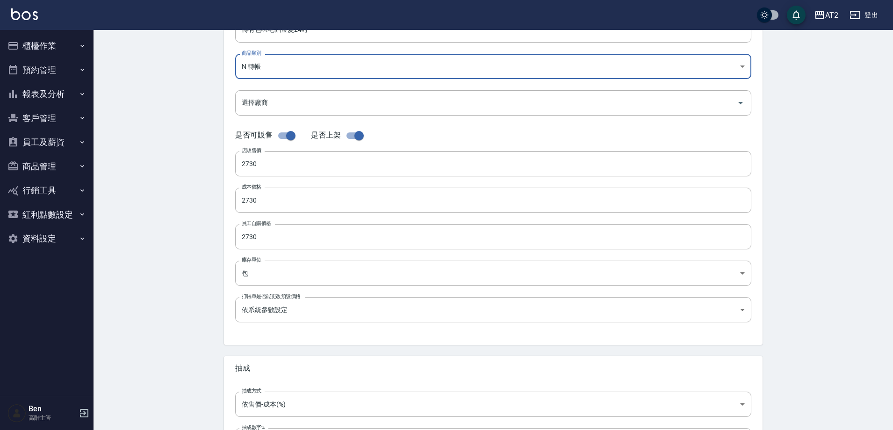
scroll to position [215, 0]
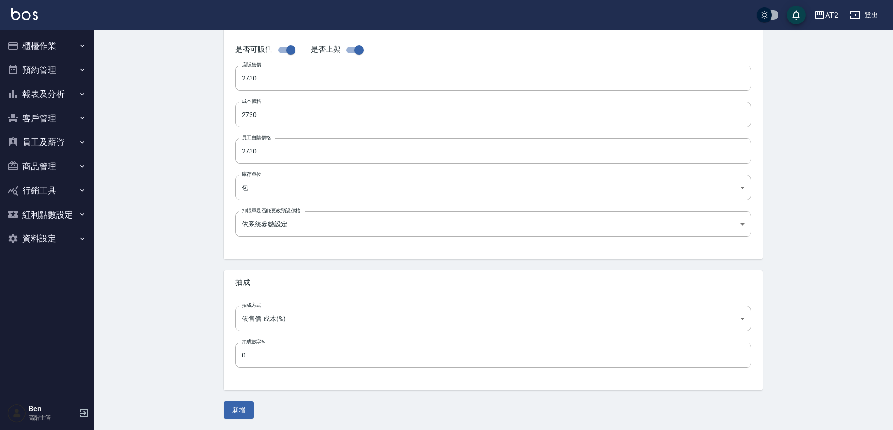
click at [240, 408] on button "新增" at bounding box center [239, 409] width 30 height 17
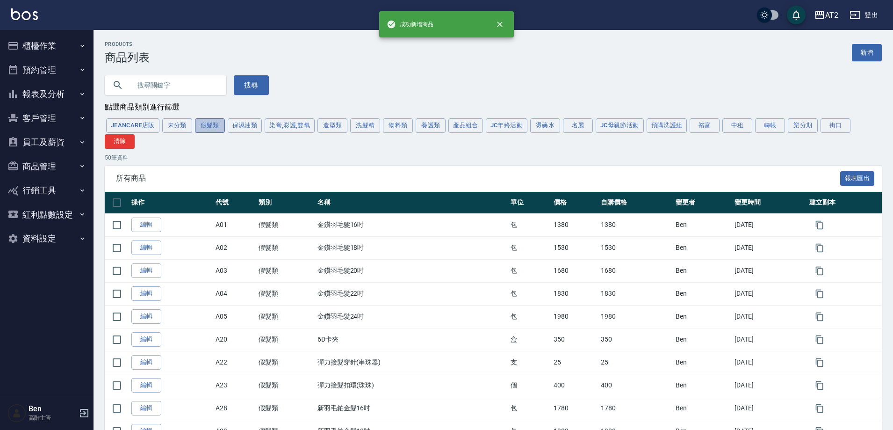
click at [203, 122] on button "假髮類" at bounding box center [210, 125] width 30 height 14
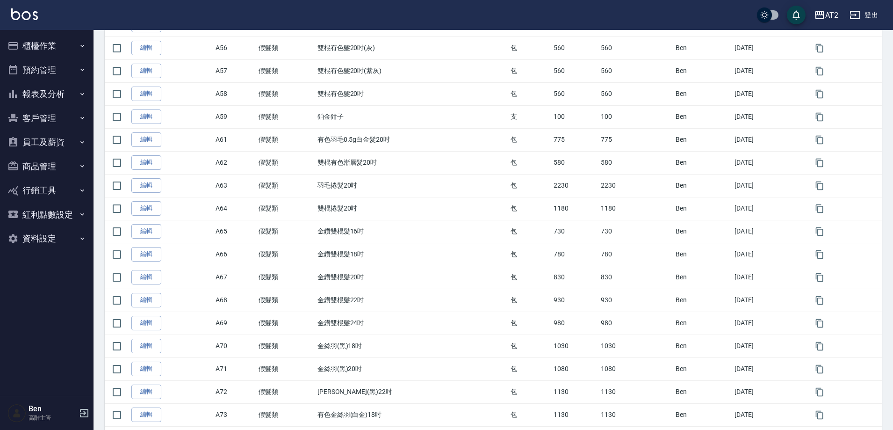
scroll to position [975, 0]
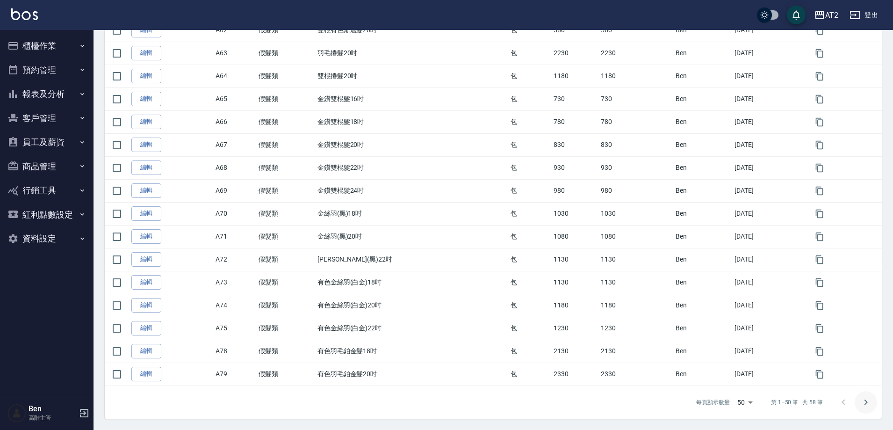
click at [866, 403] on icon "Go to next page" at bounding box center [865, 402] width 3 height 6
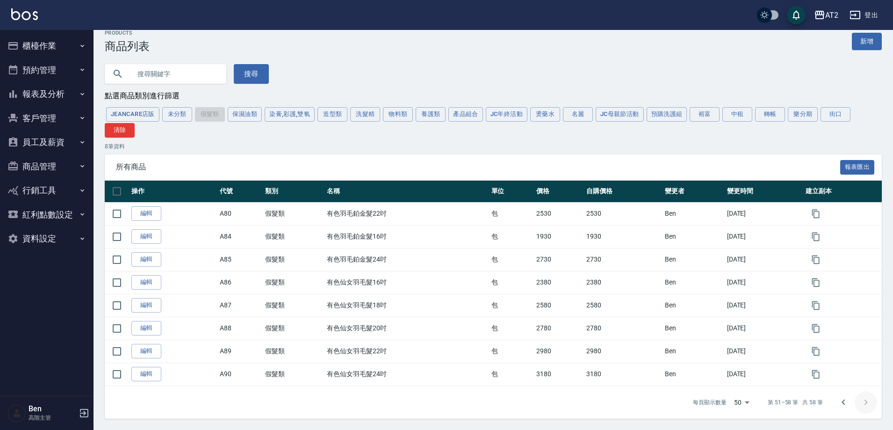
scroll to position [13, 0]
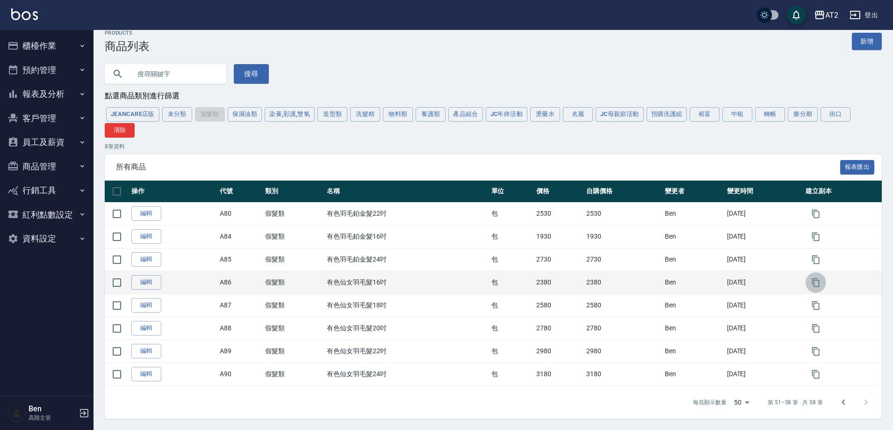
click at [814, 280] on icon "button" at bounding box center [815, 282] width 9 height 9
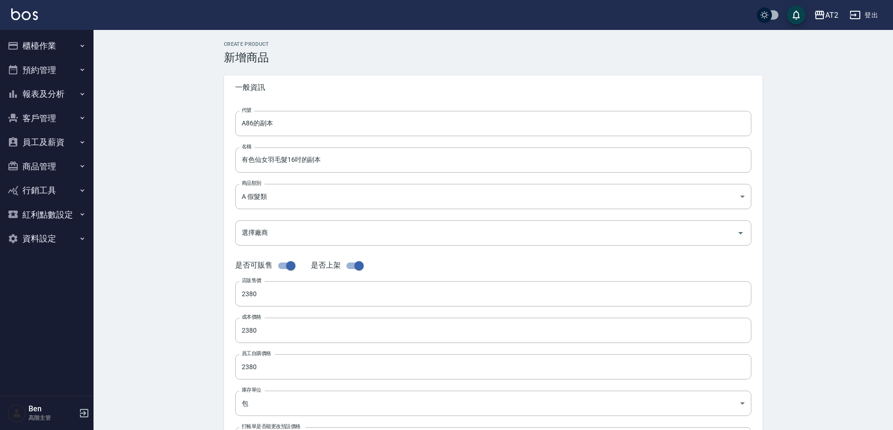
drag, startPoint x: 297, startPoint y: 132, endPoint x: 187, endPoint y: 129, distance: 110.4
click at [187, 129] on div "CREATE PRODUCT 新增商品 一般資訊 代號 A86的副本 代號 名稱 有色仙女羽毛髮16吋的副本 名稱 商品類別 A 假髮類 8c6dd865…" at bounding box center [492, 337] width 799 height 615
click at [244, 154] on input "有色仙女羽毛髮16吋的副本" at bounding box center [493, 159] width 516 height 25
paste input "轉"
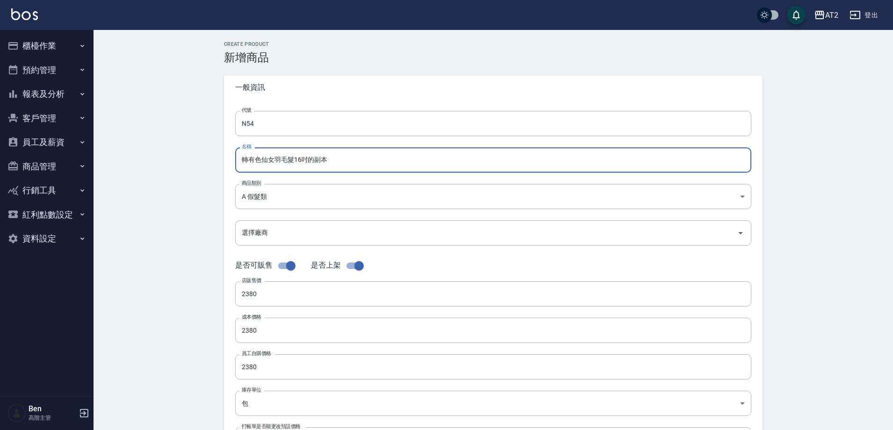
drag, startPoint x: 349, startPoint y: 154, endPoint x: 314, endPoint y: 158, distance: 35.3
click at [314, 158] on input "轉有色仙女羽毛髮16吋的副本" at bounding box center [493, 159] width 516 height 25
click at [320, 177] on form "代號 N54 代號 名稱 轉有色仙女羽毛髮16吋 名稱 商品類別 A 假髮類 8c6dd865-00fd-49ce-9c72-9b7de5dd775a 商…" at bounding box center [493, 287] width 516 height 352
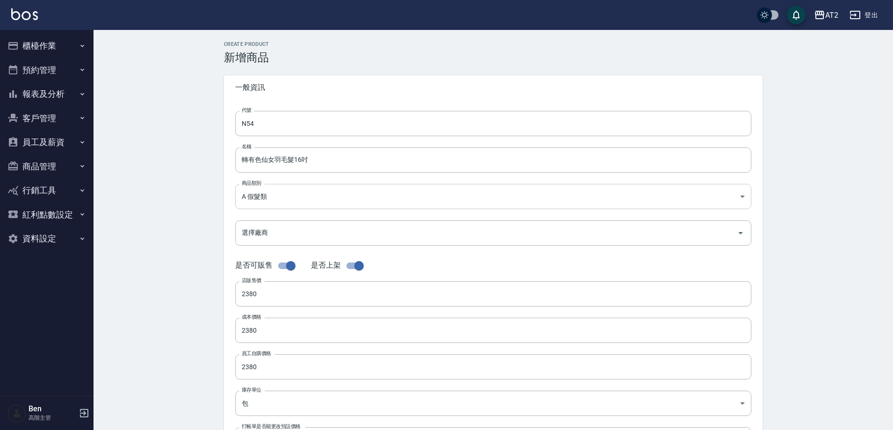
click at [311, 194] on body "AT2 登出 櫃檯作業 打帳單 帳單列表 掛單列表 座位開單 營業儀表板 現金收支登錄 高階收支登錄 材料自購登錄 每日結帳 排班表 現場電腦打卡 掃碼打卡 …" at bounding box center [446, 322] width 893 height 645
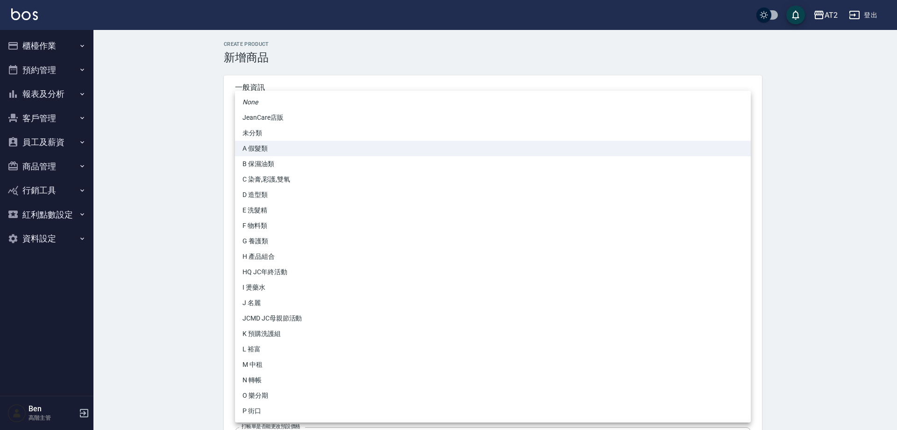
click at [269, 376] on li "N 轉帳" at bounding box center [493, 379] width 516 height 15
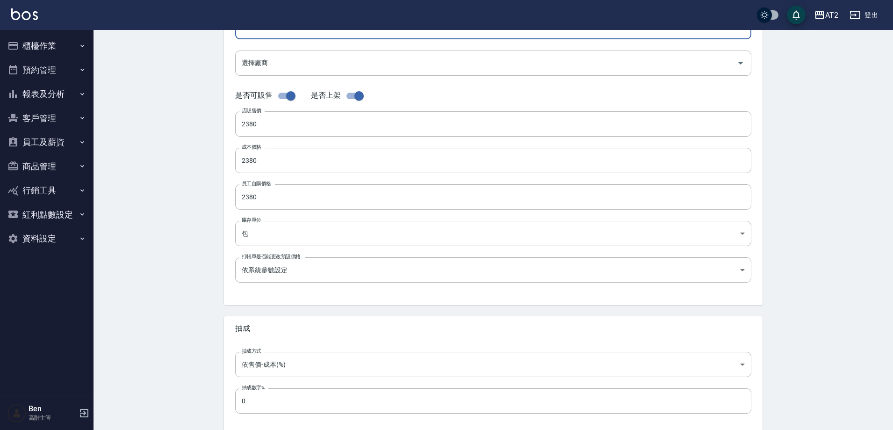
scroll to position [215, 0]
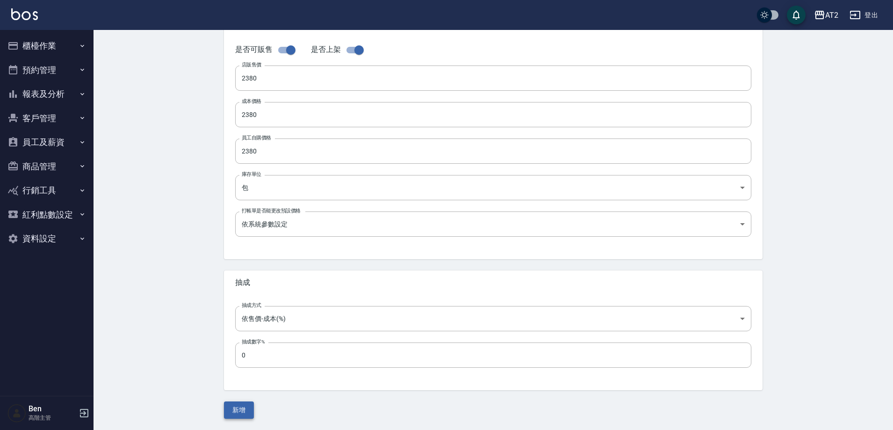
click at [243, 405] on button "新增" at bounding box center [239, 409] width 30 height 17
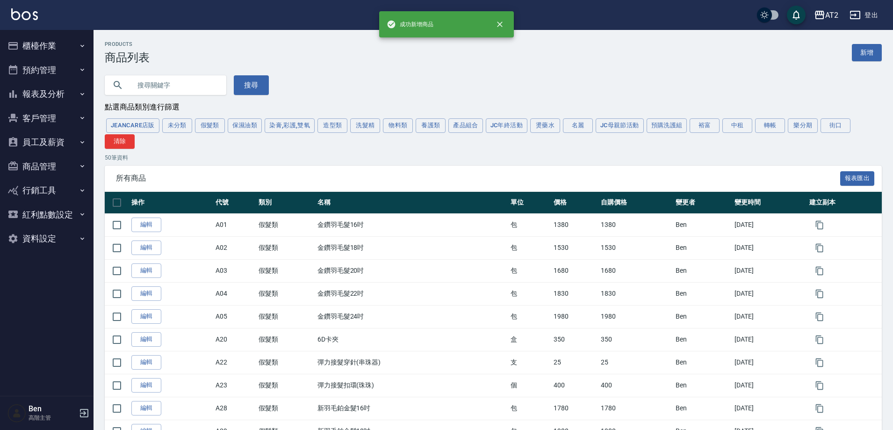
click at [202, 119] on div "JeanCare店販 未分類 假髮類 保濕油類 染膏,彩護,雙氧 造型類 洗髮精 物料類 養護類 產品組合 JC年終活動 燙藥水 名麗 JC母親節活動 預購洗…" at bounding box center [493, 133] width 777 height 32
click at [204, 122] on button "假髮類" at bounding box center [210, 125] width 30 height 14
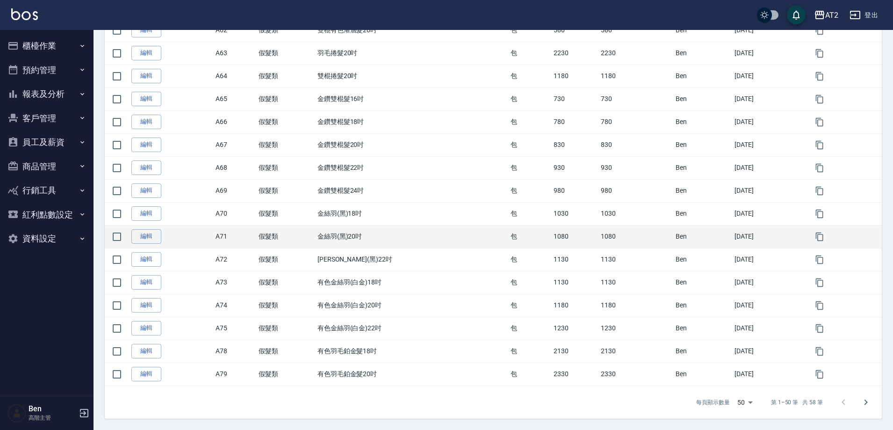
click at [867, 410] on button "Go to next page" at bounding box center [865, 402] width 22 height 22
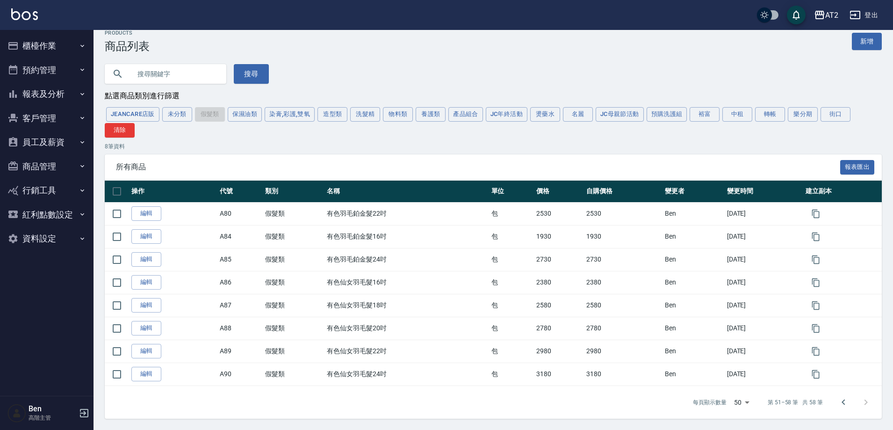
scroll to position [13, 0]
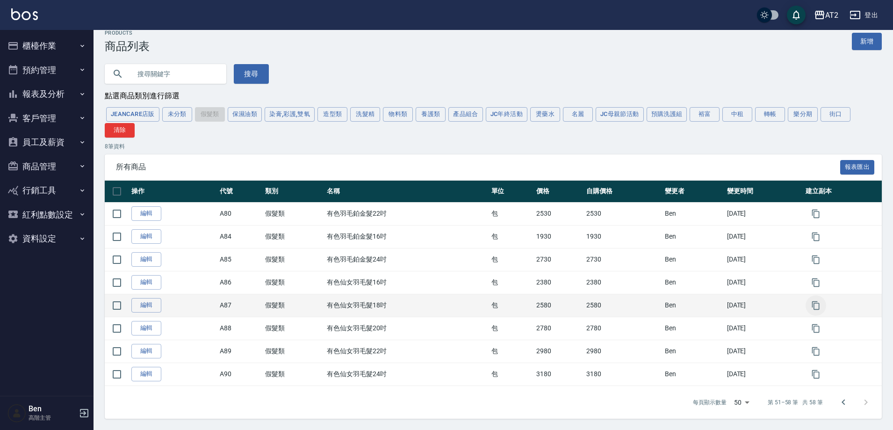
click at [816, 306] on icon "button" at bounding box center [814, 305] width 7 height 8
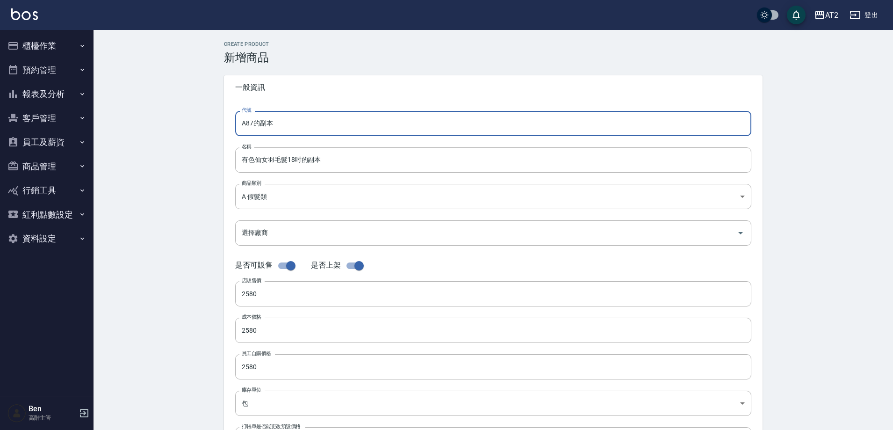
drag, startPoint x: 287, startPoint y: 124, endPoint x: 213, endPoint y: 124, distance: 74.3
click at [213, 124] on div "CREATE PRODUCT 新增商品 一般資訊 代號 A87的副本 代號 名稱 有色仙女羽毛髮18吋的副本 名稱 商品類別 A 假髮類 8c6dd865…" at bounding box center [493, 337] width 561 height 593
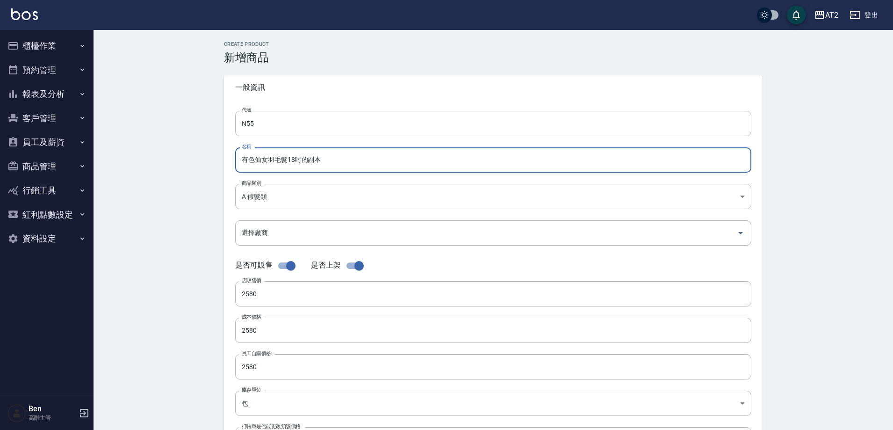
click at [242, 159] on input "有色仙女羽毛髮18吋的副本" at bounding box center [493, 159] width 516 height 25
paste input "轉"
click at [354, 160] on input "轉有色仙女羽毛髮18吋的副本" at bounding box center [493, 159] width 516 height 25
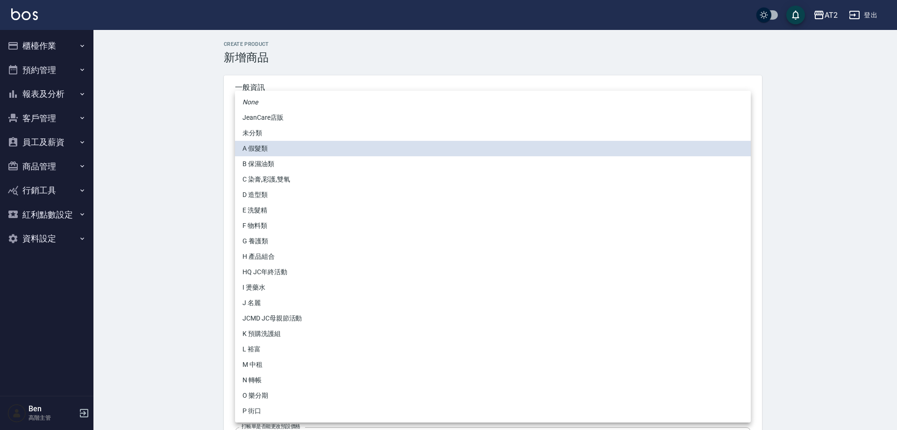
click at [318, 189] on body "AT2 登出 櫃檯作業 打帳單 帳單列表 掛單列表 座位開單 營業儀表板 現金收支登錄 高階收支登錄 材料自購登錄 每日結帳 排班表 現場電腦打卡 掃碼打卡 …" at bounding box center [448, 322] width 897 height 645
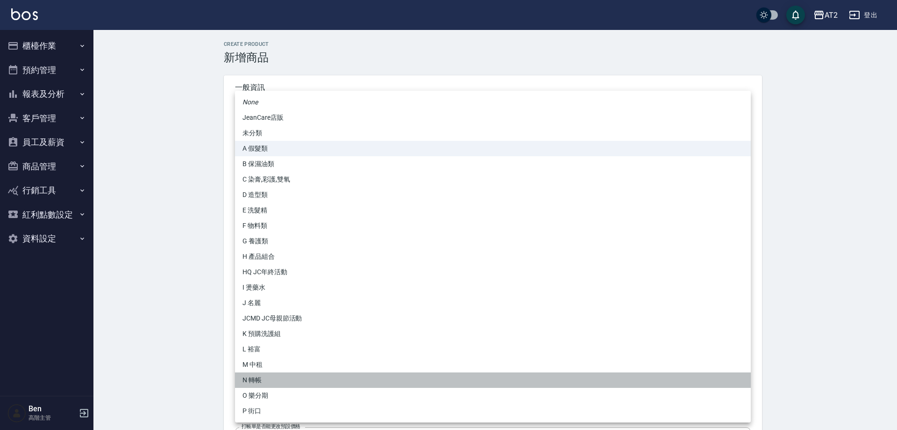
click at [269, 374] on li "N 轉帳" at bounding box center [493, 379] width 516 height 15
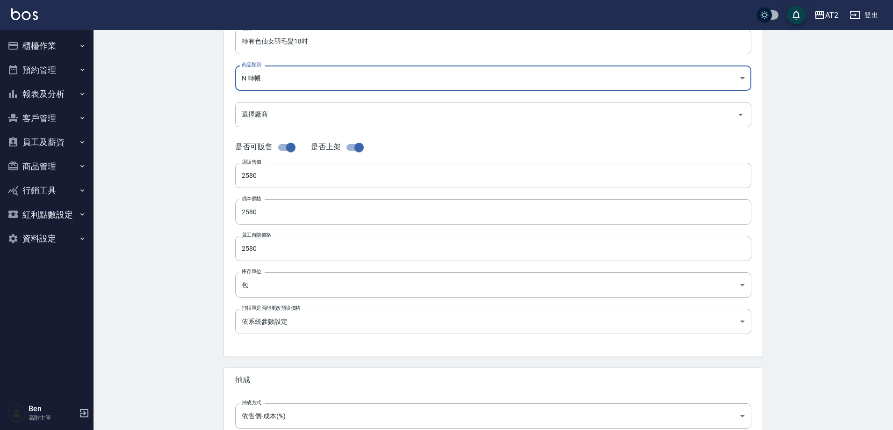
scroll to position [215, 0]
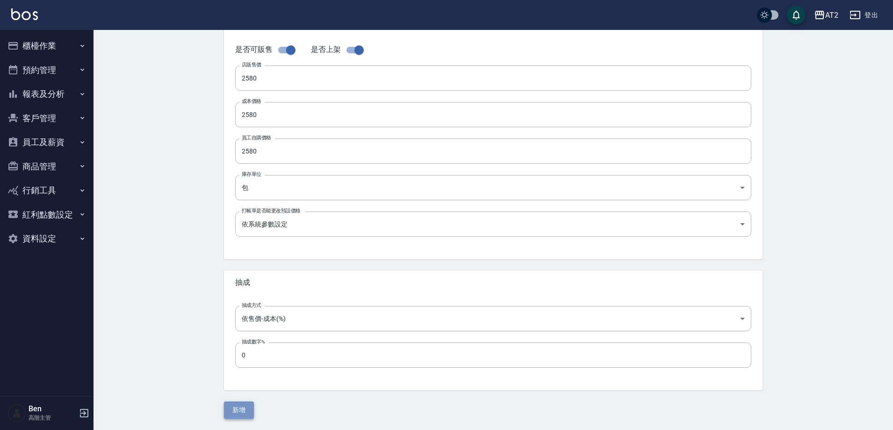
click at [248, 414] on button "新增" at bounding box center [239, 409] width 30 height 17
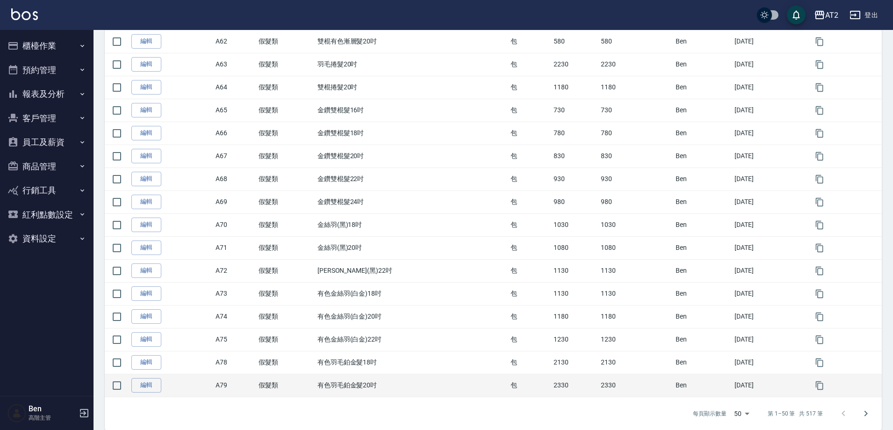
scroll to position [975, 0]
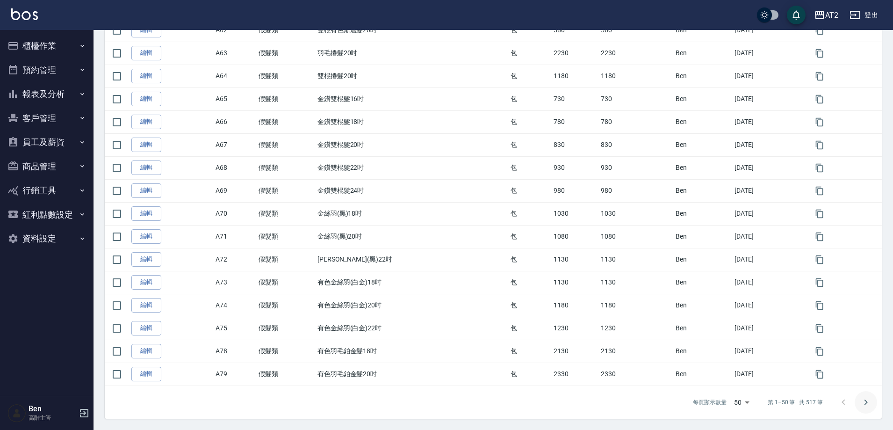
click at [860, 398] on icon "Go to next page" at bounding box center [865, 401] width 11 height 11
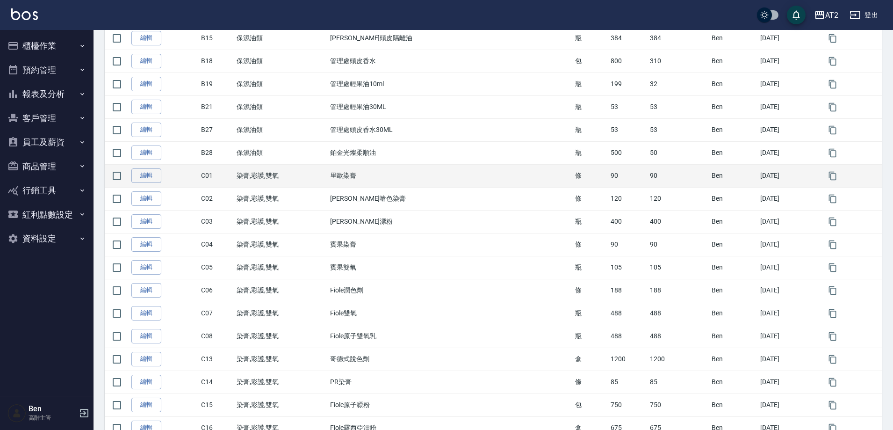
scroll to position [133, 0]
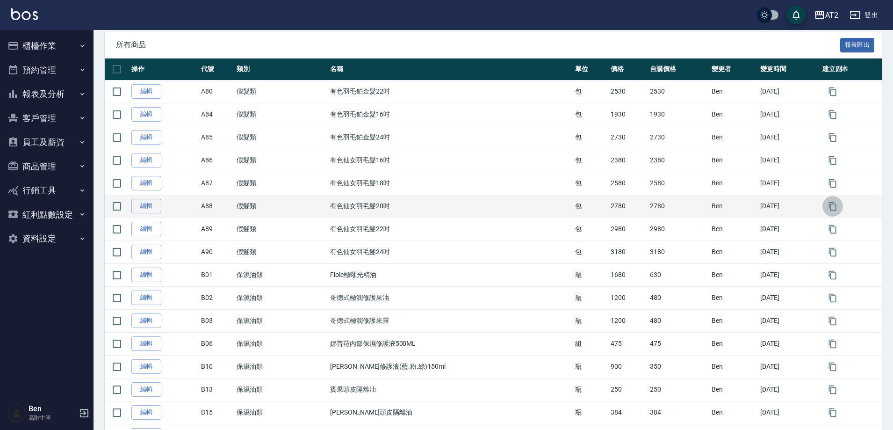
click at [833, 202] on button "button" at bounding box center [832, 206] width 21 height 21
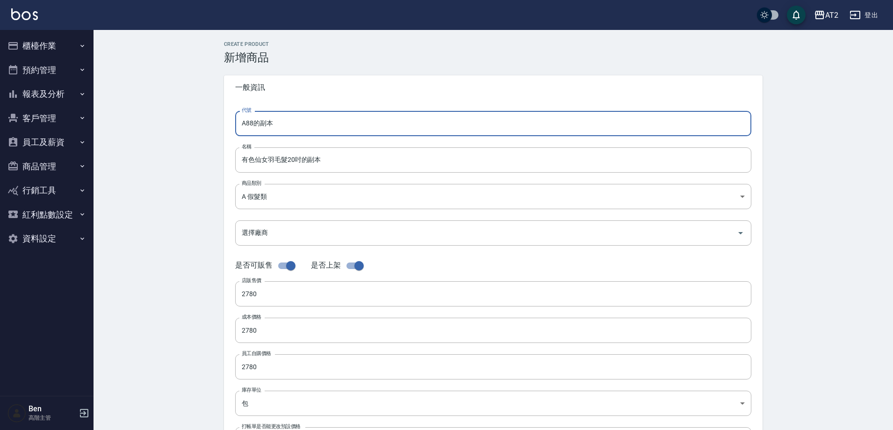
drag, startPoint x: 278, startPoint y: 116, endPoint x: 217, endPoint y: 113, distance: 61.3
click at [218, 113] on div "CREATE PRODUCT 新增商品 一般資訊 代號 A88的副本 代號 名稱 有色仙女羽毛髮20吋的副本 名稱 商品類別 A 假髮類 8c6dd865…" at bounding box center [493, 337] width 561 height 593
click at [239, 161] on input "有色仙女羽毛髮20吋的副本" at bounding box center [493, 159] width 516 height 25
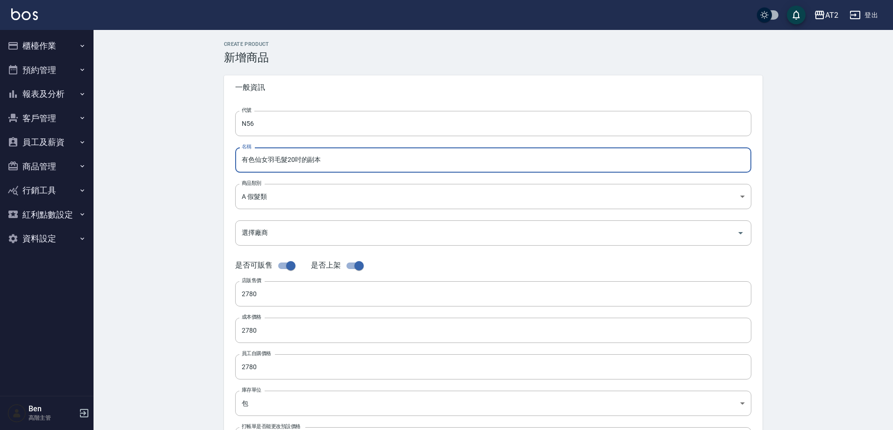
paste input "轉"
click at [349, 160] on input "轉有色仙女羽毛髮20吋的副本" at bounding box center [493, 159] width 516 height 25
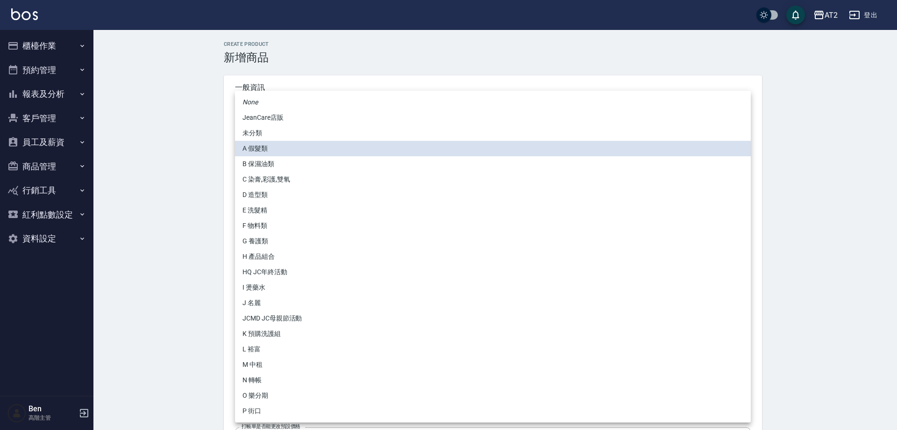
click at [301, 192] on body "AT2 登出 櫃檯作業 打帳單 帳單列表 掛單列表 座位開單 營業儀表板 現金收支登錄 高階收支登錄 材料自購登錄 每日結帳 排班表 現場電腦打卡 掃碼打卡 …" at bounding box center [448, 322] width 897 height 645
click at [269, 385] on li "N 轉帳" at bounding box center [493, 379] width 516 height 15
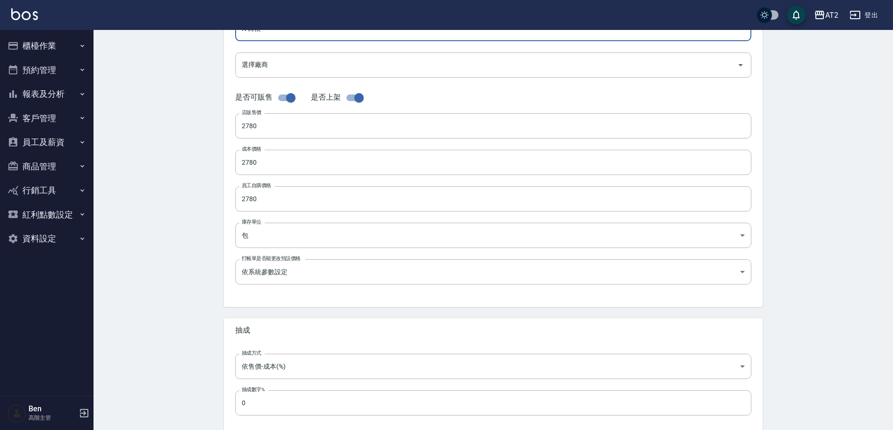
scroll to position [215, 0]
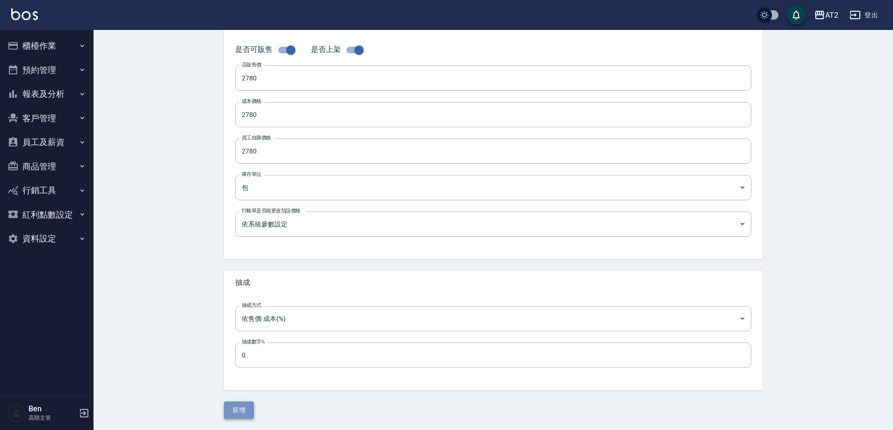
click at [244, 403] on button "新增" at bounding box center [239, 409] width 30 height 17
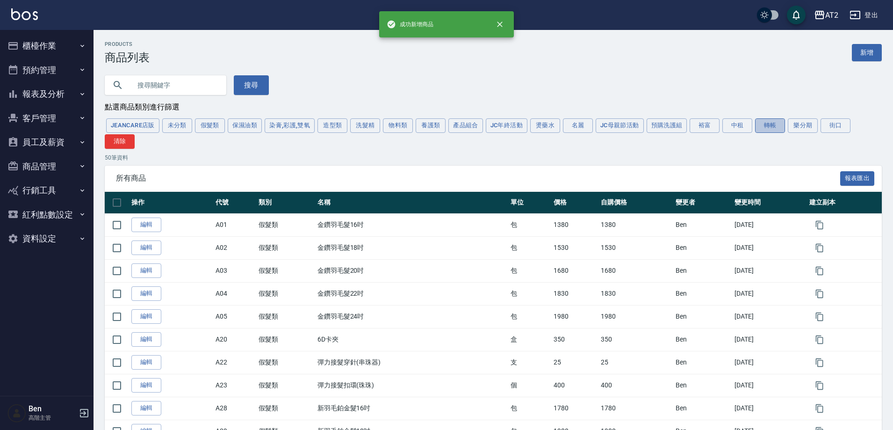
click at [763, 131] on button "轉帳" at bounding box center [770, 125] width 30 height 14
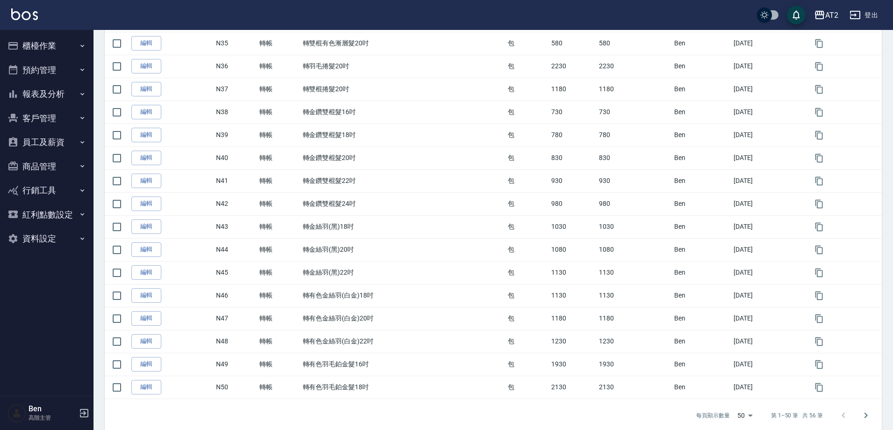
scroll to position [975, 0]
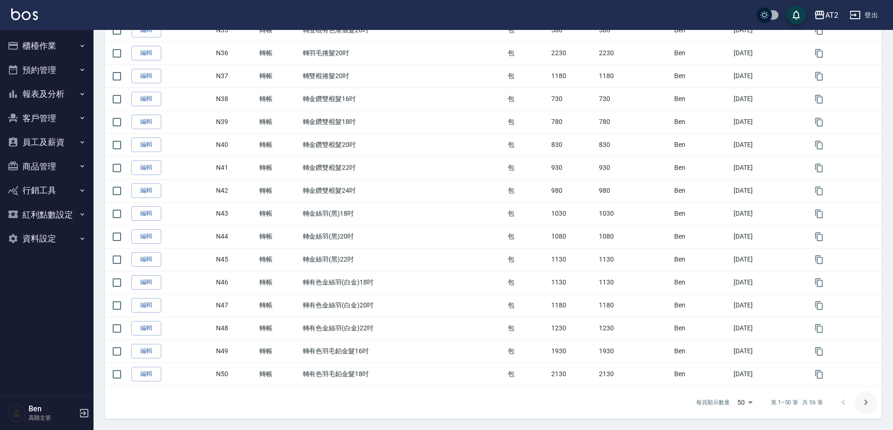
click at [859, 400] on button "Go to next page" at bounding box center [865, 402] width 22 height 22
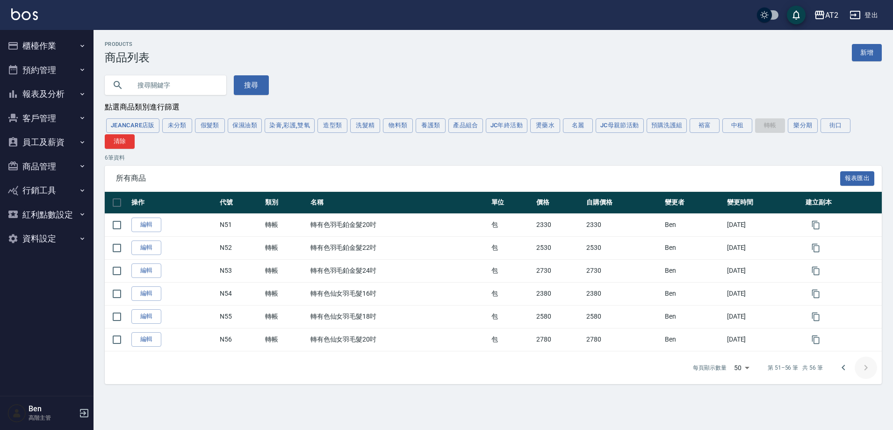
scroll to position [0, 0]
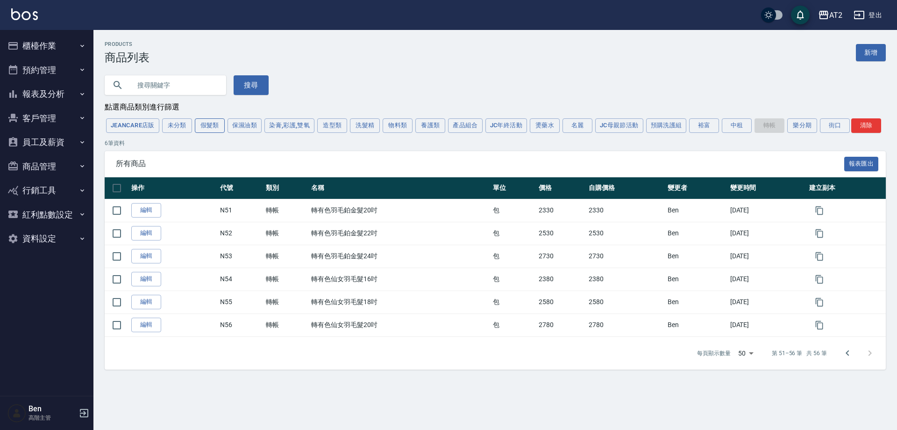
click at [208, 128] on button "假髮類" at bounding box center [210, 125] width 30 height 14
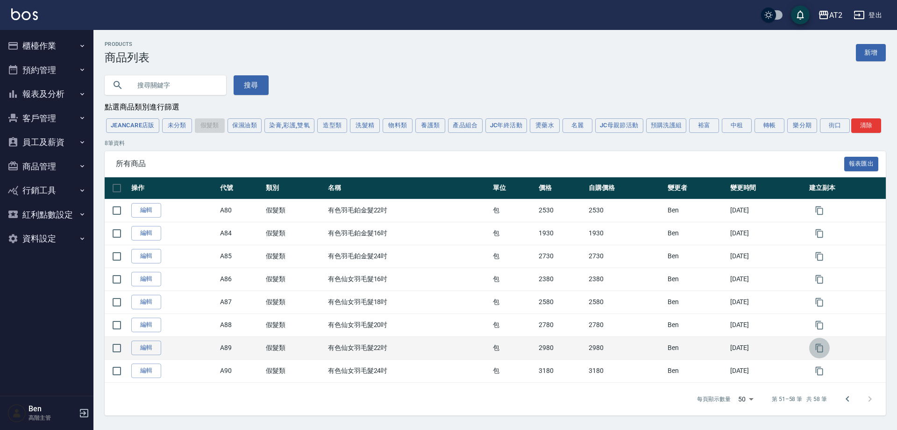
click at [825, 349] on icon "button" at bounding box center [819, 347] width 9 height 9
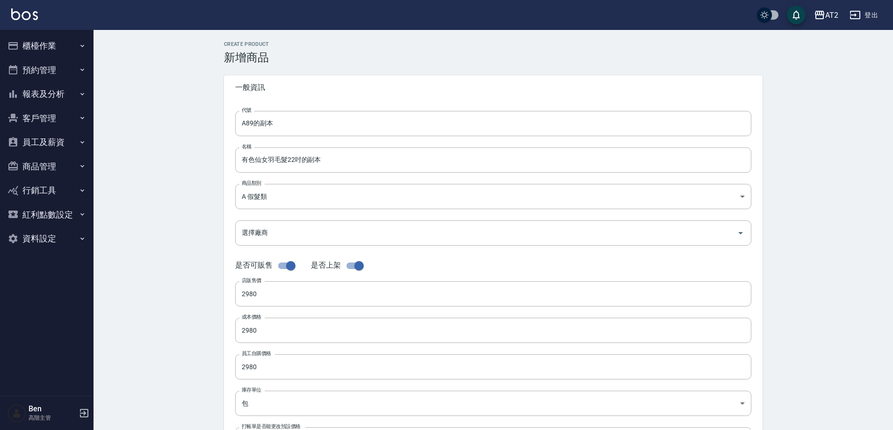
drag, startPoint x: 290, startPoint y: 123, endPoint x: 188, endPoint y: 123, distance: 102.4
click at [188, 123] on div "CREATE PRODUCT 新增商品 一般資訊 代號 A89的副本 代號 名稱 有色仙女羽毛髮22吋的副本 名稱 商品類別 A 假髮類 8c6dd865…" at bounding box center [492, 337] width 799 height 615
click at [235, 156] on input "有色仙女羽毛髮22吋的副本" at bounding box center [493, 159] width 516 height 25
paste input "轉"
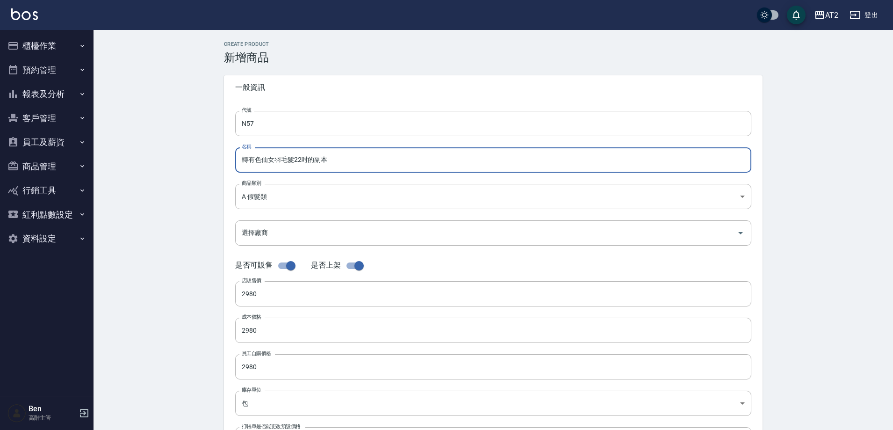
click at [333, 164] on input "轉有色仙女羽毛髮22吋的副本" at bounding box center [493, 159] width 516 height 25
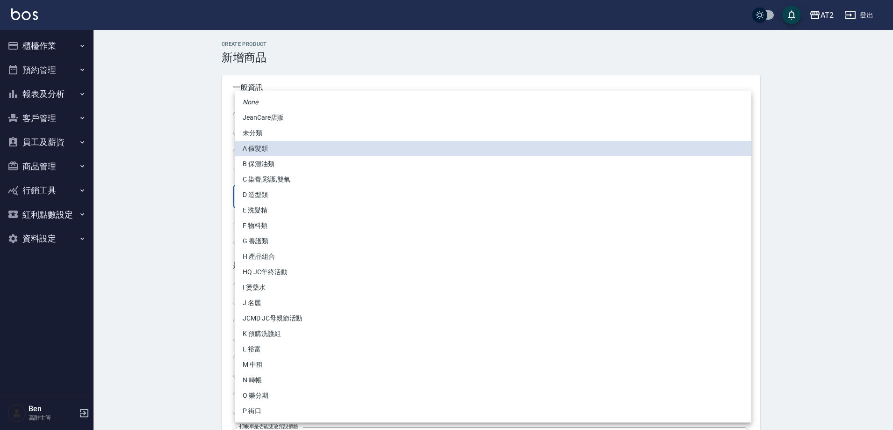
click at [275, 200] on body "AT2 登出 櫃檯作業 打帳單 帳單列表 掛單列表 座位開單 營業儀表板 現金收支登錄 高階收支登錄 材料自購登錄 每日結帳 排班表 現場電腦打卡 掃碼打卡 …" at bounding box center [446, 322] width 893 height 645
click at [268, 378] on li "N 轉帳" at bounding box center [493, 379] width 516 height 15
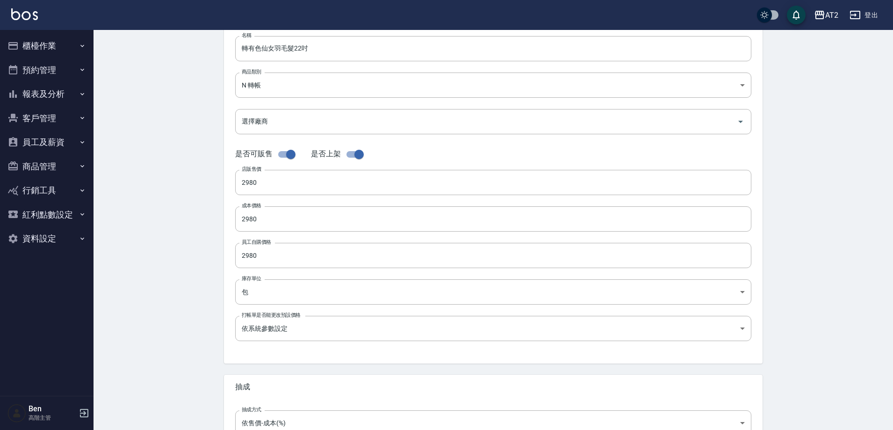
scroll to position [215, 0]
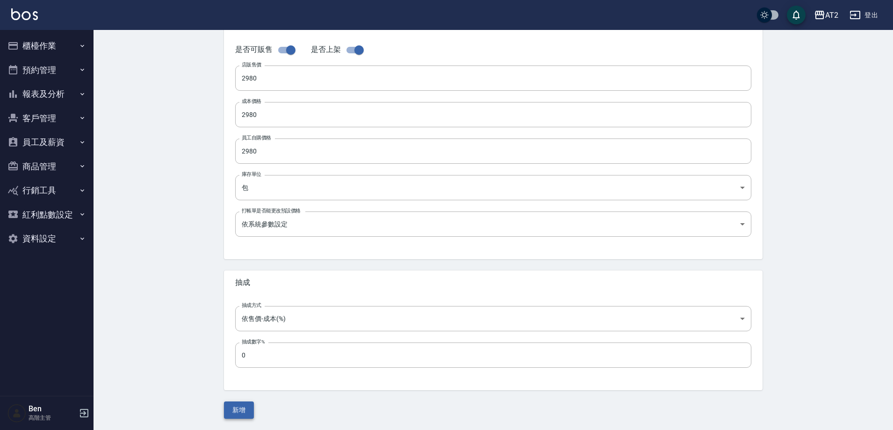
click at [233, 408] on button "新增" at bounding box center [239, 409] width 30 height 17
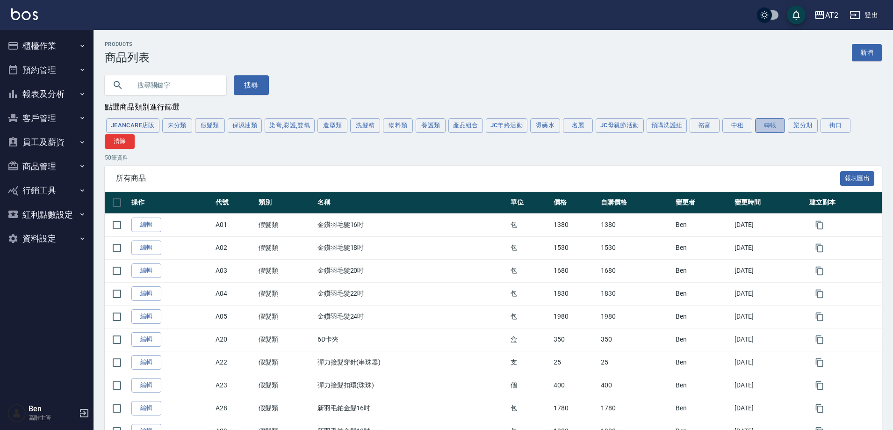
click at [772, 125] on button "轉帳" at bounding box center [770, 125] width 30 height 14
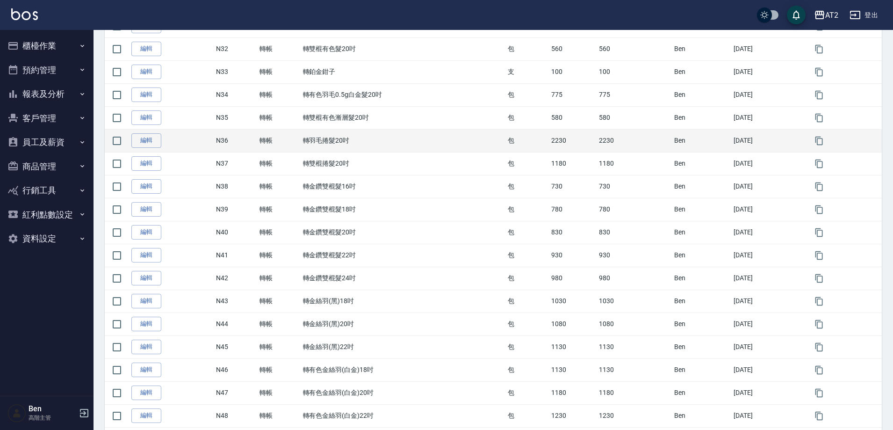
scroll to position [975, 0]
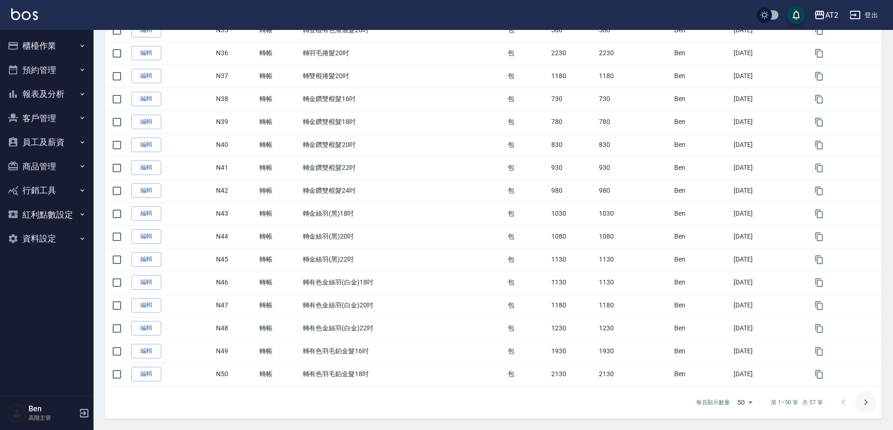
click at [867, 407] on icon "Go to next page" at bounding box center [865, 401] width 11 height 11
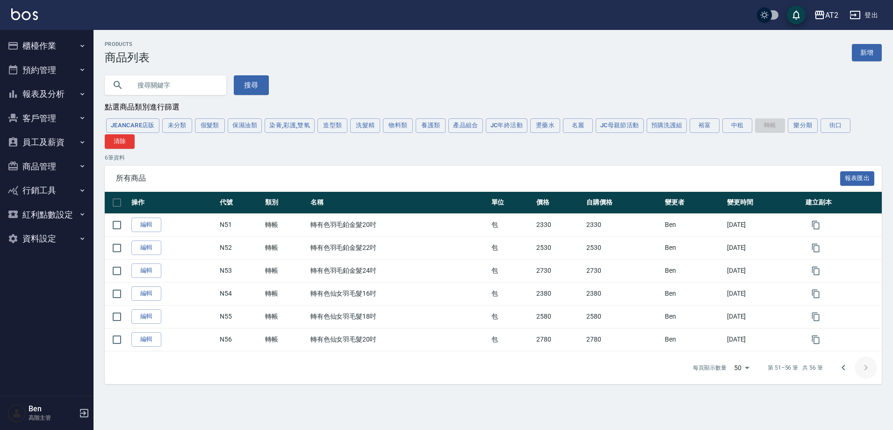
scroll to position [0, 0]
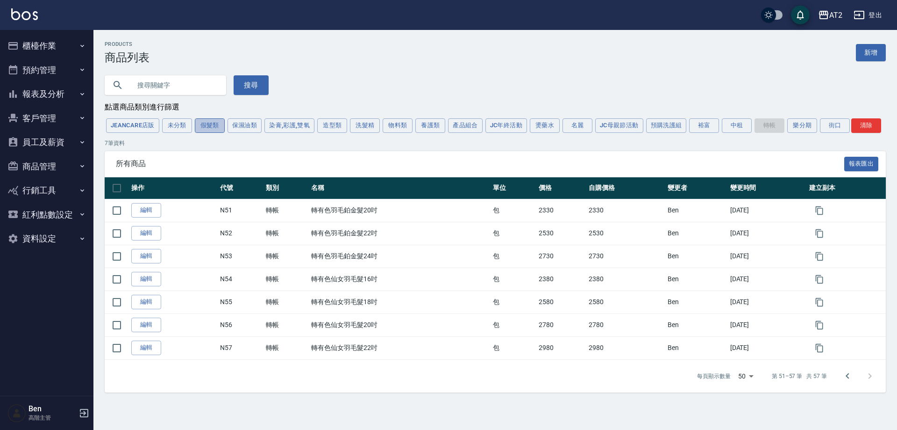
click at [208, 131] on button "假髮類" at bounding box center [210, 125] width 30 height 14
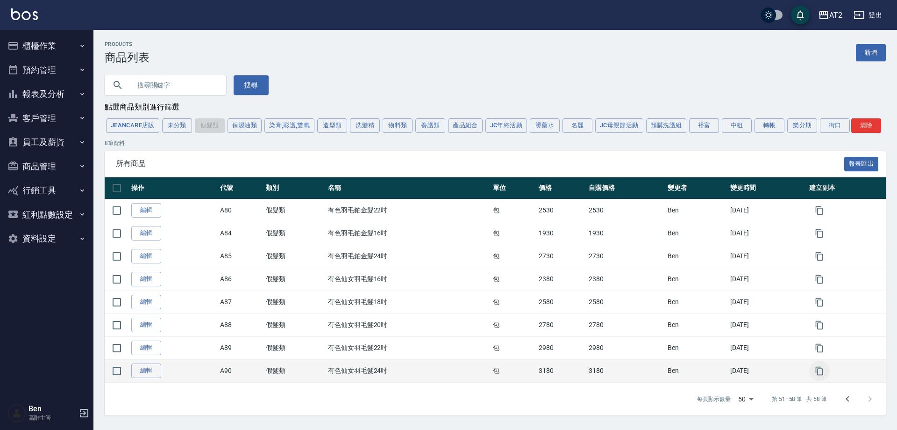
click at [814, 375] on button "button" at bounding box center [820, 370] width 21 height 21
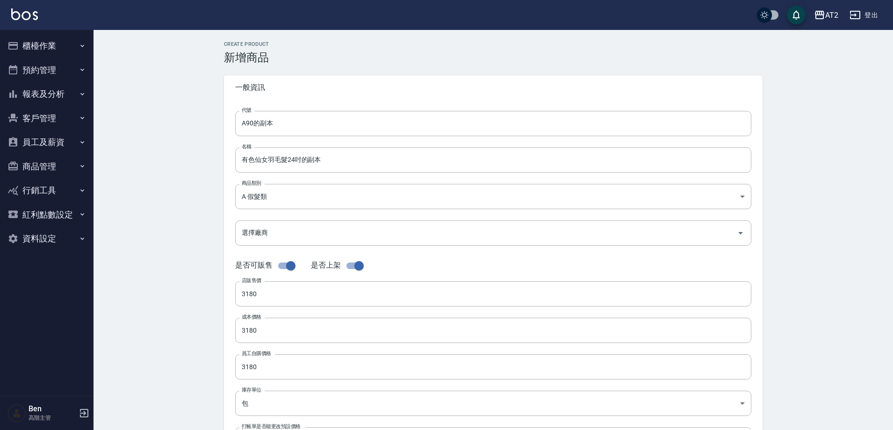
drag, startPoint x: 291, startPoint y: 128, endPoint x: 230, endPoint y: 127, distance: 60.8
click at [230, 127] on div "代號 A90的副本 代號 名稱 有色仙女羽毛髮24吋的副本 名稱 商品類別 A 假髮類 8c6dd865-00fd-49ce-9c72-9b7de5dd7…" at bounding box center [493, 287] width 538 height 375
click at [238, 155] on input "有色仙女羽毛髮24吋的副本" at bounding box center [493, 159] width 516 height 25
paste input "轉"
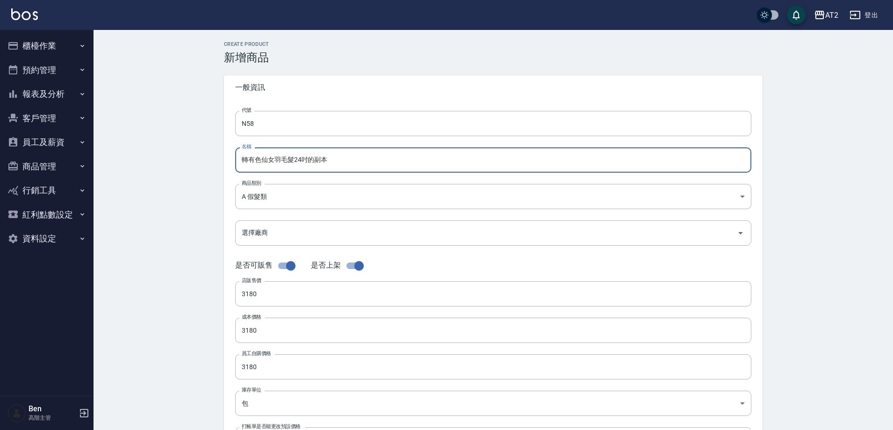
click at [329, 155] on input "轉有色仙女羽毛髮24吋的副本" at bounding box center [493, 159] width 516 height 25
click at [303, 189] on body "AT2 登出 櫃檯作業 打帳單 帳單列表 掛單列表 座位開單 營業儀表板 現金收支登錄 高階收支登錄 材料自購登錄 每日結帳 排班表 現場電腦打卡 掃碼打卡 …" at bounding box center [446, 322] width 893 height 645
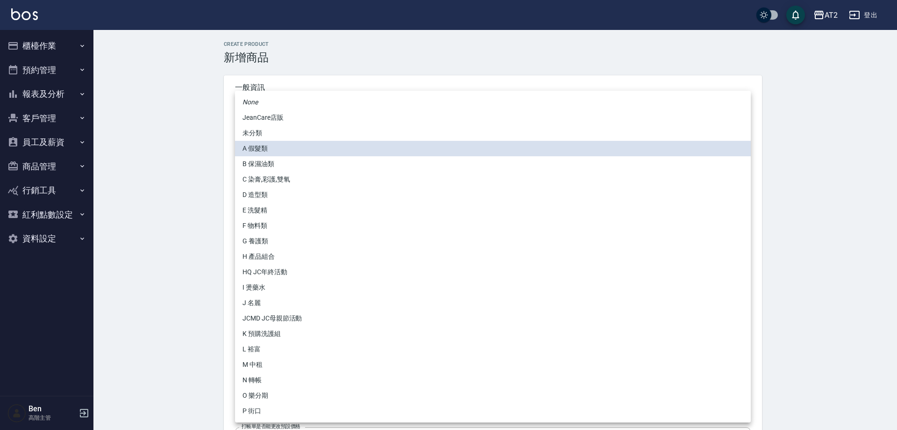
click at [258, 378] on li "N 轉帳" at bounding box center [493, 379] width 516 height 15
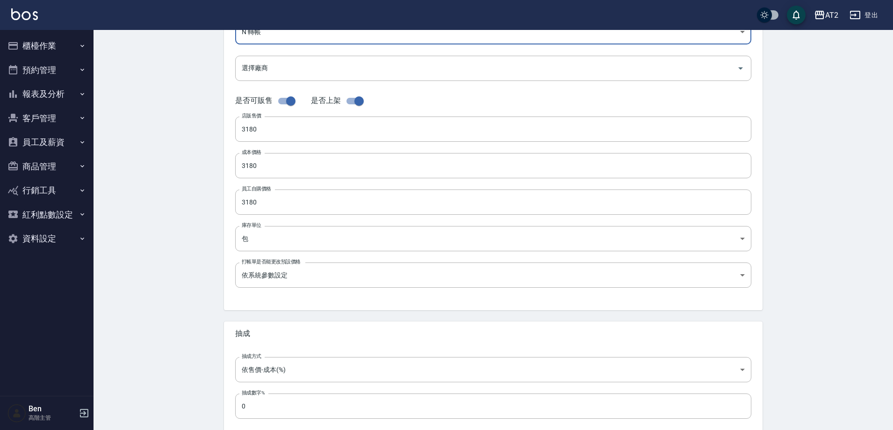
scroll to position [215, 0]
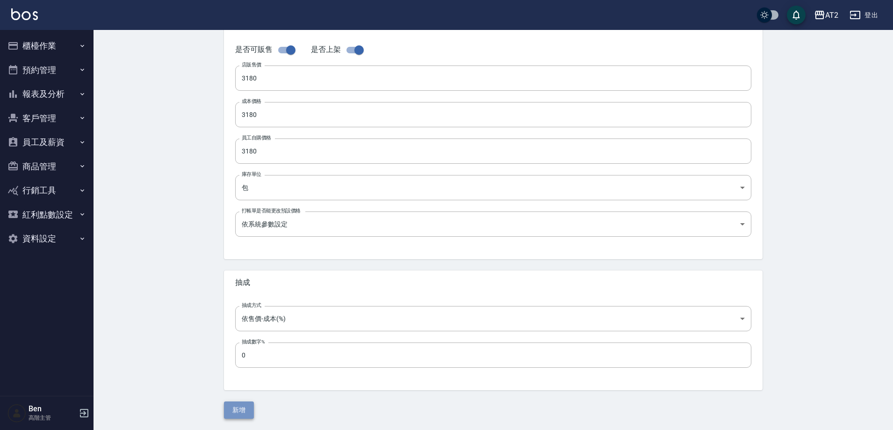
click at [249, 411] on button "新增" at bounding box center [239, 409] width 30 height 17
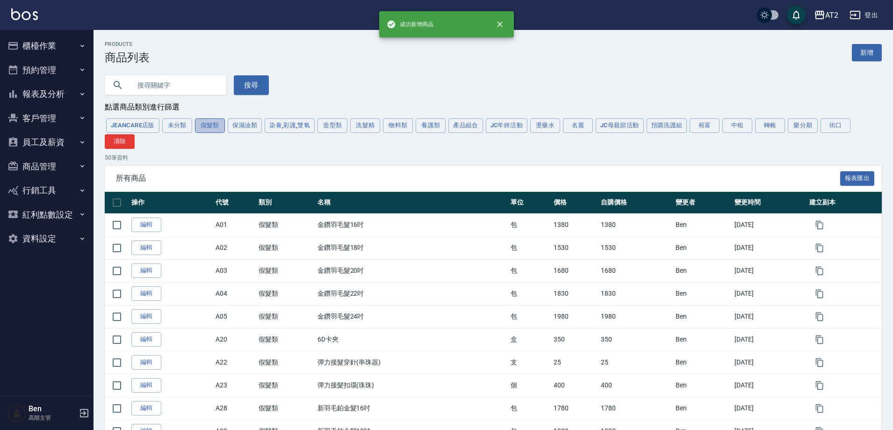
click at [215, 127] on button "假髮類" at bounding box center [210, 125] width 30 height 14
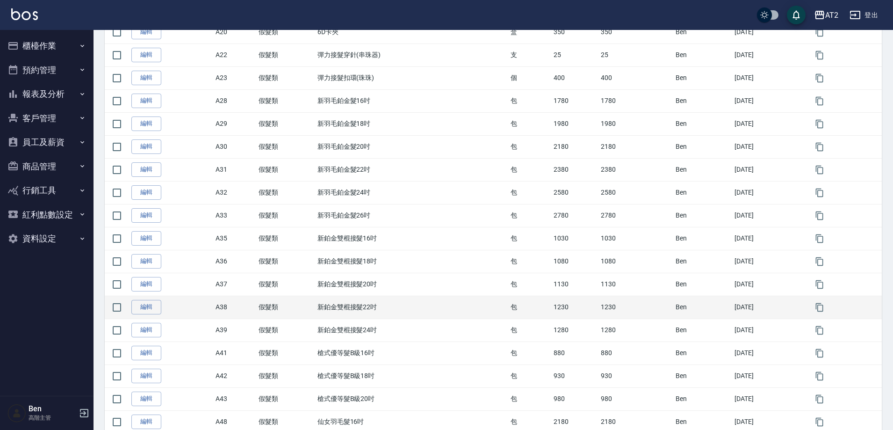
scroll to position [133, 0]
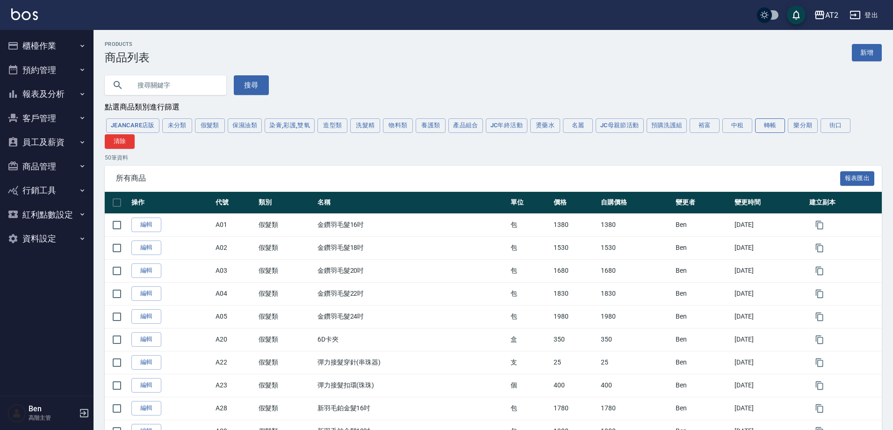
click at [761, 124] on button "轉帳" at bounding box center [770, 125] width 30 height 14
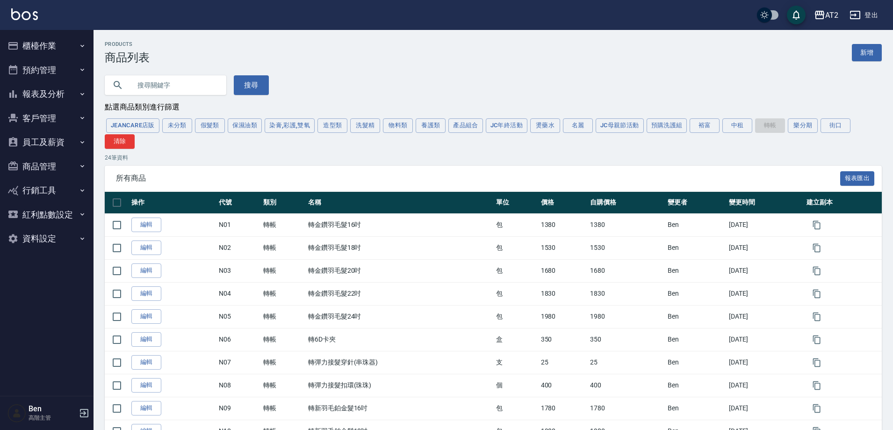
scroll to position [379, 0]
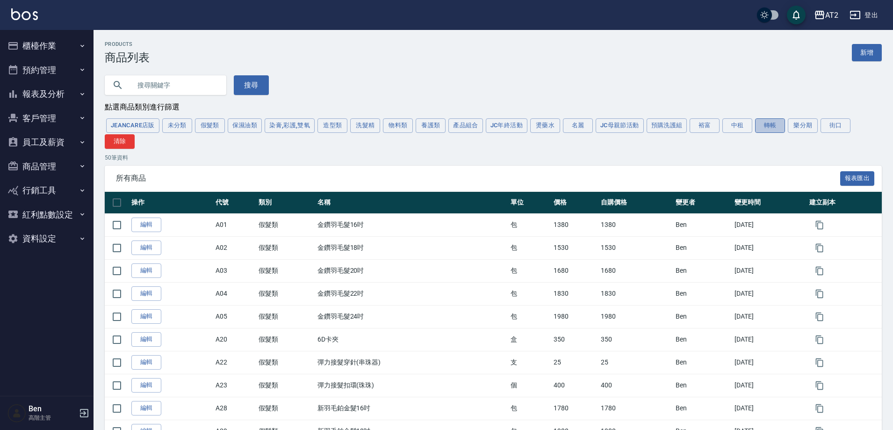
click at [775, 131] on button "轉帳" at bounding box center [770, 125] width 30 height 14
click at [773, 130] on button "轉帳" at bounding box center [770, 125] width 30 height 14
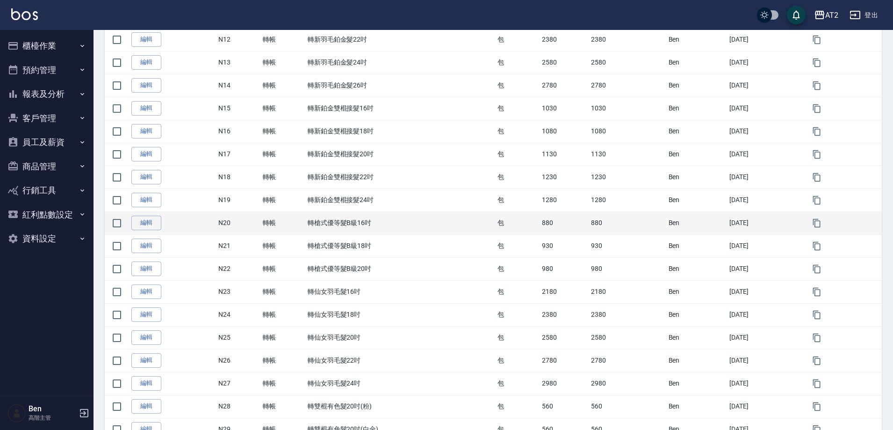
scroll to position [516, 0]
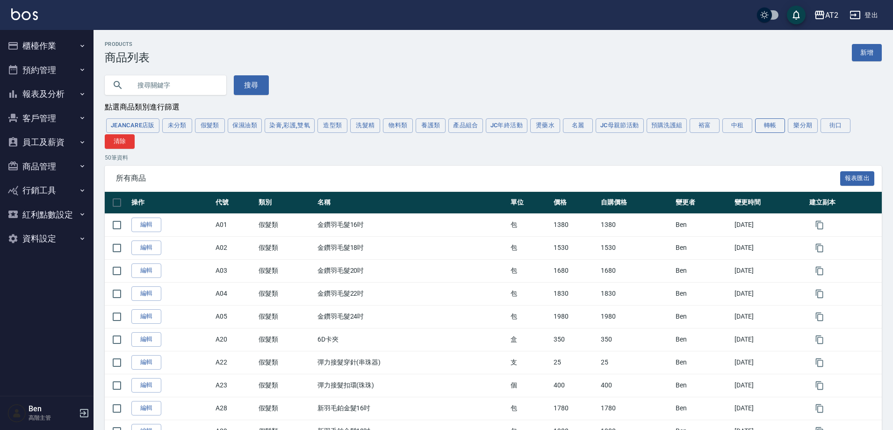
click at [768, 126] on button "轉帳" at bounding box center [770, 125] width 30 height 14
click at [766, 122] on button "轉帳" at bounding box center [770, 125] width 30 height 14
click at [775, 122] on button "轉帳" at bounding box center [770, 125] width 30 height 14
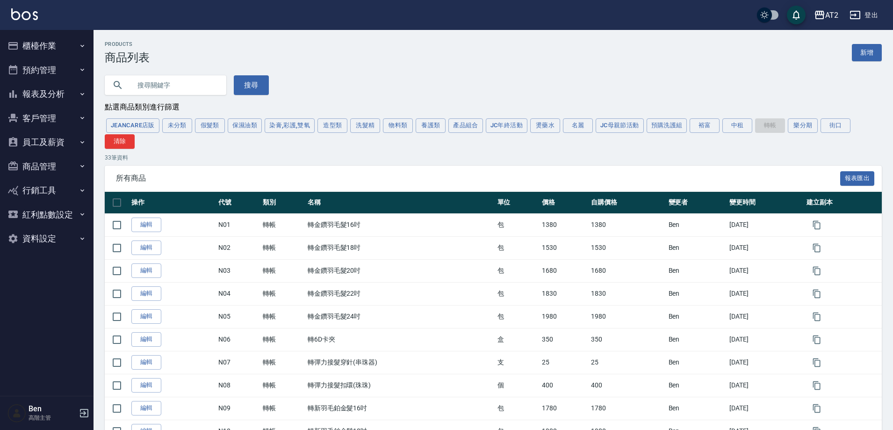
click at [768, 128] on div "JeanCare店販 未分類 假髮類 保濕油類 染膏,彩護,雙氧 造型類 洗髮精 物料類 養護類 產品組合 JC年終活動 燙藥水 名麗 JC母親節活動 預購洗…" at bounding box center [493, 133] width 777 height 32
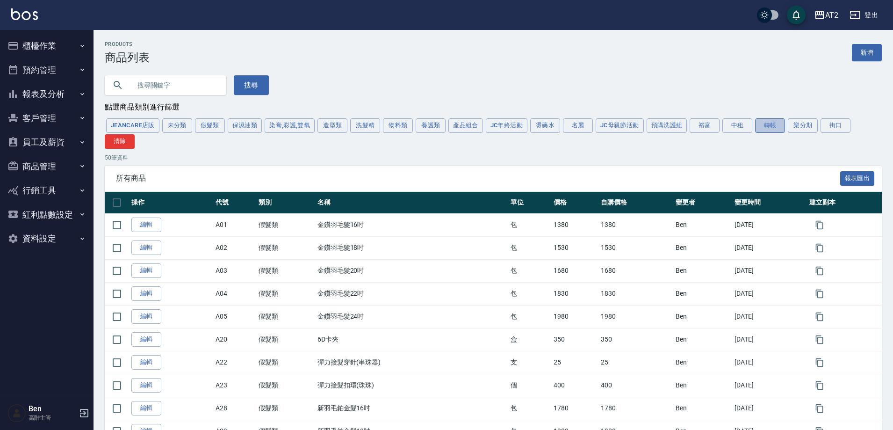
click at [775, 122] on button "轉帳" at bounding box center [770, 125] width 30 height 14
click at [764, 130] on button "轉帳" at bounding box center [770, 125] width 30 height 14
click at [772, 131] on button "轉帳" at bounding box center [770, 125] width 30 height 14
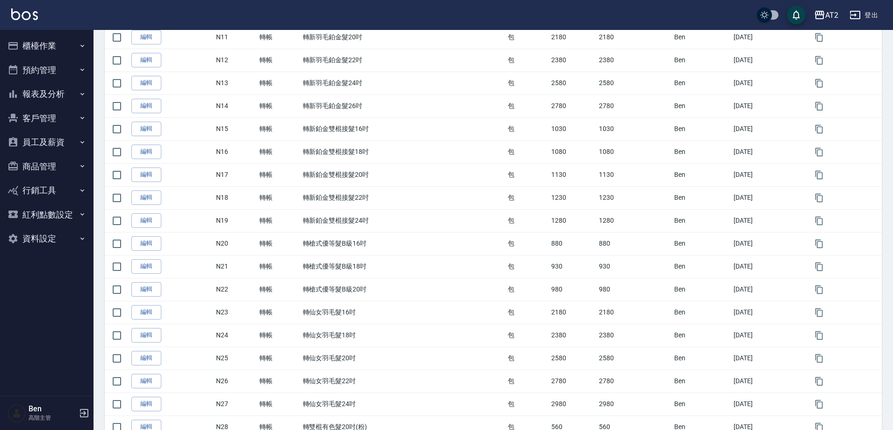
scroll to position [746, 0]
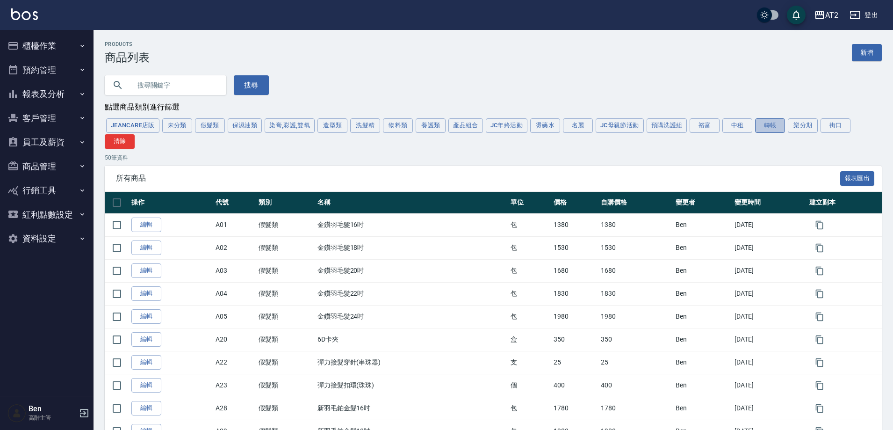
click at [760, 122] on button "轉帳" at bounding box center [770, 125] width 30 height 14
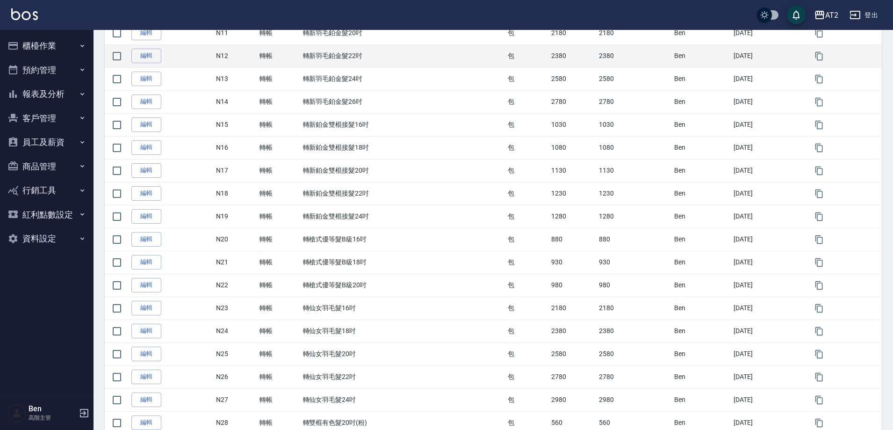
scroll to position [791, 0]
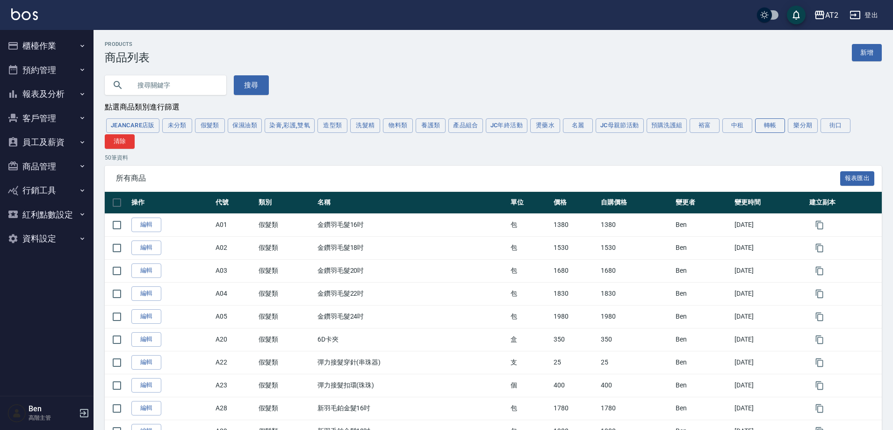
click at [780, 132] on button "轉帳" at bounding box center [770, 125] width 30 height 14
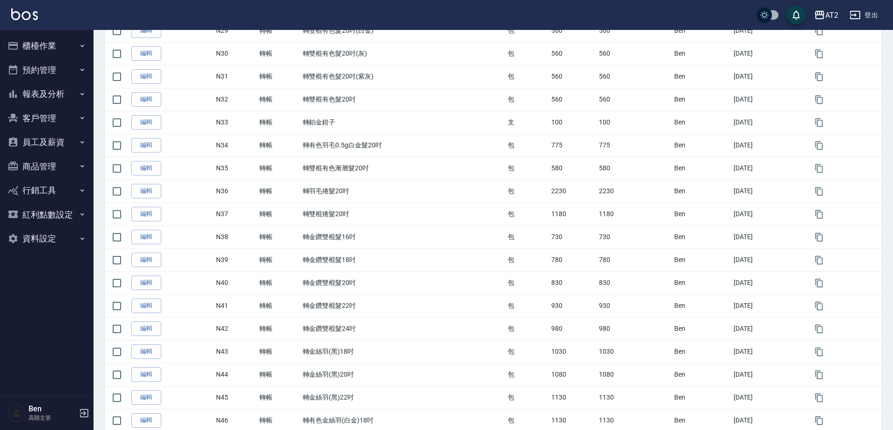
scroll to position [929, 0]
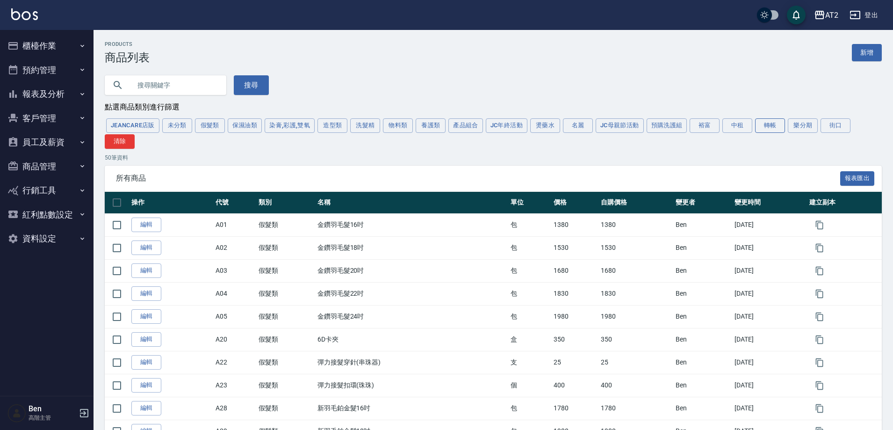
click at [777, 130] on button "轉帳" at bounding box center [770, 125] width 30 height 14
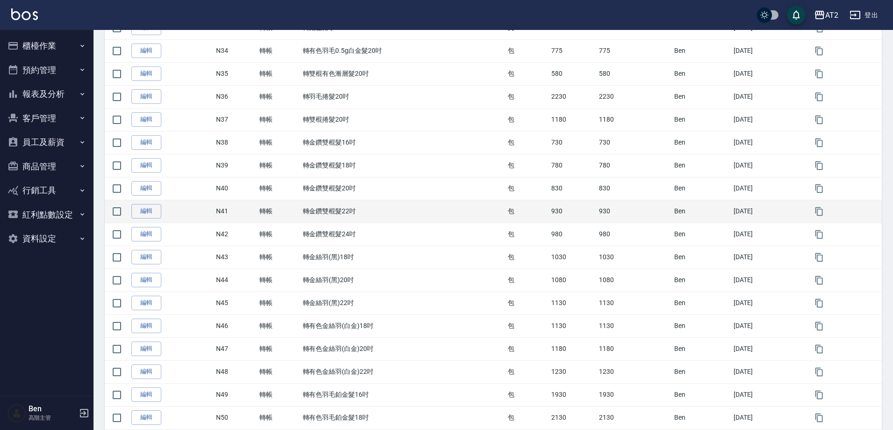
scroll to position [975, 0]
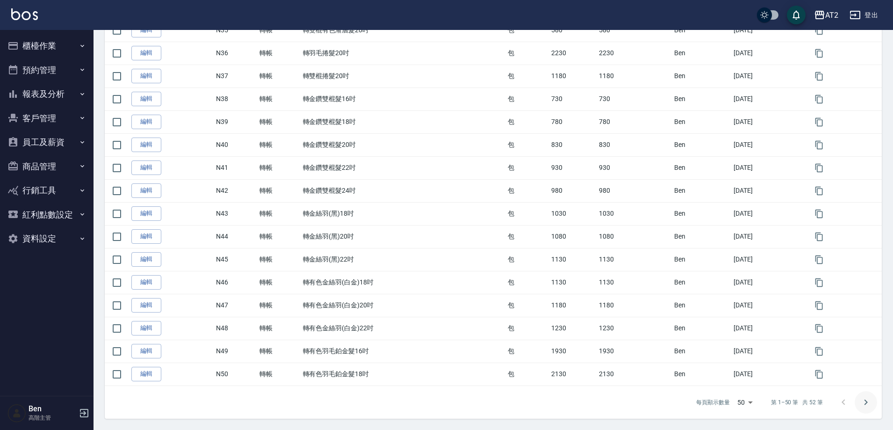
click at [865, 401] on icon "Go to next page" at bounding box center [865, 401] width 11 height 11
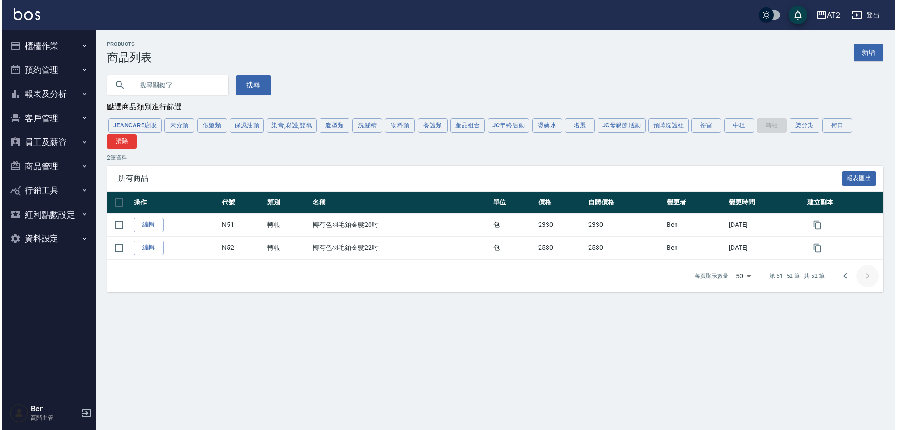
scroll to position [0, 0]
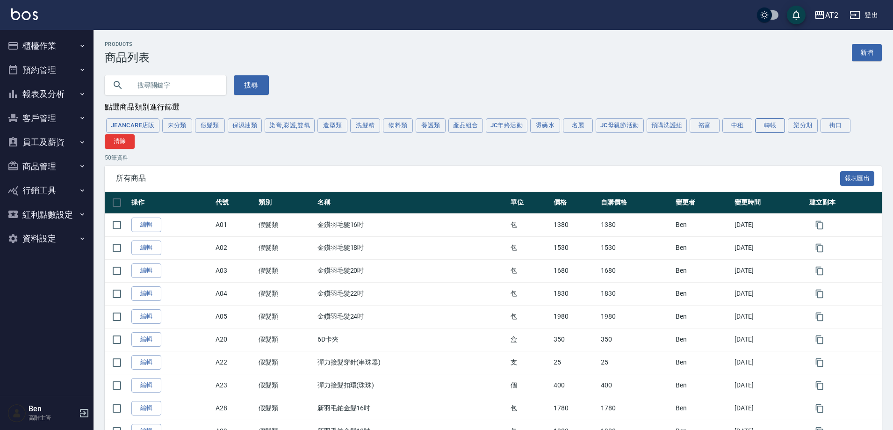
click at [774, 122] on button "轉帳" at bounding box center [770, 125] width 30 height 14
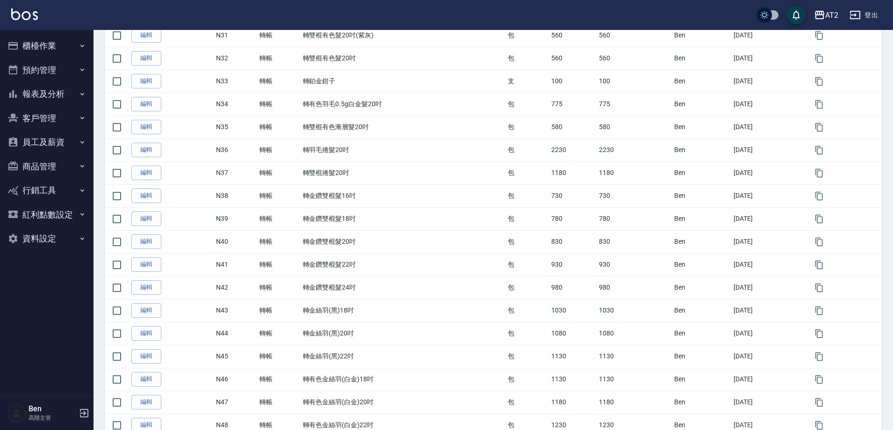
scroll to position [975, 0]
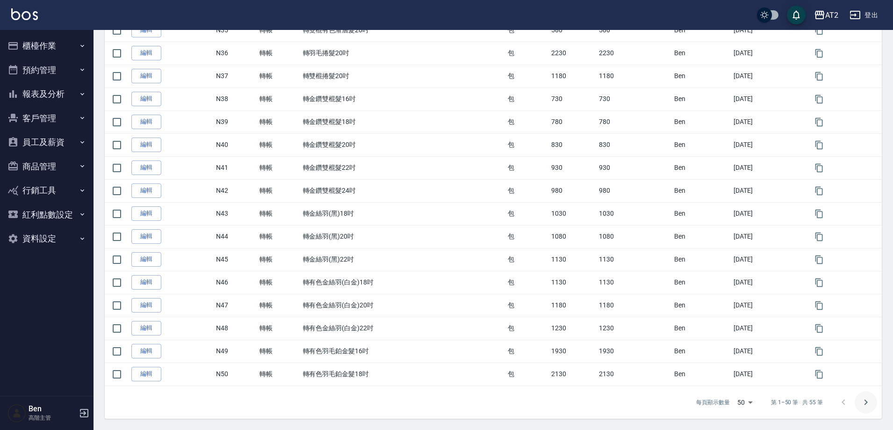
click at [860, 400] on icon "Go to next page" at bounding box center [865, 401] width 11 height 11
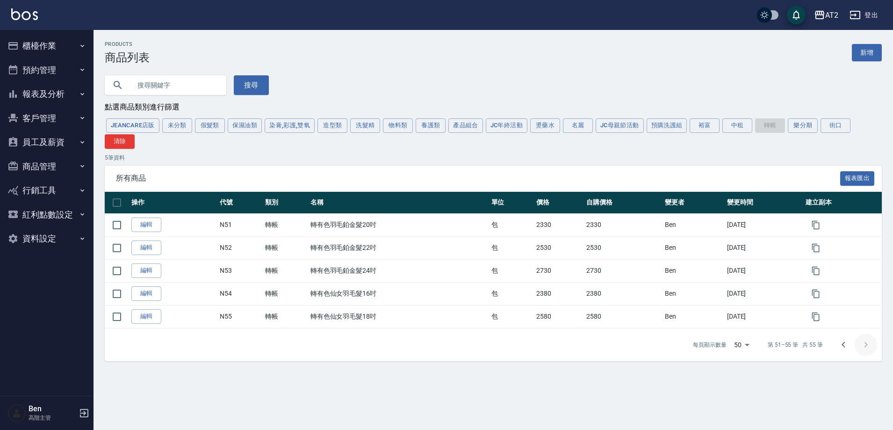
scroll to position [0, 0]
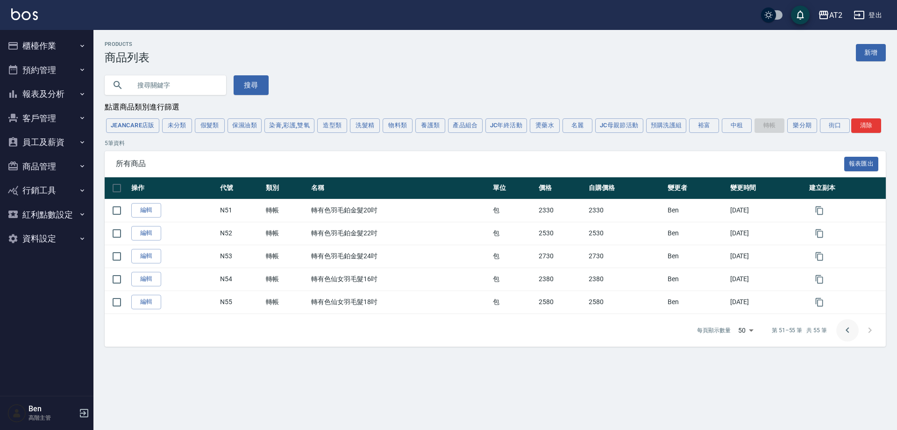
click at [851, 336] on icon "Go to previous page" at bounding box center [847, 329] width 11 height 11
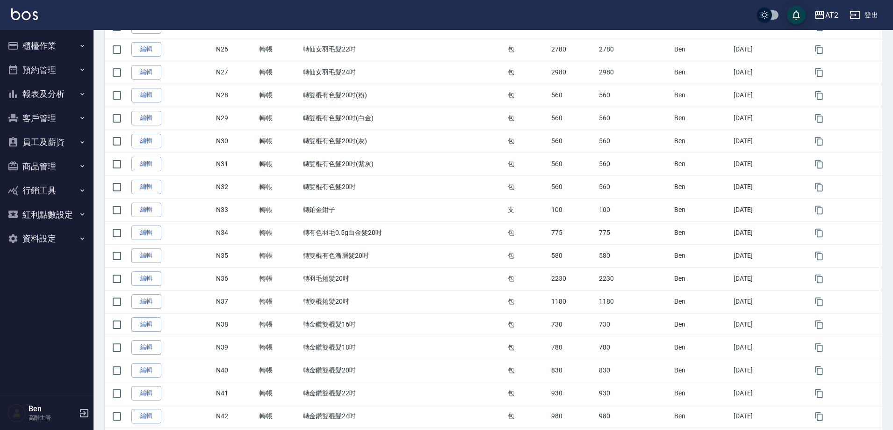
scroll to position [975, 0]
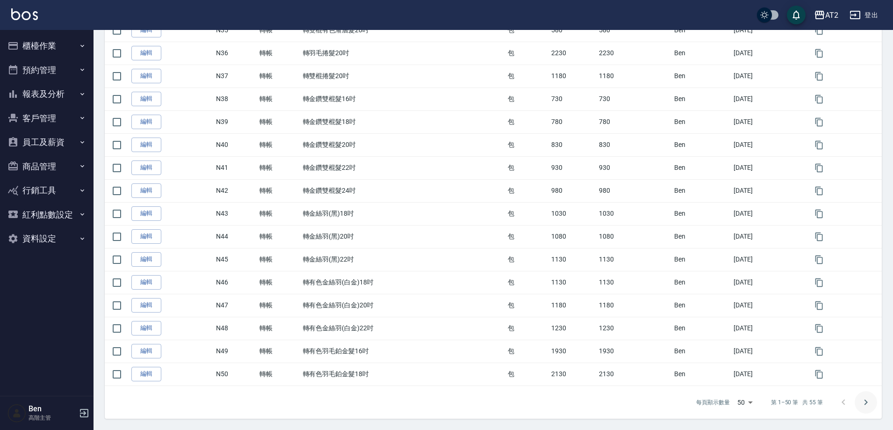
click at [866, 394] on button "Go to next page" at bounding box center [865, 402] width 22 height 22
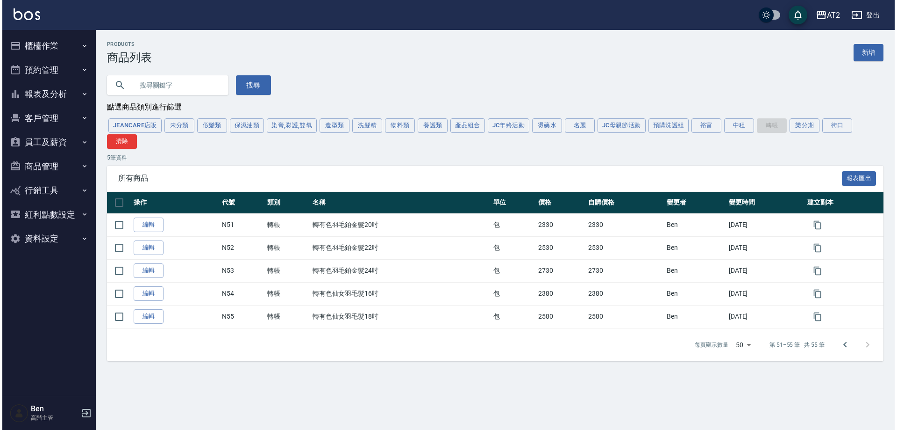
scroll to position [0, 0]
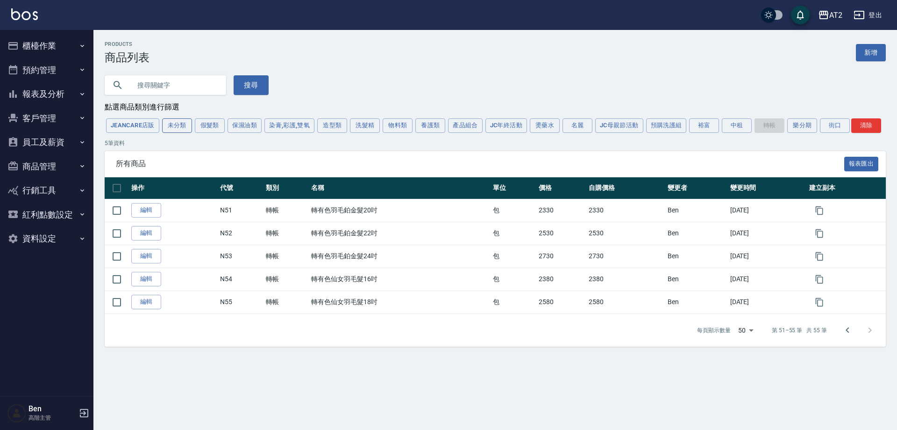
click at [187, 129] on button "未分類" at bounding box center [177, 125] width 30 height 14
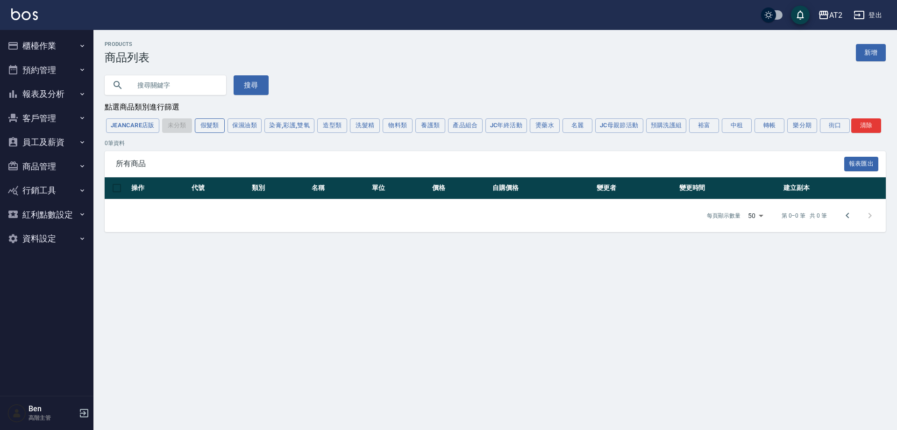
click at [212, 122] on button "假髮類" at bounding box center [210, 125] width 30 height 14
